Goal: Task Accomplishment & Management: Manage account settings

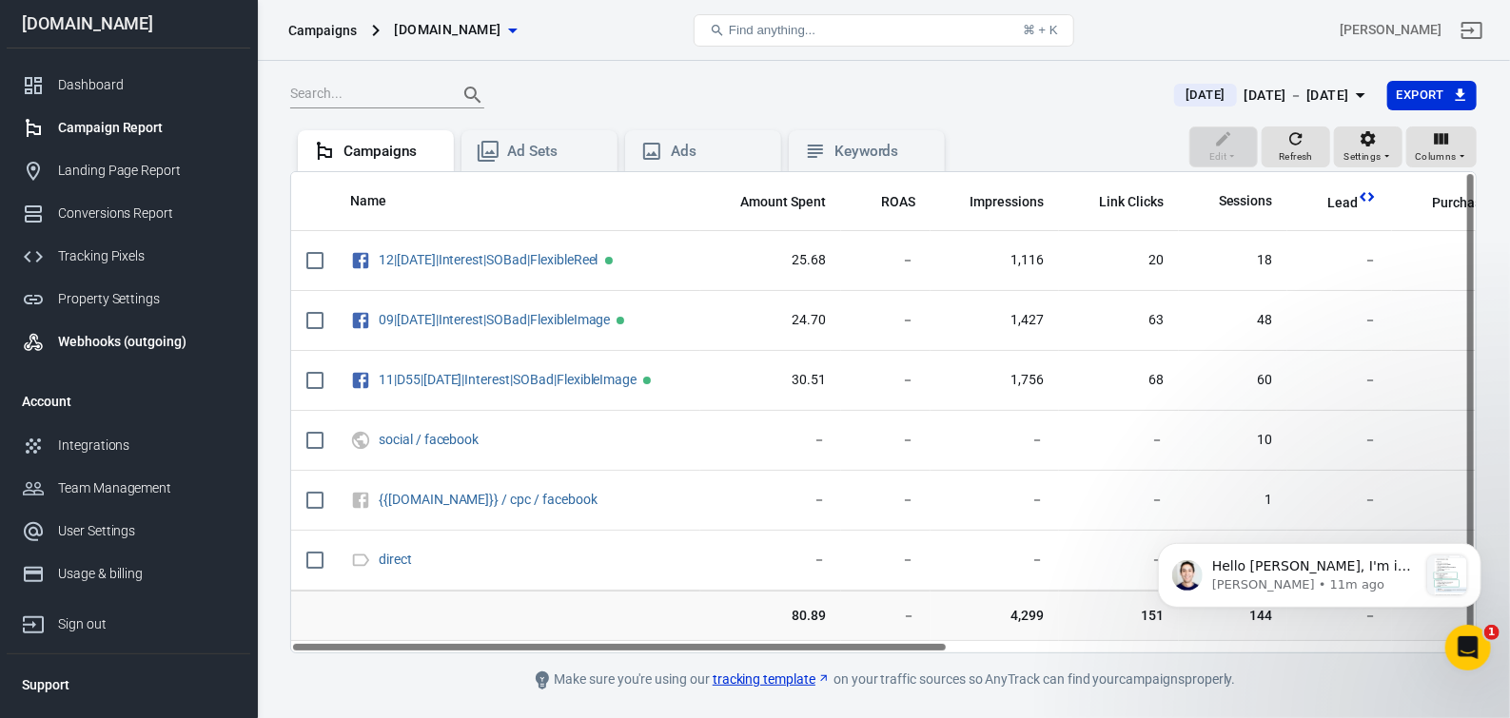
click at [100, 346] on div "Webhooks (outgoing)" at bounding box center [146, 342] width 177 height 20
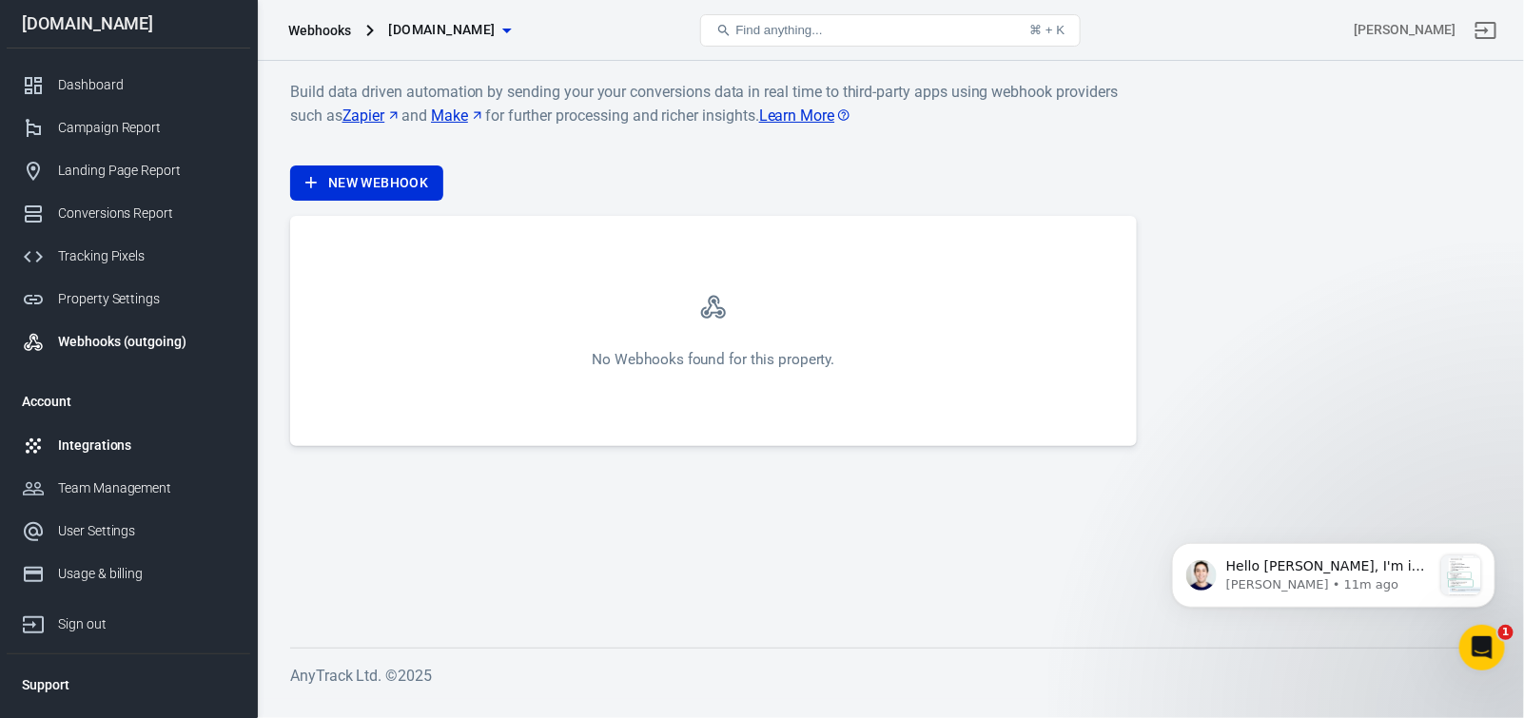
click at [120, 454] on div "Integrations" at bounding box center [146, 446] width 177 height 20
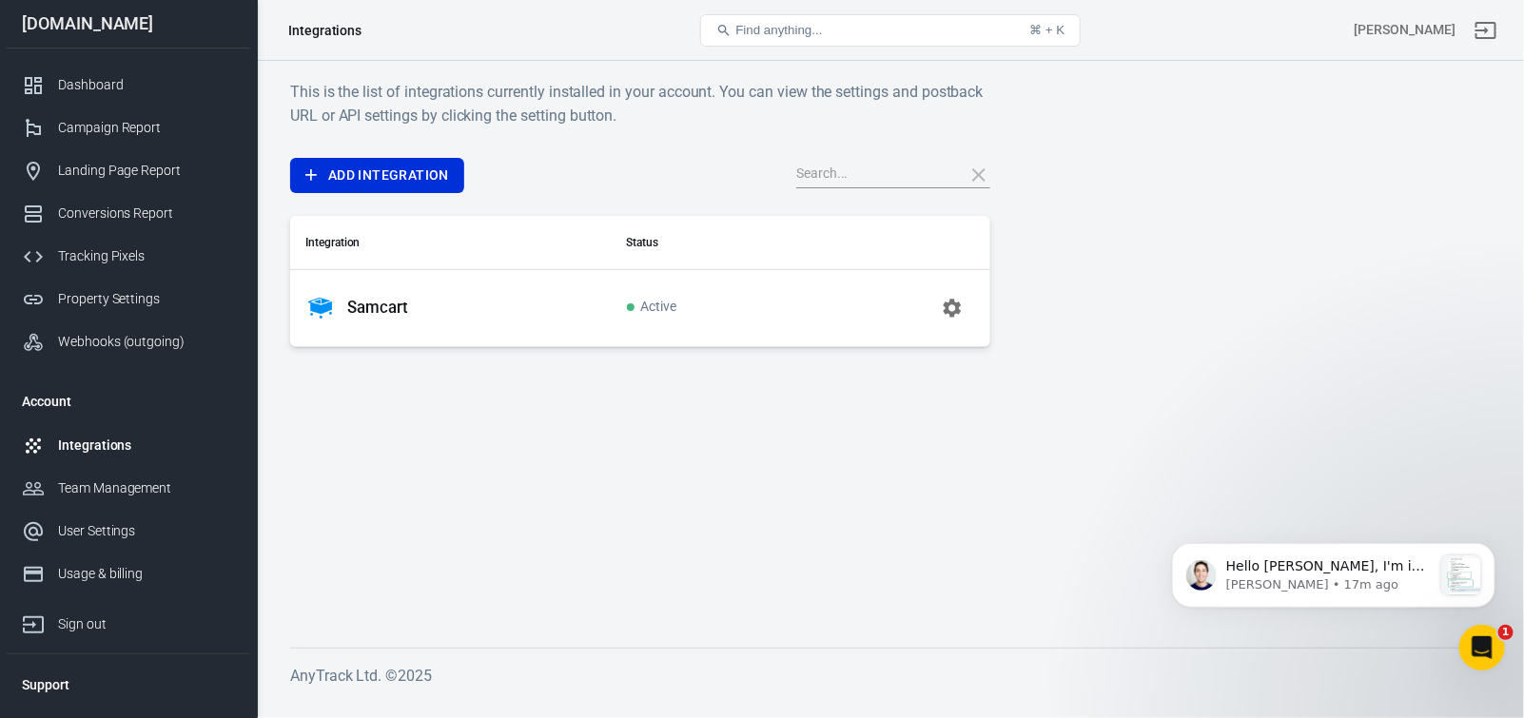
click at [380, 315] on p "Samcart" at bounding box center [377, 308] width 61 height 20
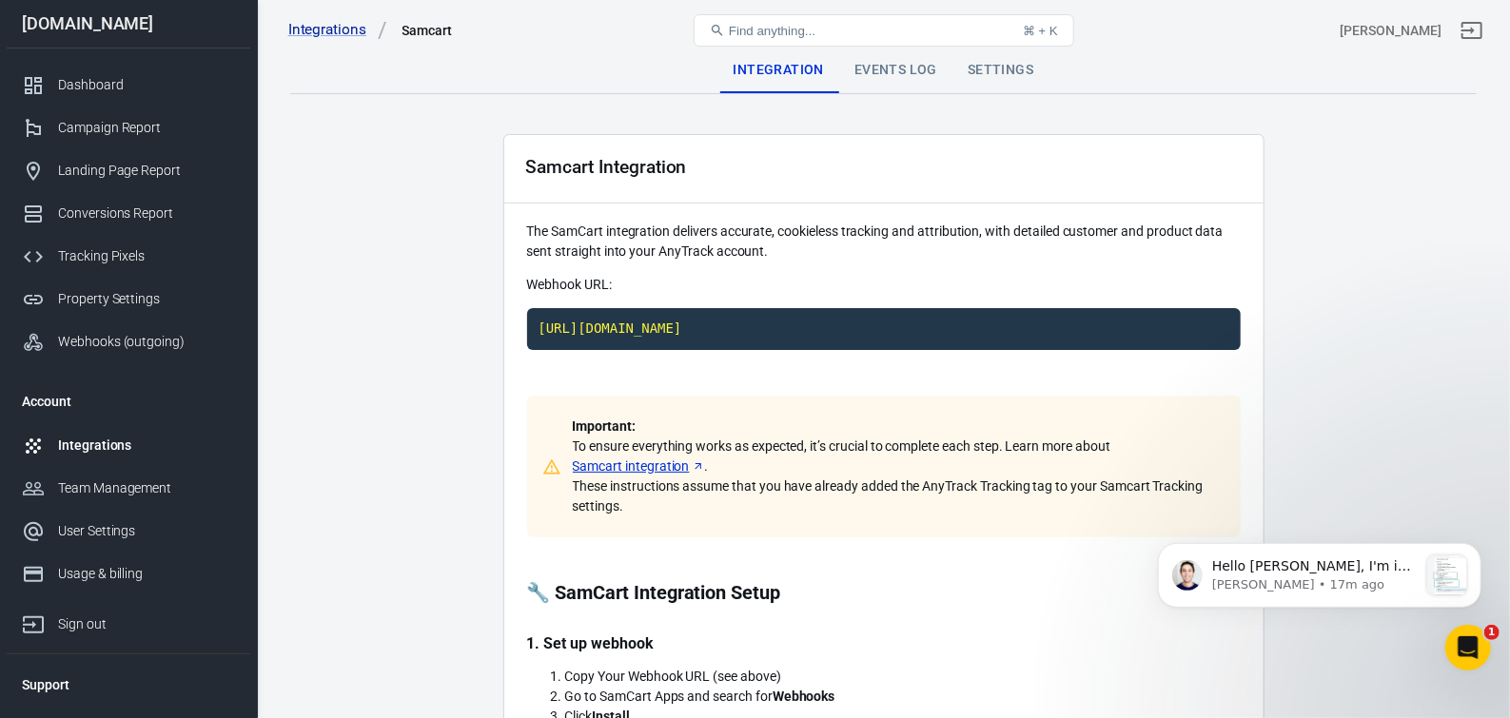
click at [899, 74] on div "Events Log" at bounding box center [895, 71] width 113 height 46
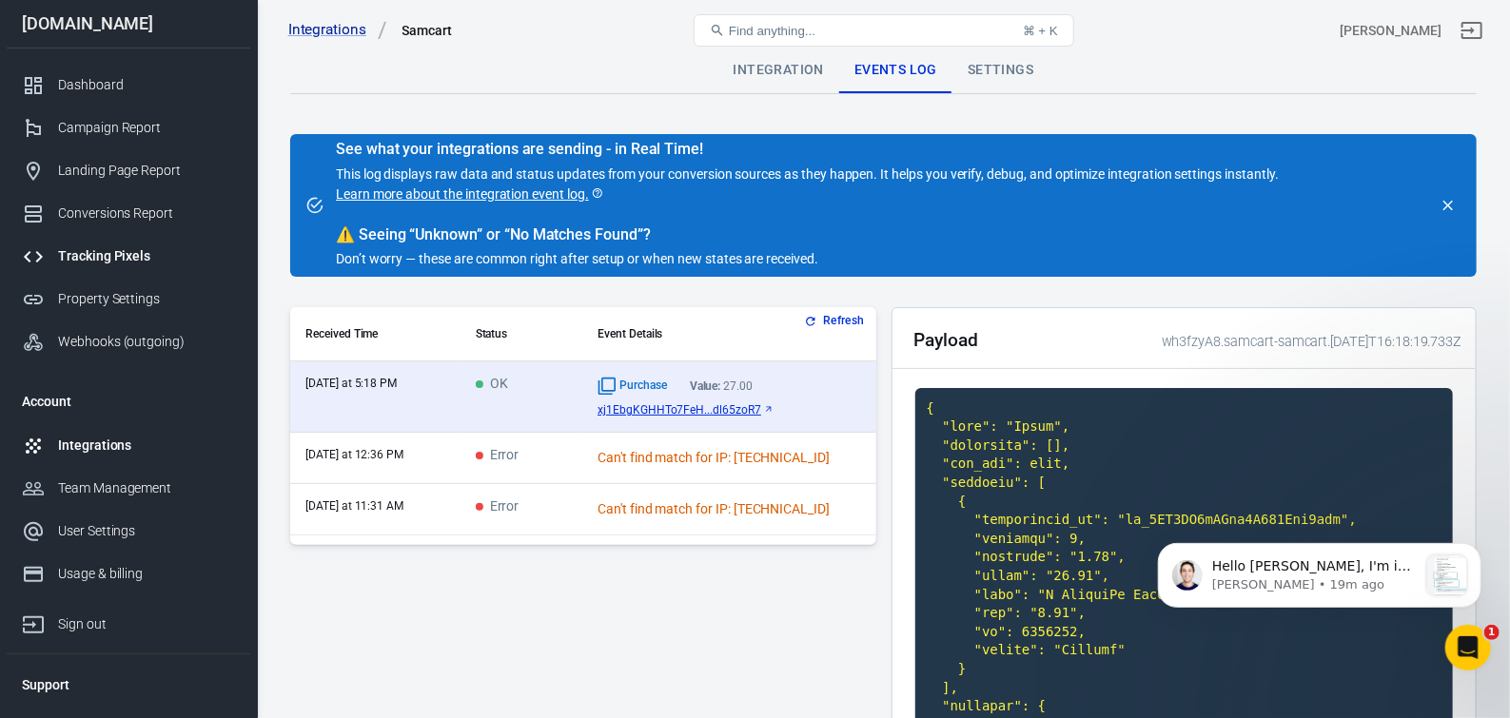
click at [132, 261] on div "Tracking Pixels" at bounding box center [146, 256] width 177 height 20
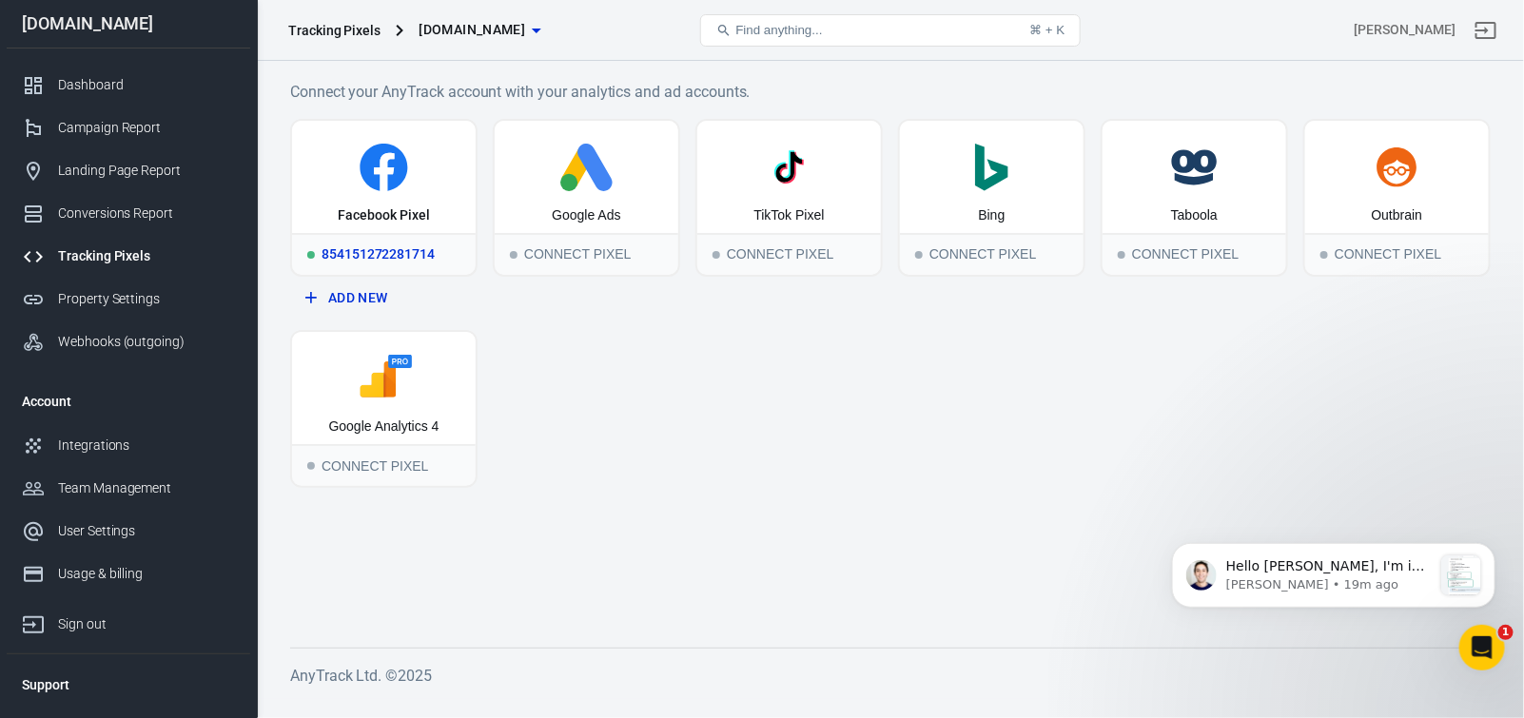
click at [383, 250] on div "854151272281714" at bounding box center [384, 254] width 184 height 42
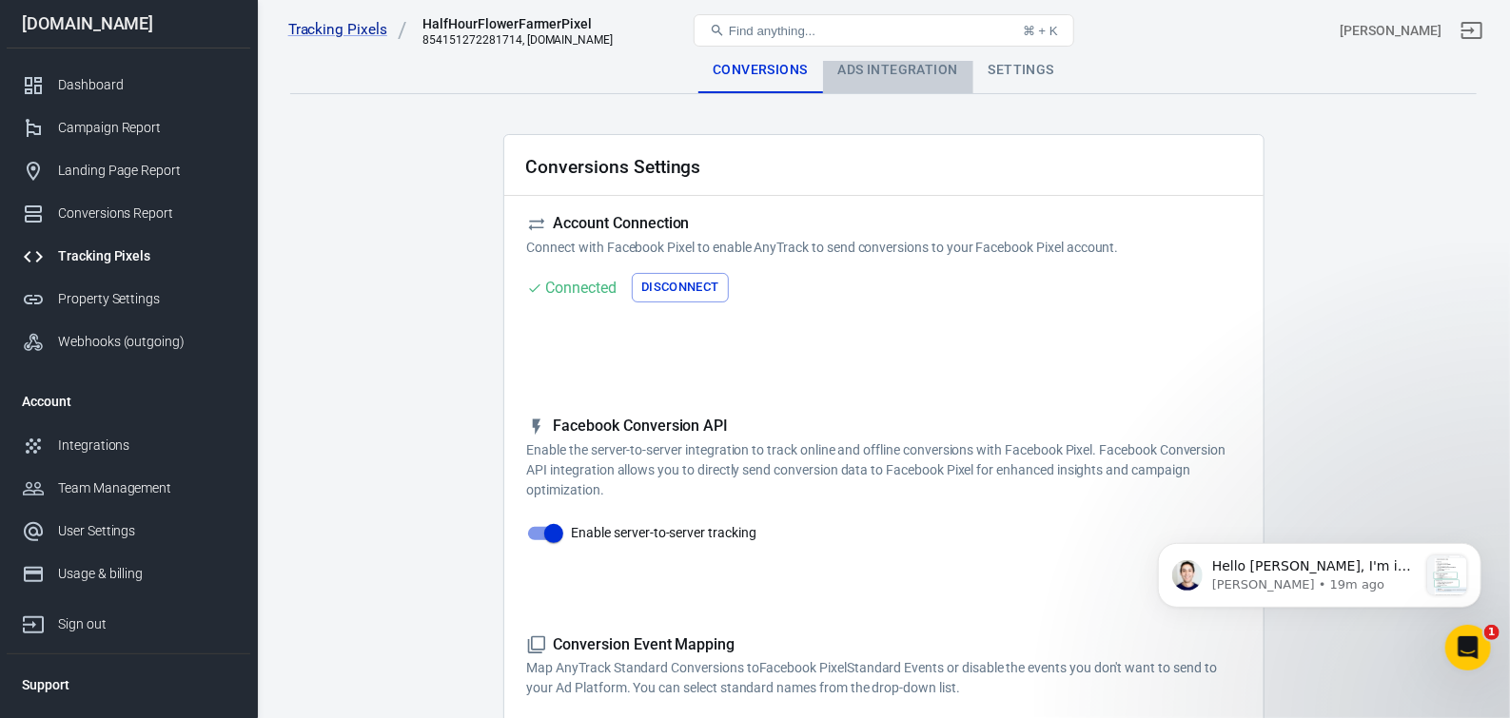
click at [878, 74] on div "Ads Integration" at bounding box center [898, 71] width 150 height 46
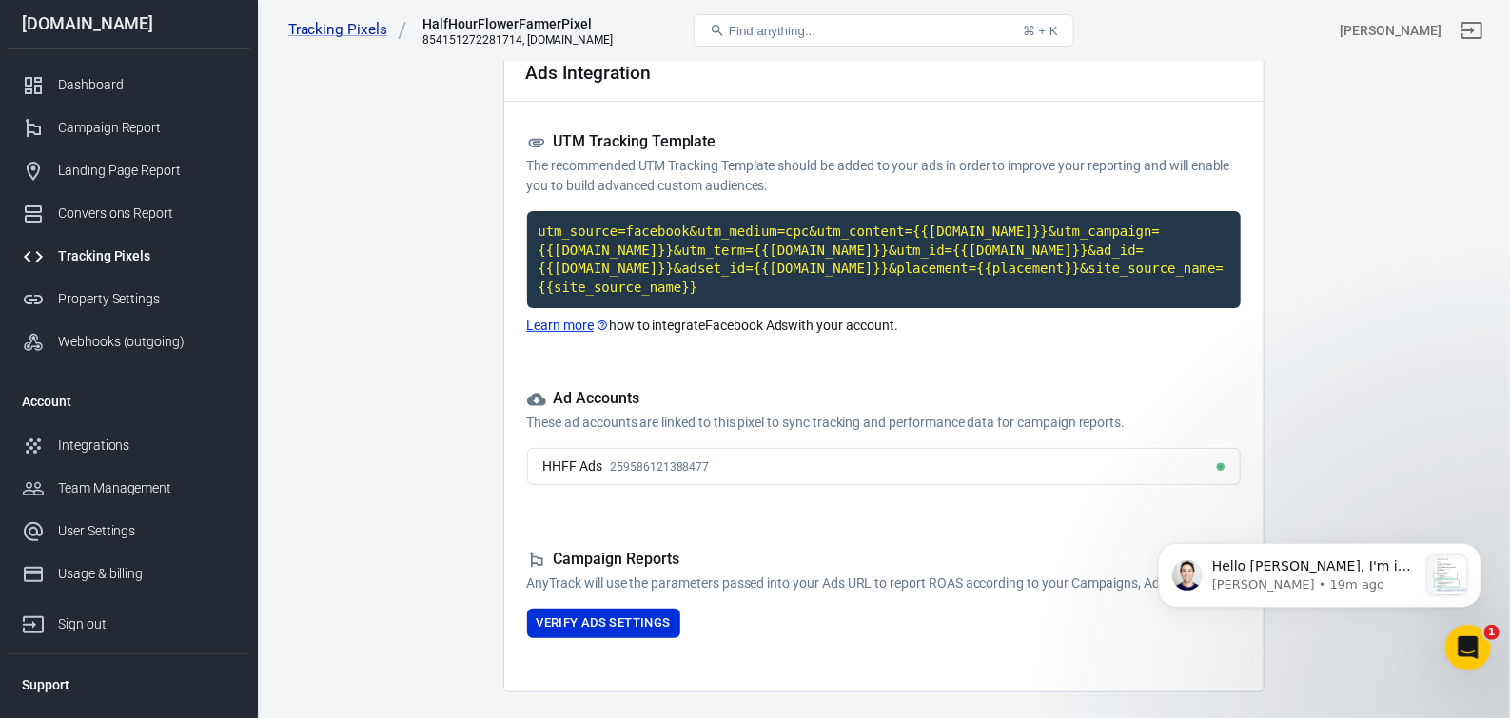
scroll to position [167, 0]
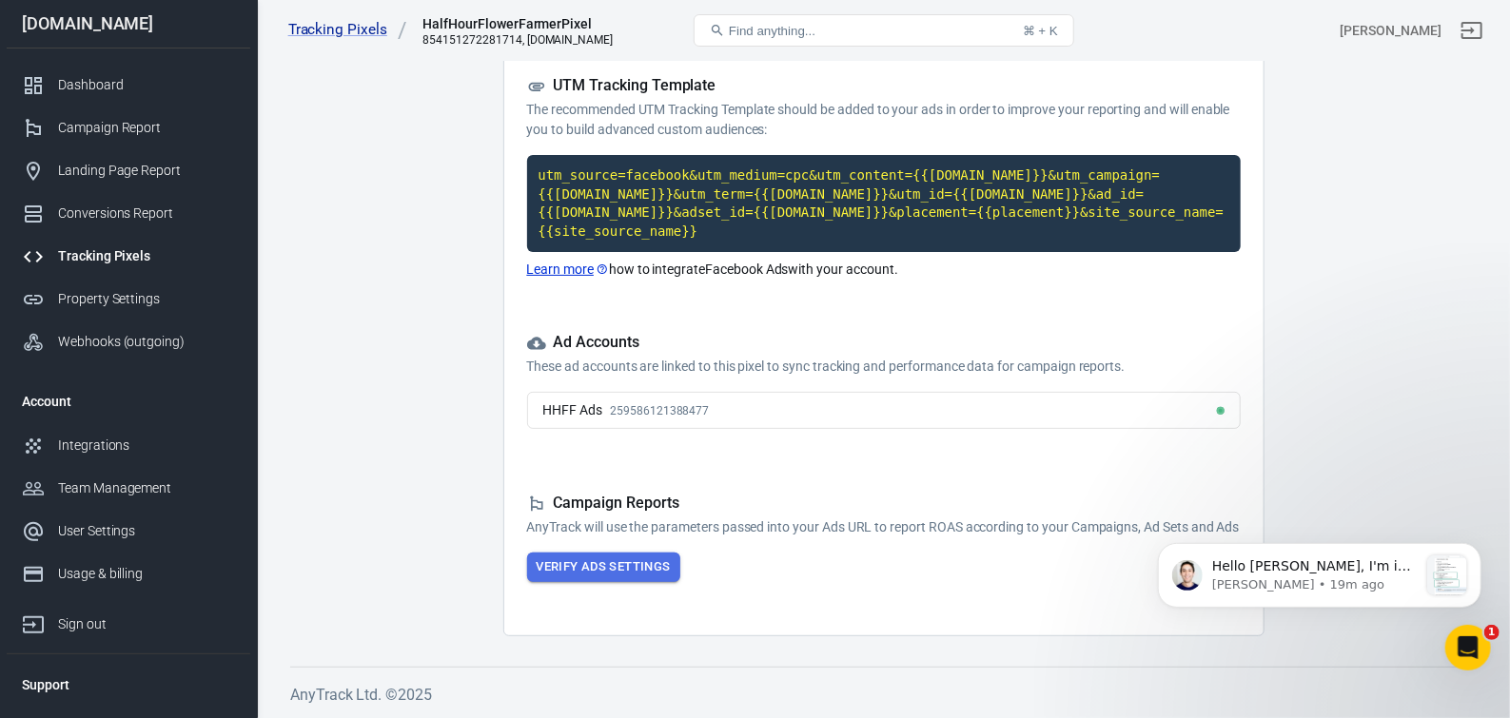
click at [618, 572] on button "Verify Ads Settings" at bounding box center [603, 567] width 153 height 29
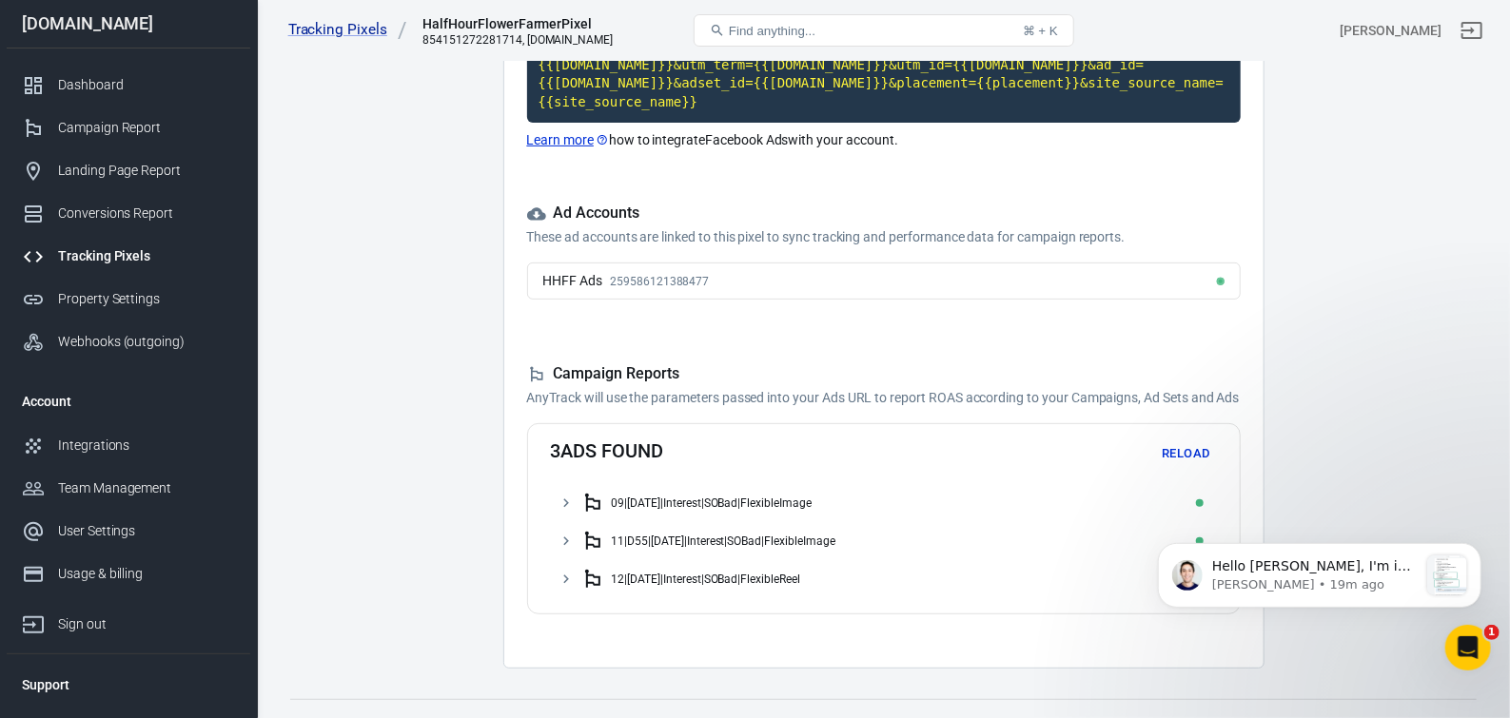
scroll to position [345, 0]
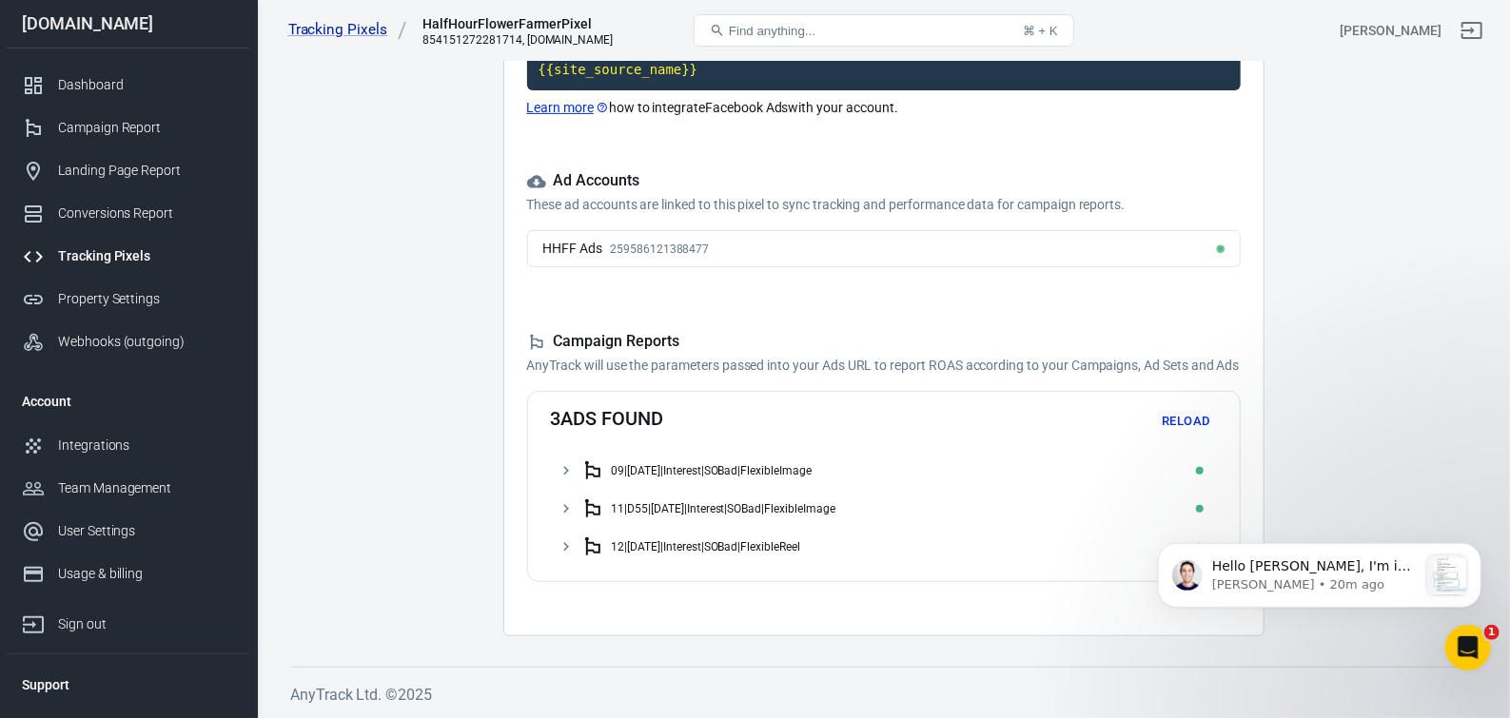
drag, startPoint x: 1344, startPoint y: 574, endPoint x: 1419, endPoint y: 487, distance: 114.7
click at [1423, 495] on div "Hello [PERSON_NAME], ​I'm in the call. I would like to ask if you have complete…" at bounding box center [1319, 488] width 350 height 238
click at [135, 127] on div "Campaign Report" at bounding box center [146, 128] width 177 height 20
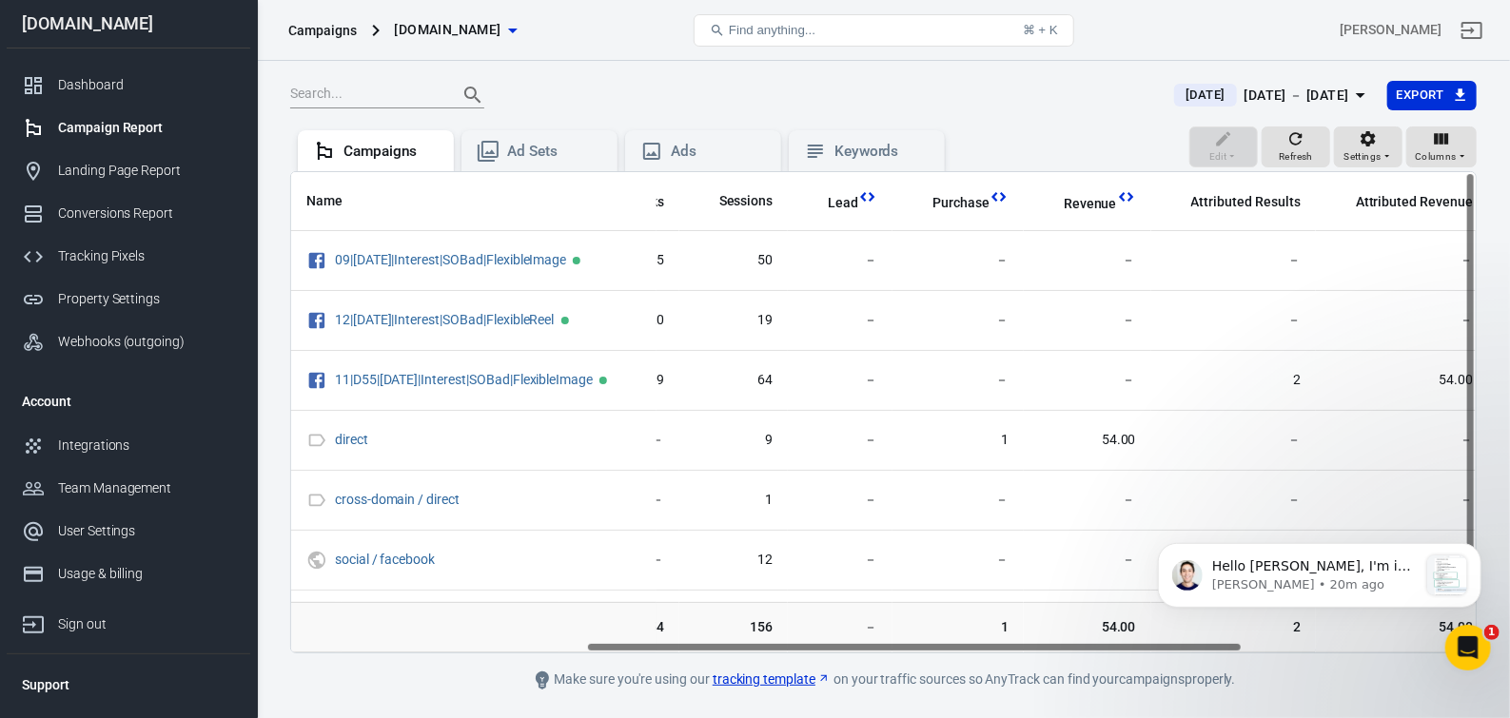
scroll to position [0, 534]
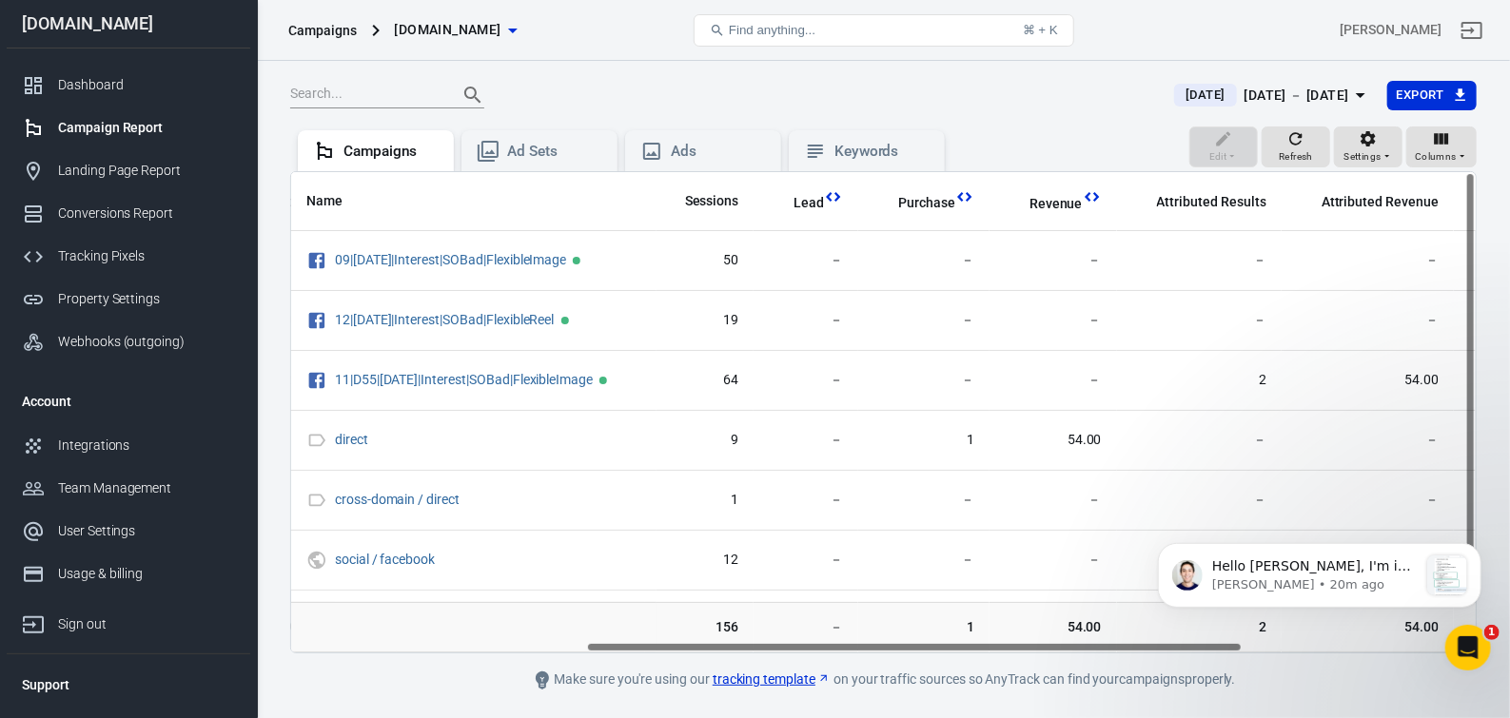
drag, startPoint x: 740, startPoint y: 659, endPoint x: 1036, endPoint y: 658, distance: 295.9
click at [1036, 653] on div "Name Amount Spent ROAS Impressions Link Clicks Sessions Lead Purchase Revenue A…" at bounding box center [883, 412] width 1185 height 481
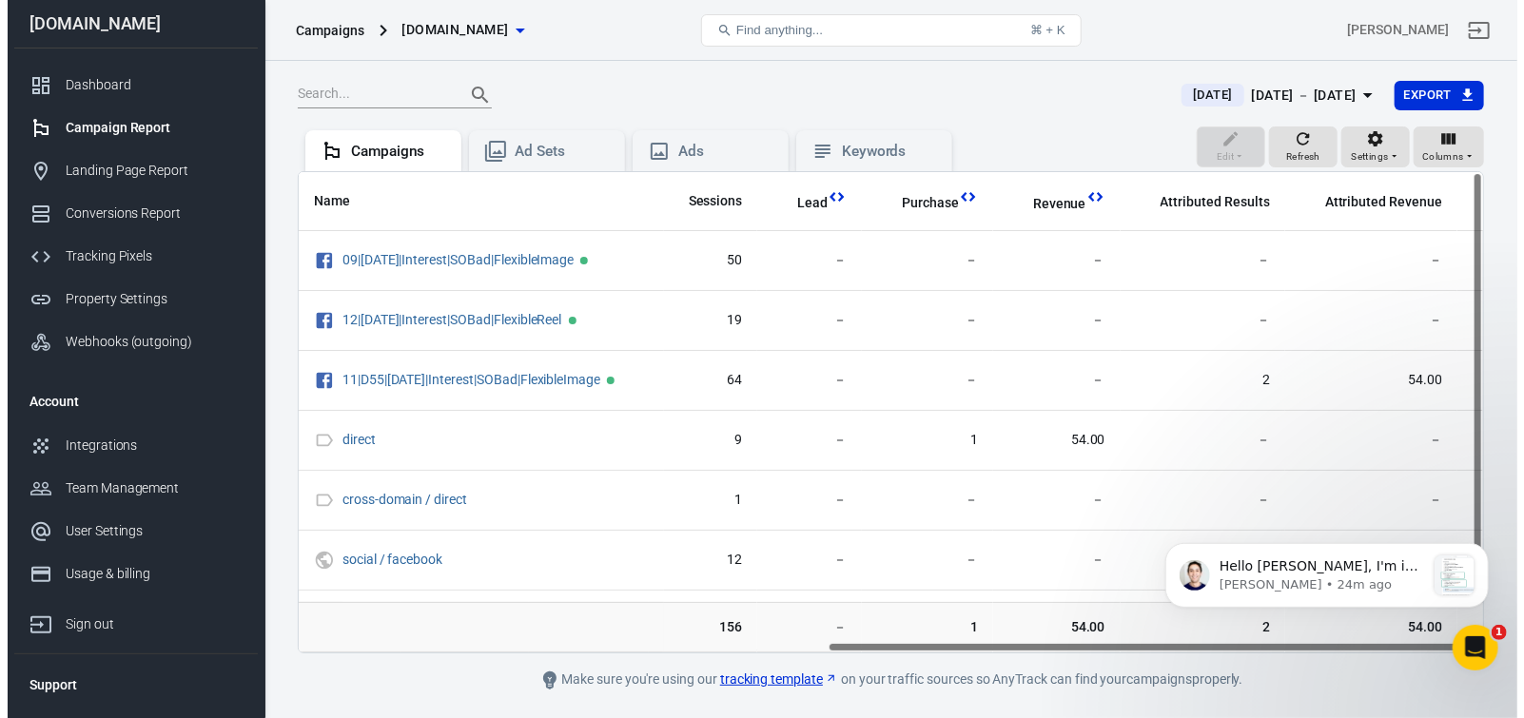
scroll to position [0, 955]
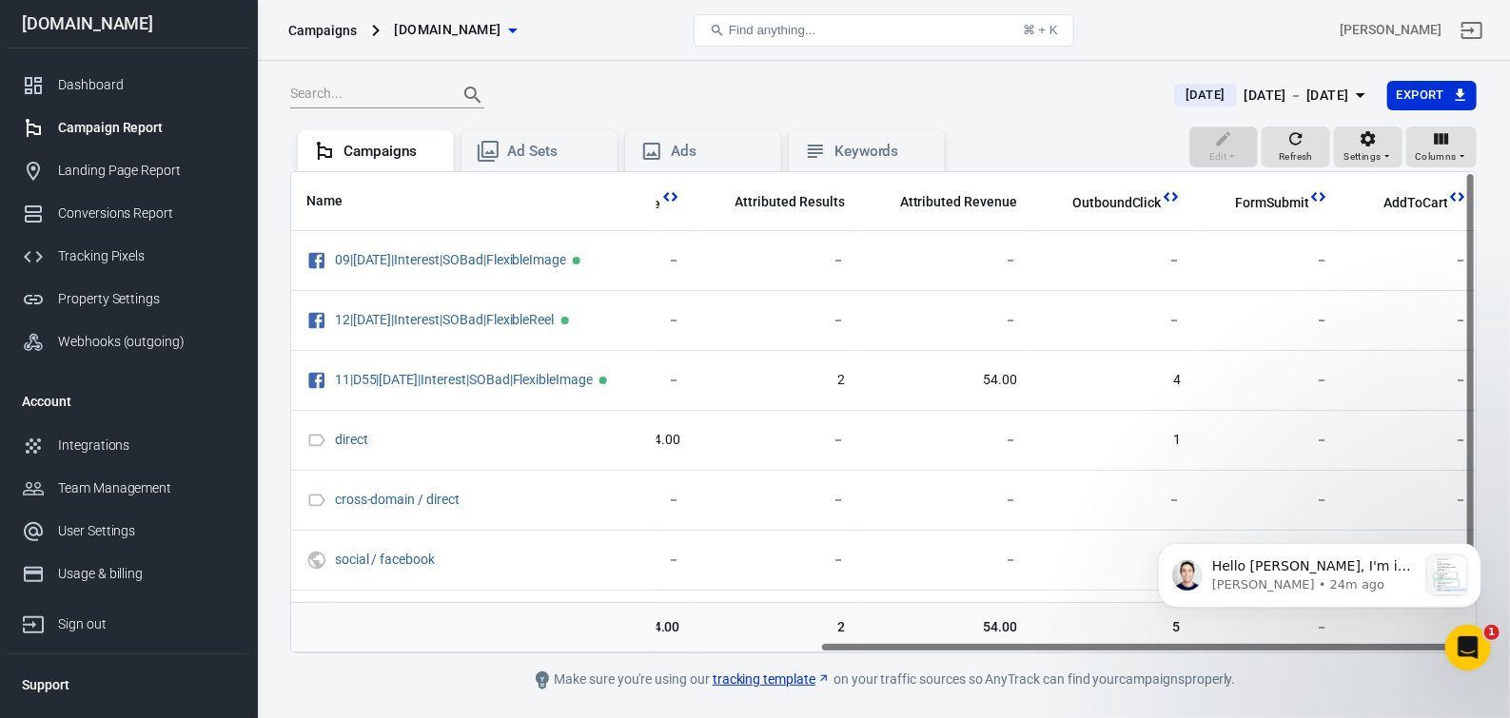
drag, startPoint x: 1121, startPoint y: 656, endPoint x: 273, endPoint y: 161, distance: 981.6
click at [1427, 667] on main "[DATE] [DATE] － [DATE] Export Edit Refresh Settings Columns Campaigns Ad Sets A…" at bounding box center [883, 386] width 1187 height 612
click at [1439, 157] on span "Columns" at bounding box center [1436, 156] width 42 height 17
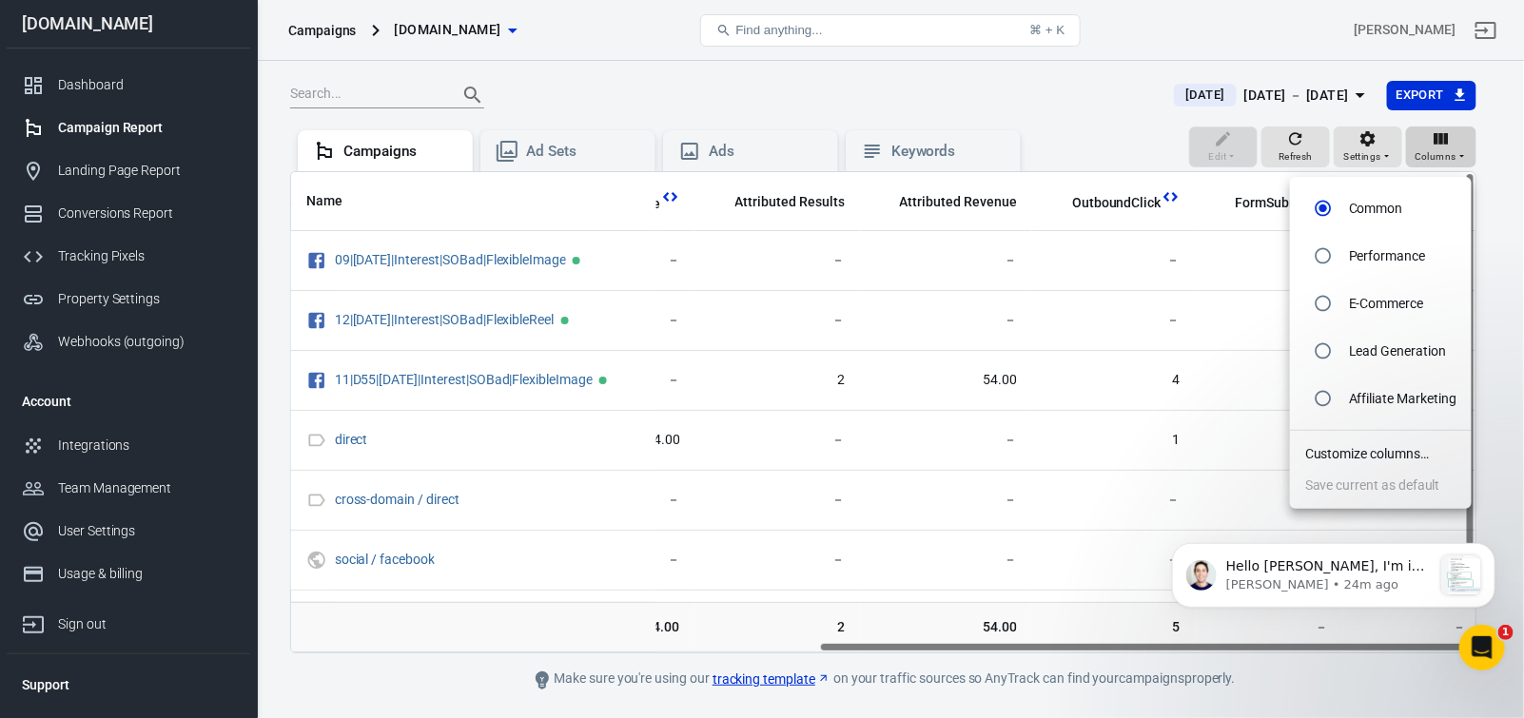
scroll to position [0, 954]
click at [1386, 470] on li "Customize columns…" at bounding box center [1381, 454] width 182 height 31
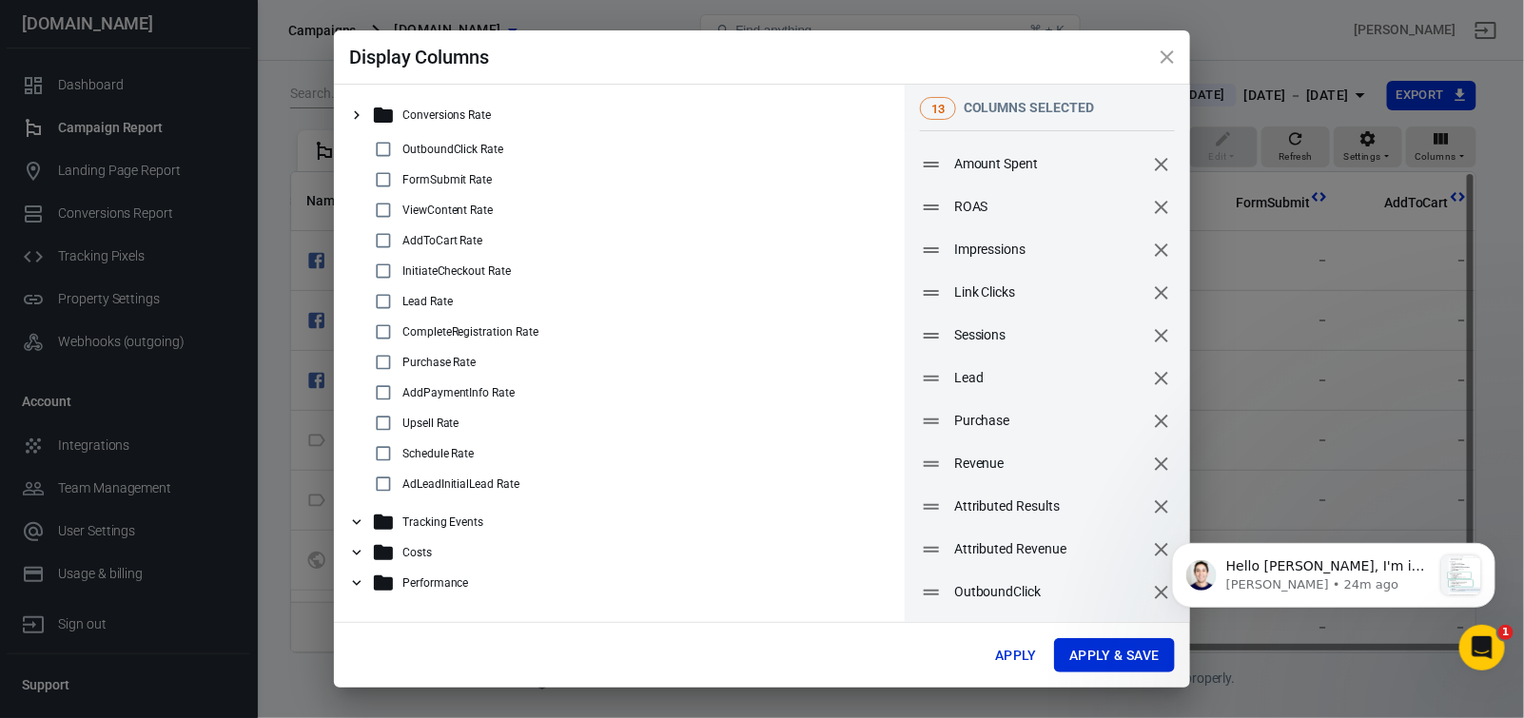
scroll to position [0, 941]
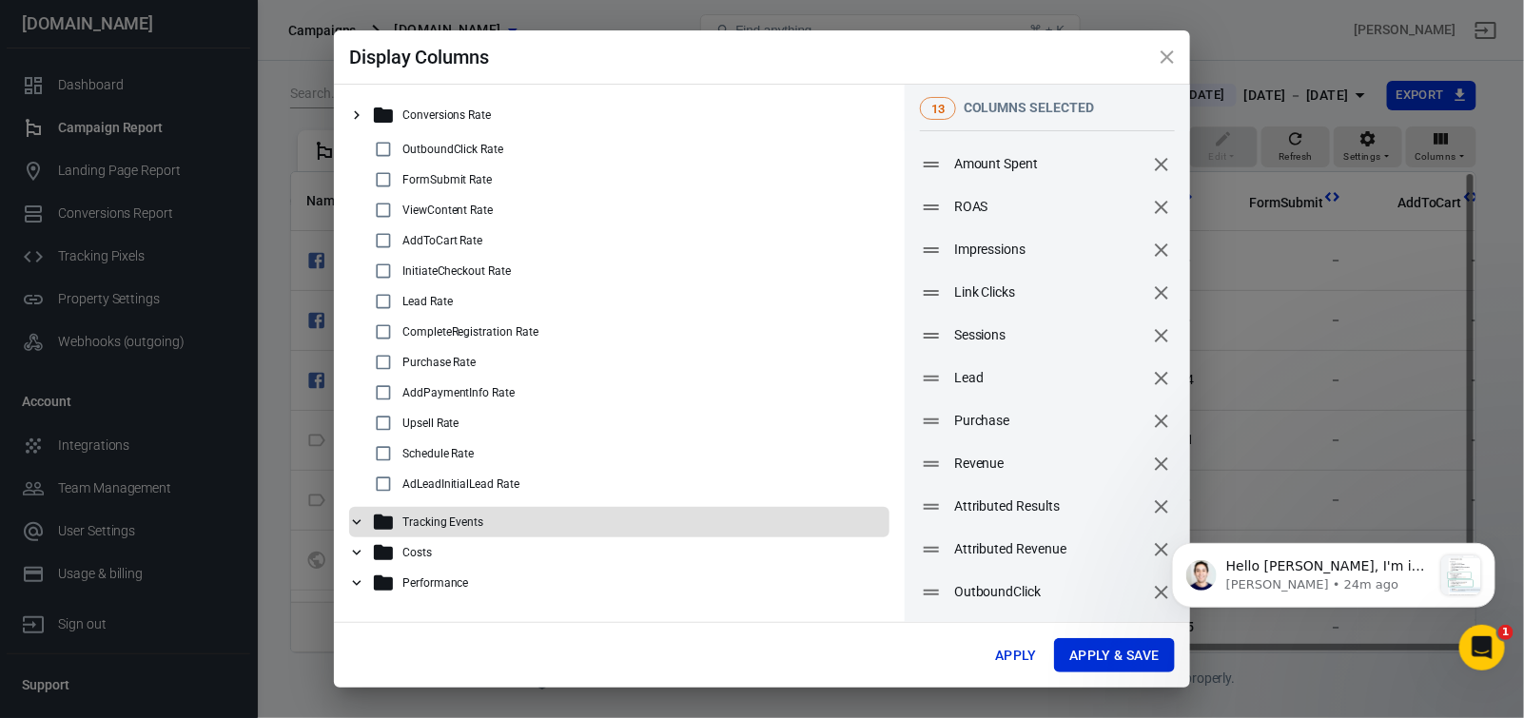
click at [355, 525] on icon at bounding box center [356, 522] width 17 height 17
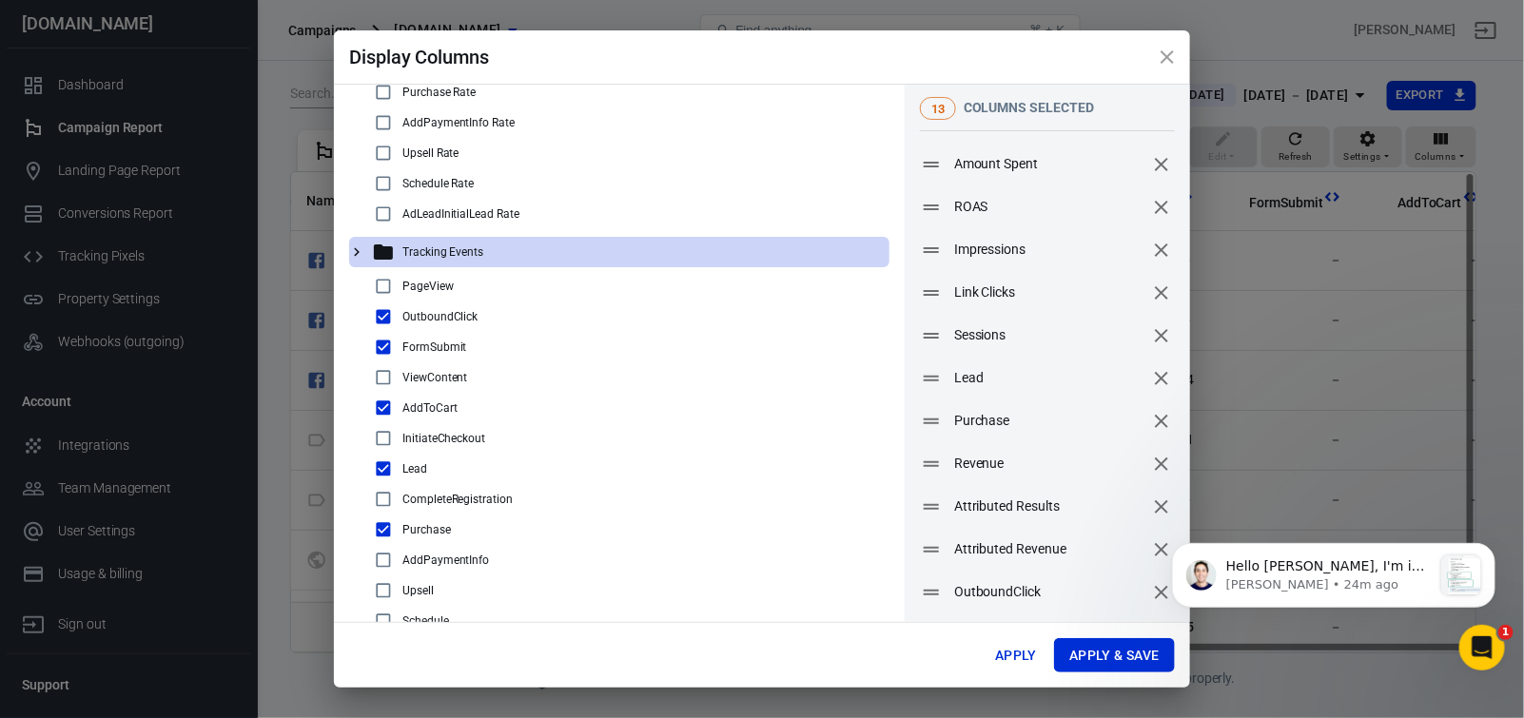
scroll to position [291, 0]
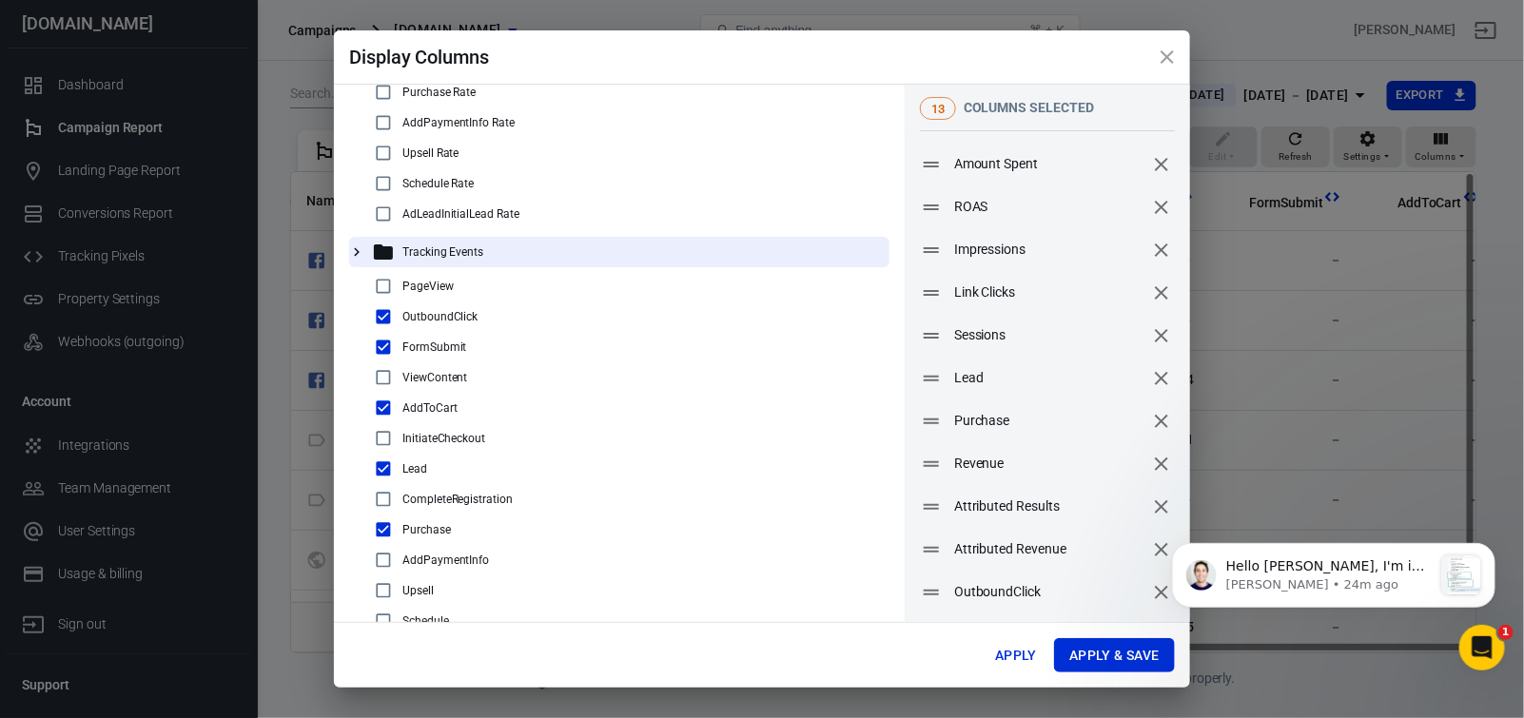
click at [385, 427] on input "checkbox" at bounding box center [383, 438] width 23 height 23
checkbox input "true"
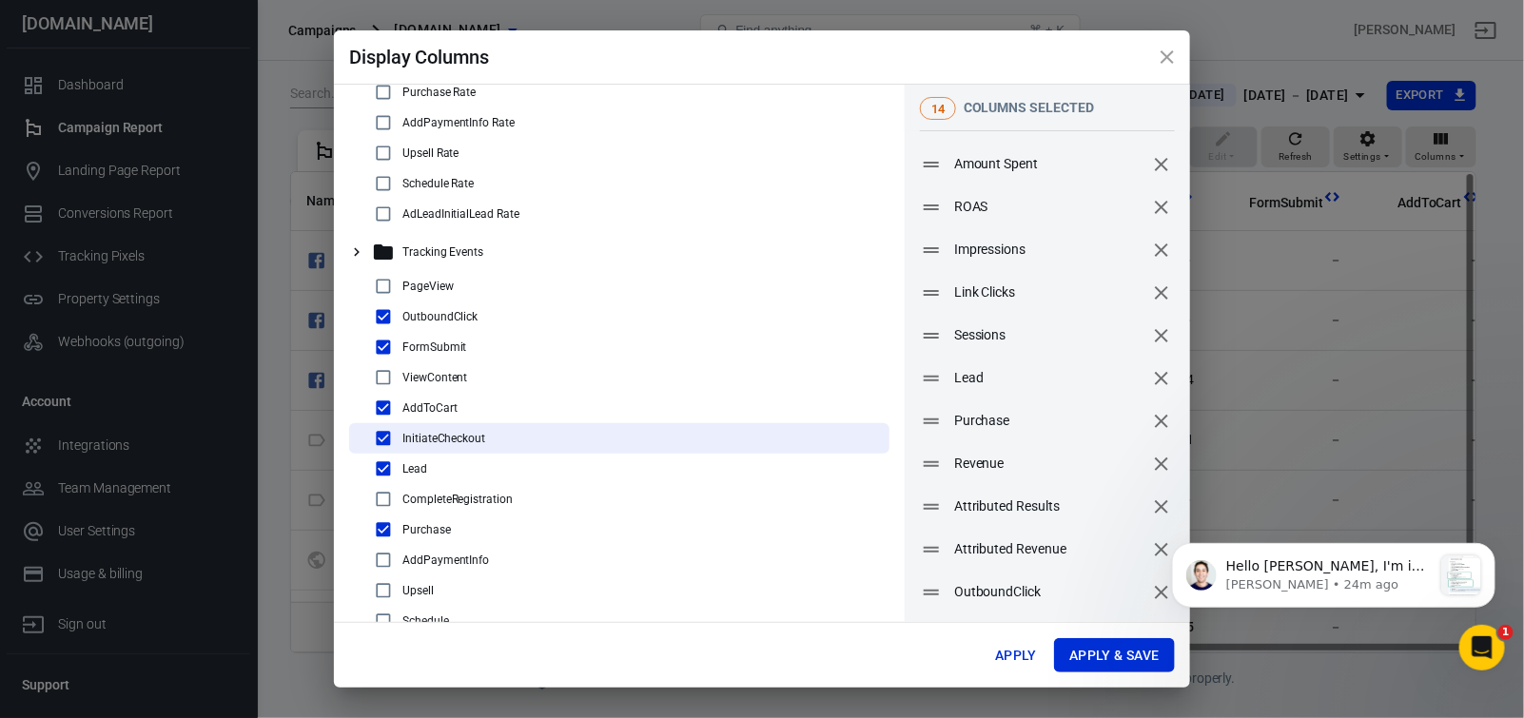
click at [383, 610] on input "checkbox" at bounding box center [383, 621] width 23 height 23
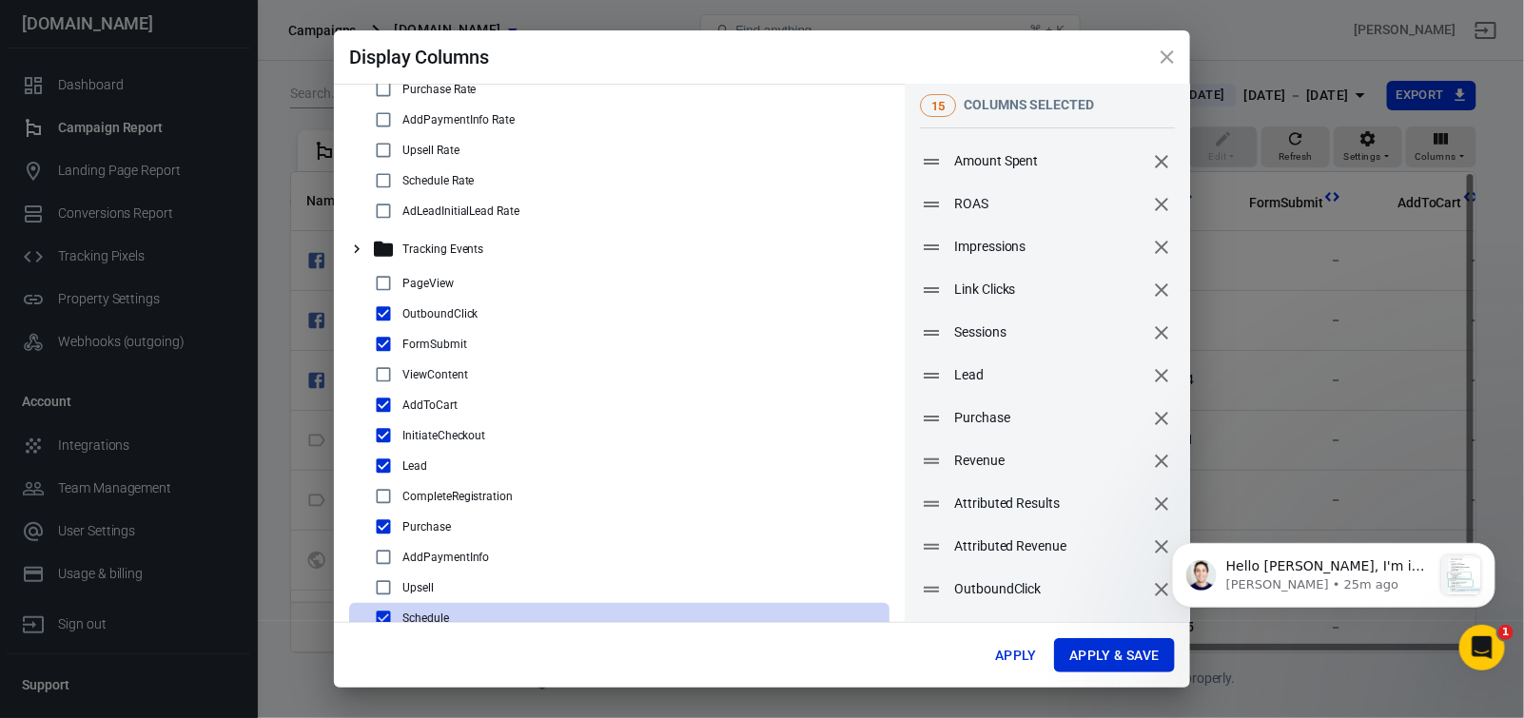
click at [384, 607] on input "checkbox" at bounding box center [383, 618] width 23 height 23
checkbox input "false"
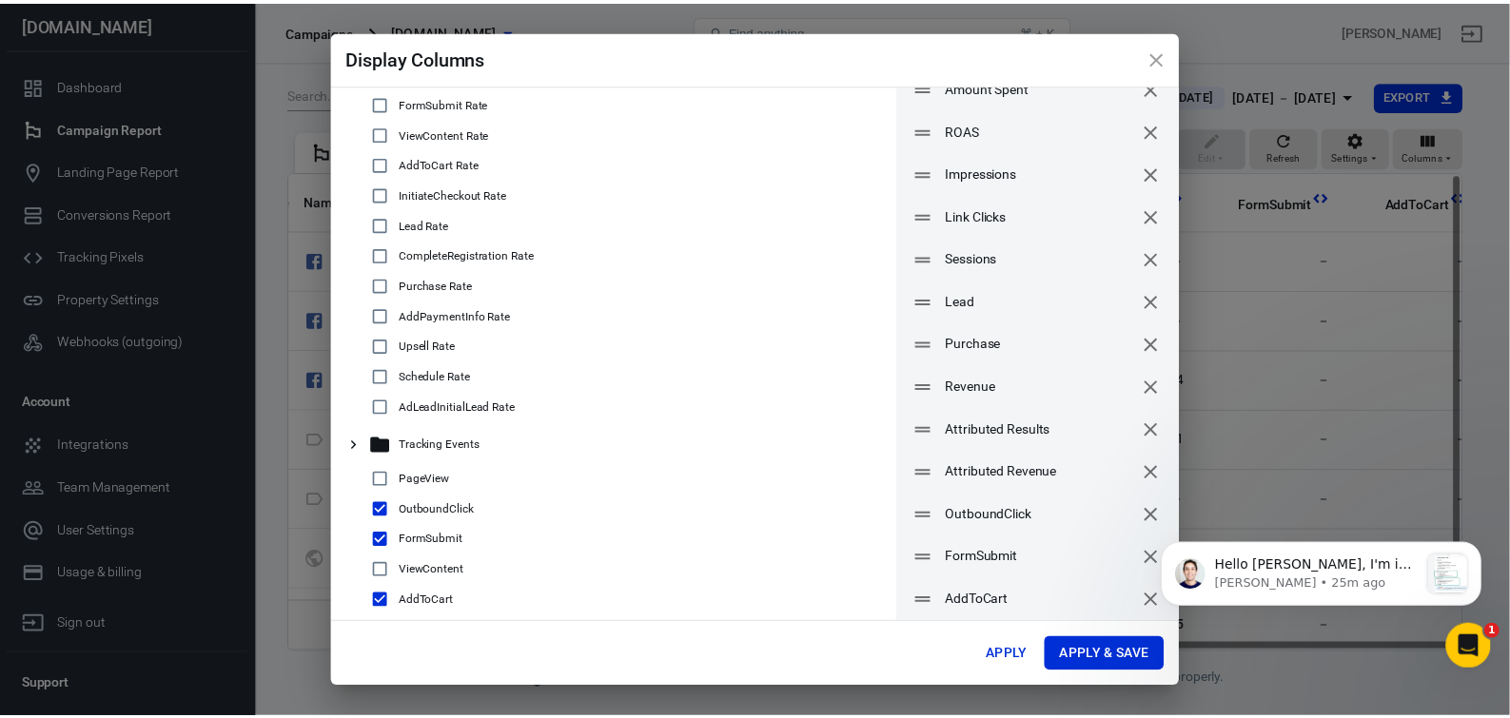
scroll to position [0, 0]
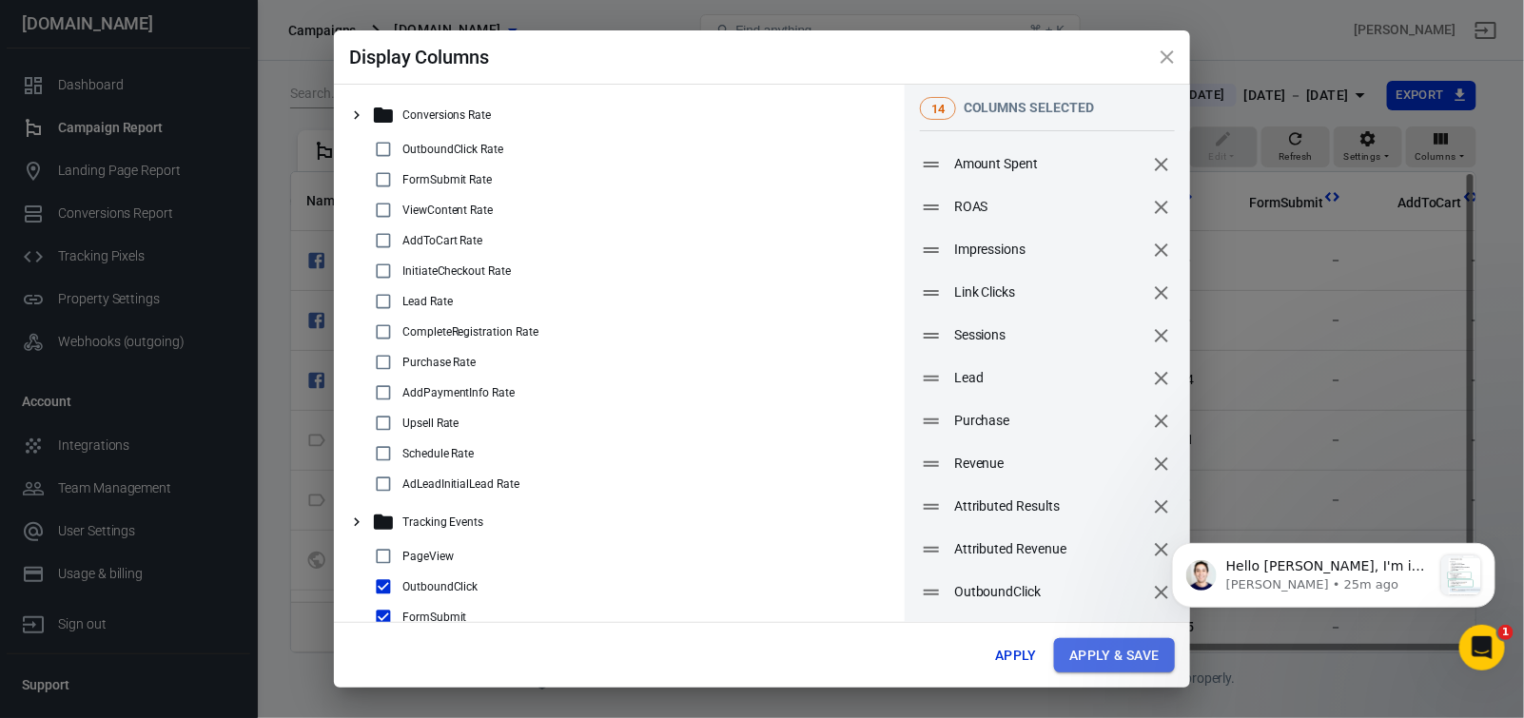
click at [1107, 660] on button "Apply & Save" at bounding box center [1114, 655] width 121 height 35
radio input "false"
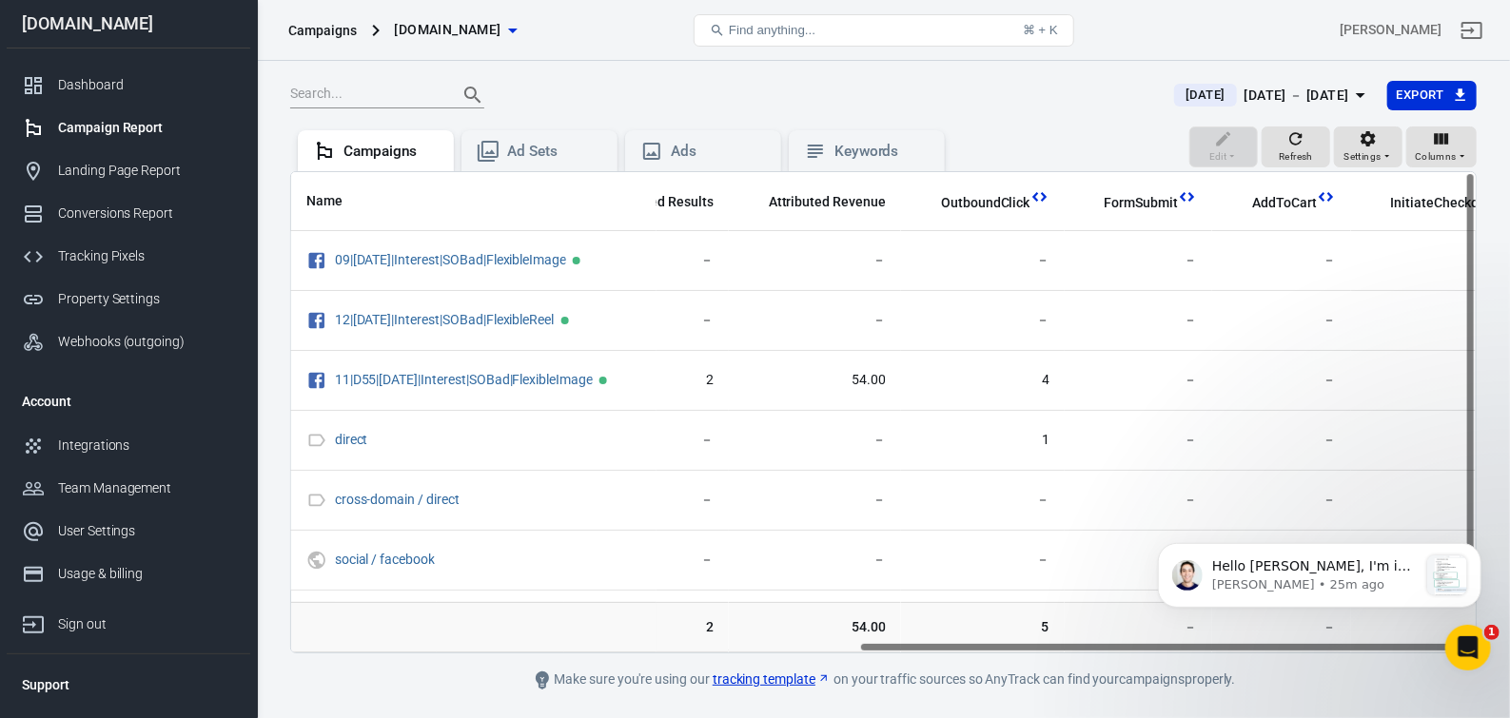
scroll to position [0, 1127]
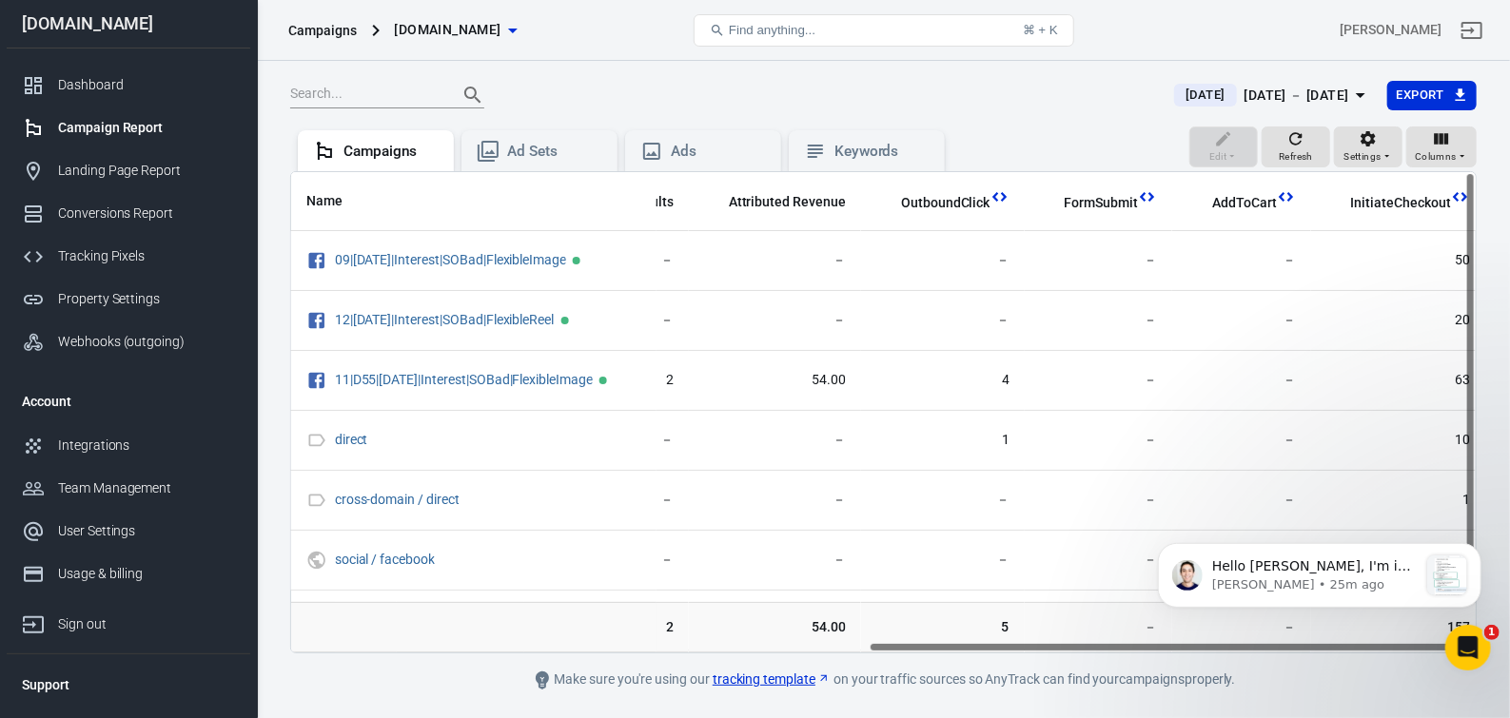
drag, startPoint x: 764, startPoint y: 660, endPoint x: 1421, endPoint y: 684, distance: 657.0
click at [1421, 684] on main "[DATE] [DATE] － [DATE] Export Edit Refresh Settings Columns Campaigns Ad Sets A…" at bounding box center [883, 386] width 1187 height 612
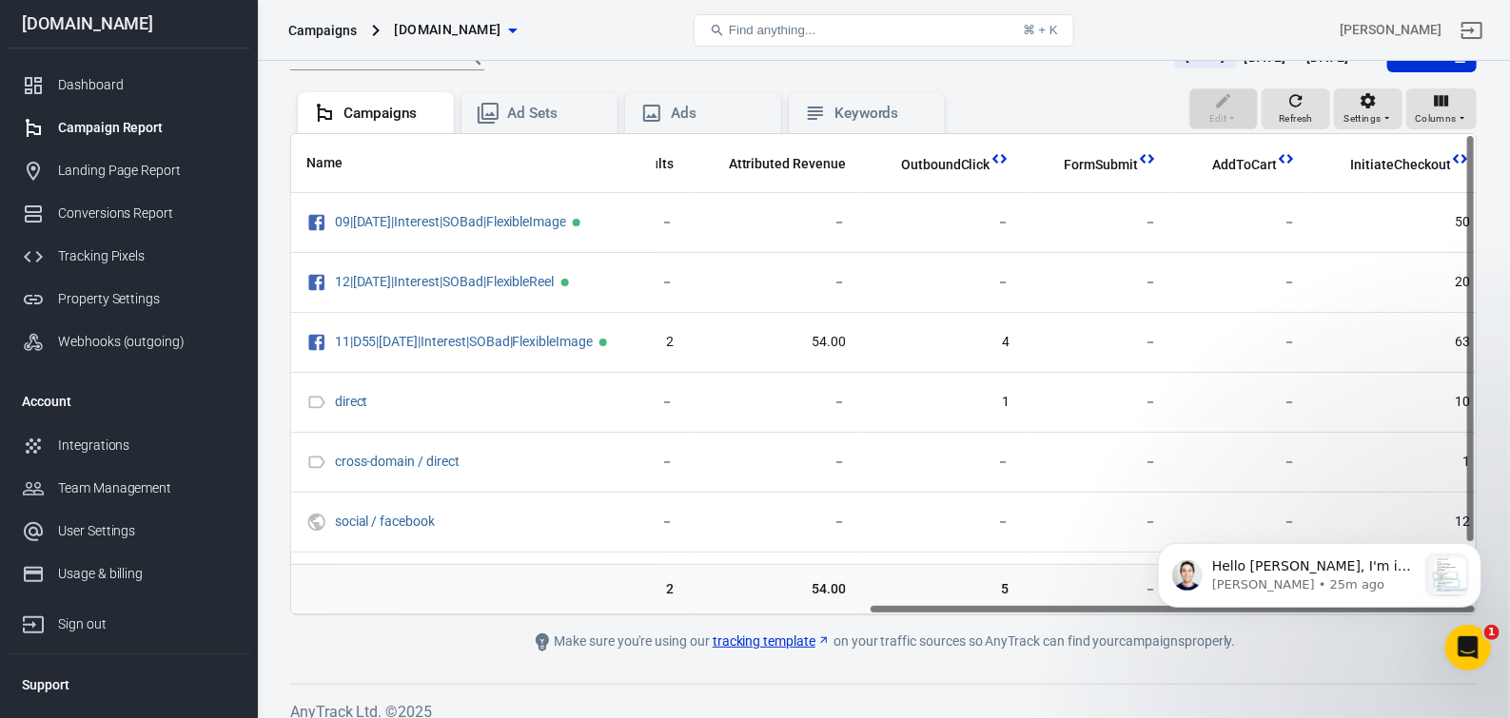
scroll to position [69, 0]
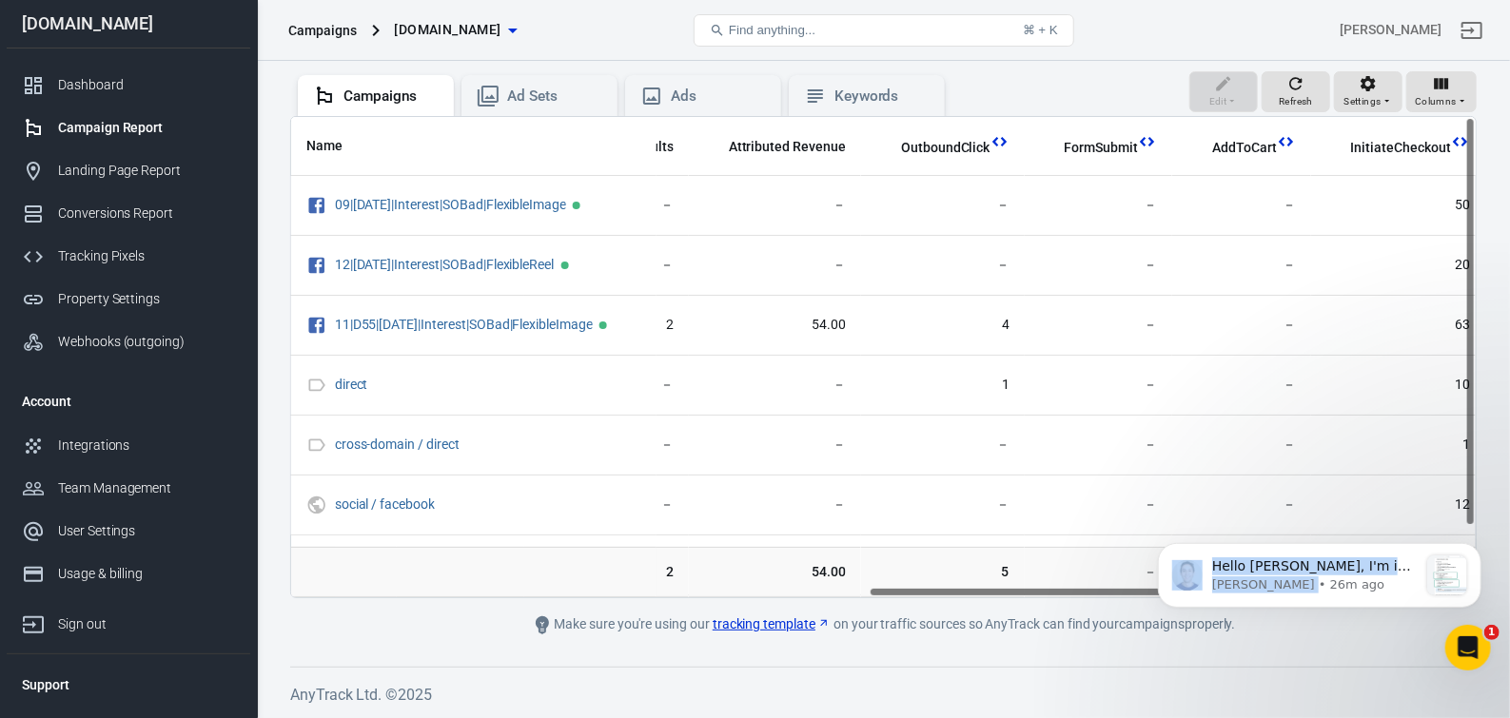
drag, startPoint x: 1325, startPoint y: 643, endPoint x: 1291, endPoint y: 635, distance: 35.3
click at [1291, 638] on body "Hello [PERSON_NAME], ​I'm in the call. I would like to ask if you have complete…" at bounding box center [1318, 585] width 365 height 147
click at [1476, 547] on icon "Dismiss notification" at bounding box center [1475, 548] width 10 height 10
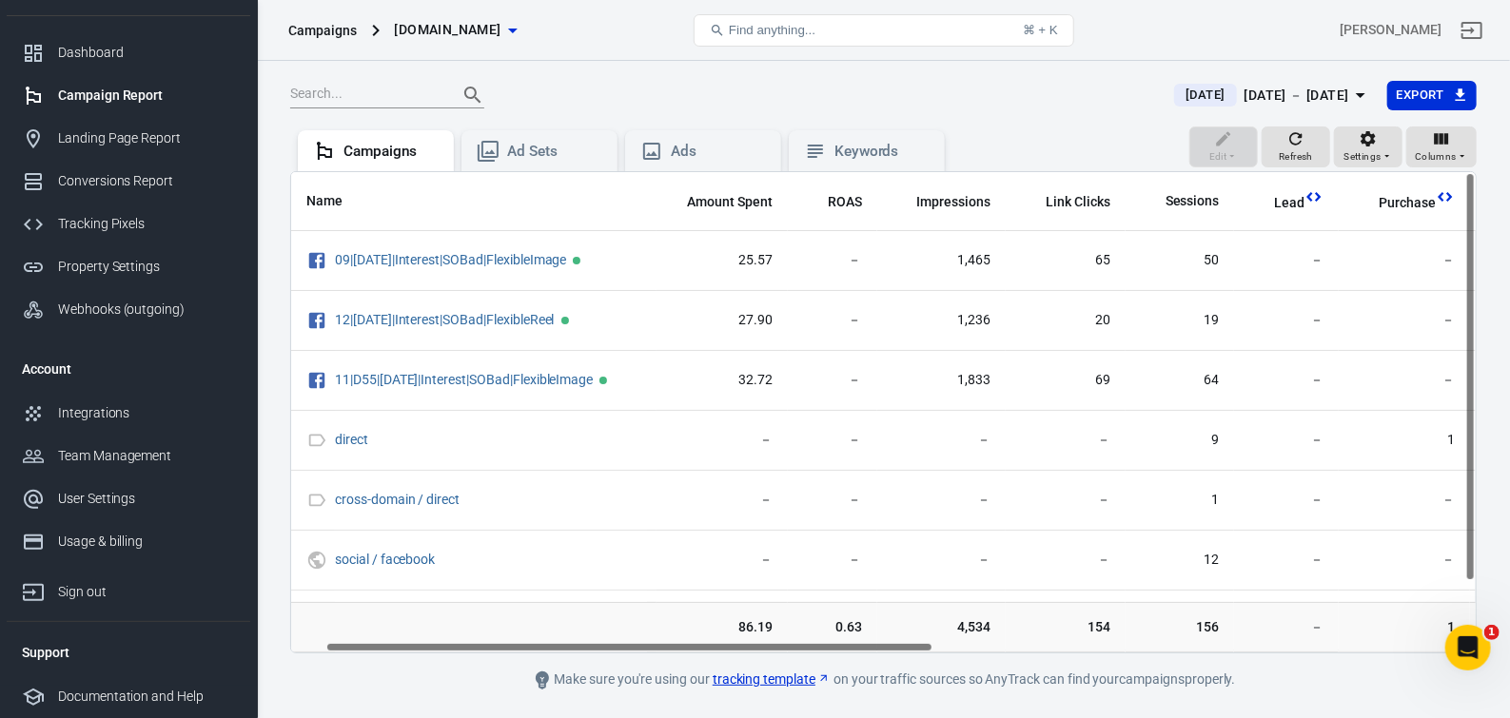
scroll to position [0, 69]
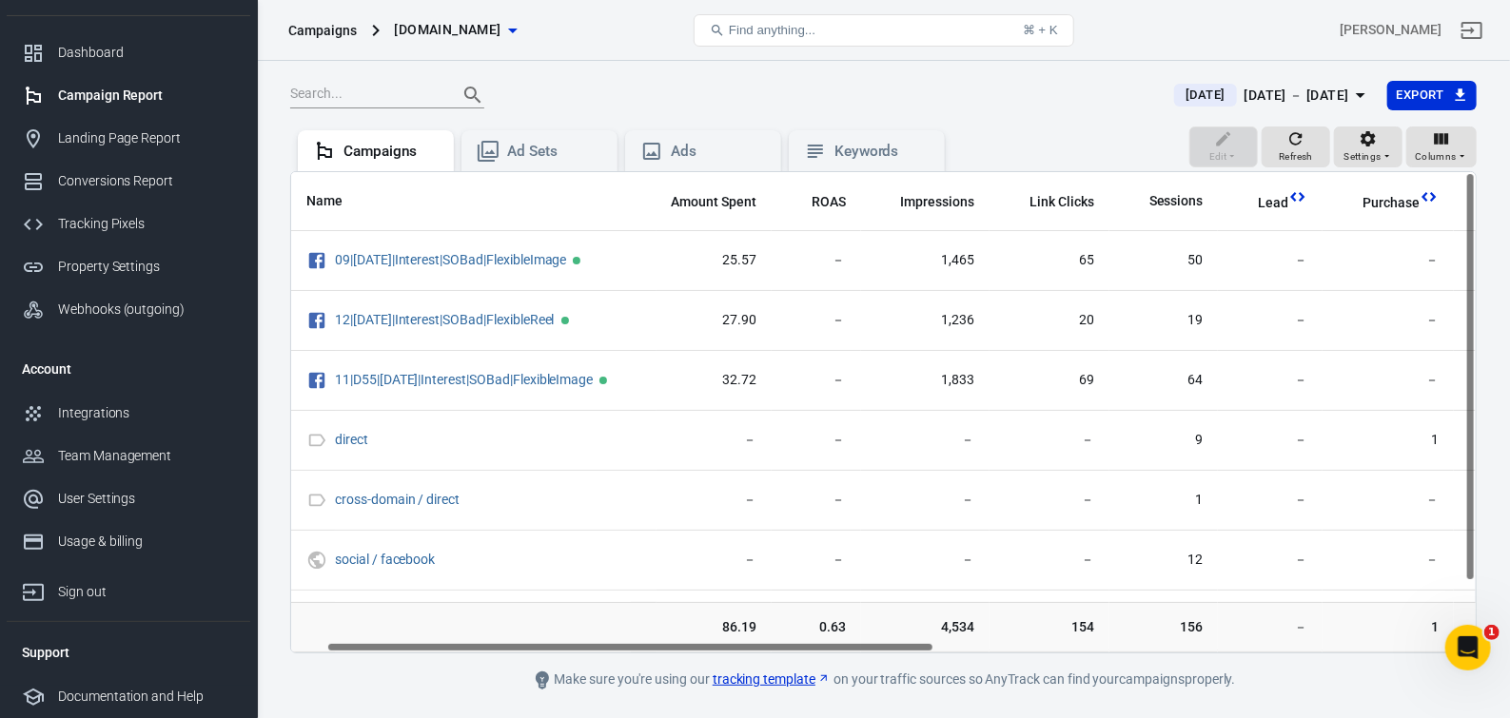
drag, startPoint x: 971, startPoint y: 657, endPoint x: 430, endPoint y: 700, distance: 543.1
click at [430, 692] on main "[DATE] [DATE] － [DATE] Export Edit Refresh Settings Columns Campaigns Ad Sets A…" at bounding box center [883, 386] width 1187 height 612
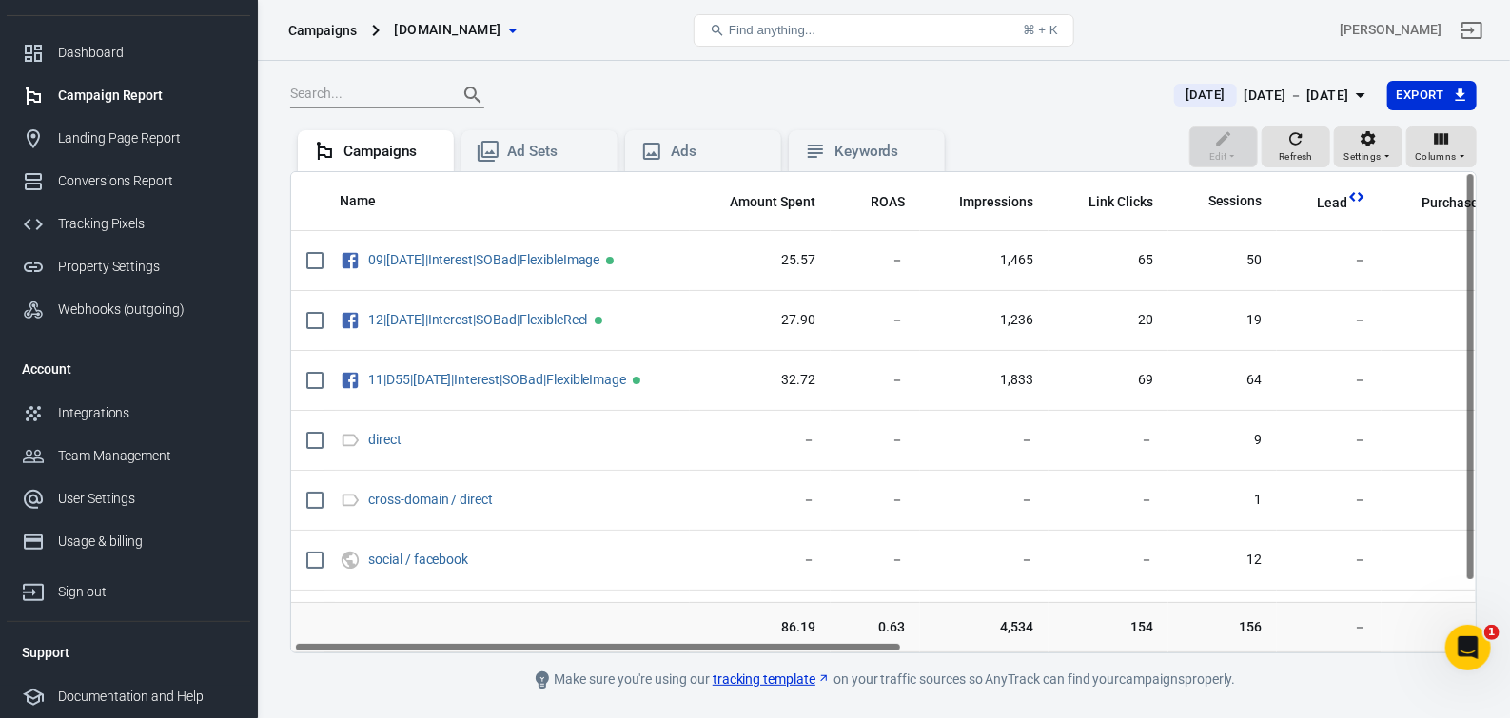
scroll to position [0, 5]
drag, startPoint x: 871, startPoint y: 660, endPoint x: 838, endPoint y: 662, distance: 32.4
click at [838, 654] on div "Name Amount Spent ROAS Impressions Link Clicks Sessions Lead Purchase Revenue A…" at bounding box center [883, 412] width 1187 height 482
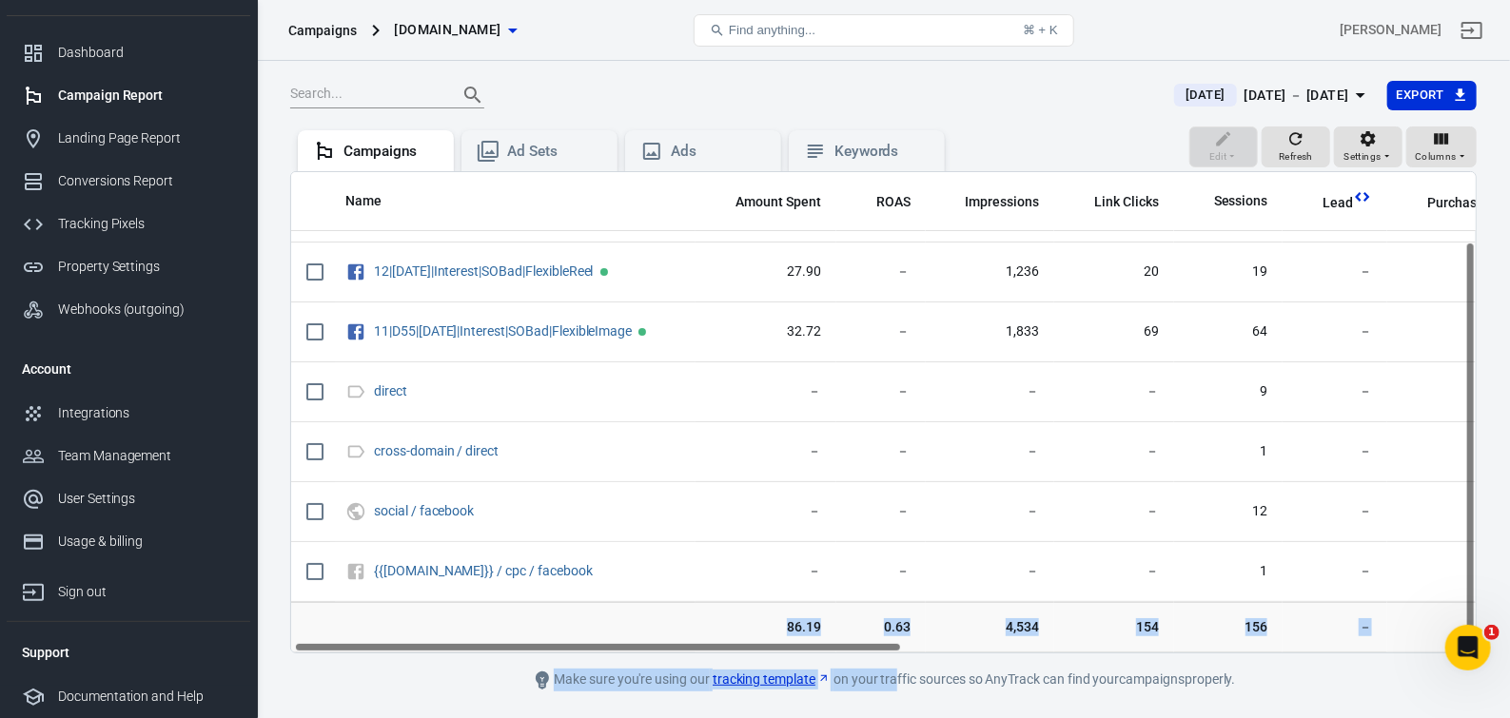
drag, startPoint x: 779, startPoint y: 652, endPoint x: 900, endPoint y: 666, distance: 121.7
click at [900, 666] on main "[DATE] [DATE] － [DATE] Export Edit Refresh Settings Columns Campaigns Ad Sets A…" at bounding box center [883, 386] width 1187 height 612
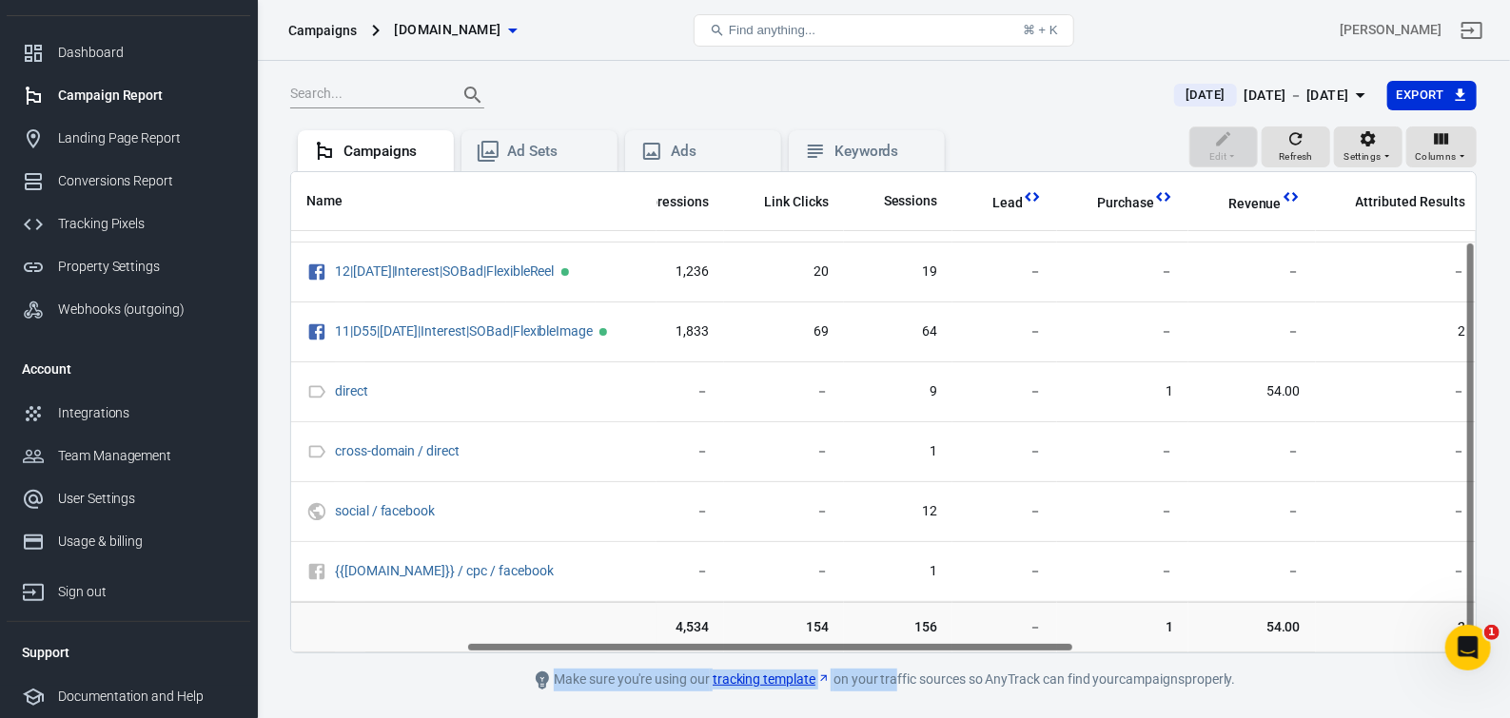
scroll to position [82, 342]
drag, startPoint x: 827, startPoint y: 660, endPoint x: 1000, endPoint y: 666, distance: 173.3
click at [1000, 666] on main "[DATE] [DATE] － [DATE] Export Edit Refresh Settings Columns Campaigns Ad Sets A…" at bounding box center [883, 386] width 1187 height 612
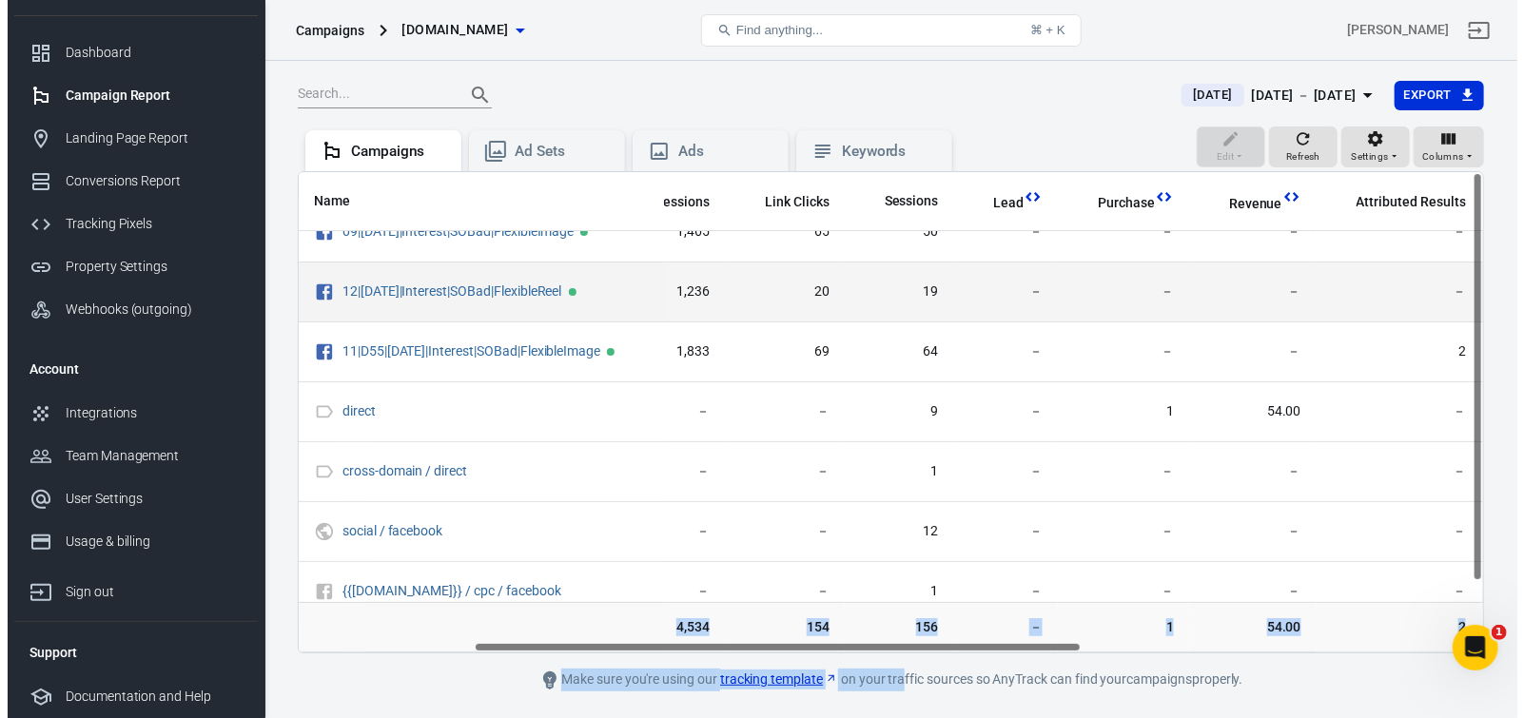
scroll to position [0, 342]
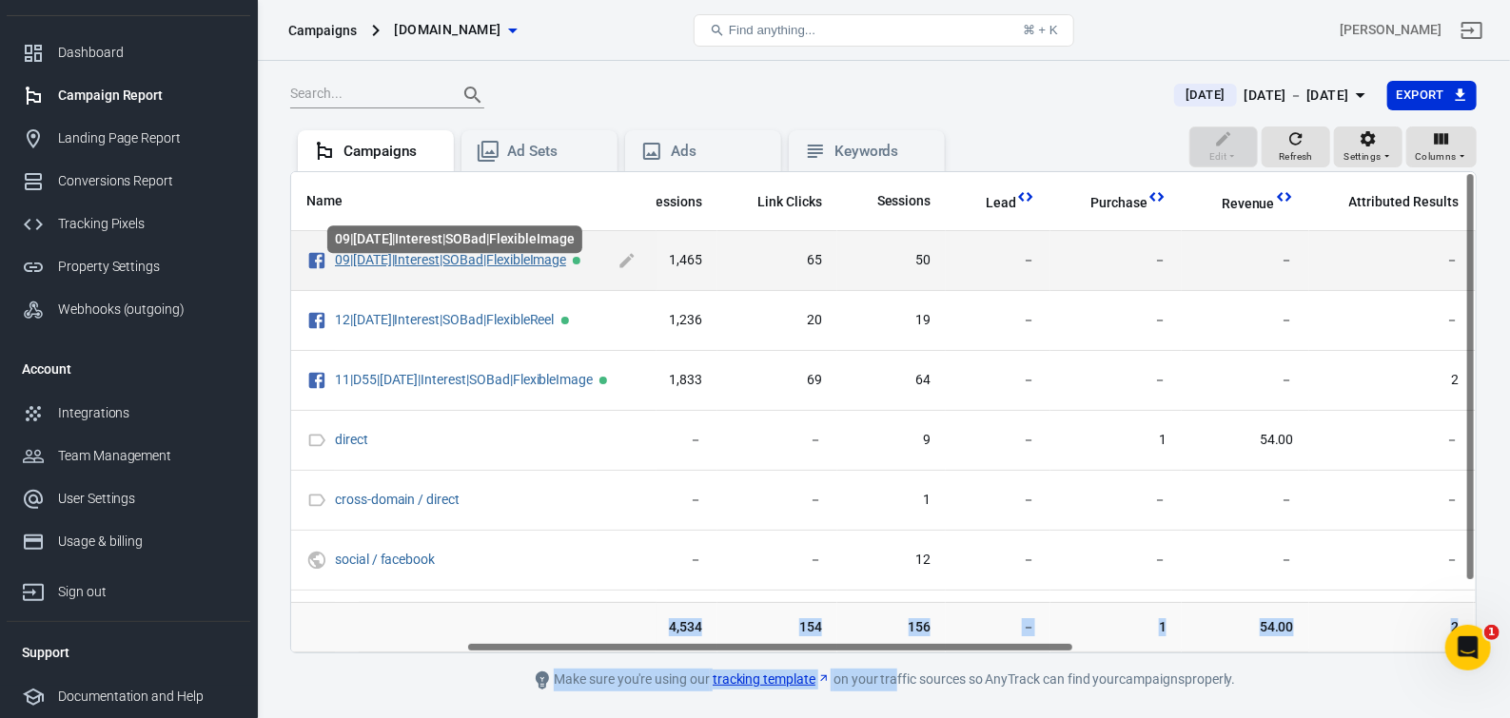
click at [515, 267] on link "09|[DATE]|Interest|SOBad|FlexibleImage" at bounding box center [450, 259] width 231 height 15
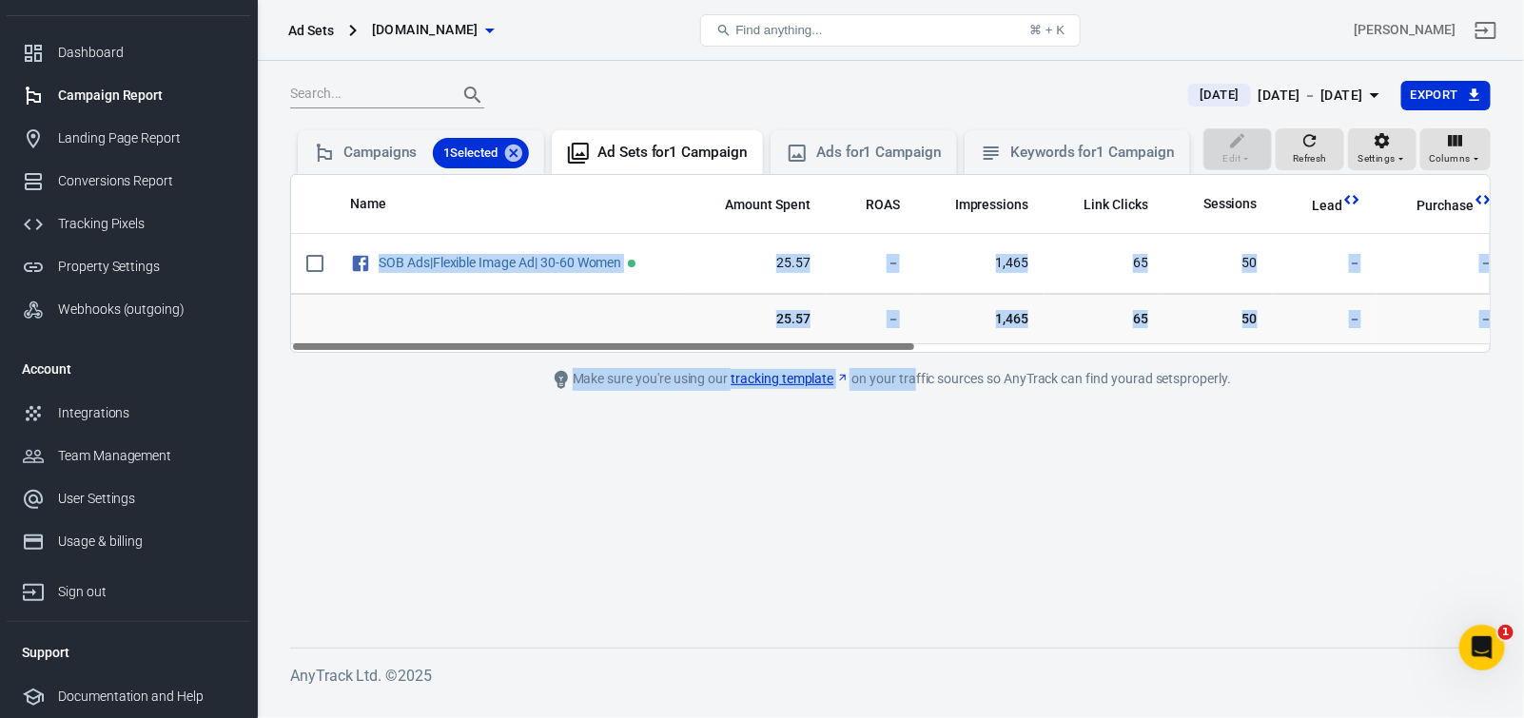
drag, startPoint x: 410, startPoint y: 486, endPoint x: 428, endPoint y: 464, distance: 28.4
click at [410, 485] on main "[DATE] [DATE] － [DATE] Export Edit Refresh Settings Columns Campaigns 1 Selecte…" at bounding box center [890, 349] width 1201 height 538
click at [485, 567] on main "[DATE] [DATE] － [DATE] Export Edit Refresh Settings Columns Campaigns 1 Selecte…" at bounding box center [890, 349] width 1201 height 538
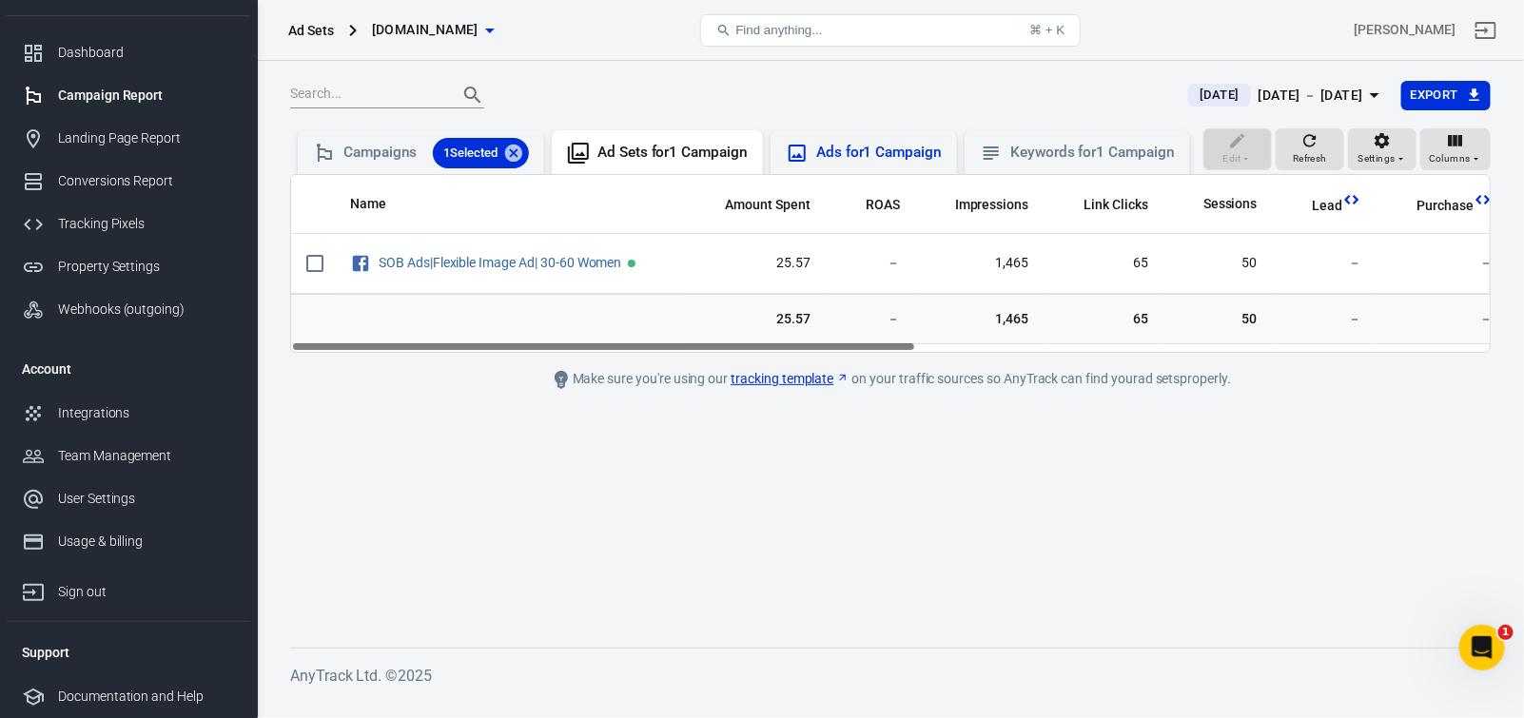
click at [940, 158] on div "Ads for 1 Campaign" at bounding box center [879, 153] width 126 height 20
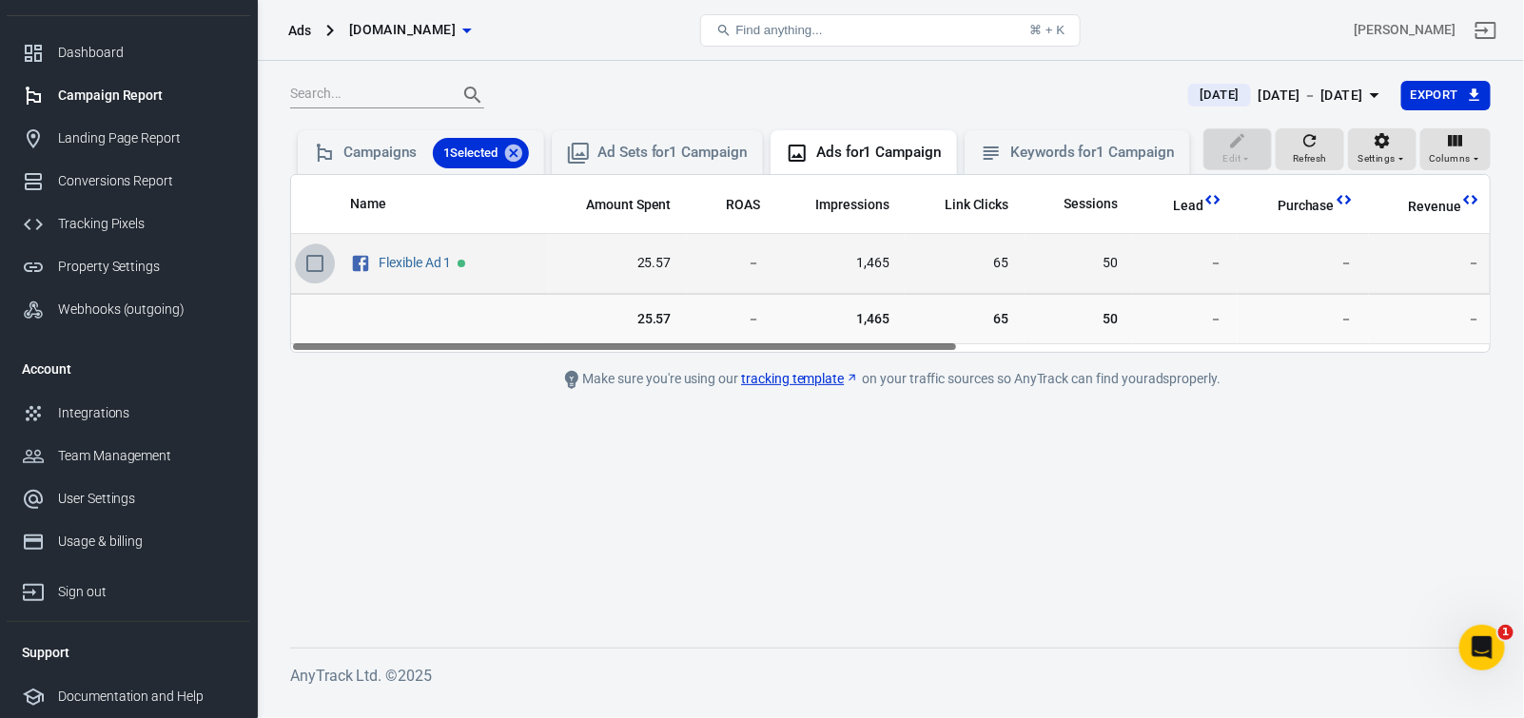
click at [317, 284] on input "scrollable content" at bounding box center [315, 264] width 40 height 40
checkbox input "true"
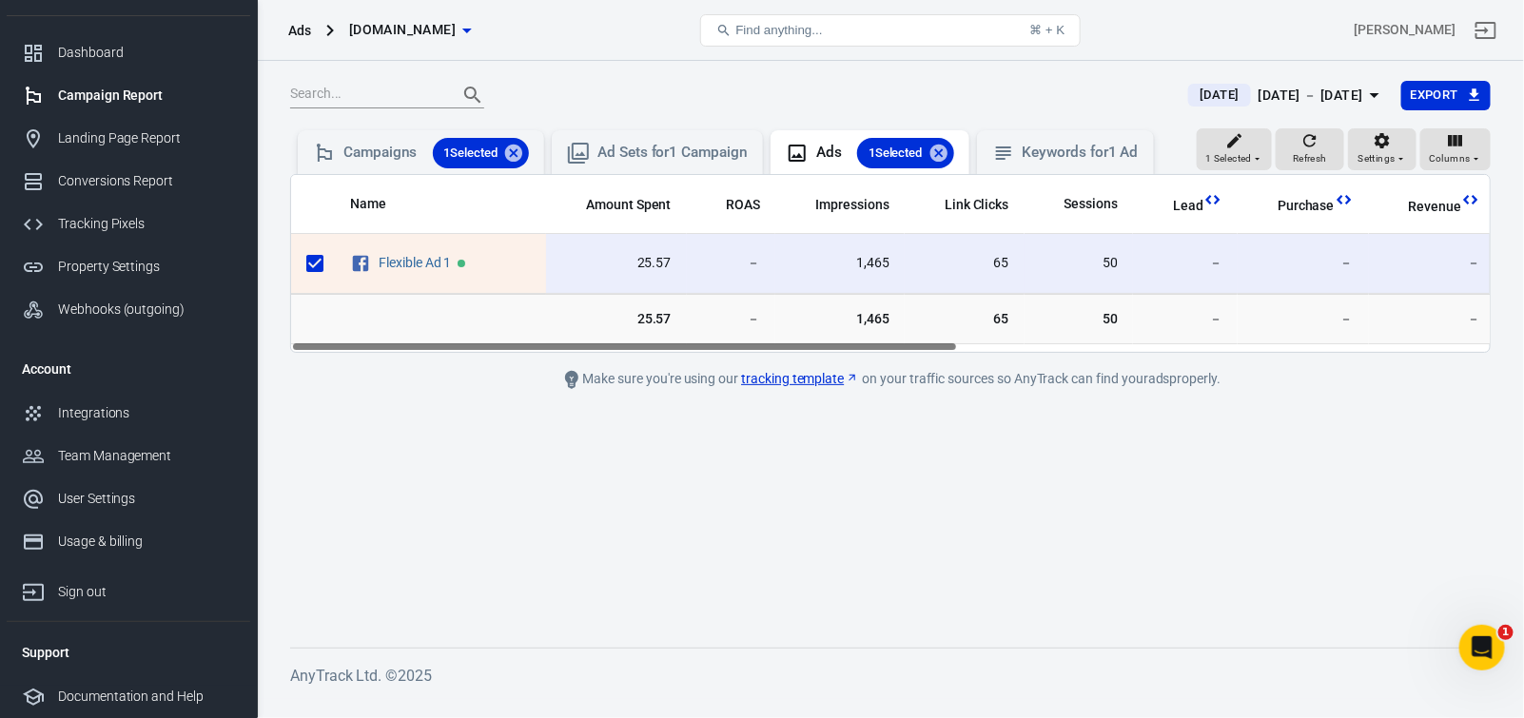
click at [427, 352] on div "Name Amount Spent ROAS Impressions Link Clicks Sessions Lead Purchase Revenue A…" at bounding box center [890, 263] width 1199 height 177
click at [1226, 150] on icon "button" at bounding box center [1235, 140] width 19 height 19
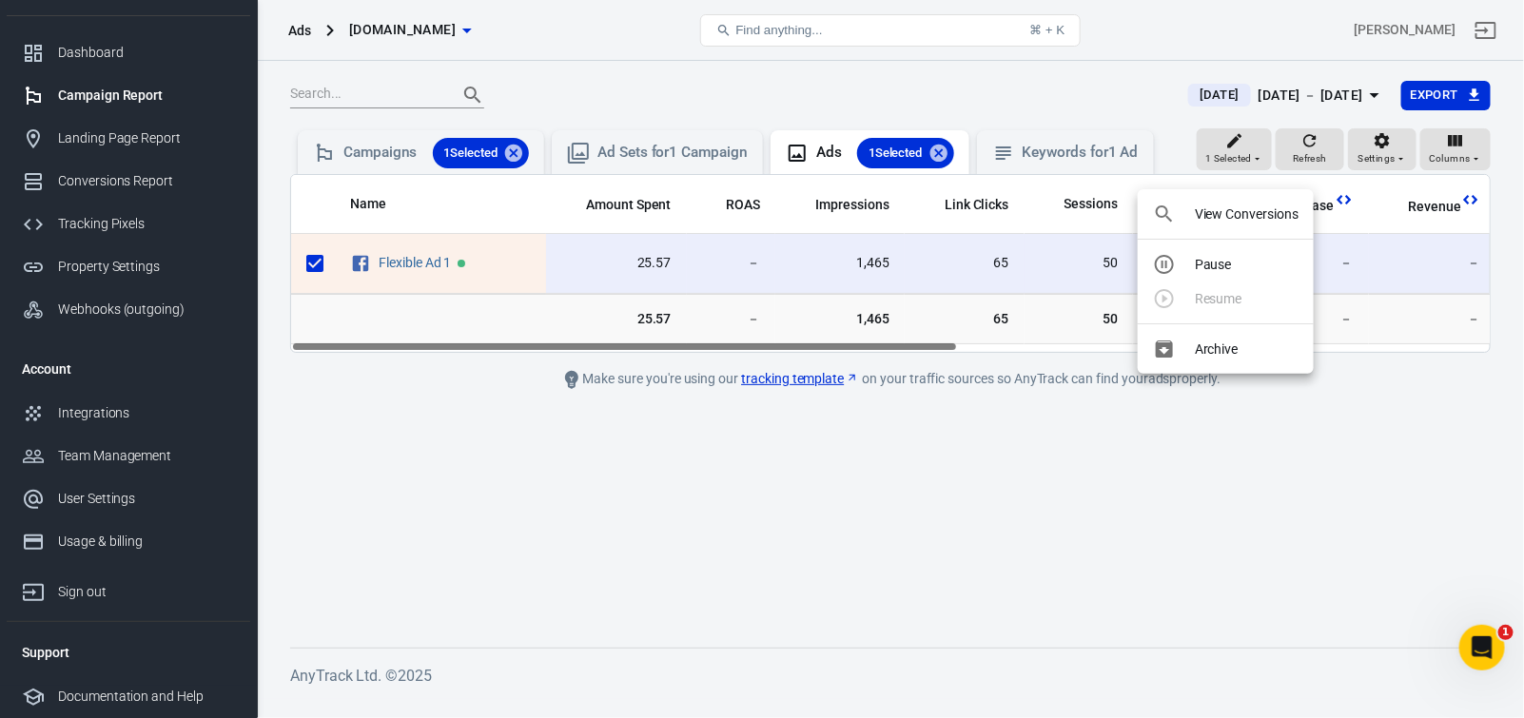
click at [1127, 512] on div at bounding box center [762, 359] width 1524 height 718
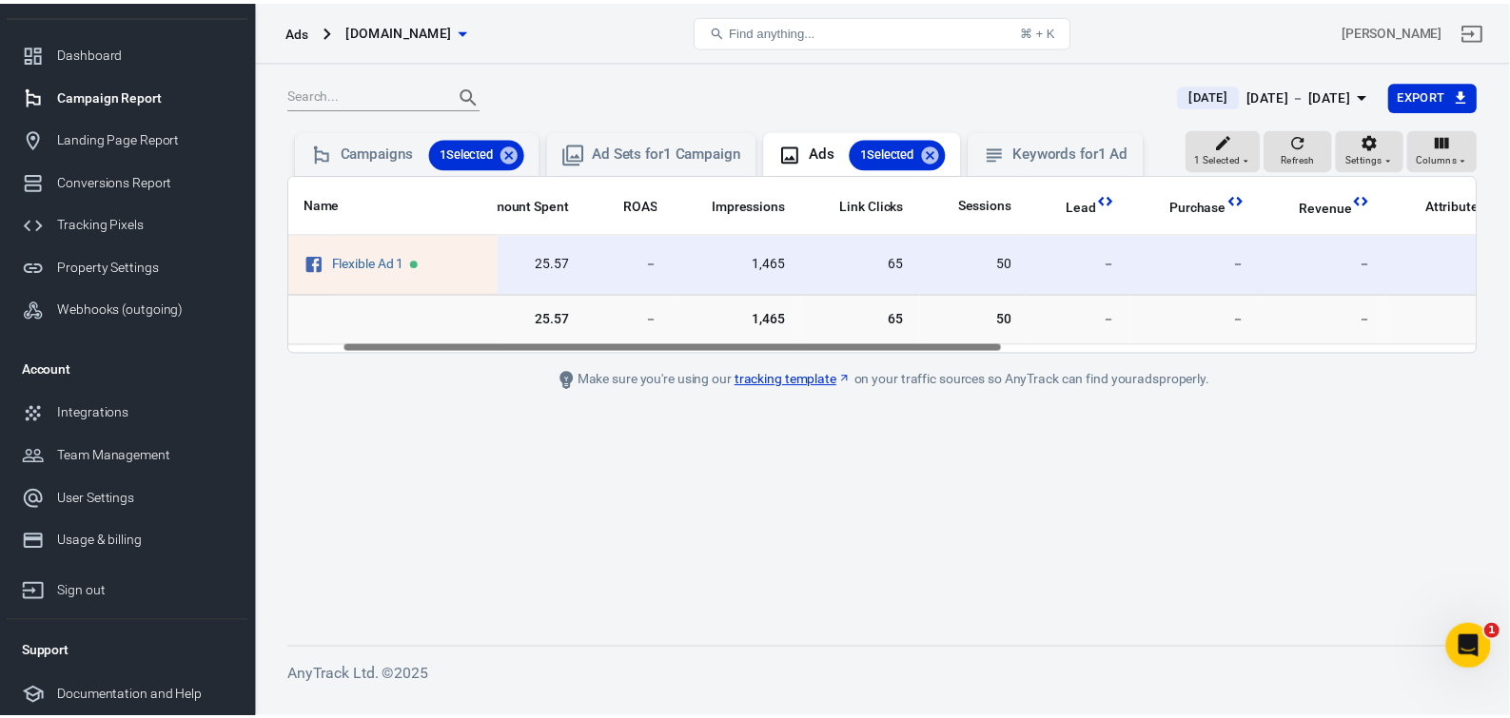
scroll to position [0, 99]
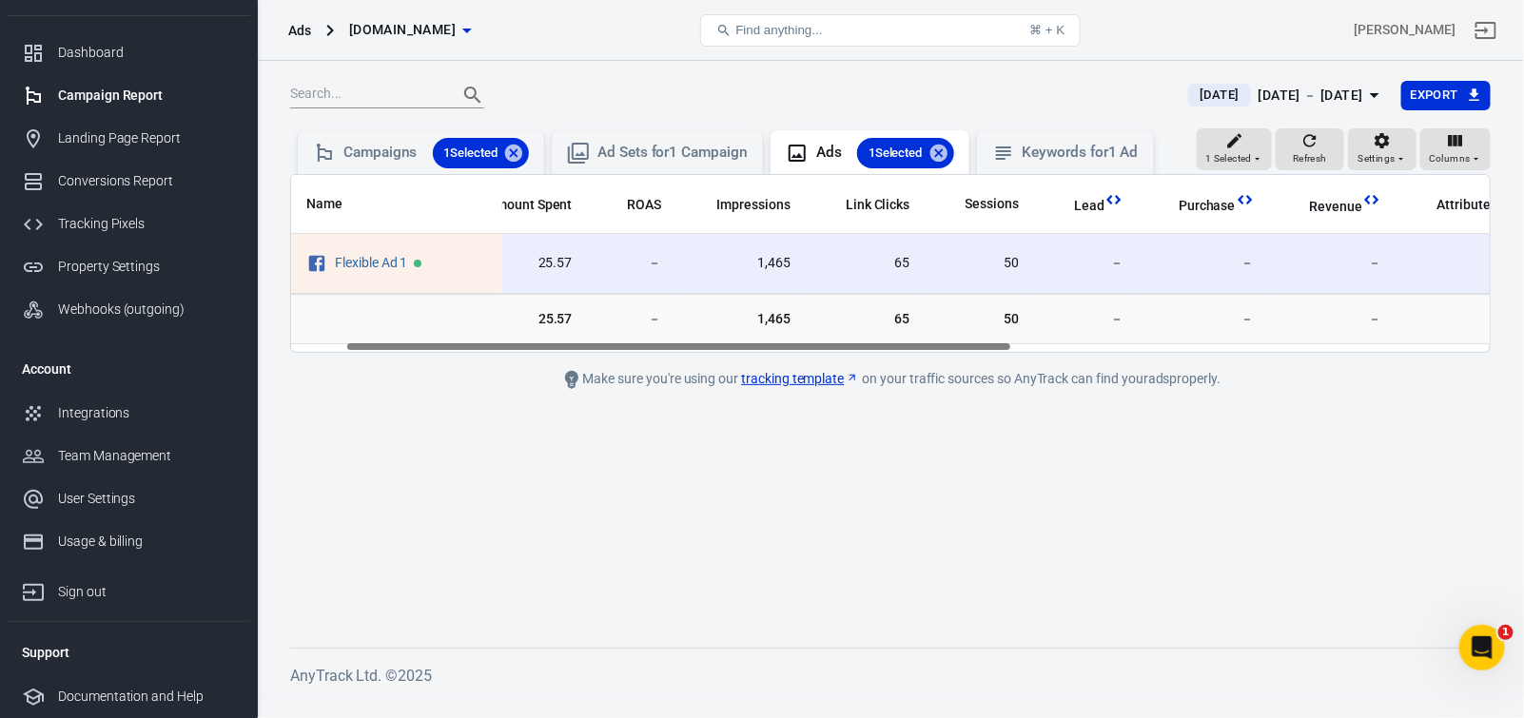
drag, startPoint x: 936, startPoint y: 365, endPoint x: 992, endPoint y: 370, distance: 56.3
click at [992, 352] on div "Name Amount Spent ROAS Impressions Link Clicks Sessions Lead Purchase Revenue A…" at bounding box center [890, 263] width 1199 height 177
click at [113, 406] on div "Integrations" at bounding box center [146, 413] width 177 height 20
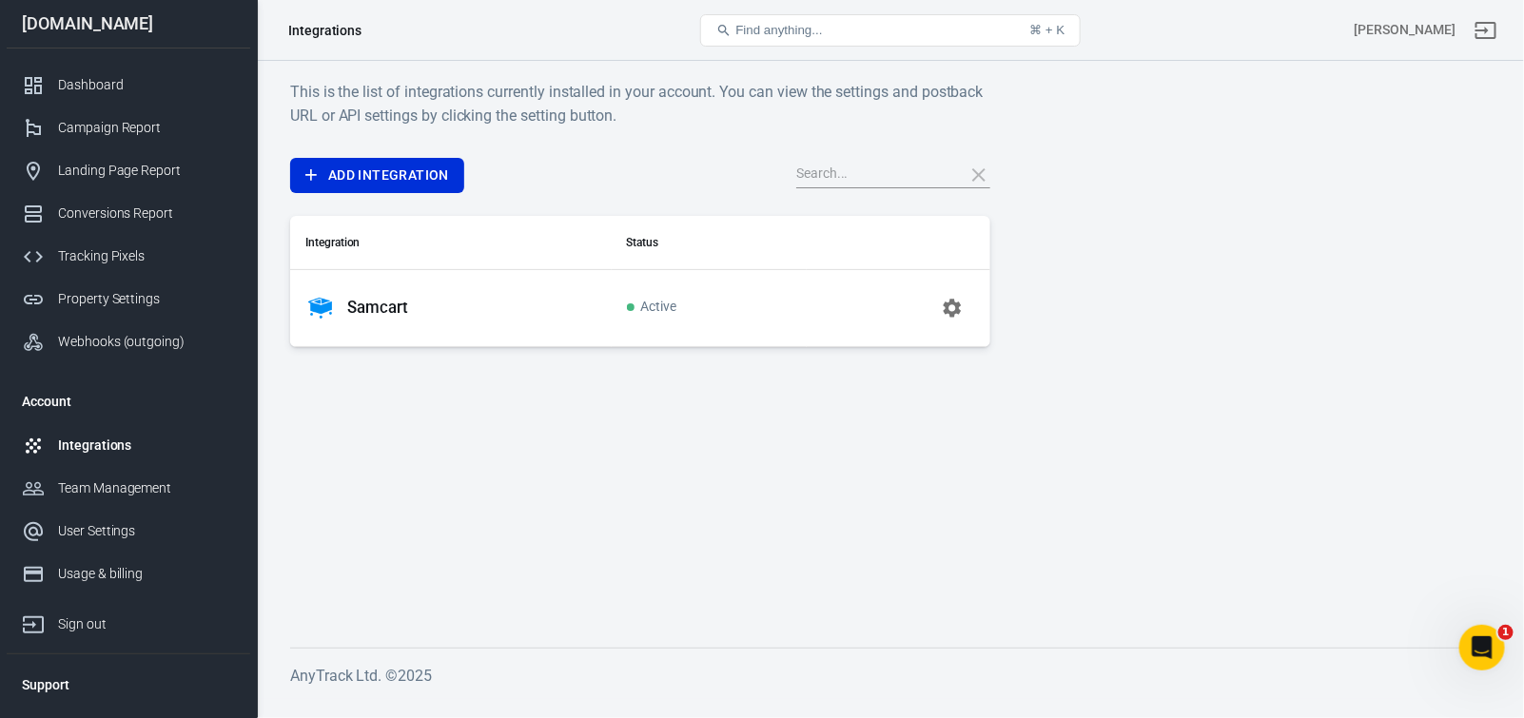
click at [380, 312] on p "Samcart" at bounding box center [377, 308] width 61 height 20
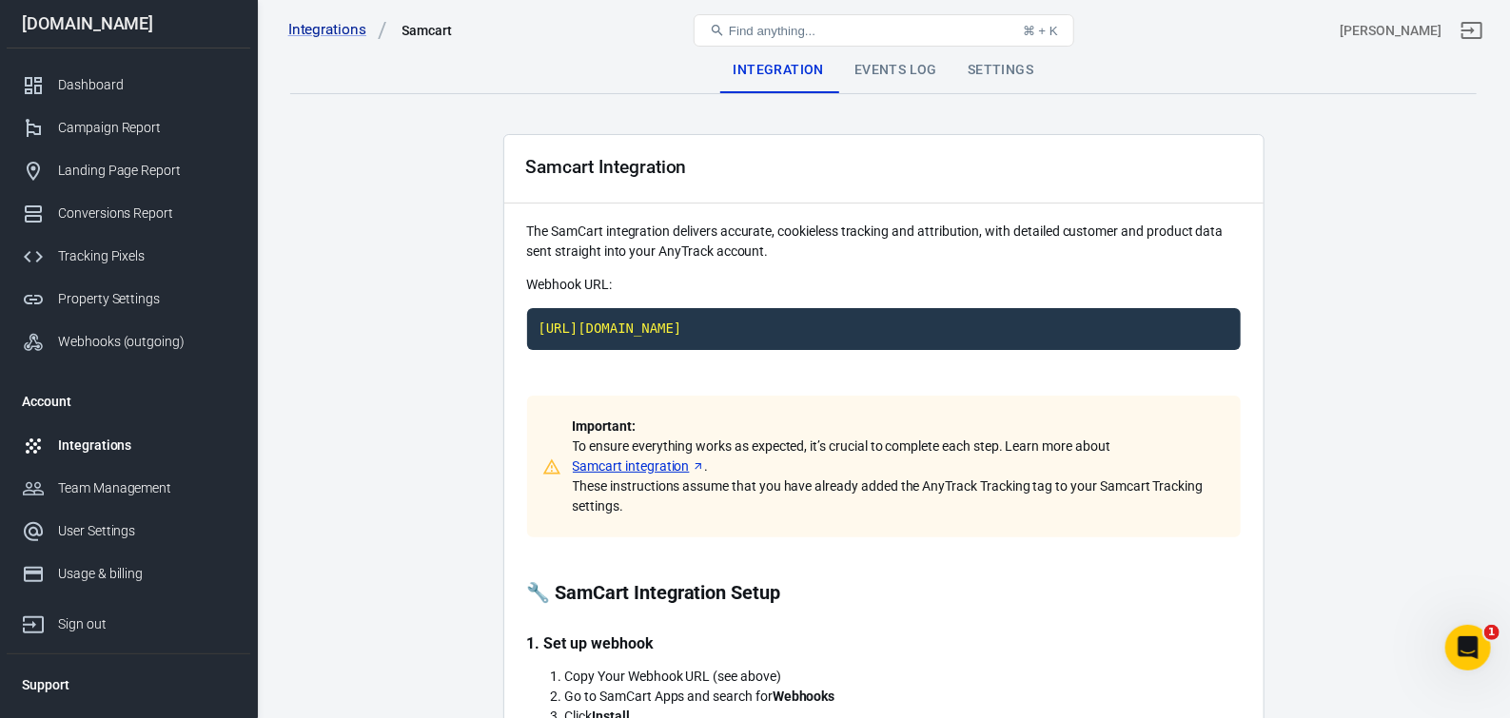
click at [876, 69] on div "Events Log" at bounding box center [895, 71] width 113 height 46
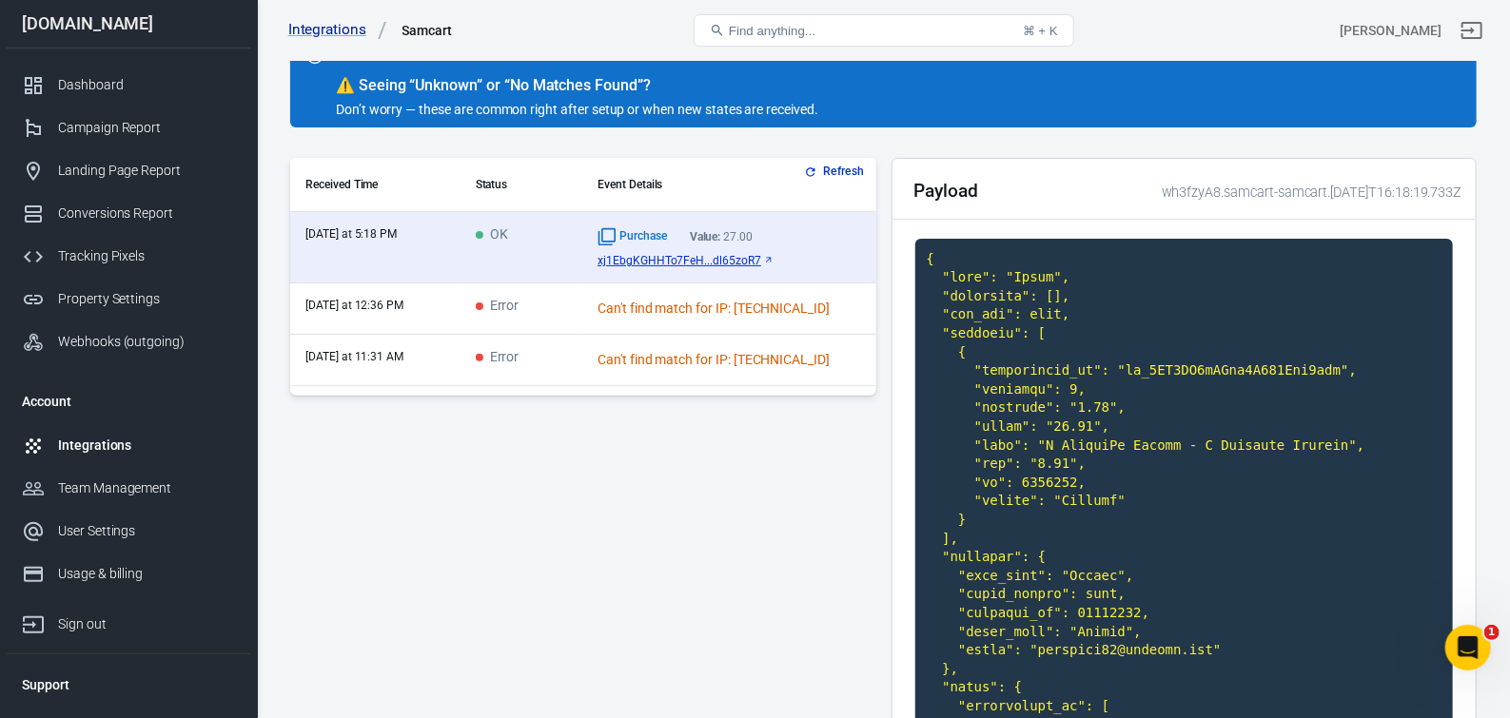
scroll to position [94, 0]
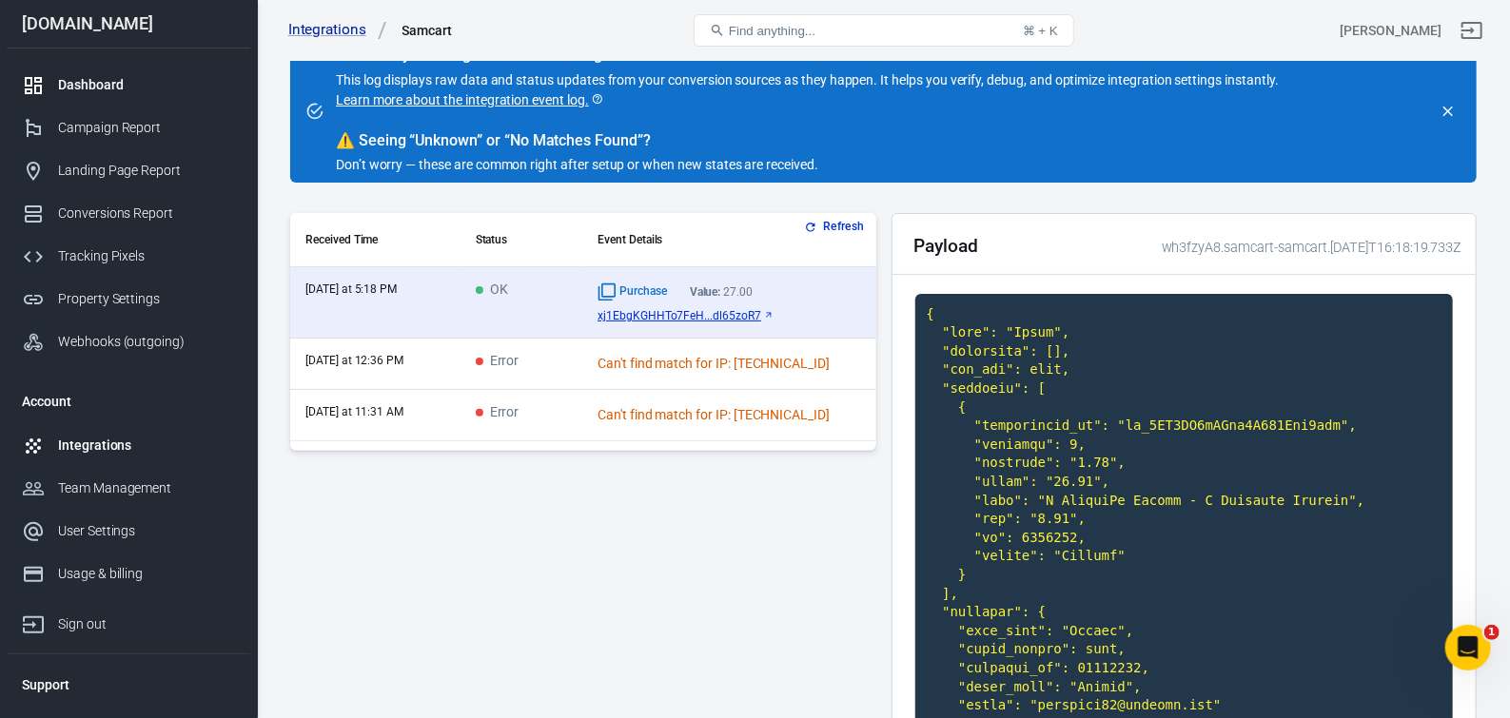
click at [85, 84] on div "Dashboard" at bounding box center [146, 85] width 177 height 20
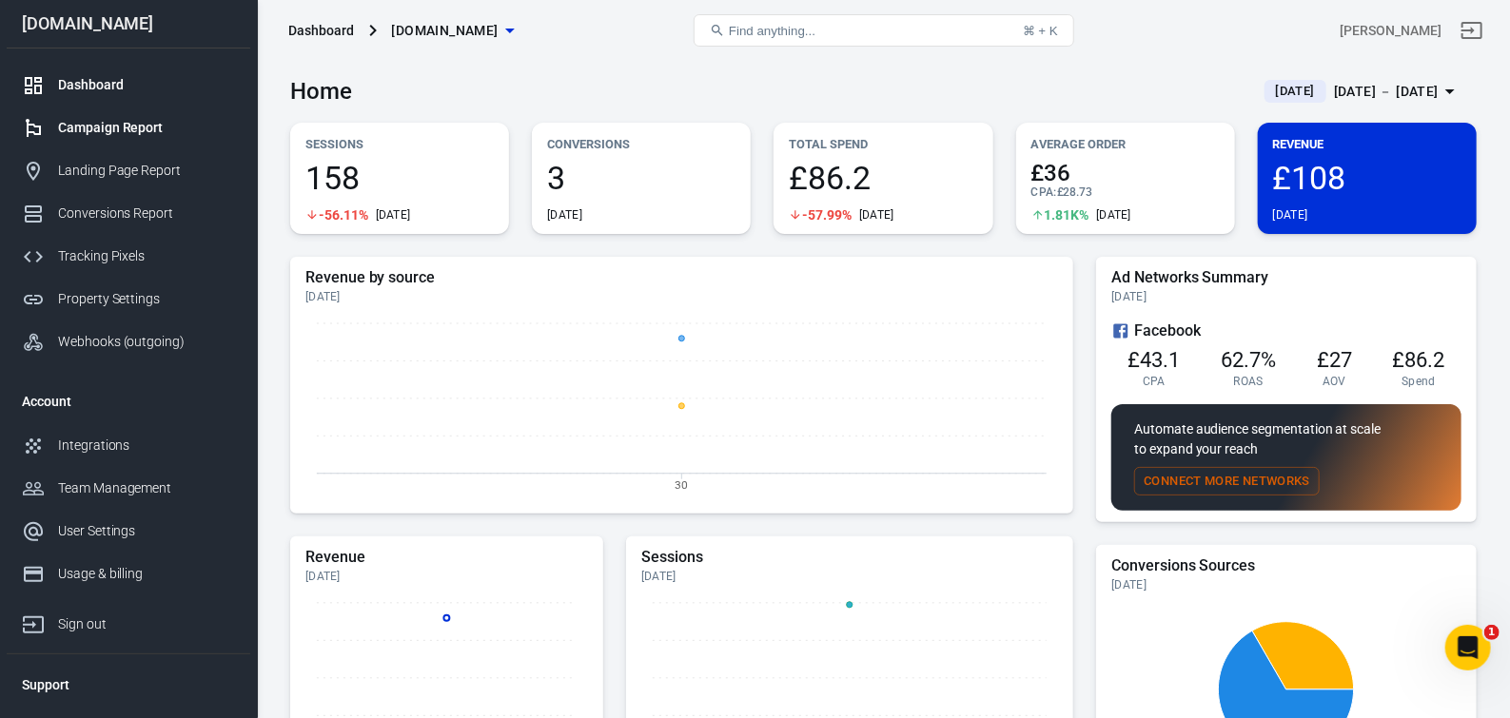
click at [129, 126] on div "Campaign Report" at bounding box center [146, 128] width 177 height 20
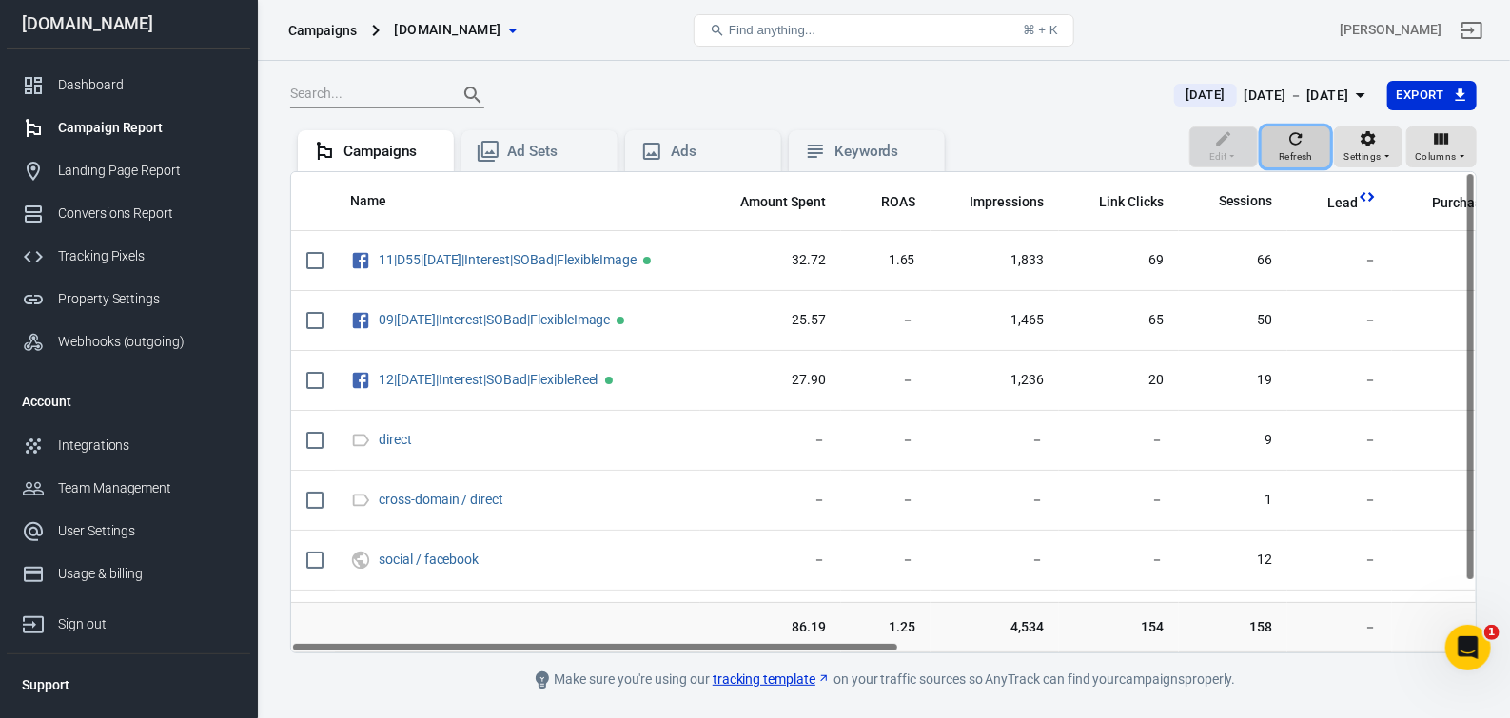
click at [1286, 148] on icon "button" at bounding box center [1295, 138] width 19 height 19
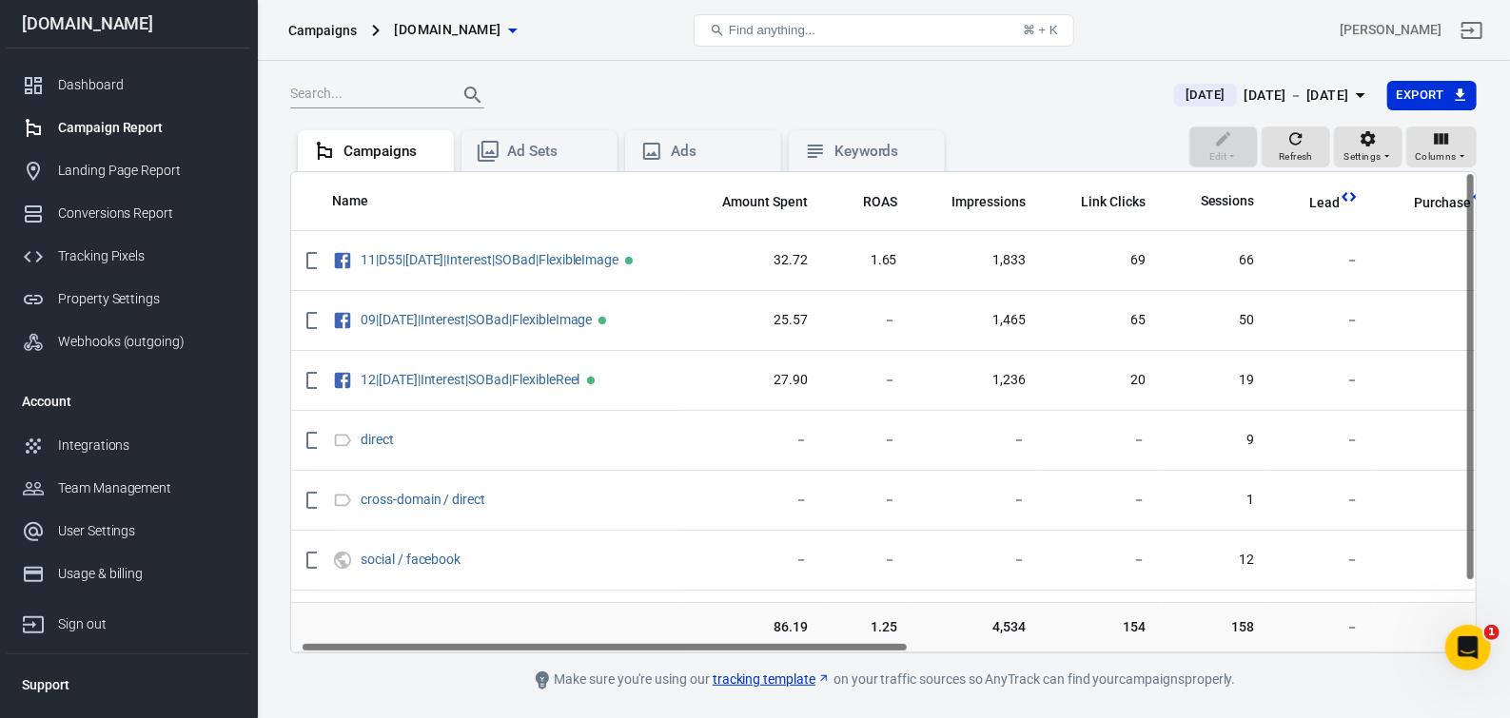
scroll to position [0, 15]
drag, startPoint x: 834, startPoint y: 657, endPoint x: 843, endPoint y: 664, distance: 10.8
click at [843, 664] on main "[DATE] [DATE] － [DATE] Export Edit Refresh Settings Columns Campaigns Ad Sets A…" at bounding box center [883, 386] width 1187 height 612
click at [1440, 161] on span "Columns" at bounding box center [1436, 156] width 42 height 17
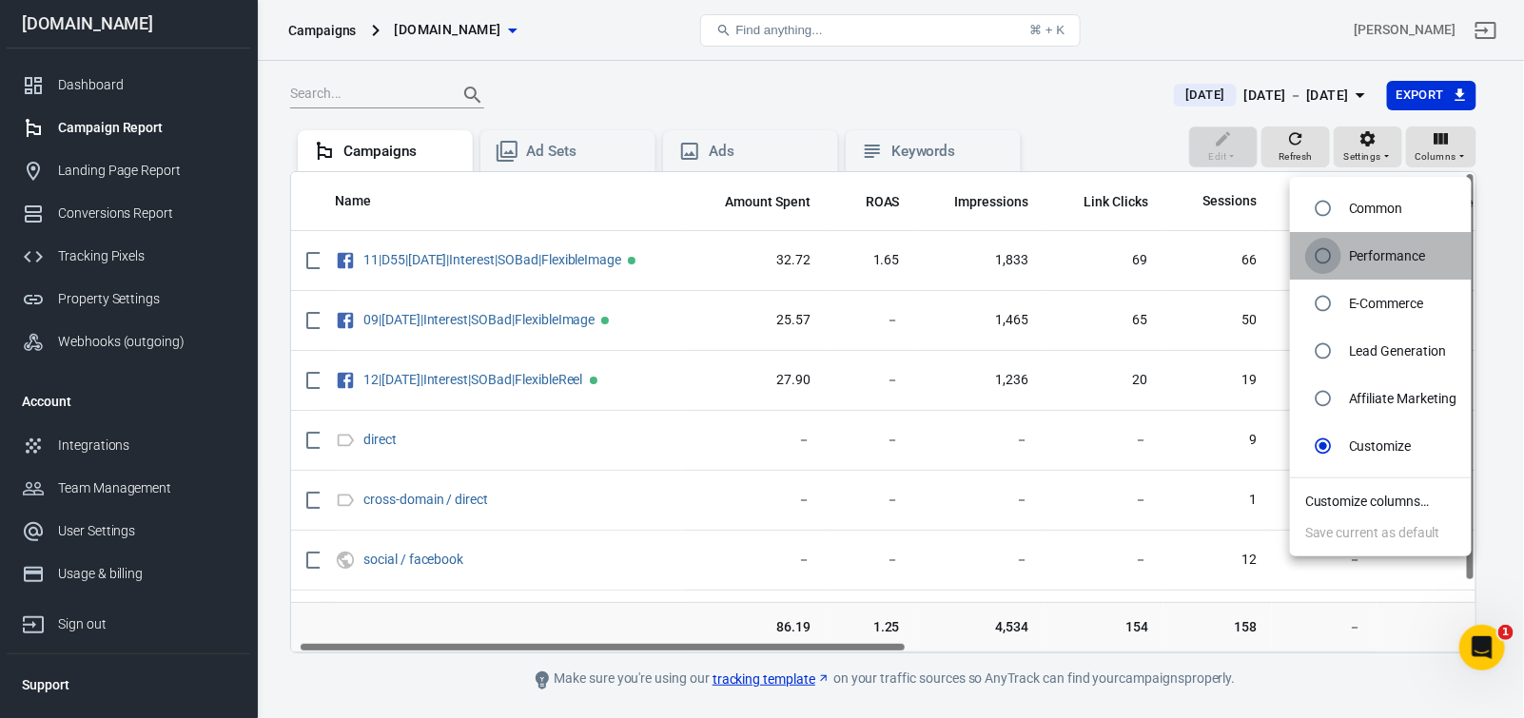
click at [1329, 265] on input "radio" at bounding box center [1323, 256] width 36 height 36
radio input "true"
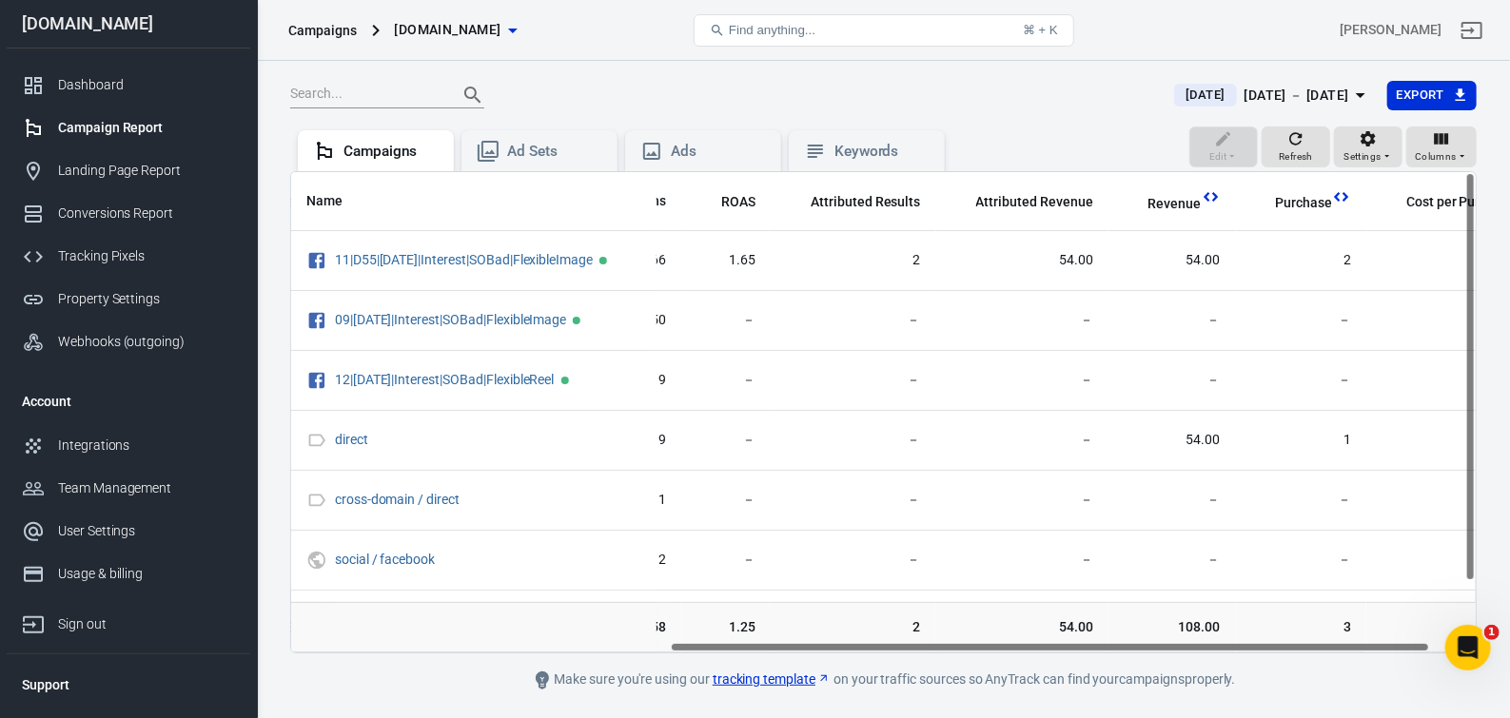
scroll to position [0, 661]
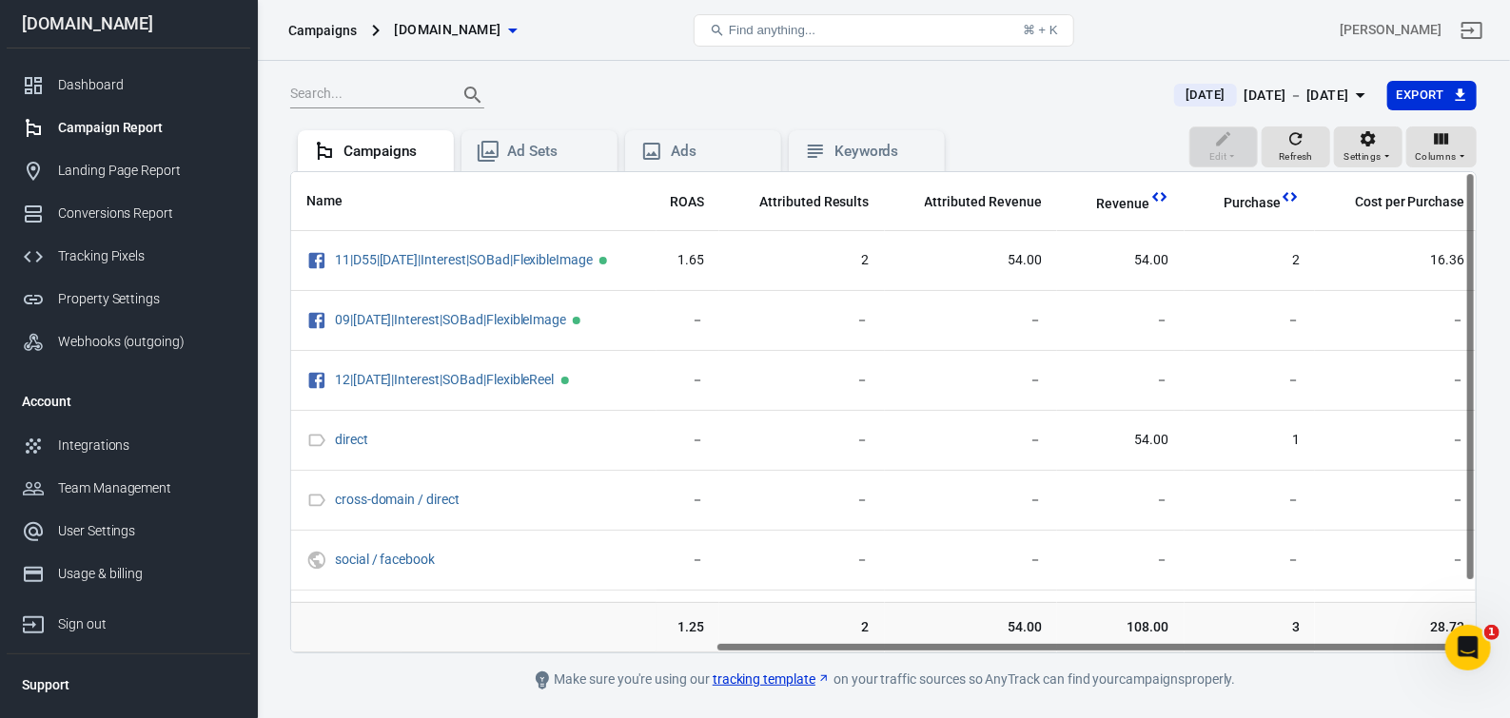
drag, startPoint x: 937, startPoint y: 655, endPoint x: 1426, endPoint y: 638, distance: 489.3
click at [1426, 638] on div "Name Amount Spent Reach Impressions Link Clicks Sessions ROAS Attributed Result…" at bounding box center [883, 412] width 1187 height 482
drag, startPoint x: 775, startPoint y: 656, endPoint x: 1110, endPoint y: 702, distance: 338.2
click at [1110, 692] on main "[DATE] [DATE] － [DATE] Export Edit Refresh Settings Columns Campaigns Ad Sets A…" at bounding box center [883, 386] width 1187 height 612
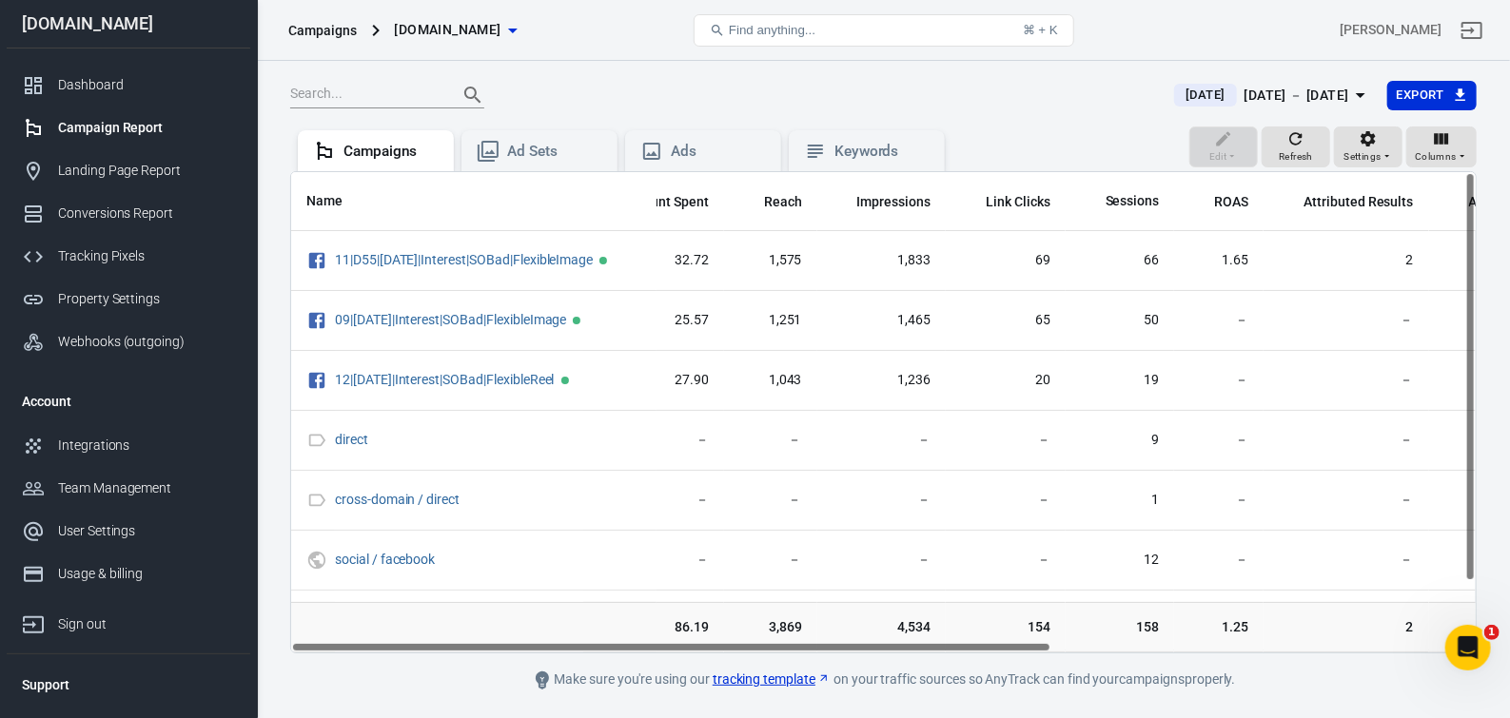
scroll to position [0, 0]
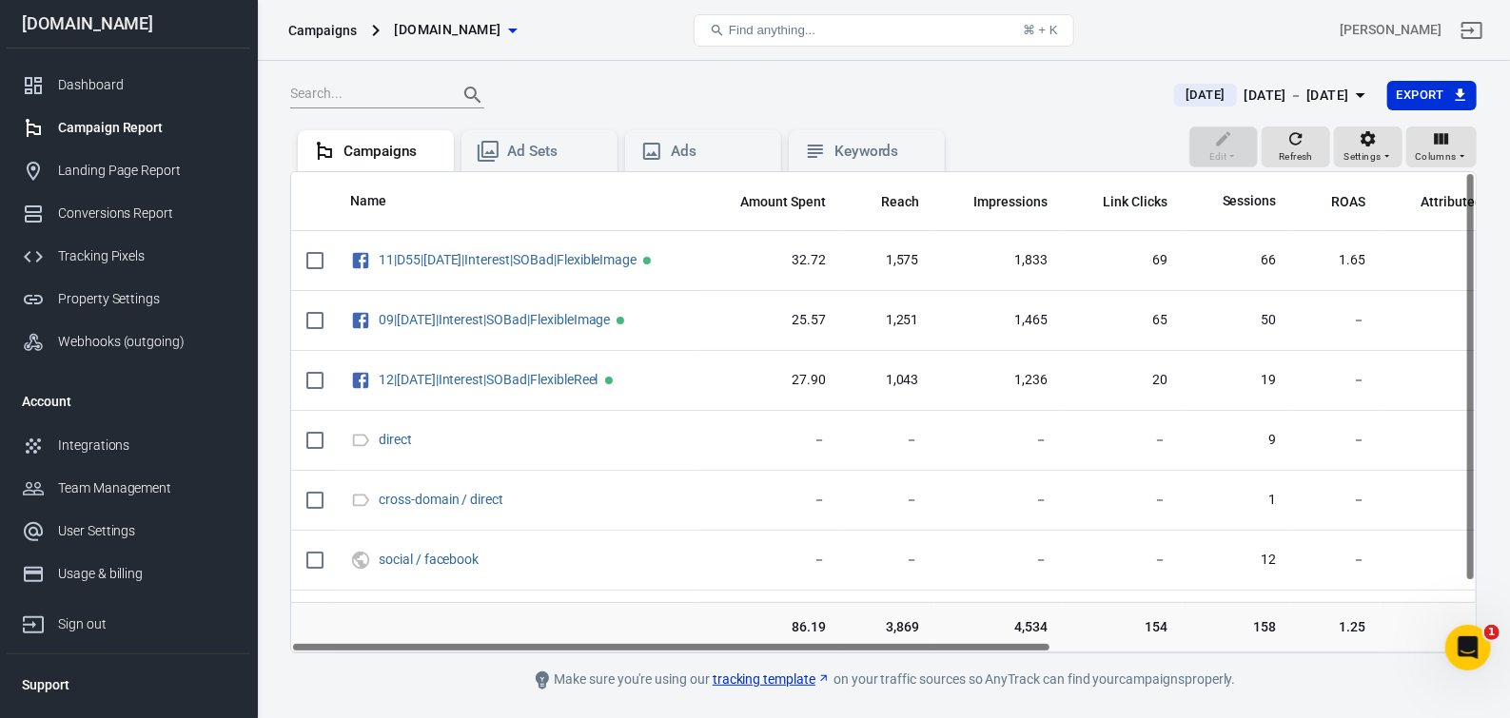
drag, startPoint x: 958, startPoint y: 657, endPoint x: 489, endPoint y: 664, distance: 469.1
click at [491, 671] on main "[DATE] [DATE] － [DATE] Export Edit Refresh Settings Columns Campaigns Ad Sets A…" at bounding box center [883, 386] width 1187 height 612
click at [108, 178] on div "Landing Page Report" at bounding box center [146, 171] width 177 height 20
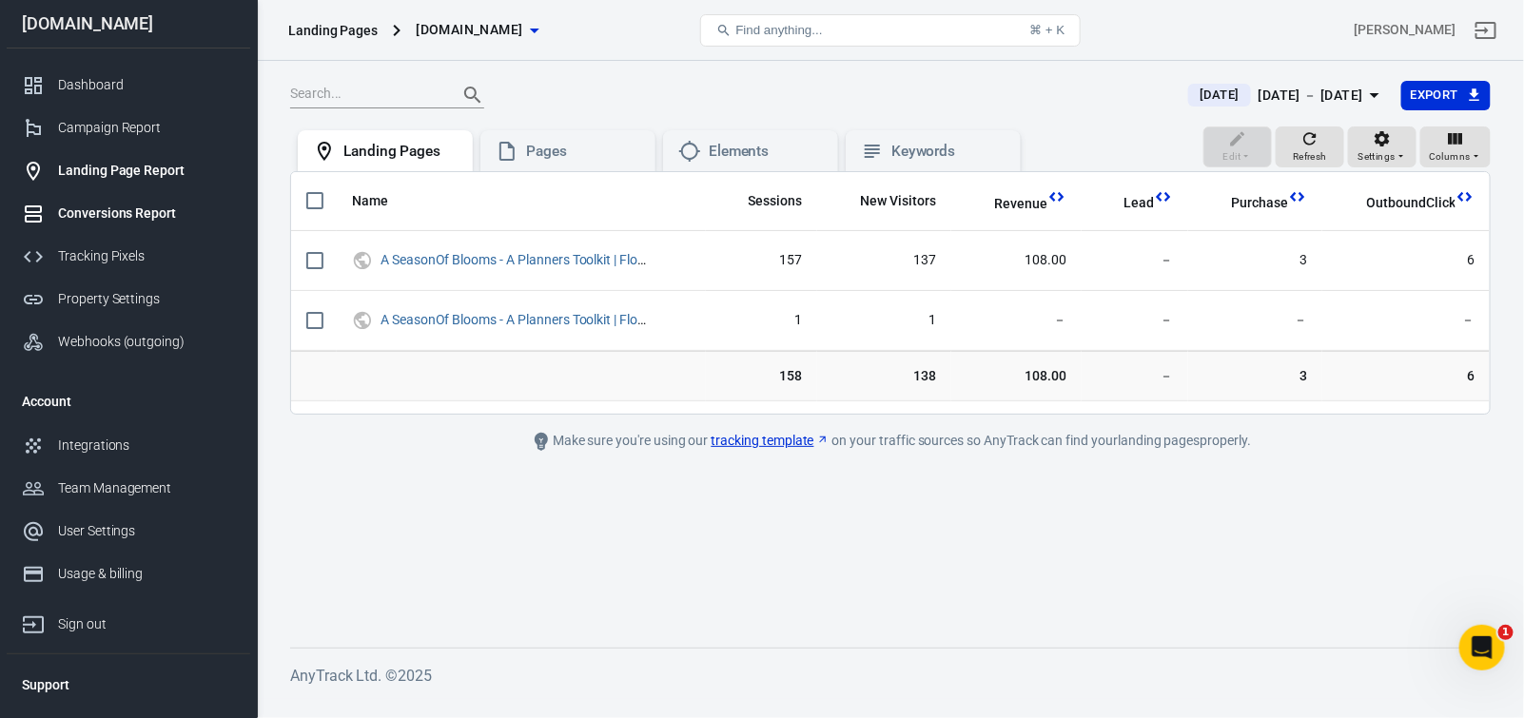
click at [108, 214] on div "Conversions Report" at bounding box center [146, 214] width 177 height 20
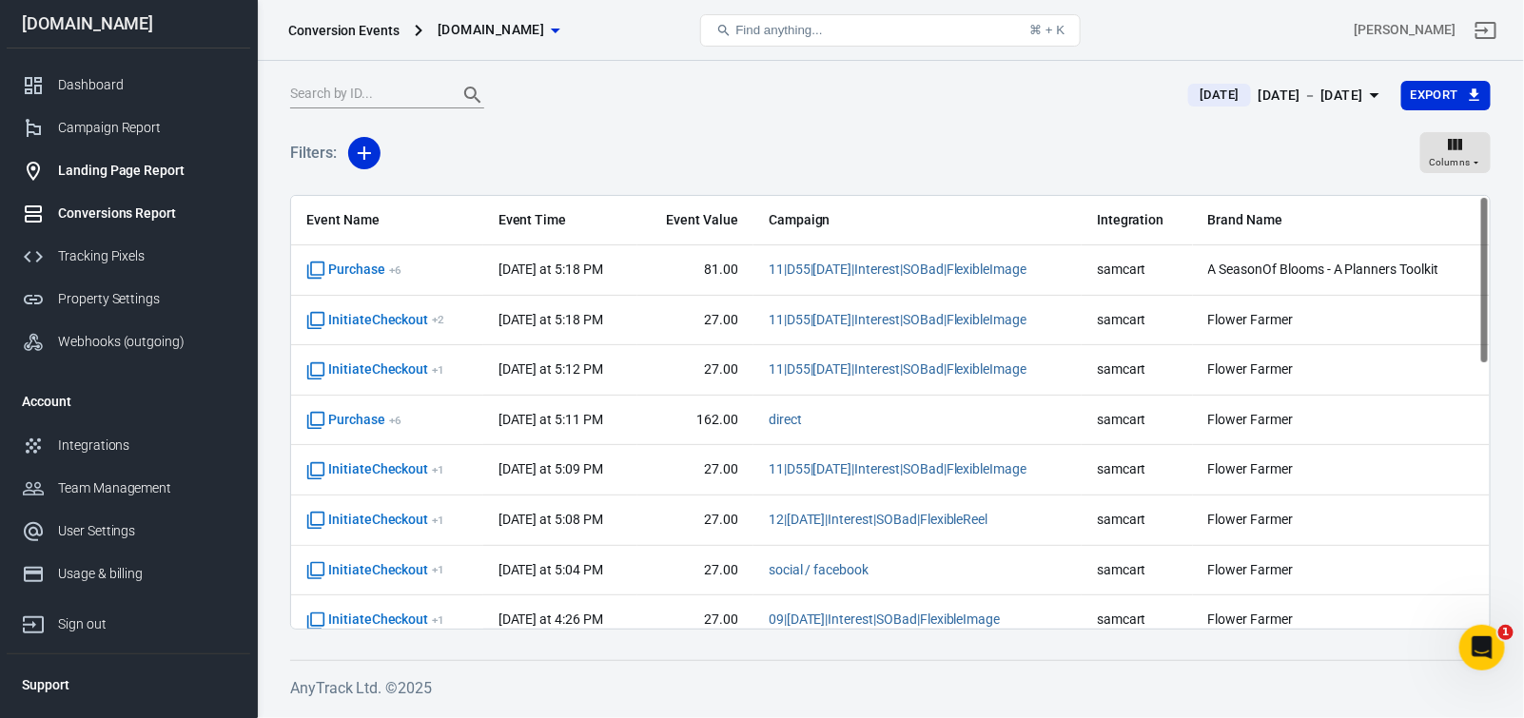
click at [118, 176] on div "Landing Page Report" at bounding box center [146, 171] width 177 height 20
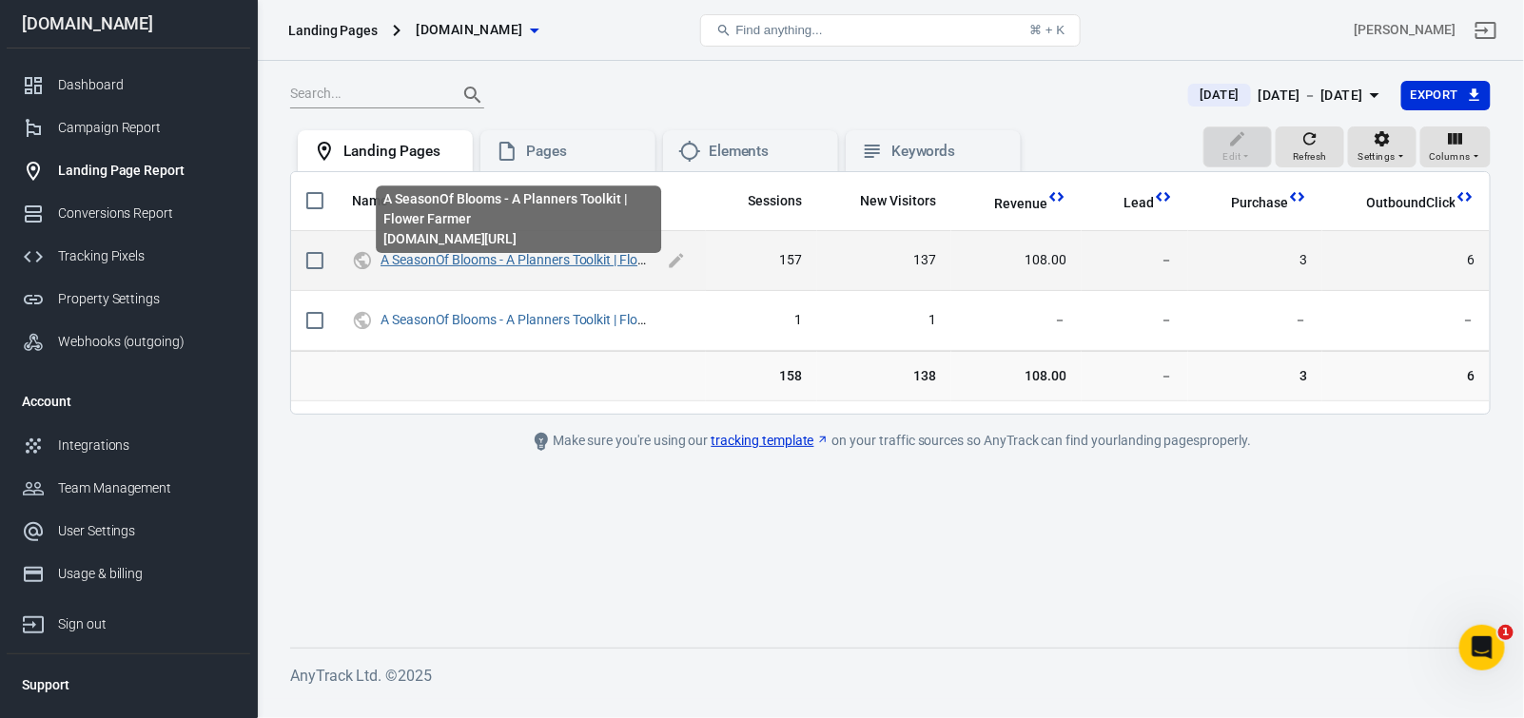
click at [430, 267] on link "A SeasonOf Blooms - A Planners Toolkit | Flower Farmer" at bounding box center [543, 259] width 324 height 15
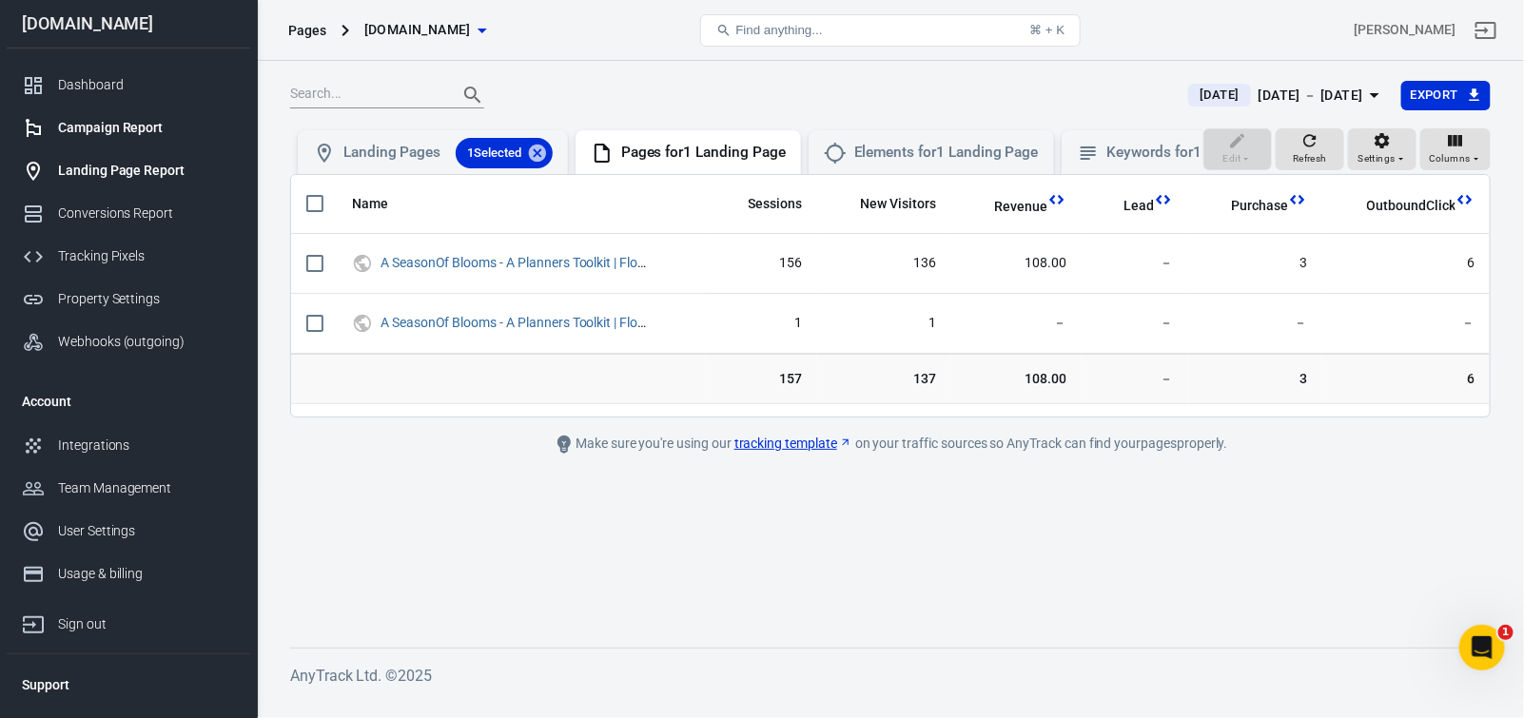
click at [129, 128] on div "Campaign Report" at bounding box center [146, 128] width 177 height 20
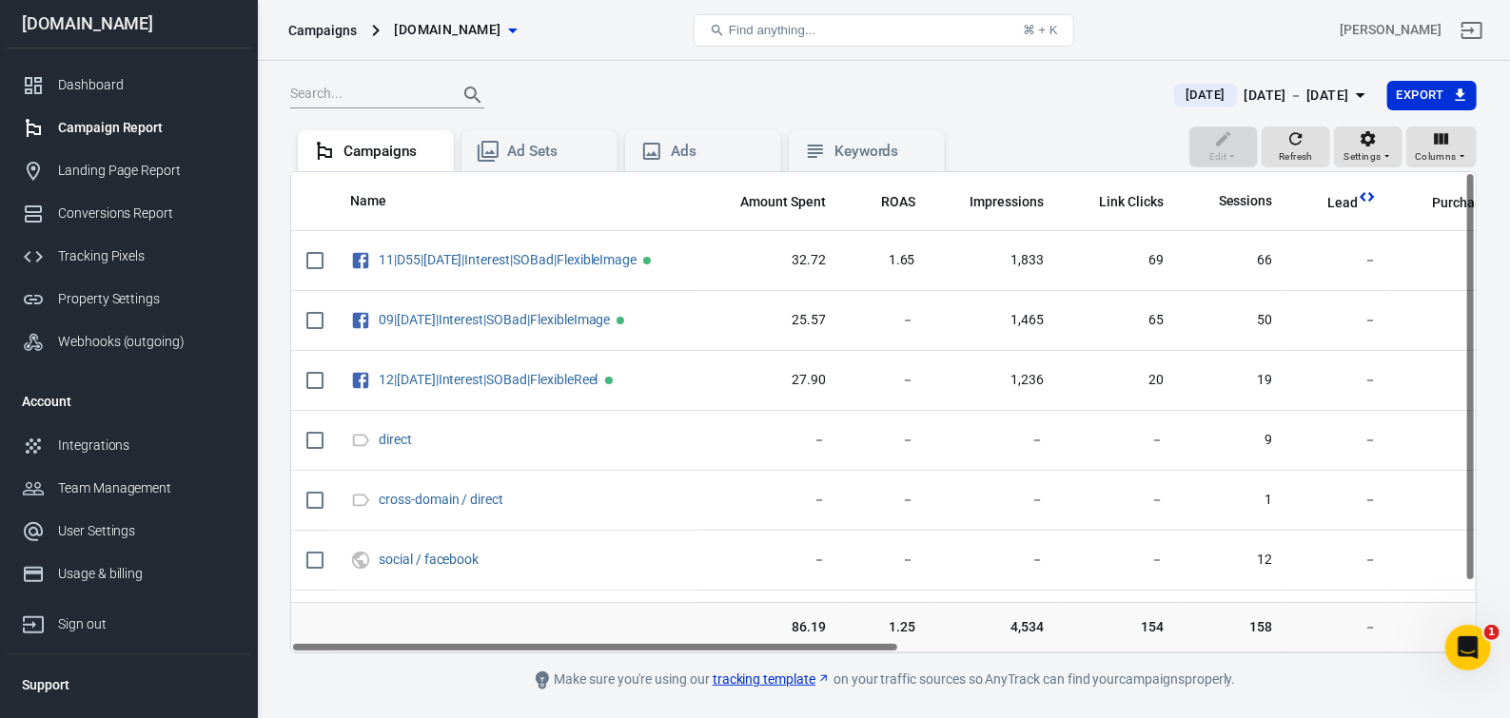
drag, startPoint x: 807, startPoint y: 659, endPoint x: 779, endPoint y: 686, distance: 38.4
click at [791, 692] on main "[DATE] [DATE] － [DATE] Export Edit Refresh Settings Columns Campaigns Ad Sets A…" at bounding box center [883, 386] width 1187 height 612
click at [1437, 156] on div "Columns" at bounding box center [1441, 147] width 53 height 36
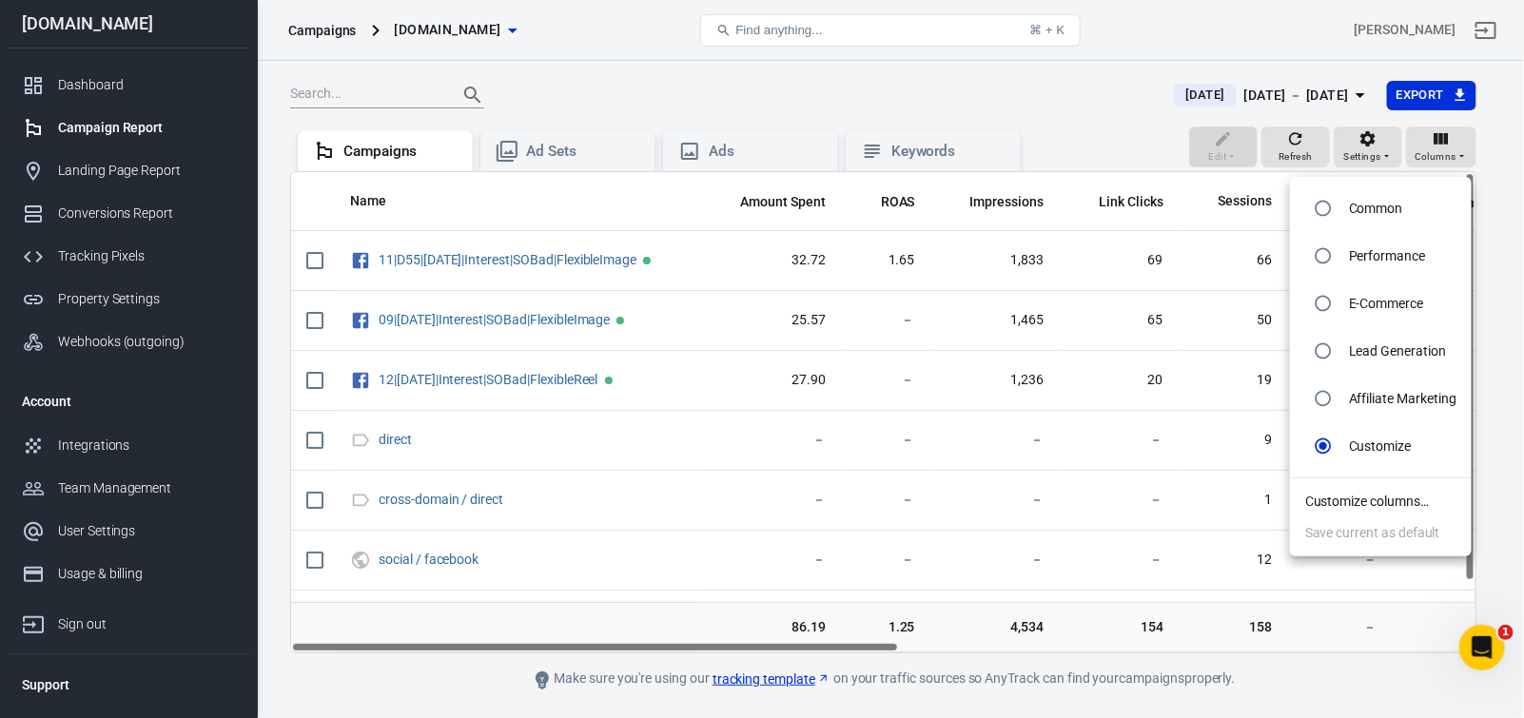
click at [1333, 267] on input "radio" at bounding box center [1323, 256] width 36 height 36
radio input "true"
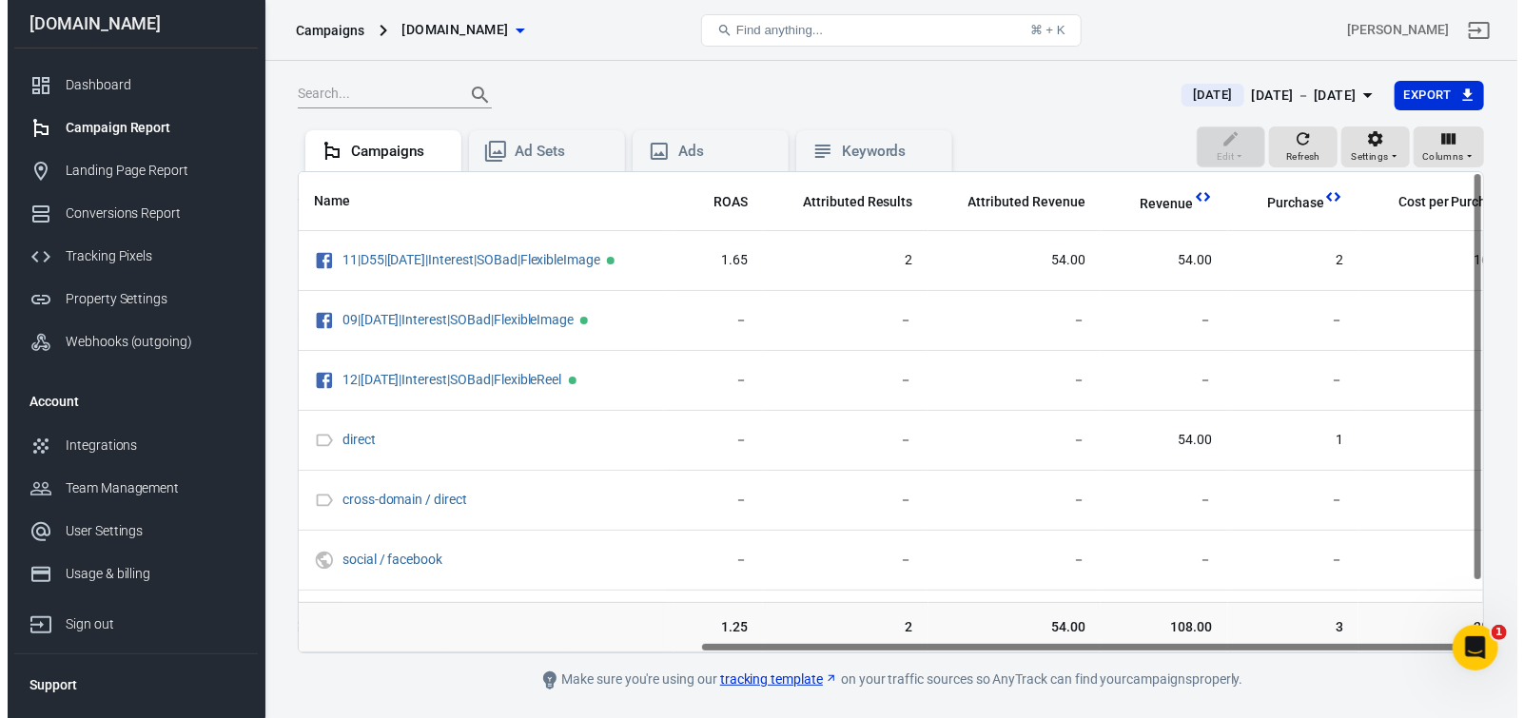
scroll to position [0, 661]
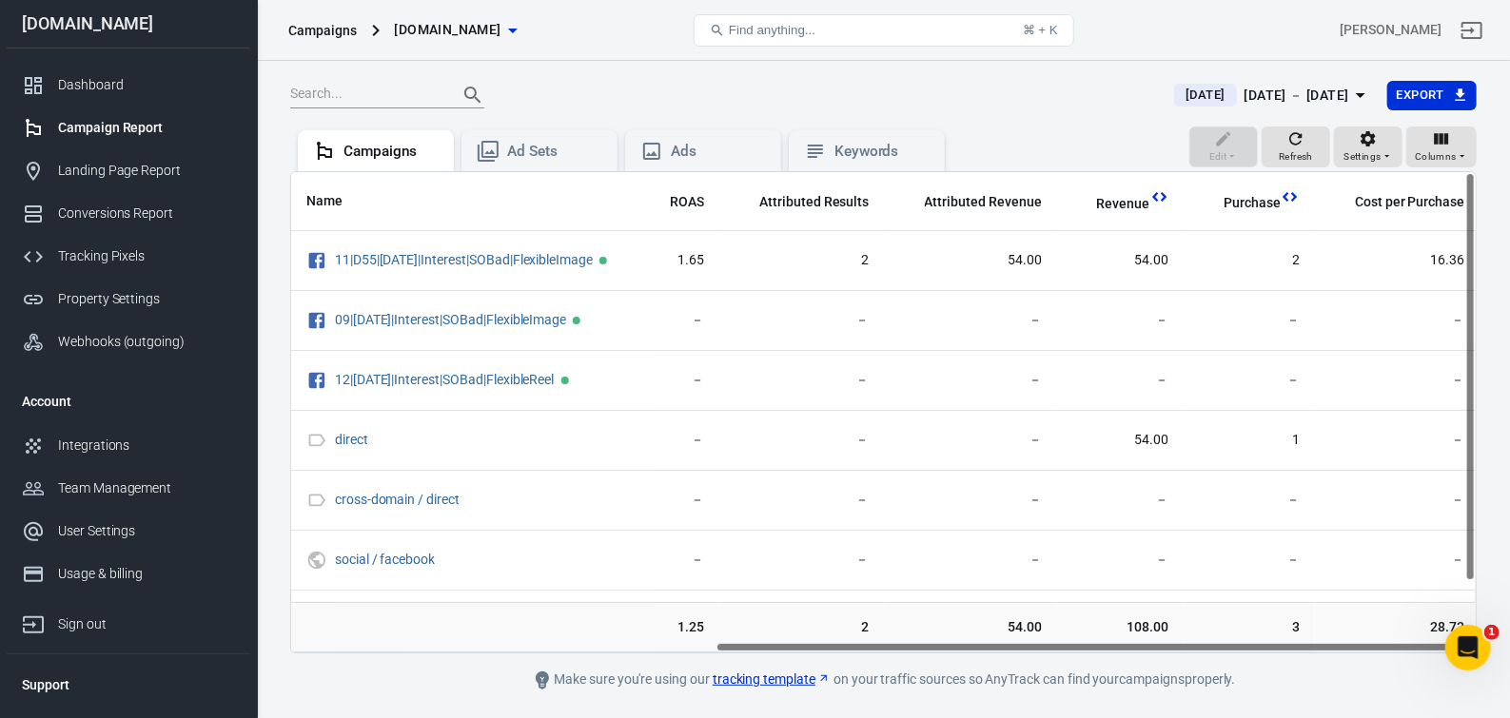
drag, startPoint x: 991, startPoint y: 656, endPoint x: 1446, endPoint y: 624, distance: 455.9
click at [1446, 624] on div "Name Amount Spent Reach Impressions Link Clicks Sessions ROAS Attributed Result…" at bounding box center [883, 412] width 1187 height 482
click at [1382, 162] on icon "button" at bounding box center [1387, 155] width 11 height 11
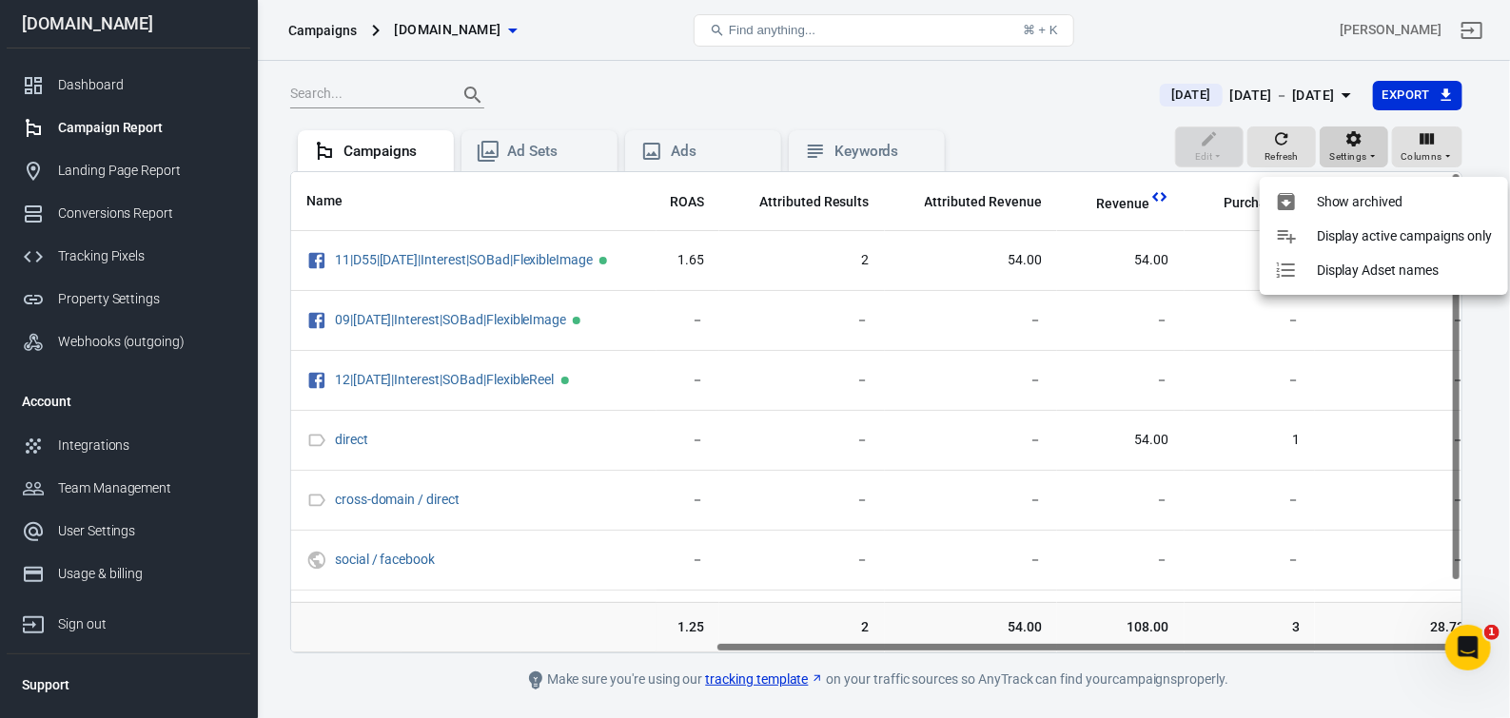
scroll to position [0, 660]
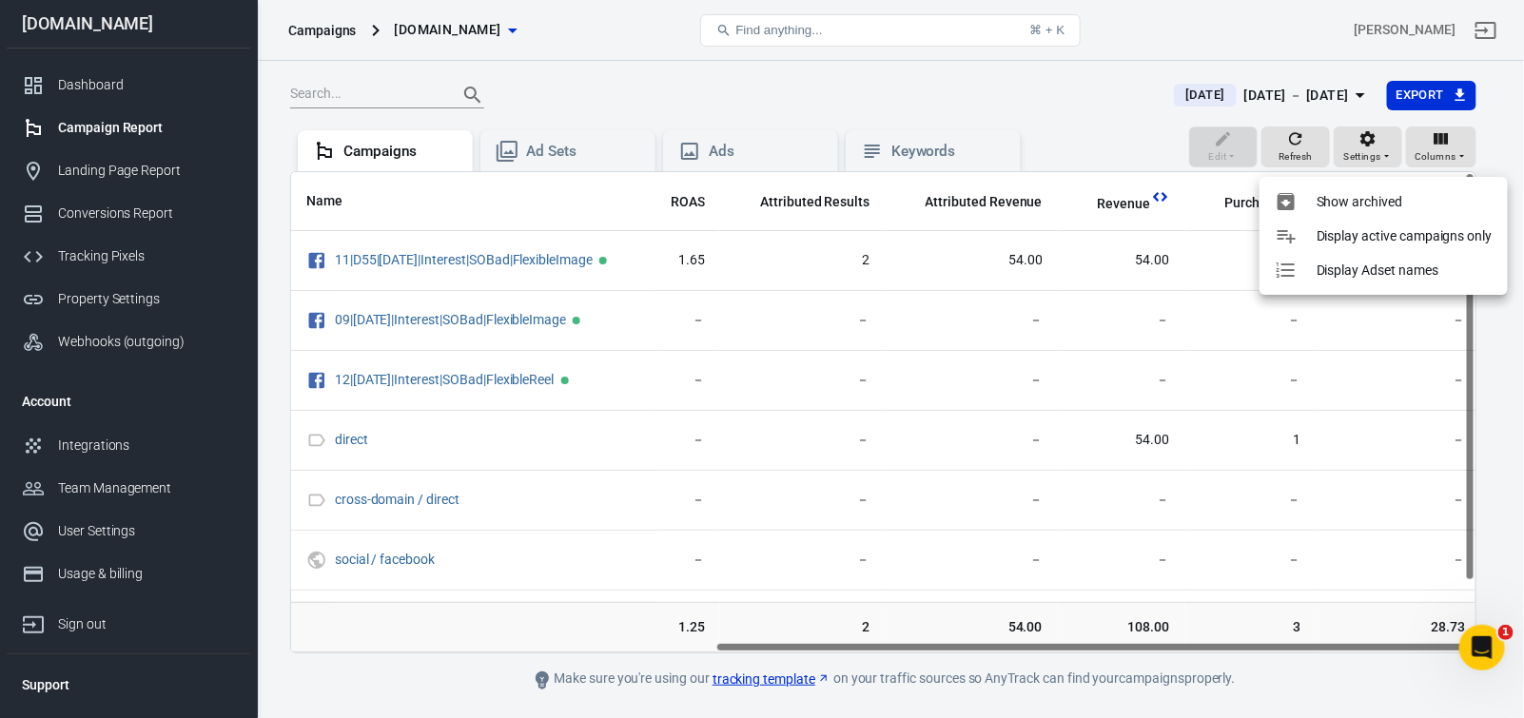
click at [1417, 165] on div at bounding box center [762, 359] width 1524 height 718
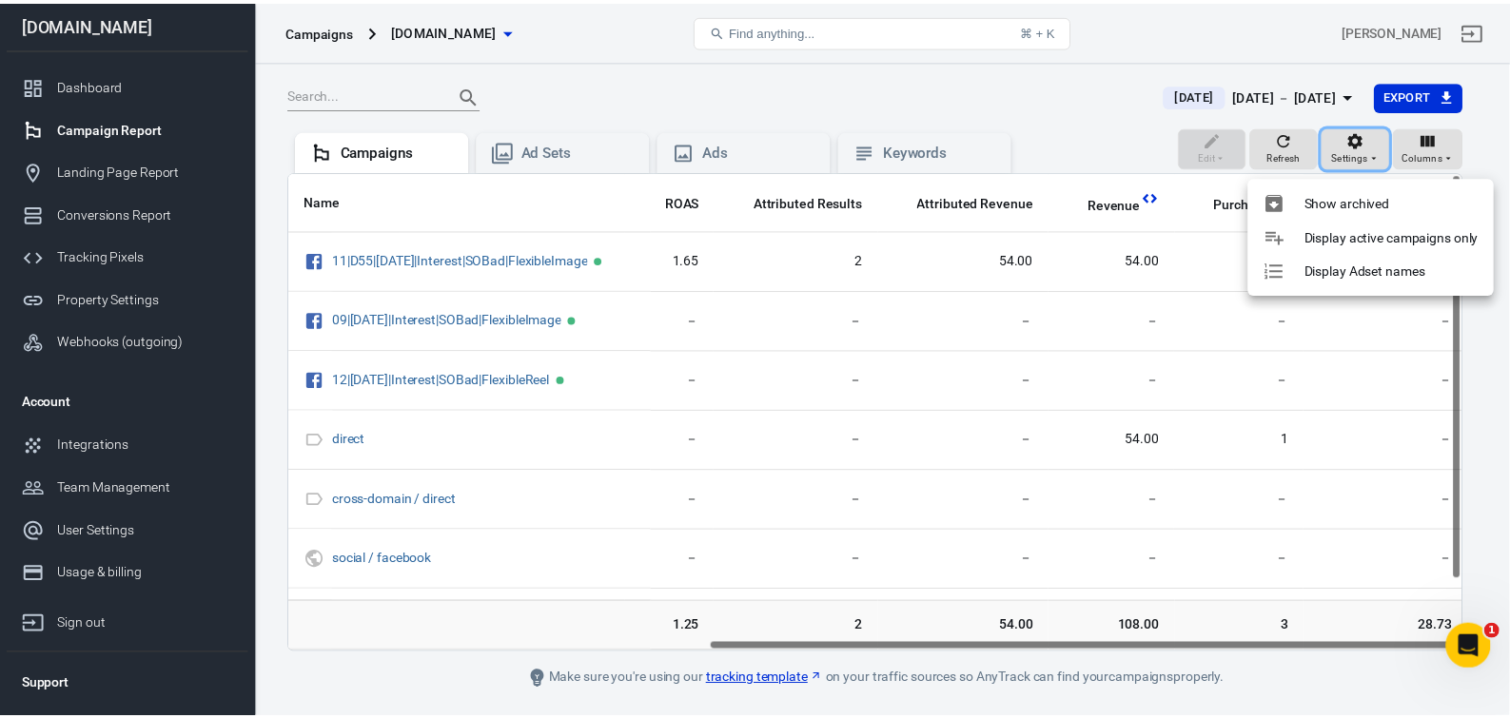
scroll to position [0, 647]
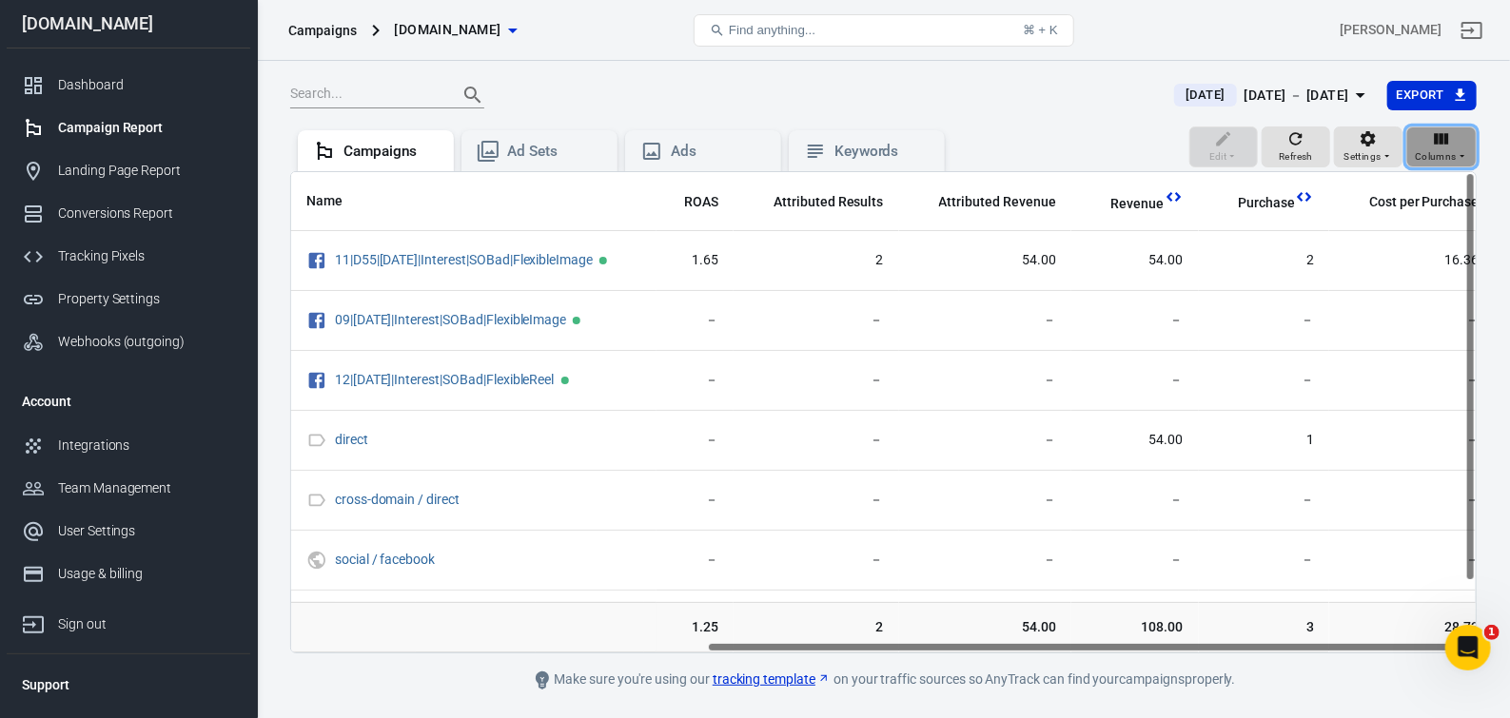
click at [1415, 155] on div "Columns" at bounding box center [1441, 147] width 53 height 36
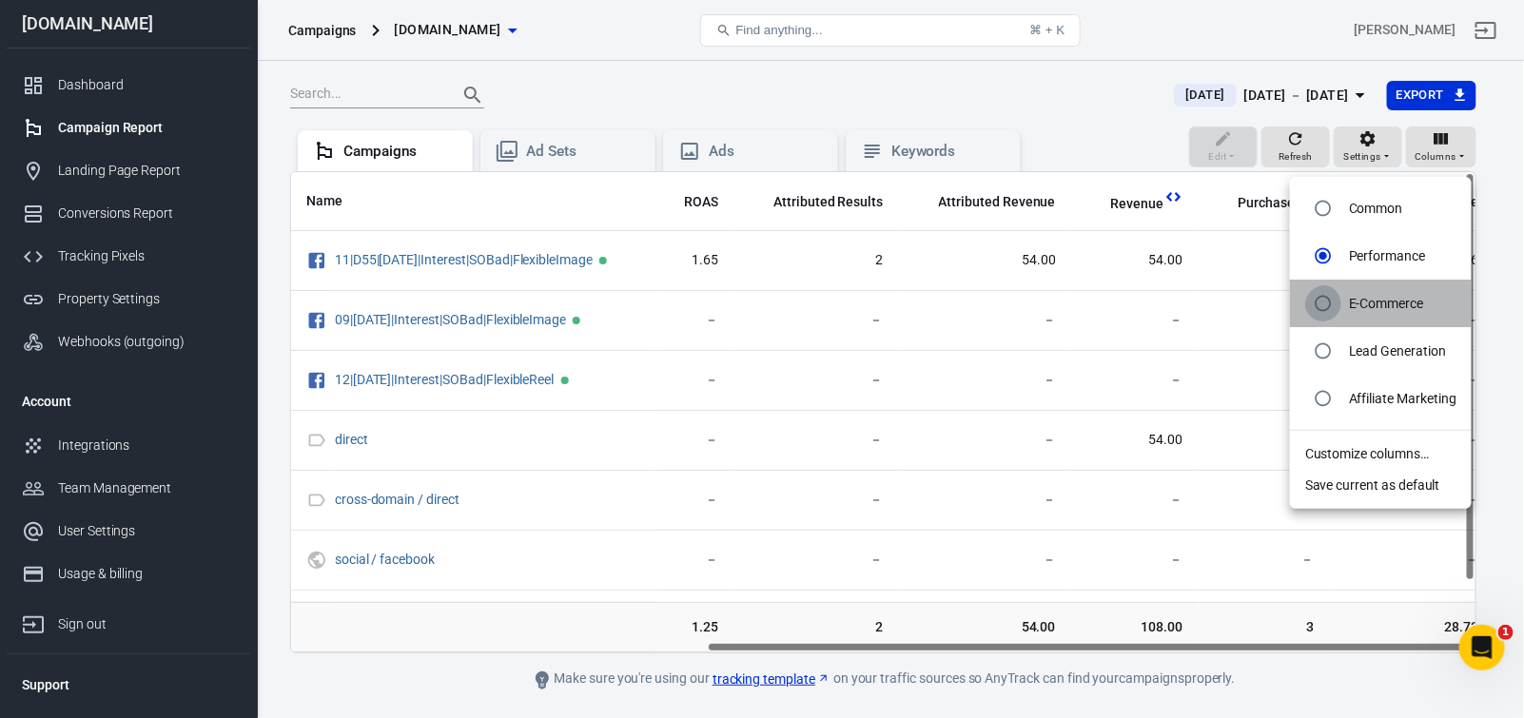
click at [1330, 315] on input "radio" at bounding box center [1323, 303] width 36 height 36
radio input "true"
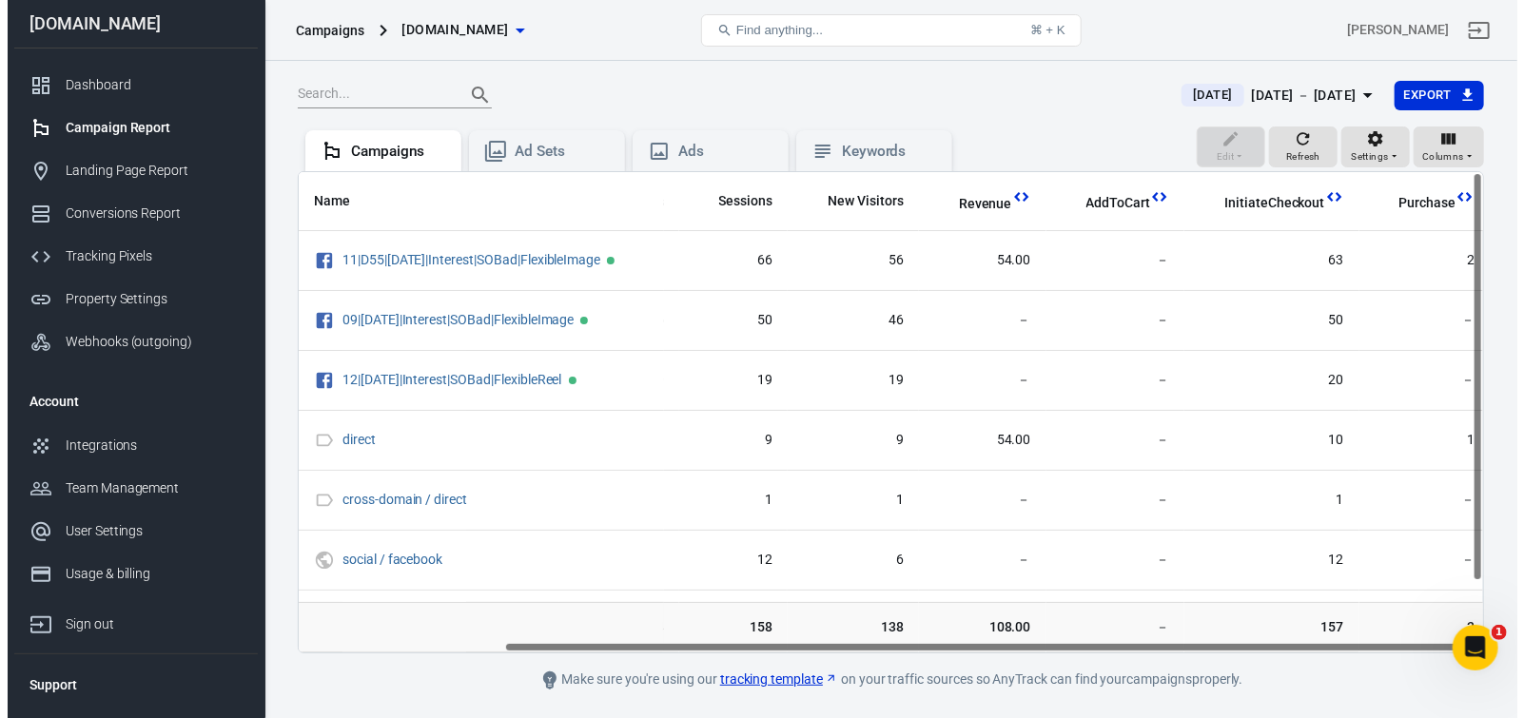
scroll to position [0, 249]
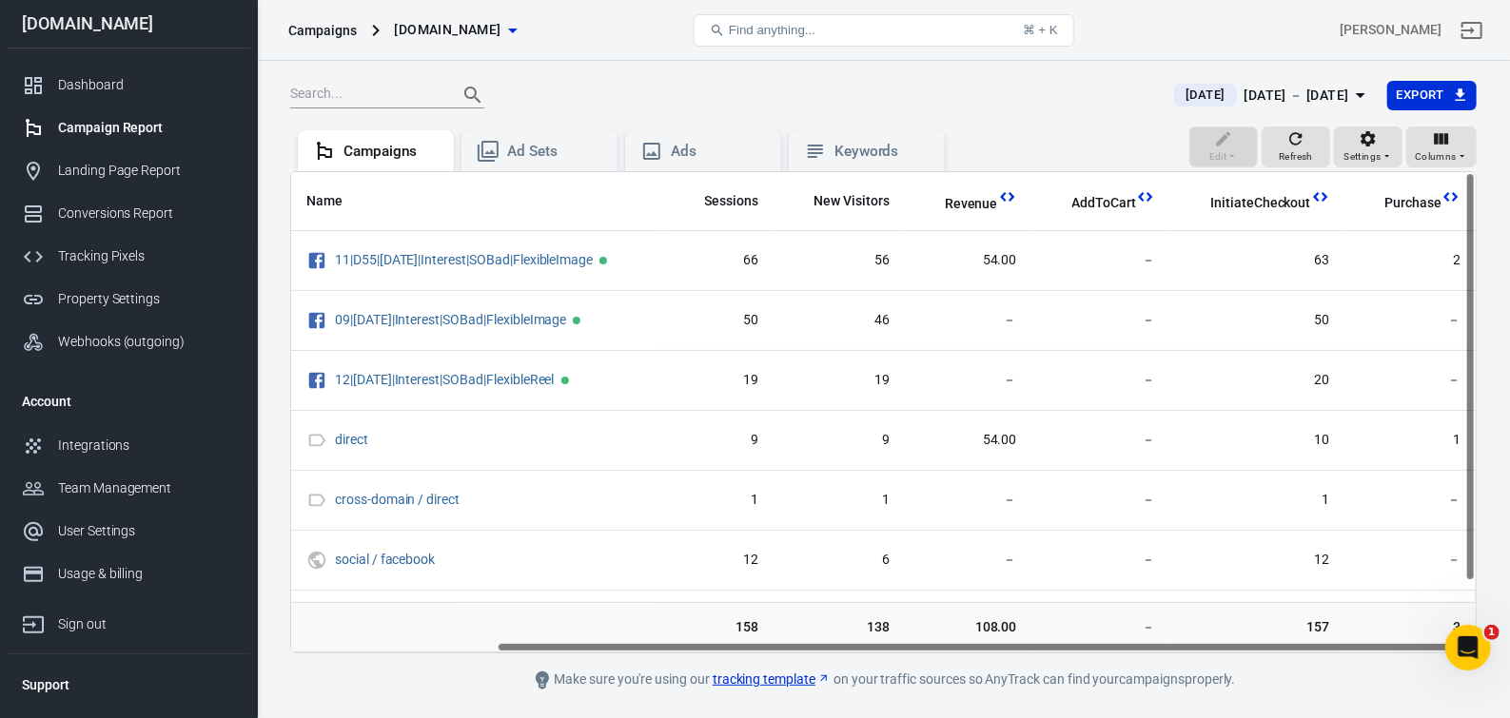
drag, startPoint x: 1098, startPoint y: 656, endPoint x: 1402, endPoint y: 620, distance: 305.6
click at [1402, 620] on div "Name Reach Link Clicks Sessions New Visitors Revenue AddToCart InitiateCheckout…" at bounding box center [883, 412] width 1187 height 482
click at [1432, 148] on icon "button" at bounding box center [1441, 138] width 19 height 19
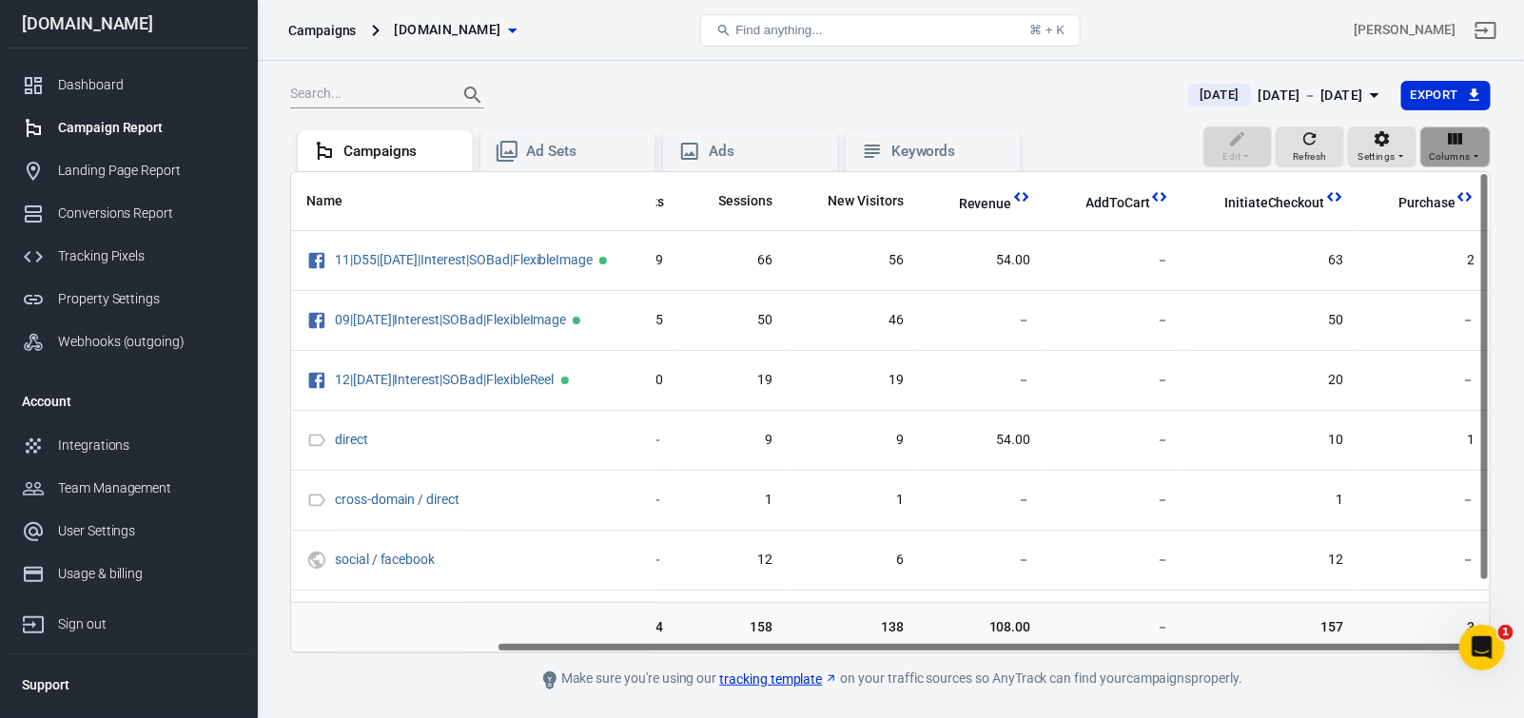
scroll to position [0, 248]
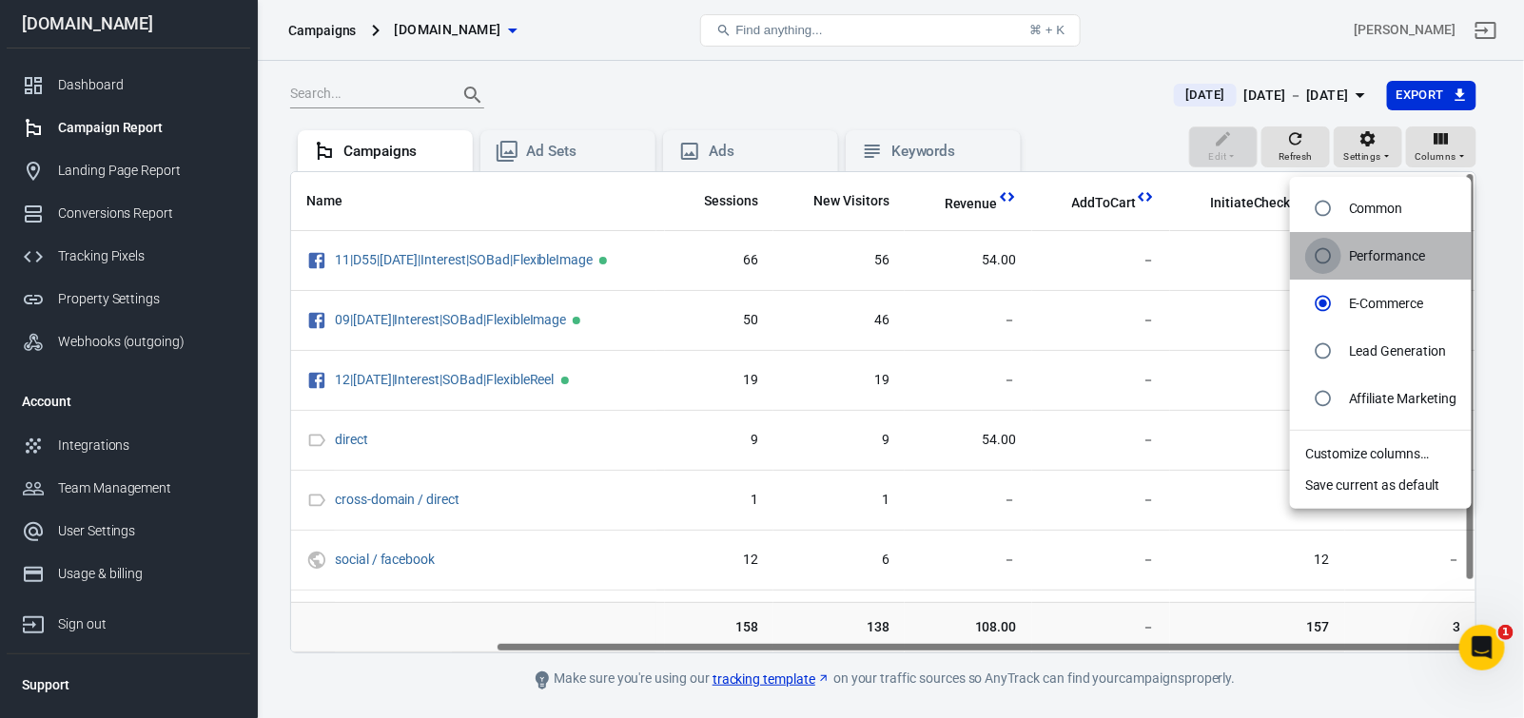
click at [1320, 261] on input "radio" at bounding box center [1323, 256] width 36 height 36
radio input "true"
radio input "false"
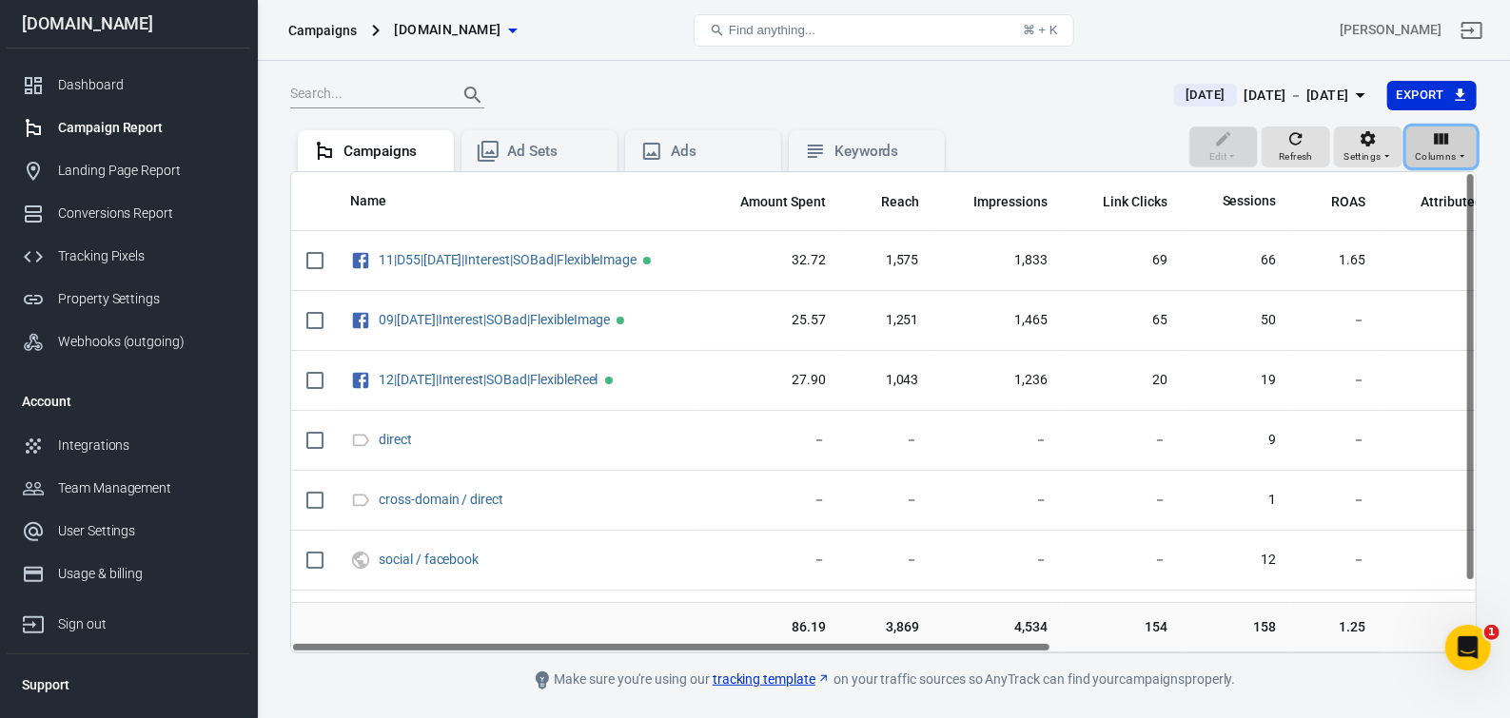
click at [1441, 165] on span "Columns" at bounding box center [1436, 156] width 42 height 17
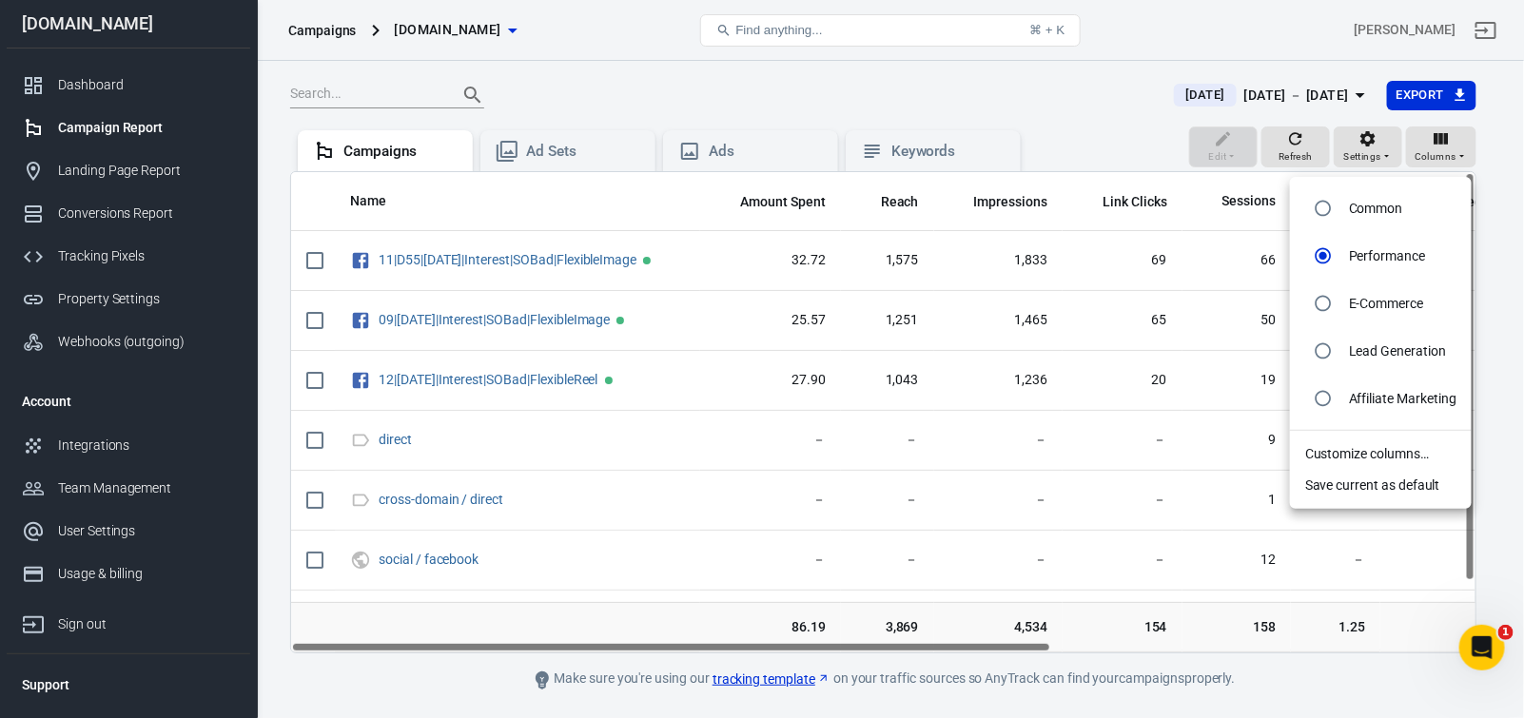
click at [1310, 501] on li "Save current as default" at bounding box center [1381, 485] width 182 height 31
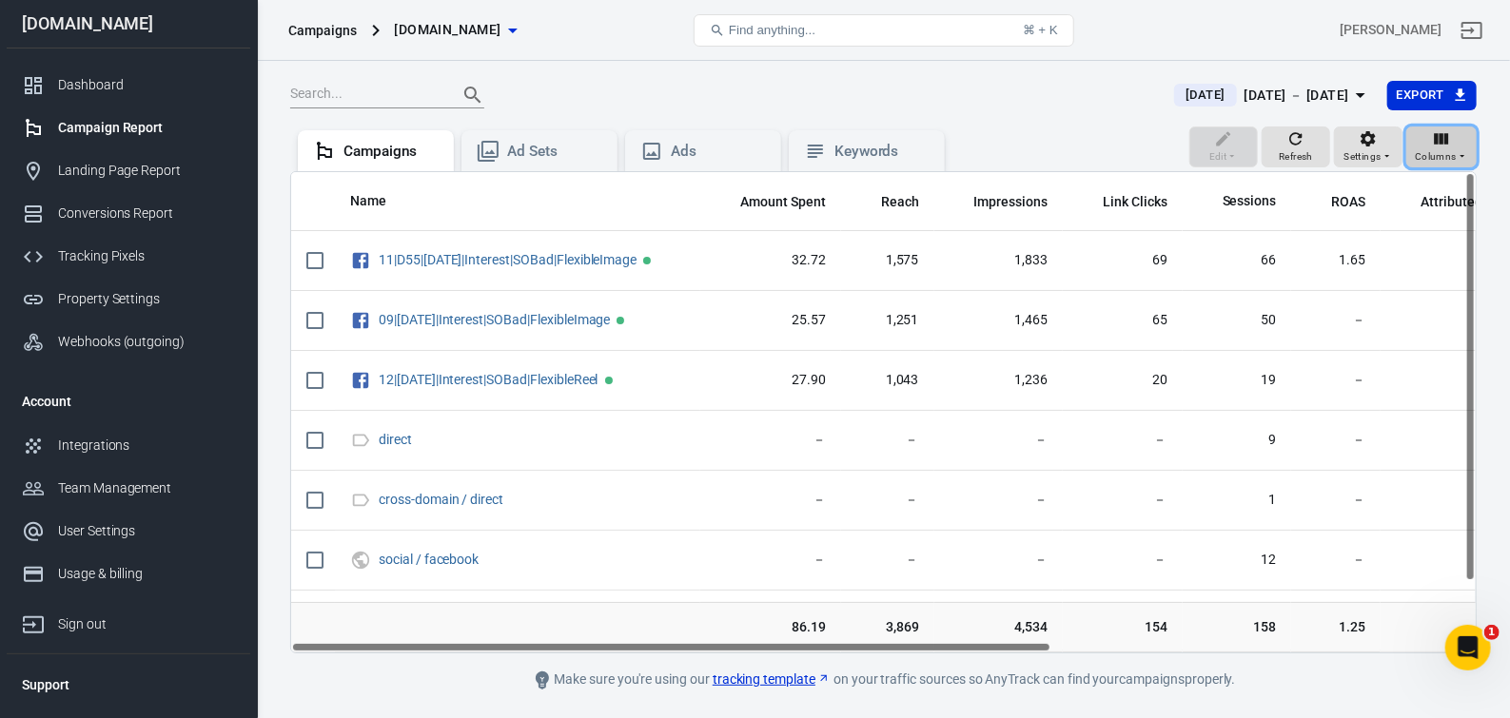
click at [1437, 145] on icon "button" at bounding box center [1442, 138] width 14 height 11
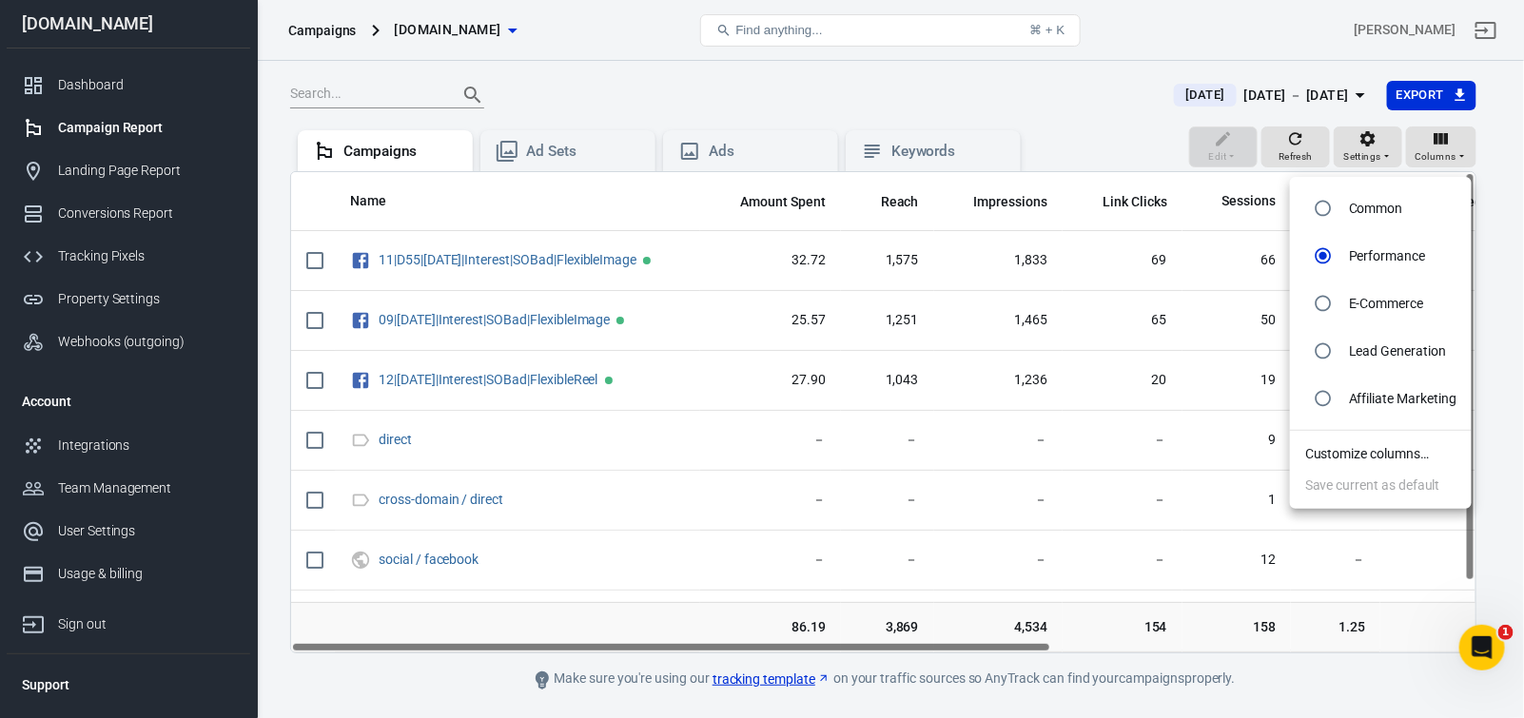
click at [1324, 206] on input "radio" at bounding box center [1323, 208] width 36 height 36
radio input "true"
radio input "false"
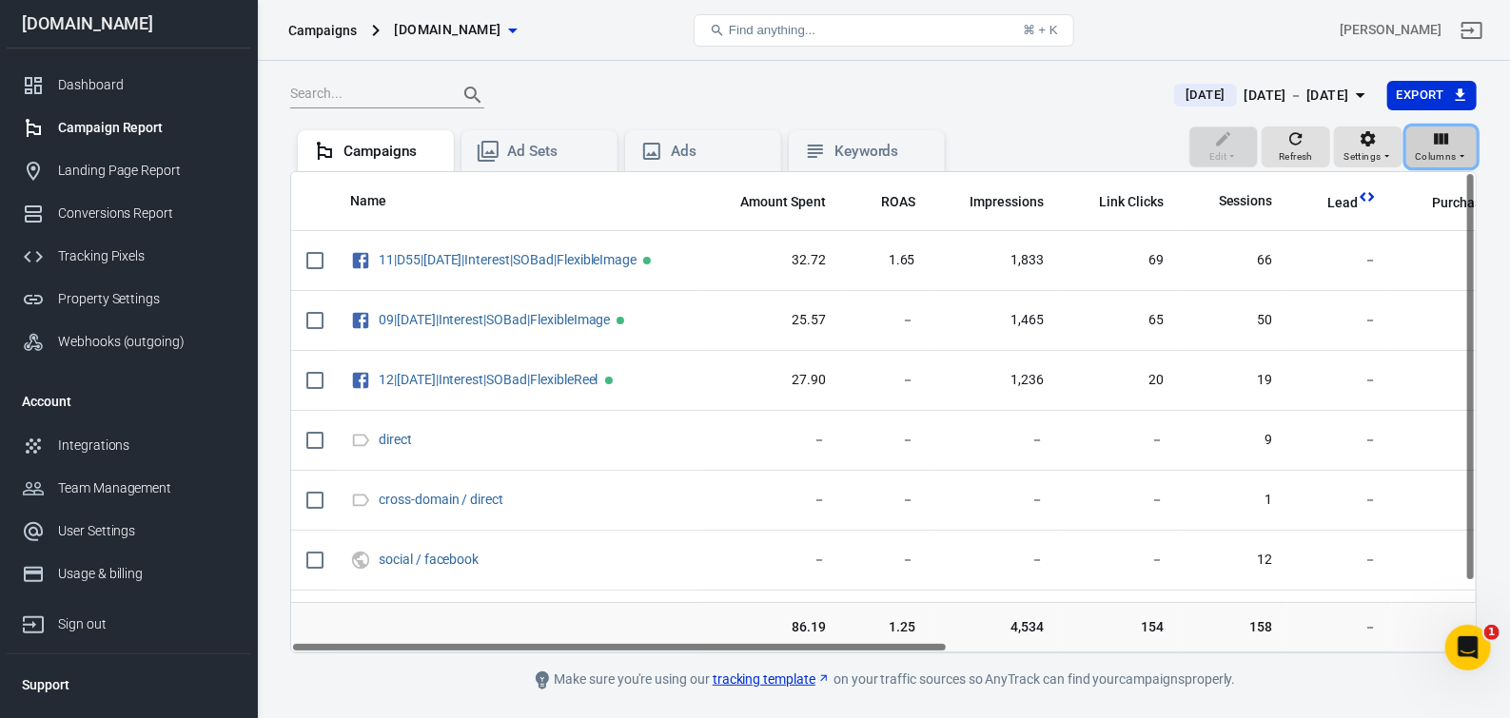
click at [1439, 145] on icon "button" at bounding box center [1442, 138] width 14 height 11
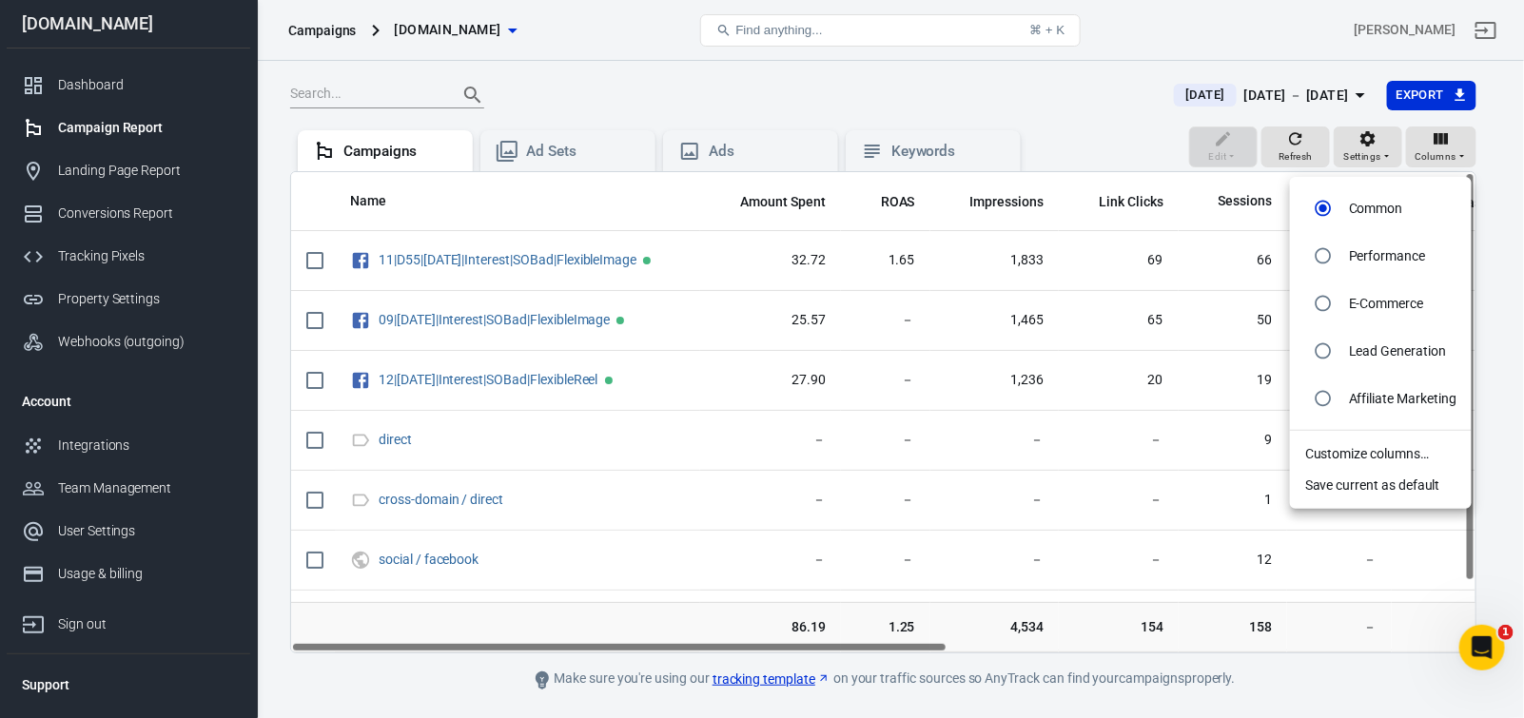
click at [1344, 470] on li "Customize columns…" at bounding box center [1381, 454] width 182 height 31
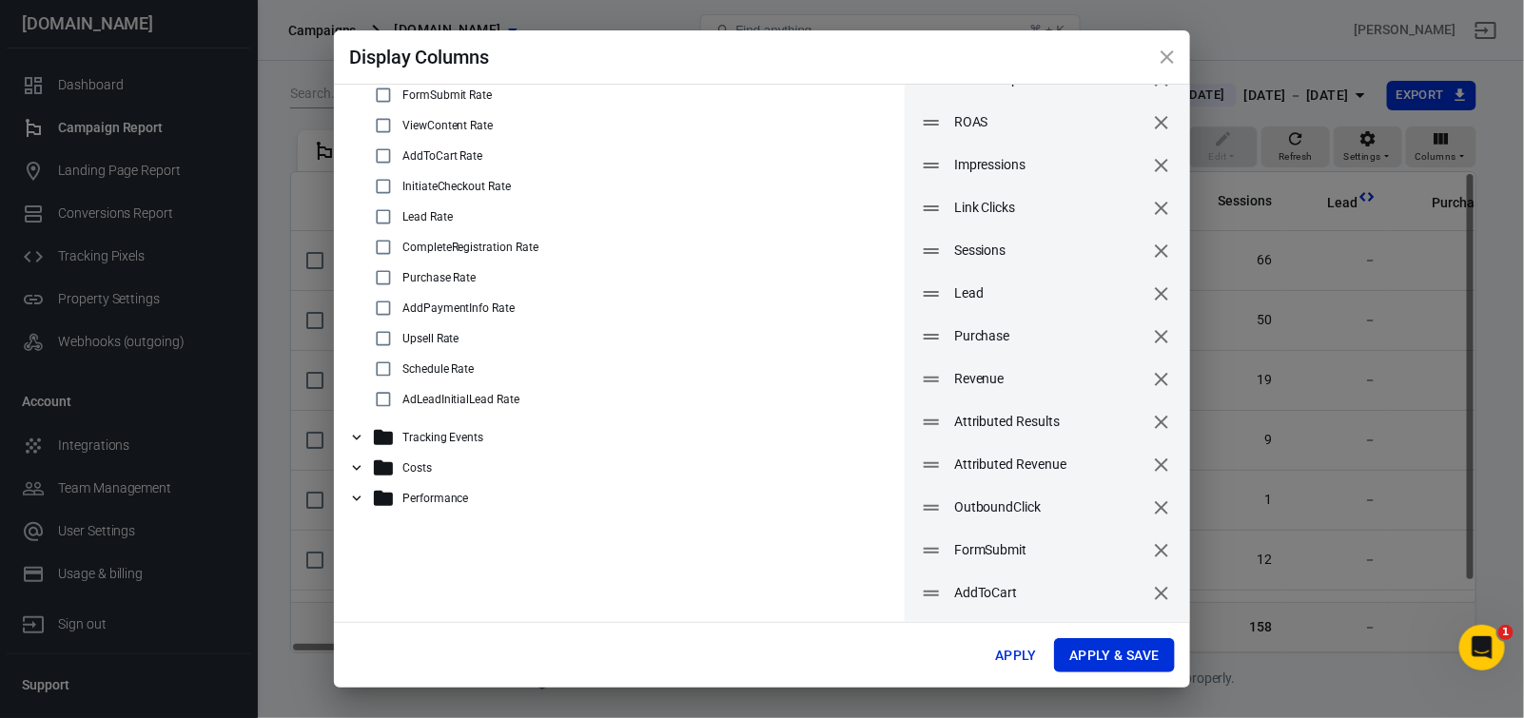
scroll to position [95, 0]
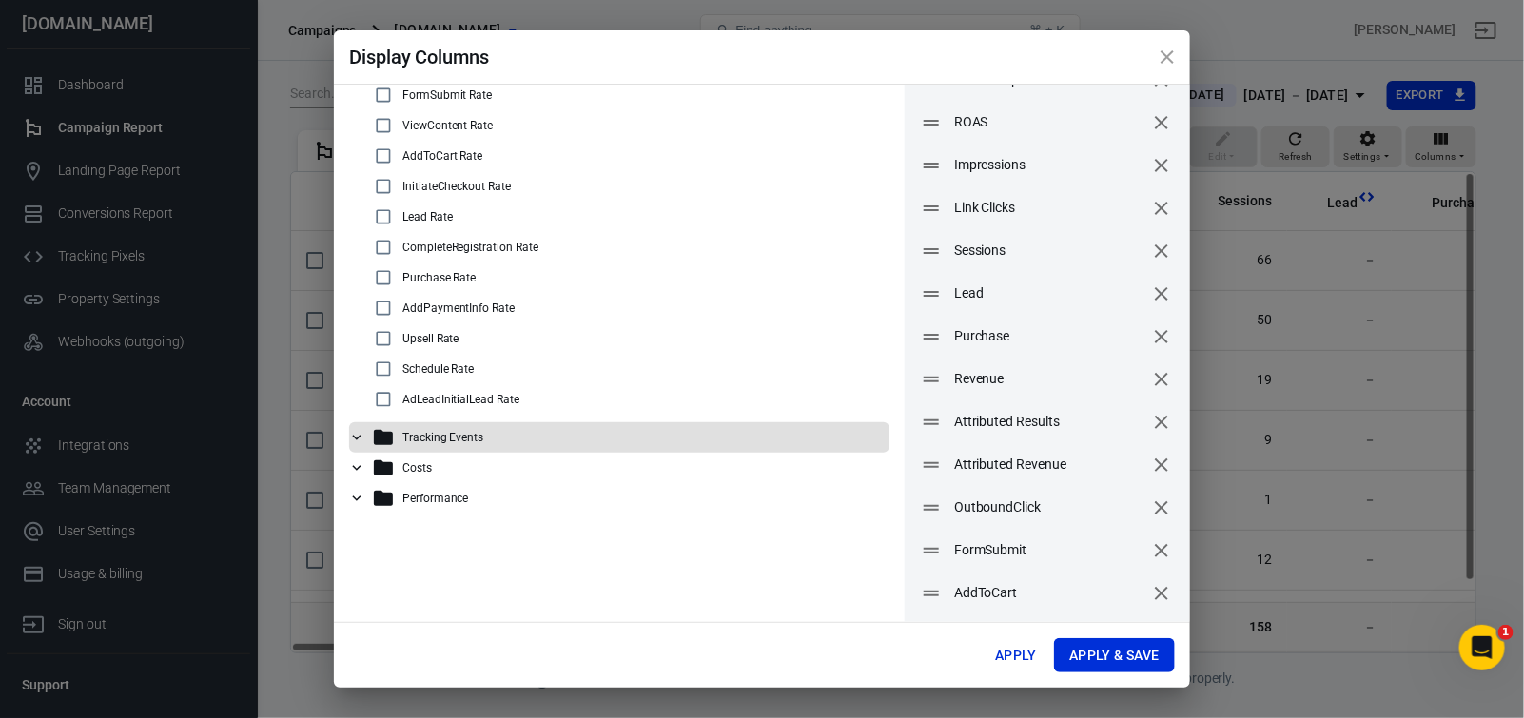
click at [360, 435] on icon at bounding box center [356, 437] width 17 height 17
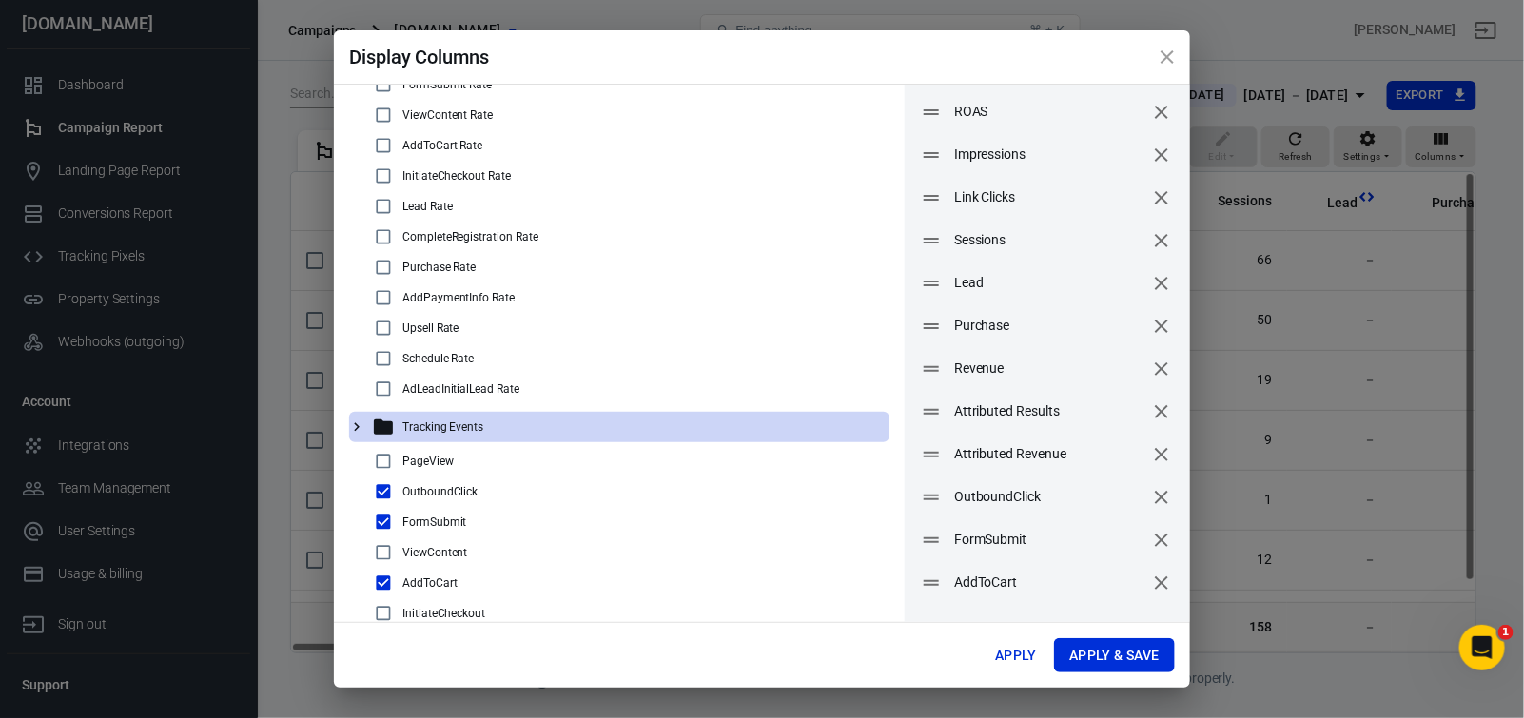
scroll to position [94, 0]
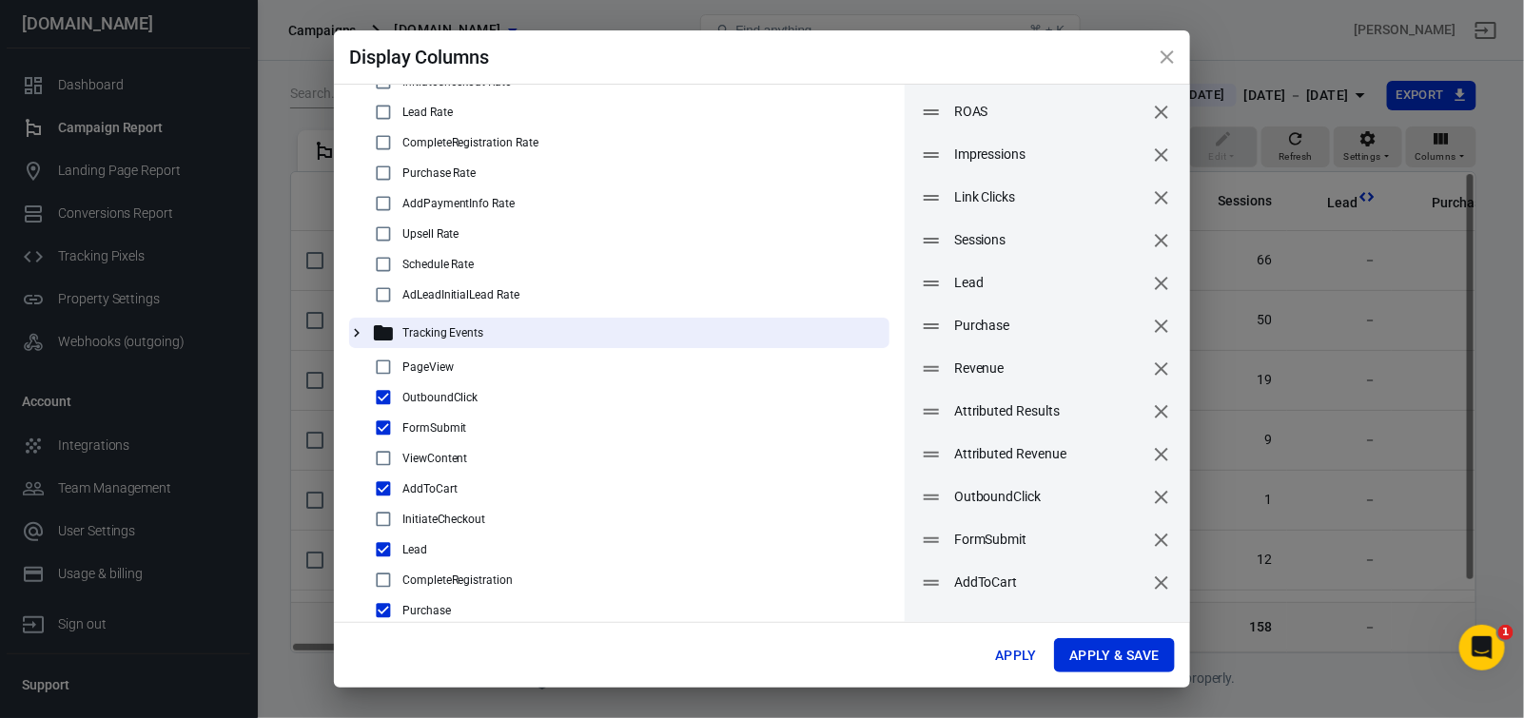
click at [383, 407] on input "checkbox" at bounding box center [383, 397] width 23 height 23
checkbox input "false"
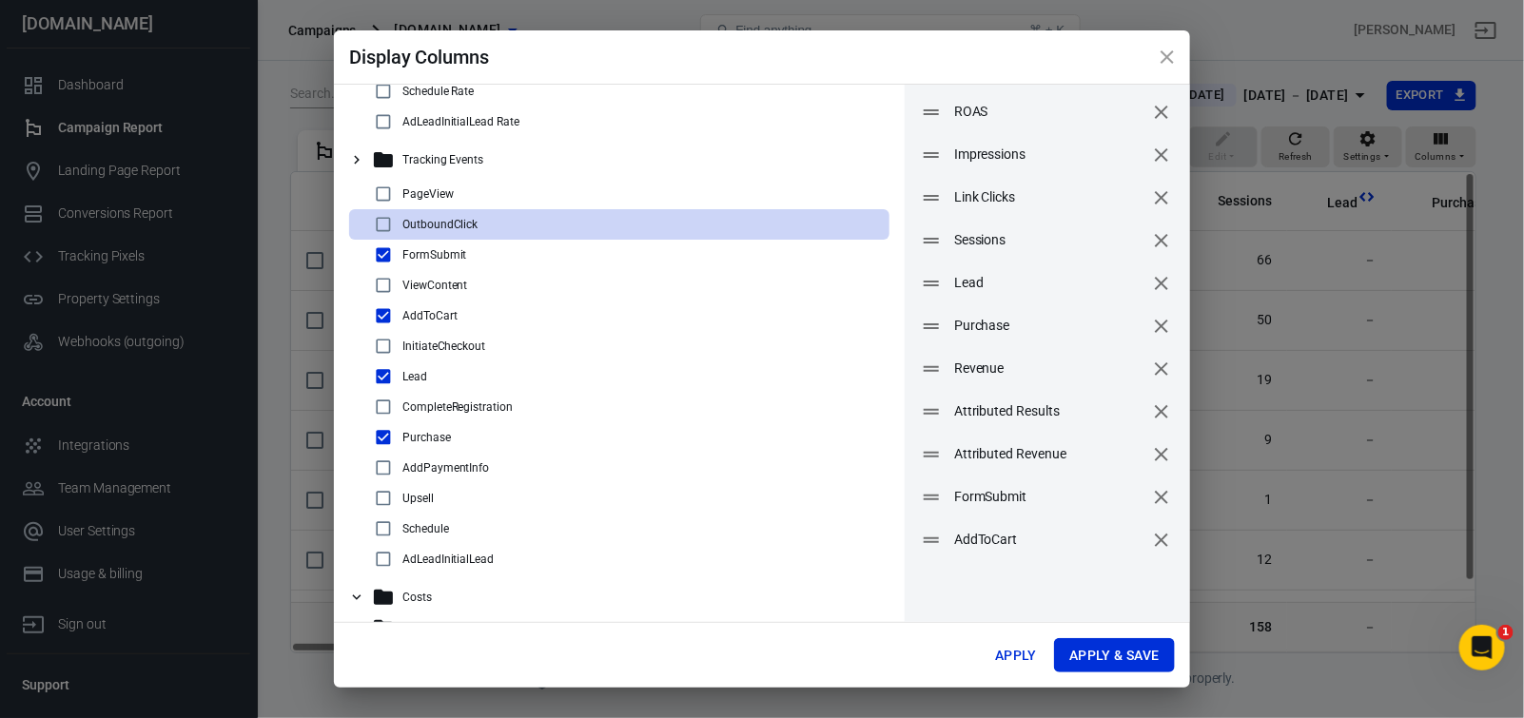
scroll to position [285, 0]
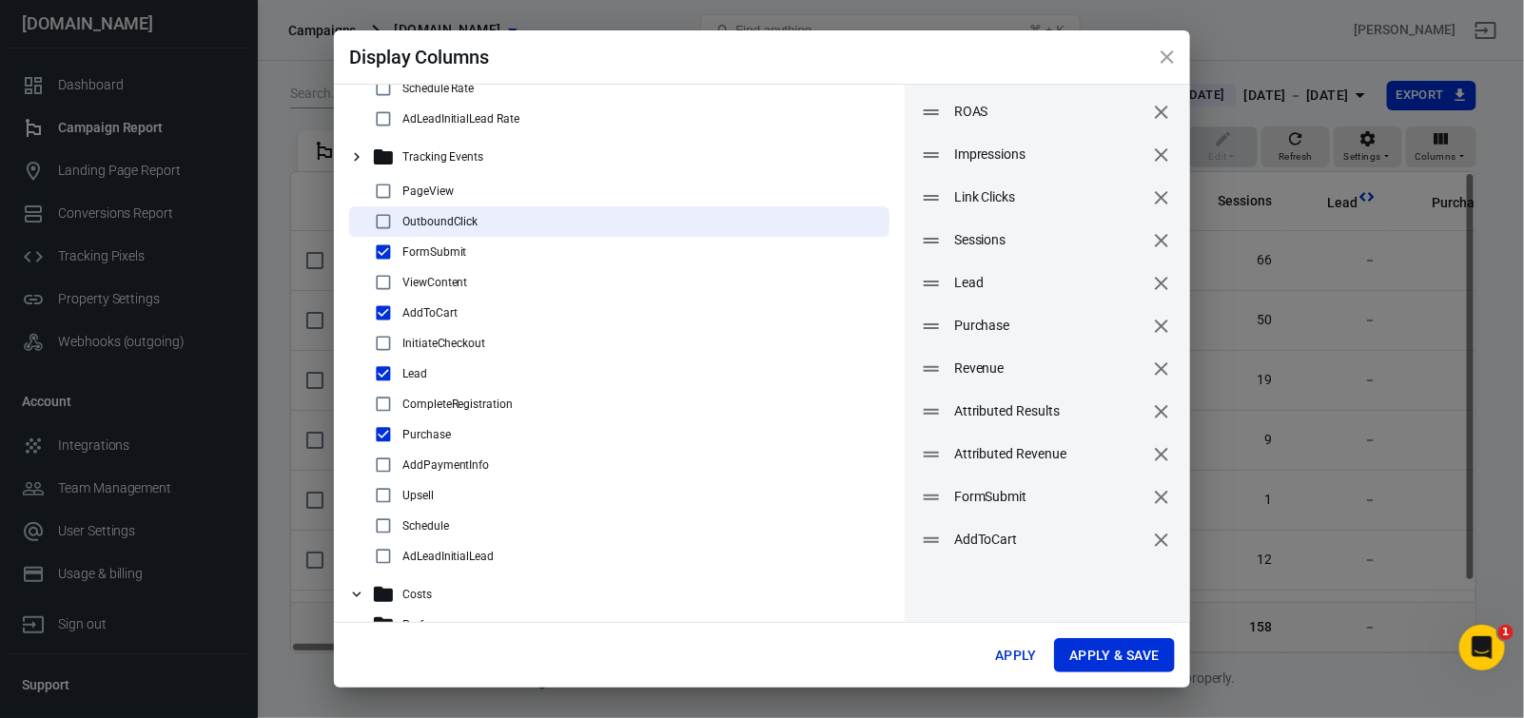
click at [381, 369] on input "checkbox" at bounding box center [383, 374] width 23 height 23
checkbox input "false"
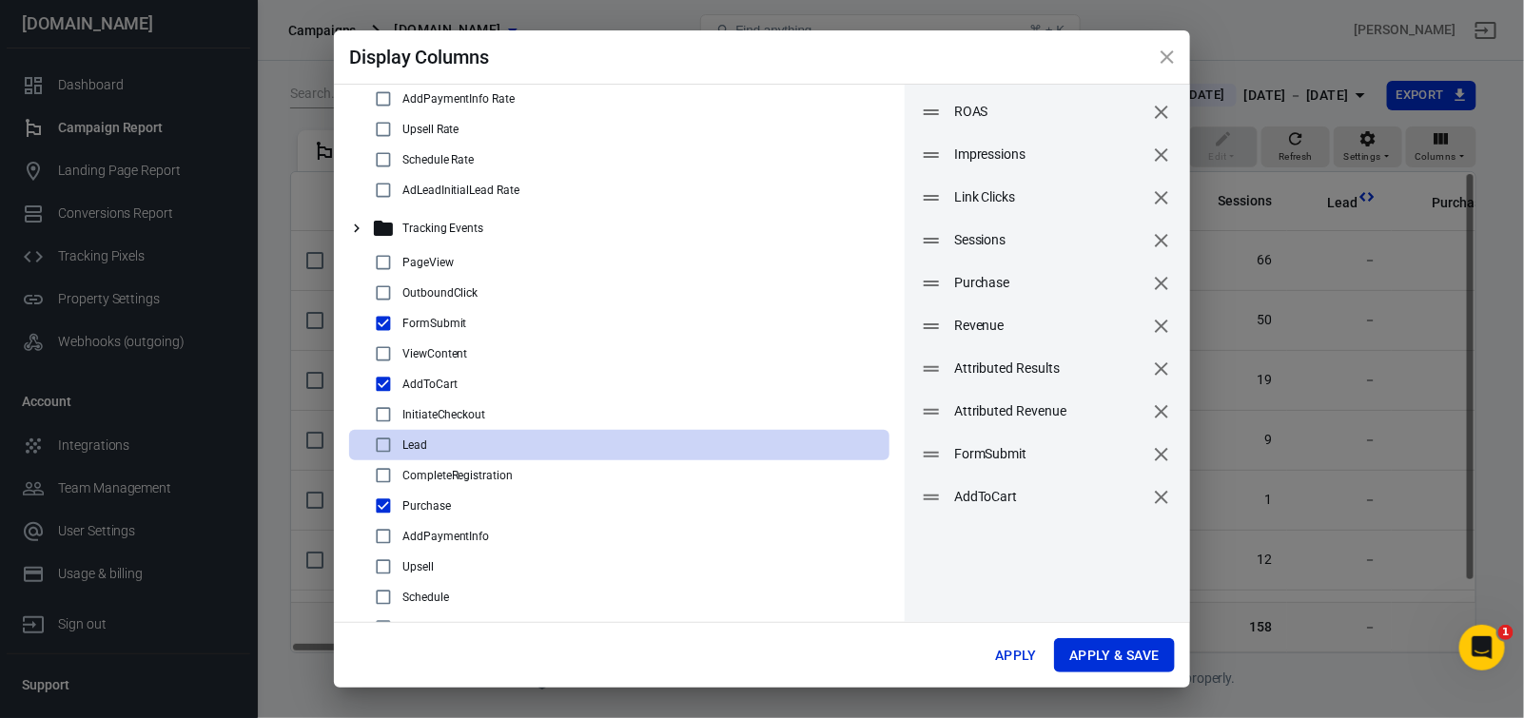
scroll to position [189, 0]
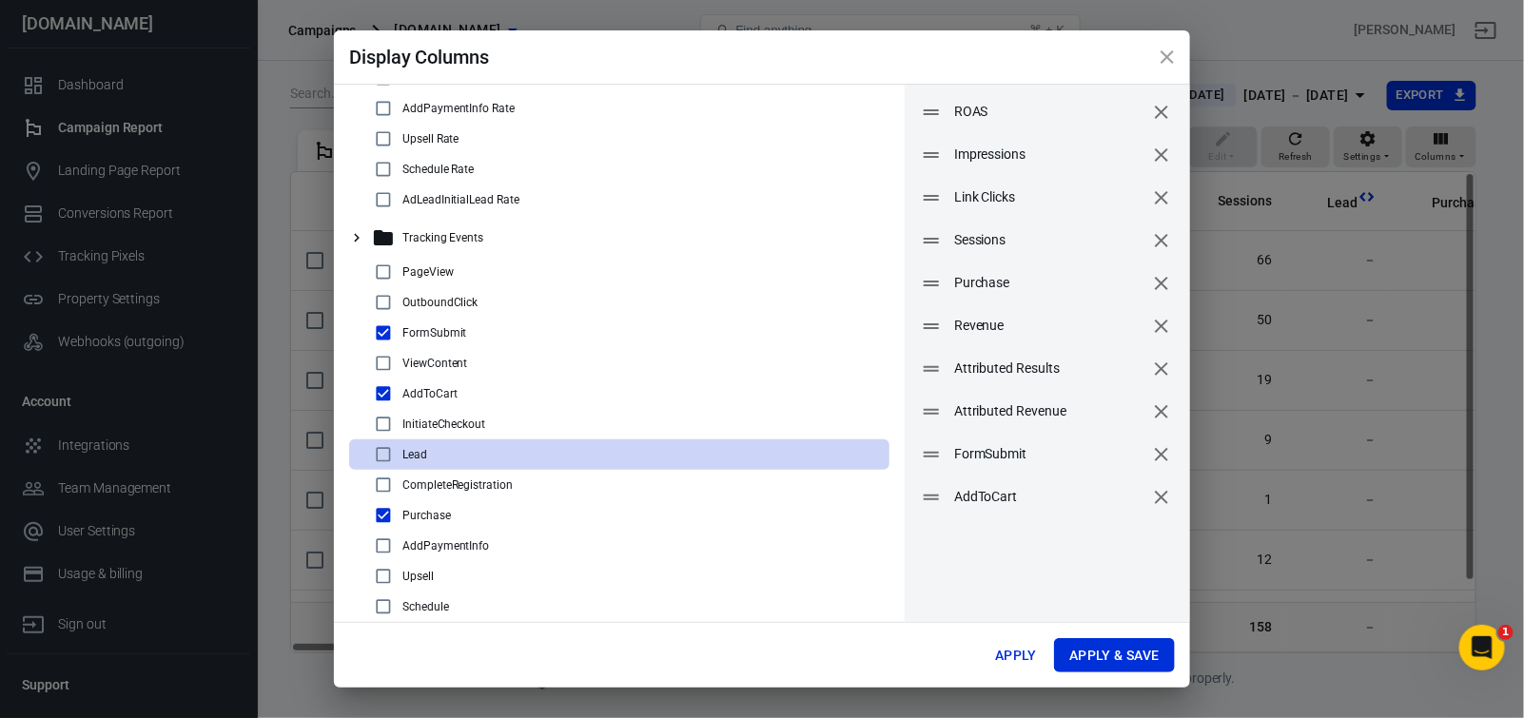
click at [386, 338] on input "checkbox" at bounding box center [383, 333] width 23 height 23
checkbox input "false"
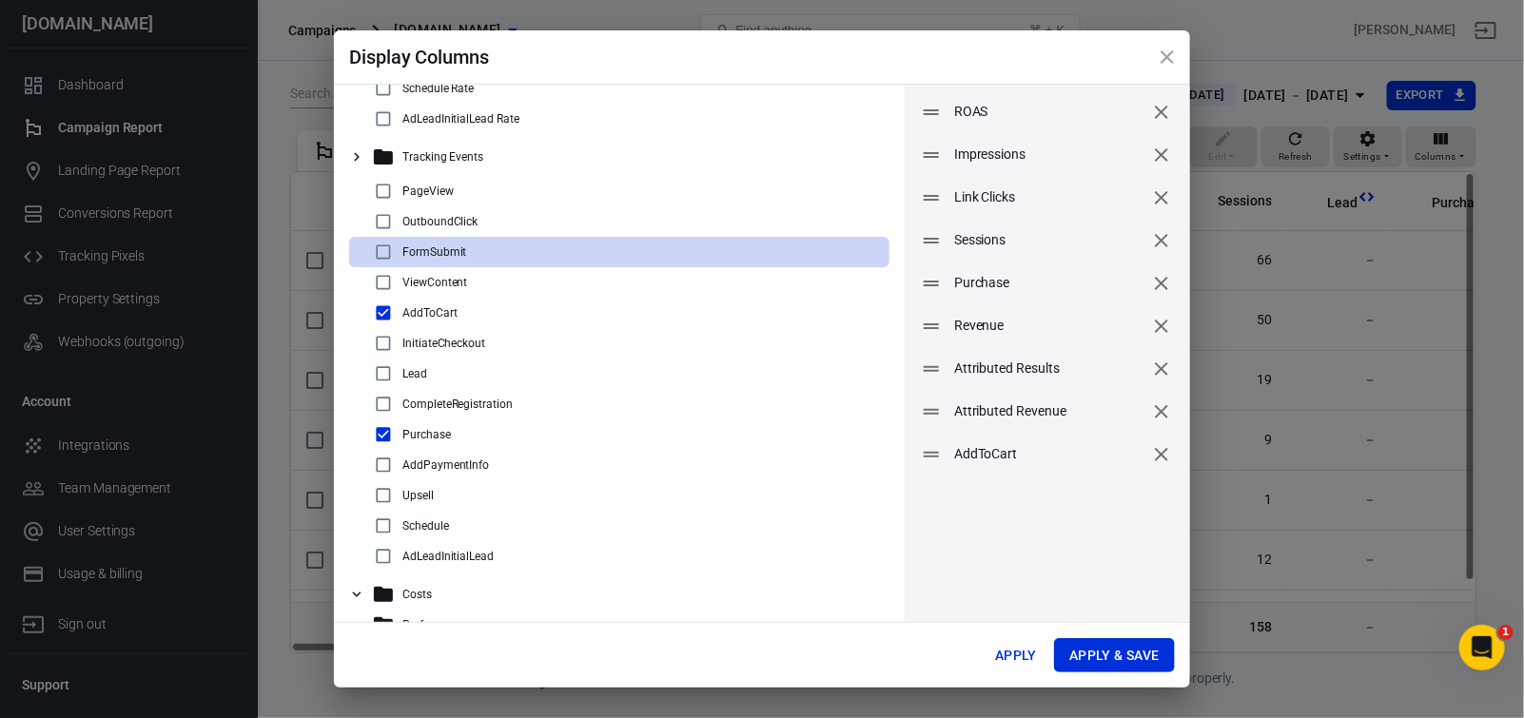
scroll to position [291, 0]
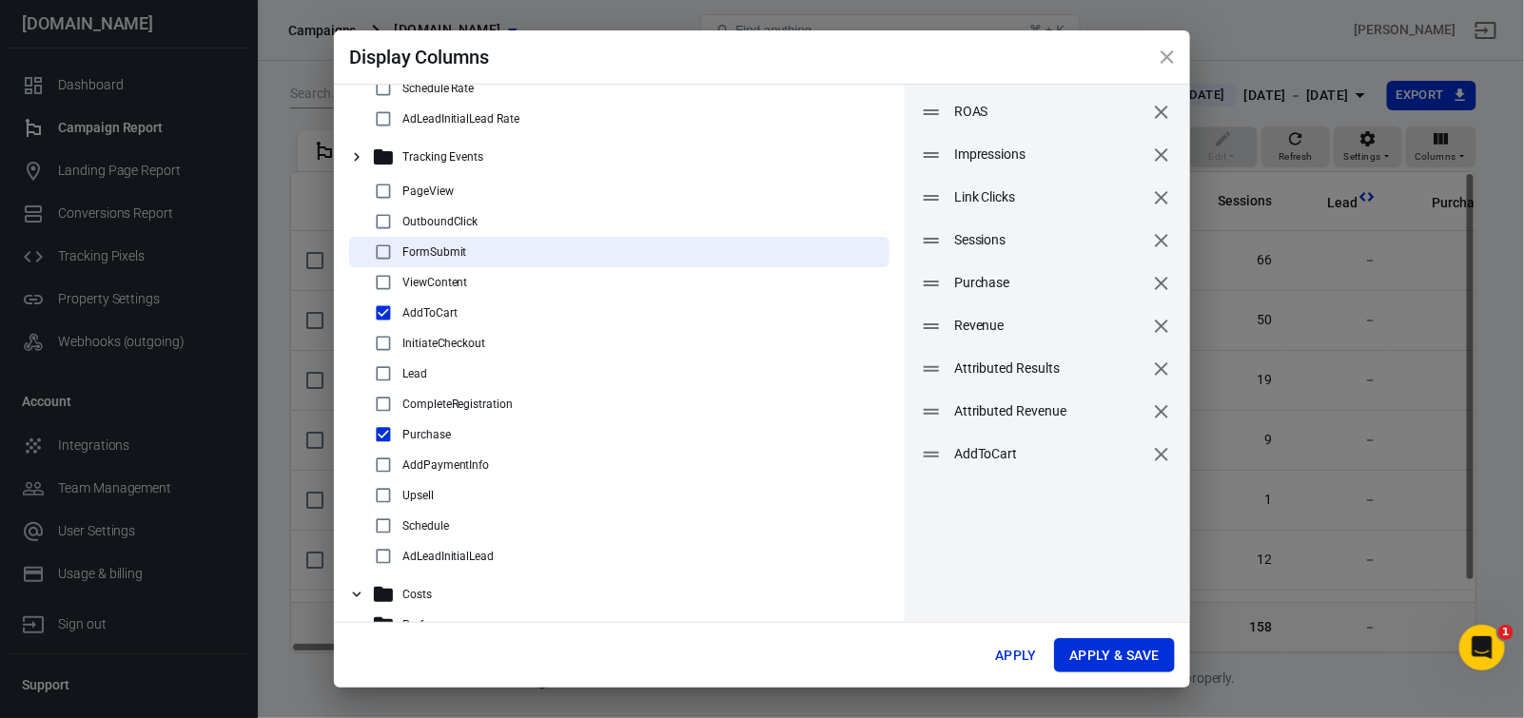
click at [390, 487] on input "checkbox" at bounding box center [383, 495] width 23 height 23
checkbox input "true"
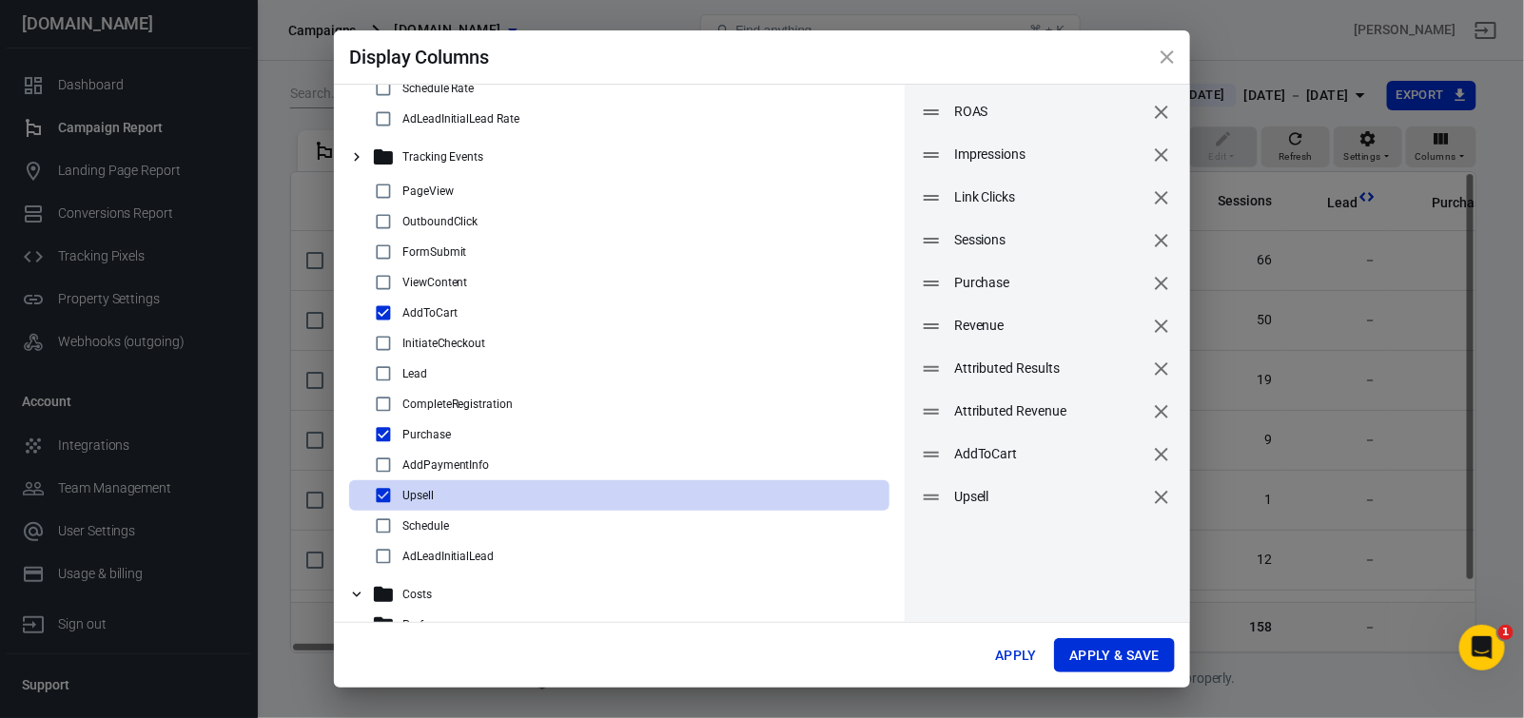
scroll to position [128, 0]
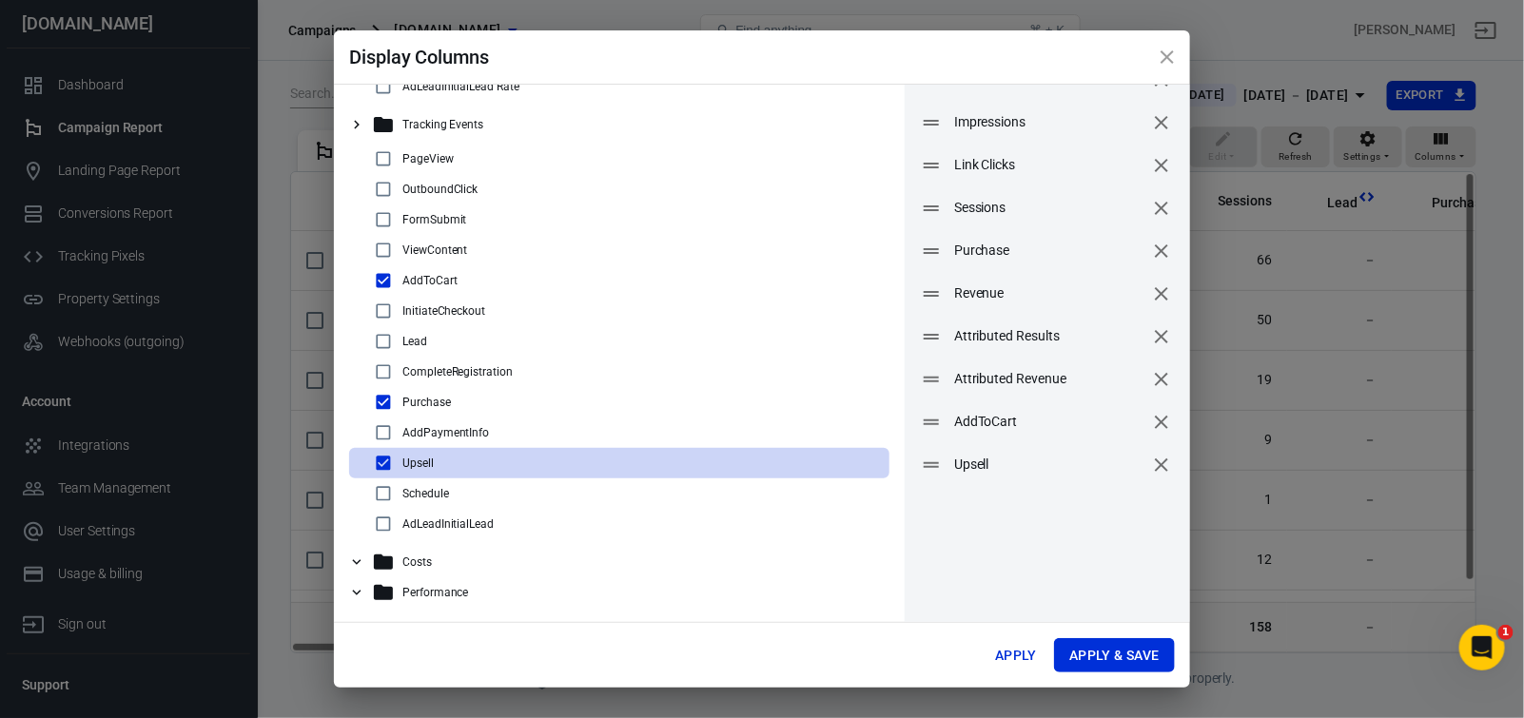
click at [359, 555] on icon at bounding box center [356, 562] width 17 height 17
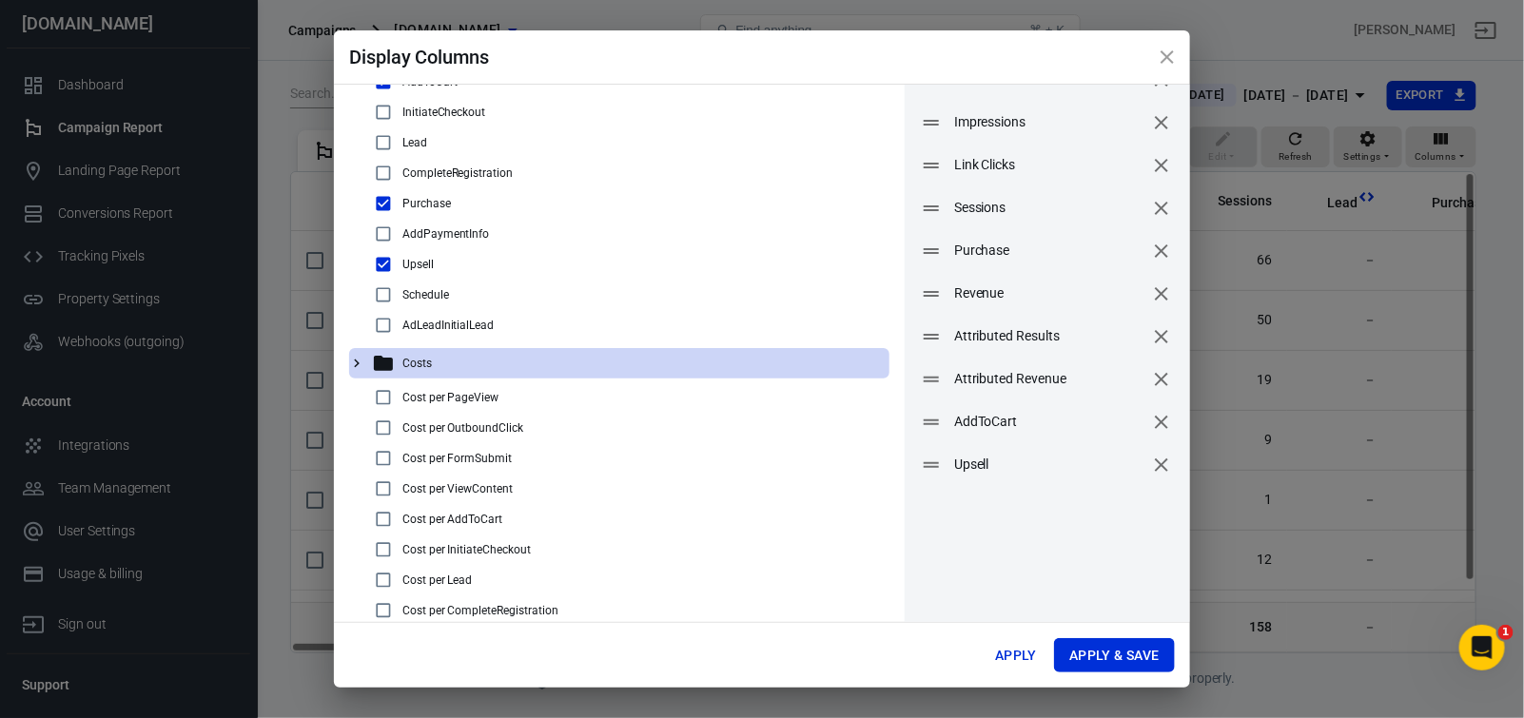
scroll to position [481, 0]
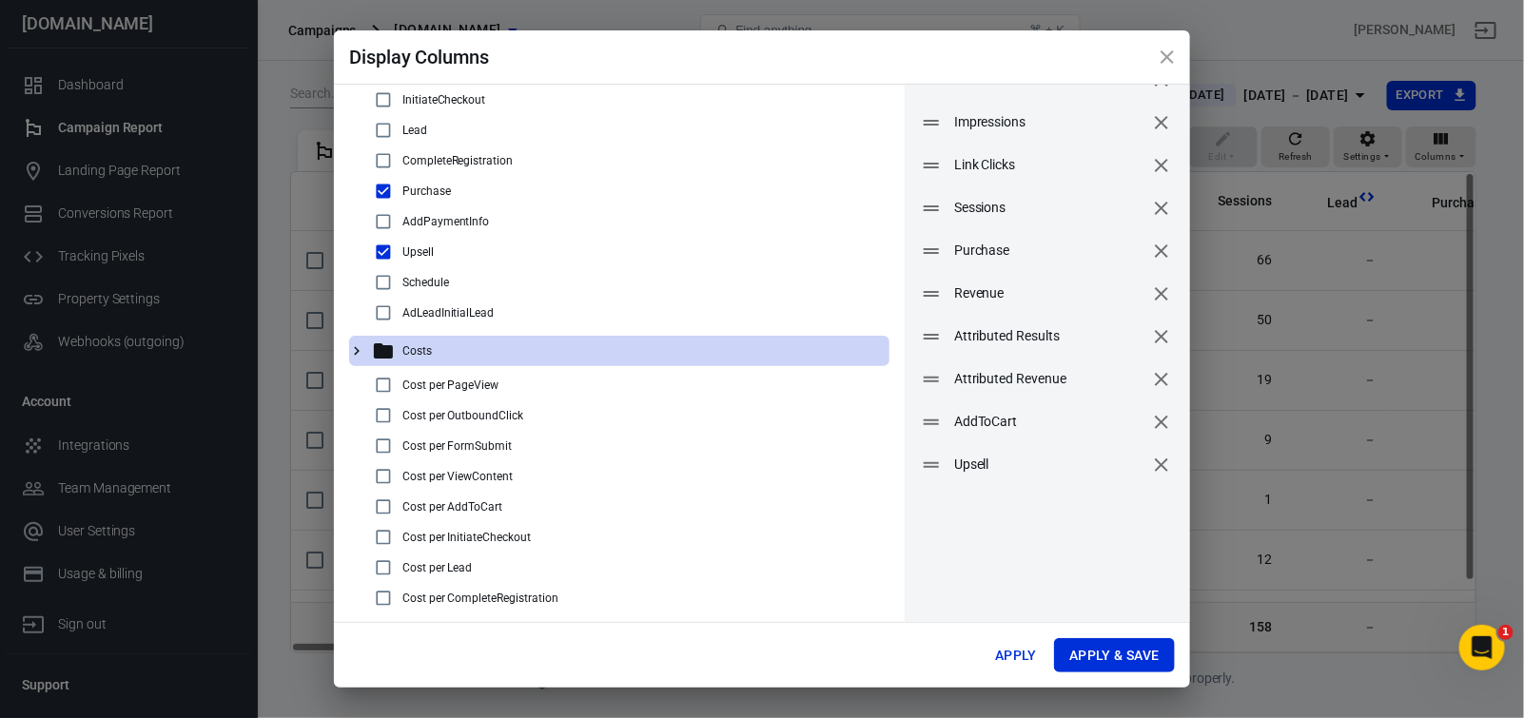
click at [382, 397] on input "checkbox" at bounding box center [383, 385] width 23 height 23
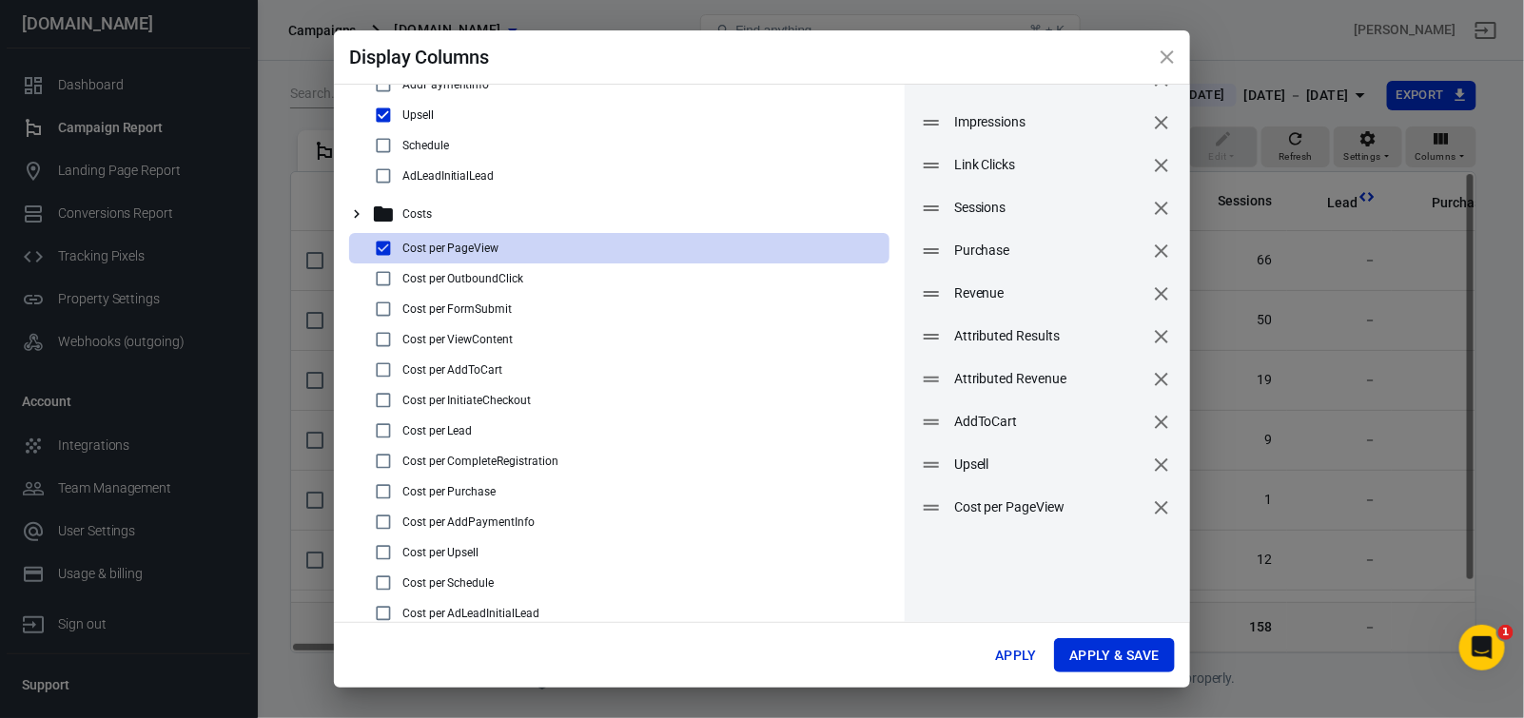
scroll to position [672, 0]
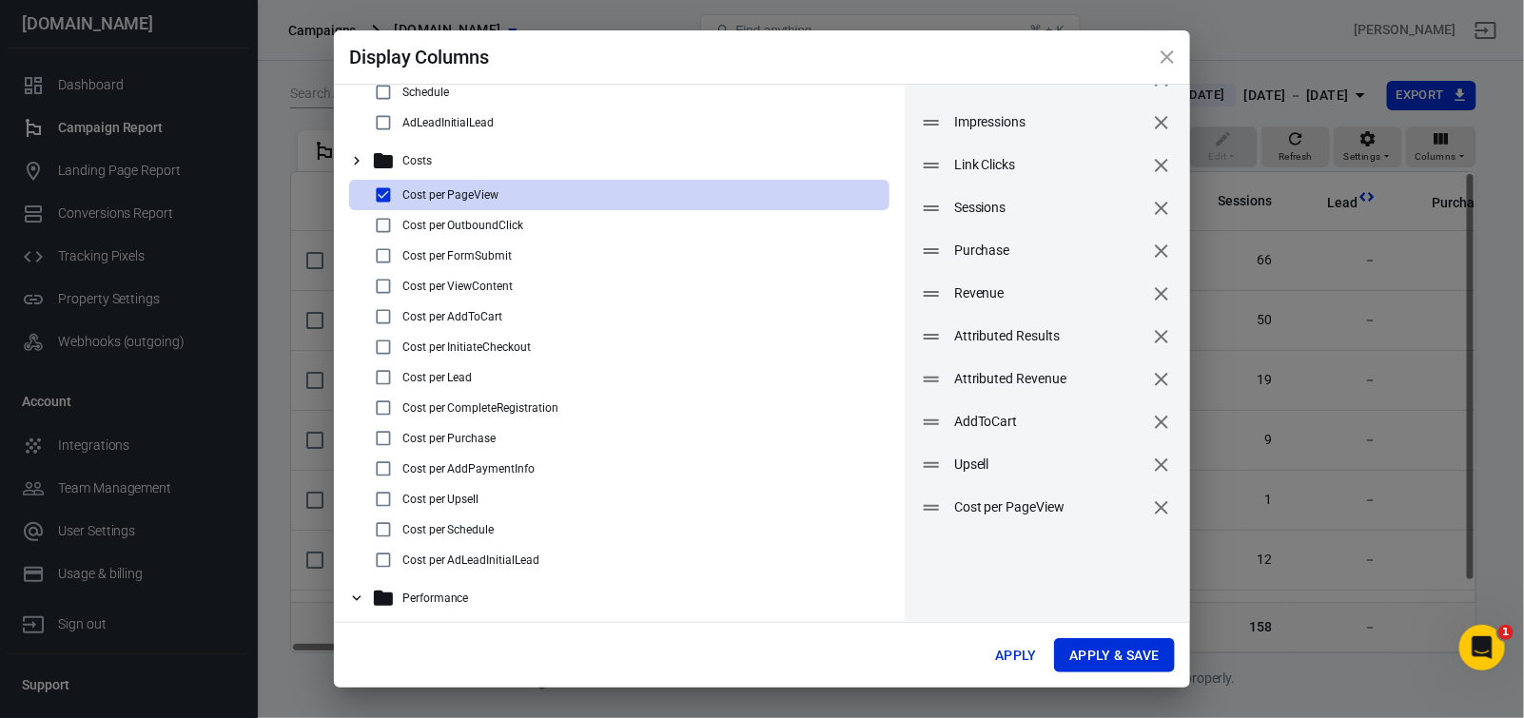
click at [378, 206] on input "checkbox" at bounding box center [383, 195] width 23 height 23
checkbox input "false"
click at [387, 450] on input "checkbox" at bounding box center [383, 438] width 23 height 23
checkbox input "true"
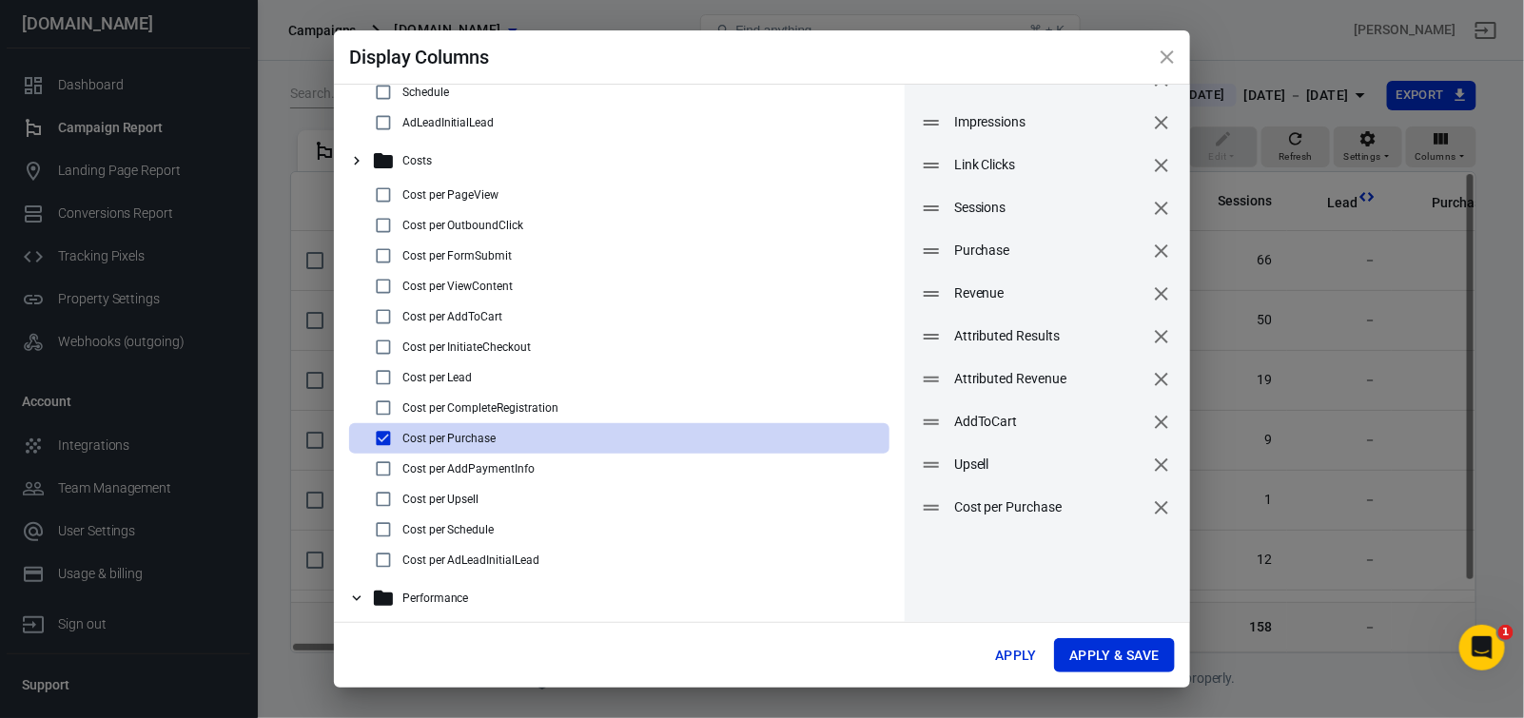
scroll to position [698, 0]
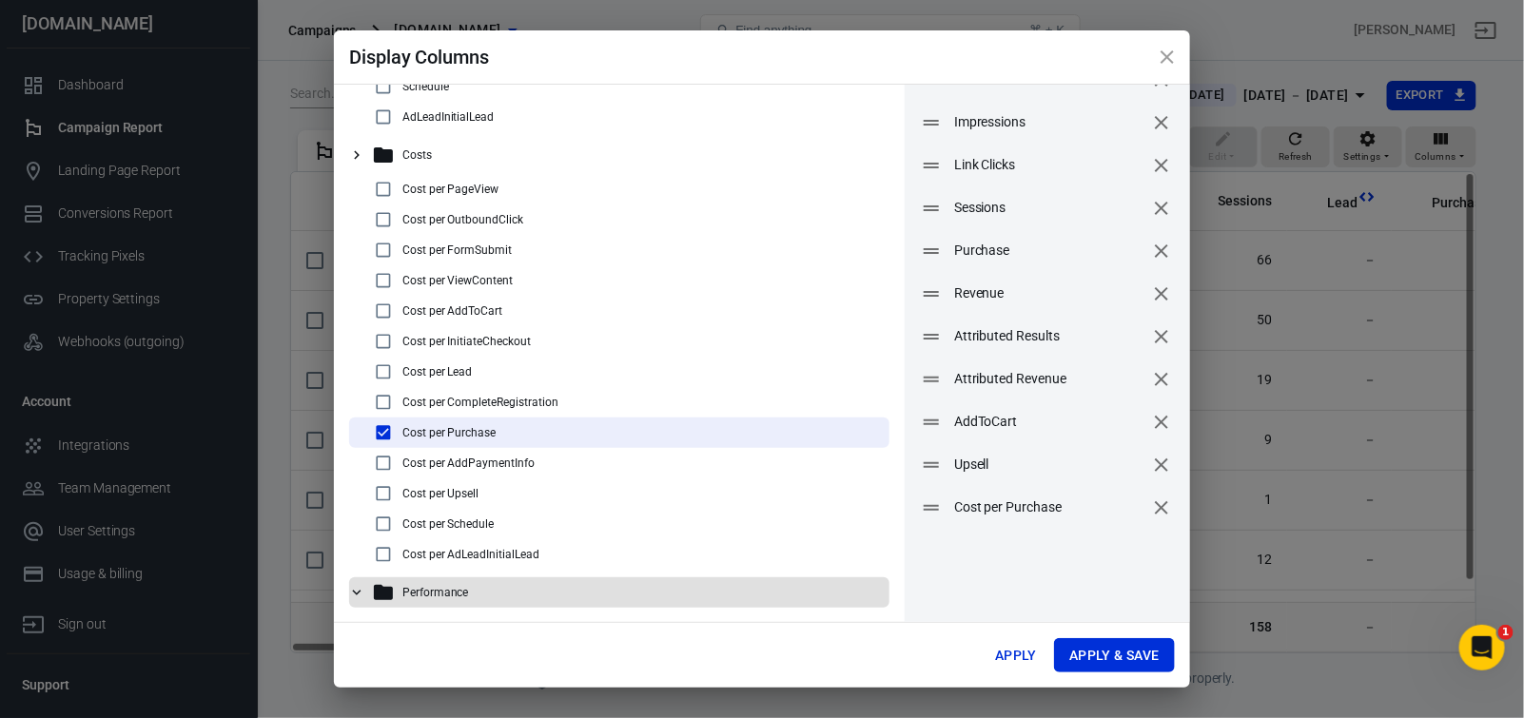
click at [355, 589] on icon at bounding box center [356, 592] width 17 height 17
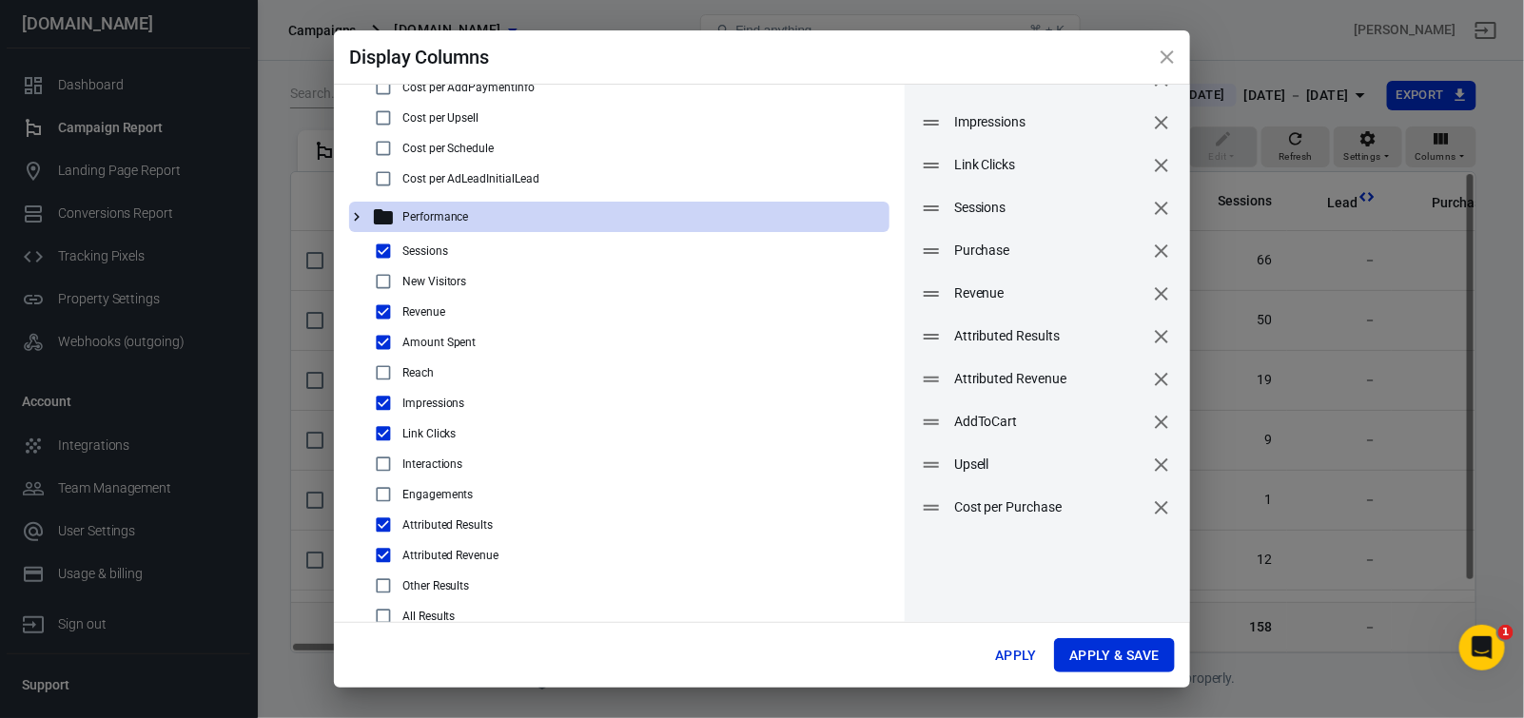
scroll to position [1174, 0]
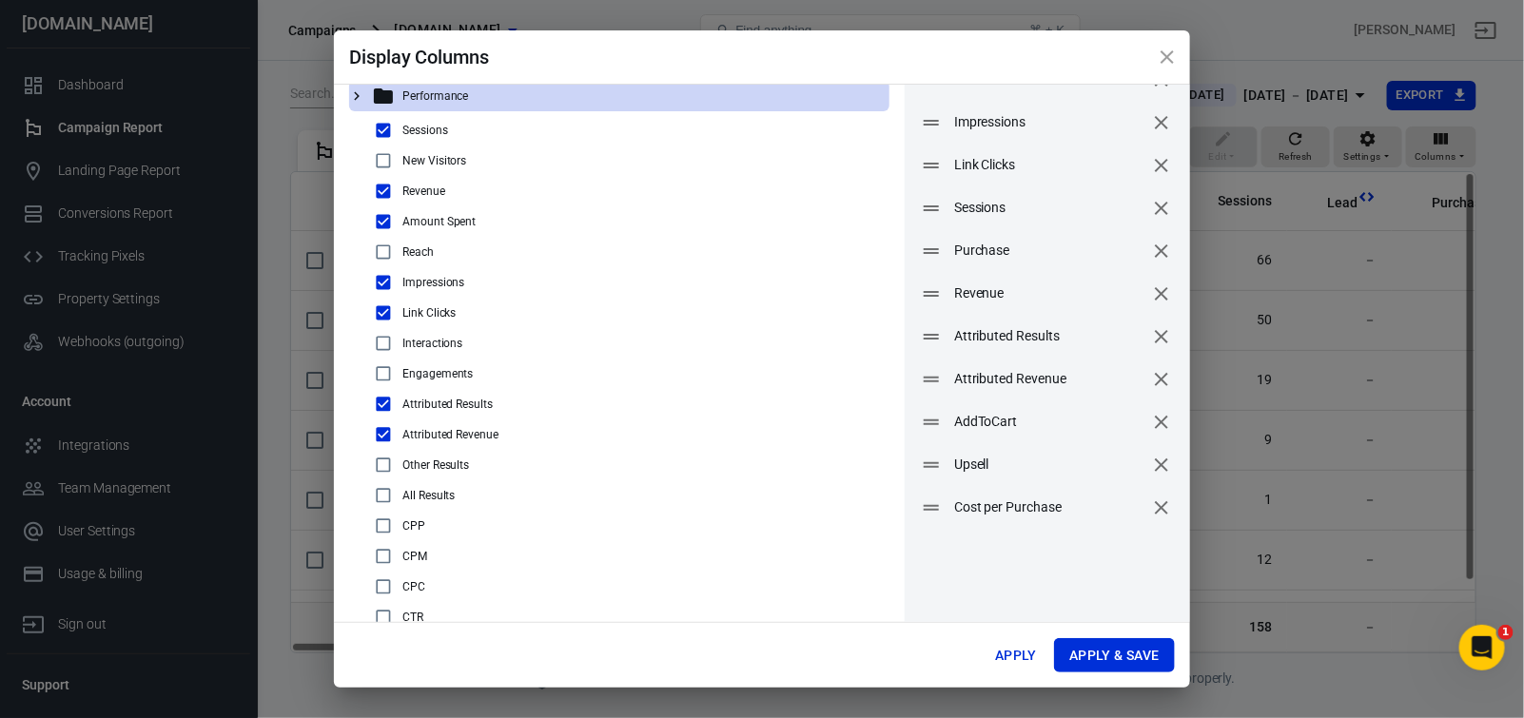
click at [389, 142] on input "checkbox" at bounding box center [383, 130] width 23 height 23
checkbox input "false"
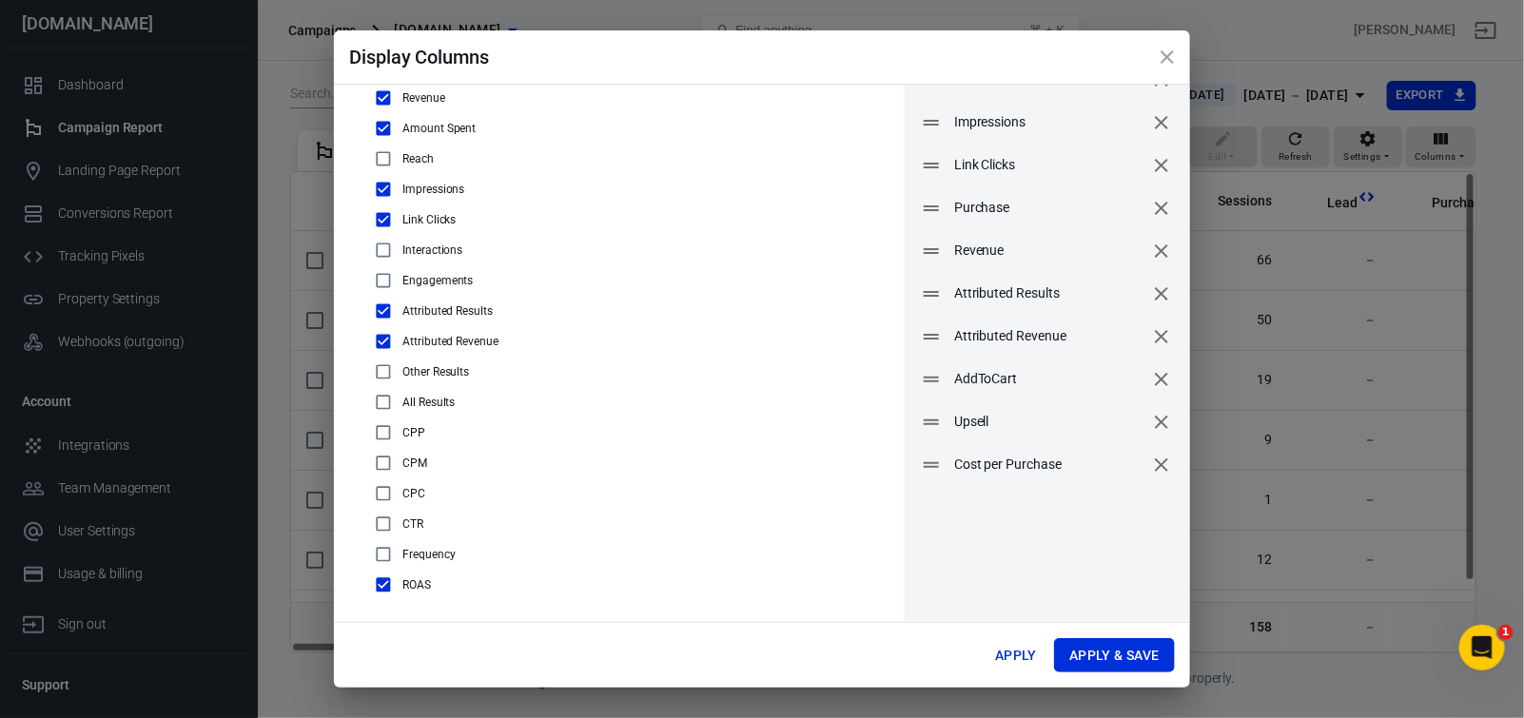
scroll to position [1287, 0]
click at [384, 521] on input "checkbox" at bounding box center [383, 524] width 23 height 23
checkbox input "true"
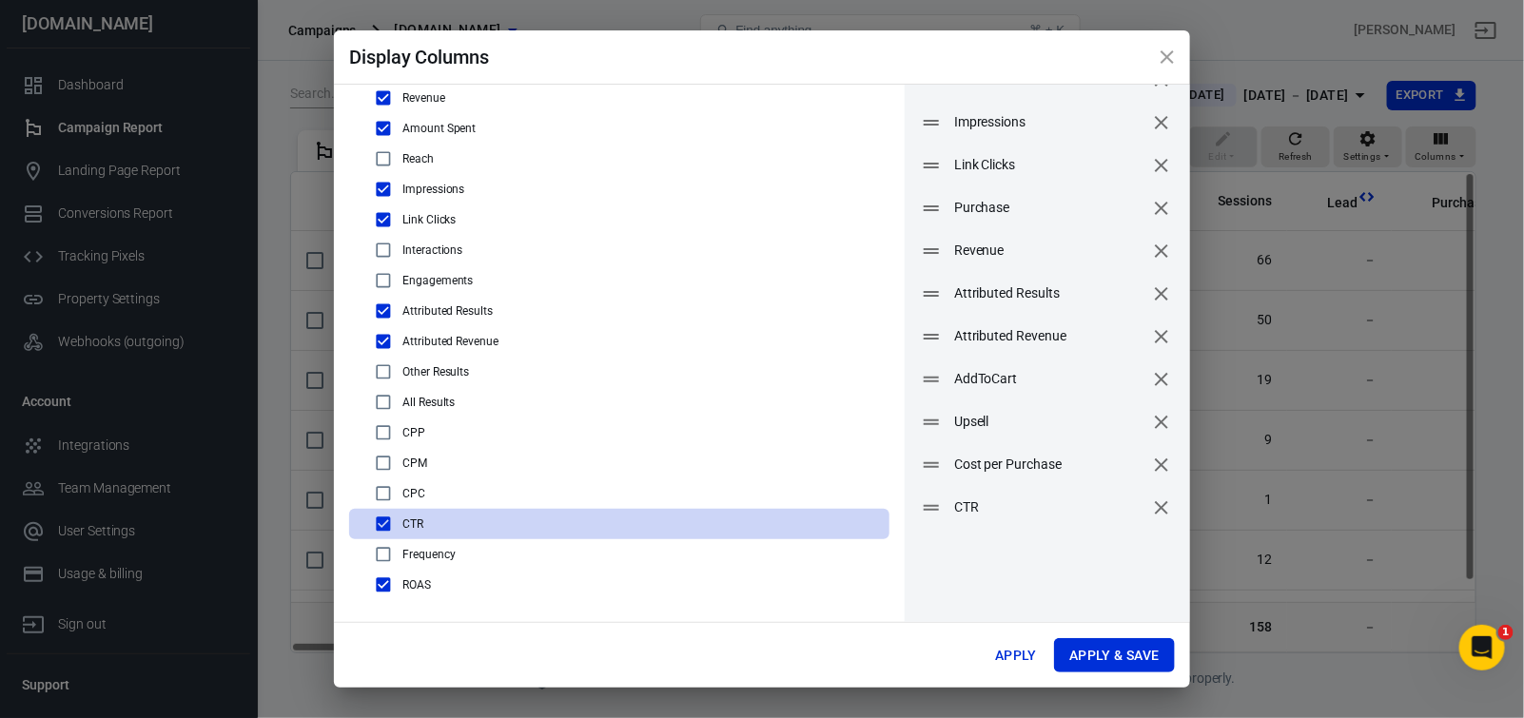
click at [382, 492] on input "checkbox" at bounding box center [383, 493] width 23 height 23
checkbox input "true"
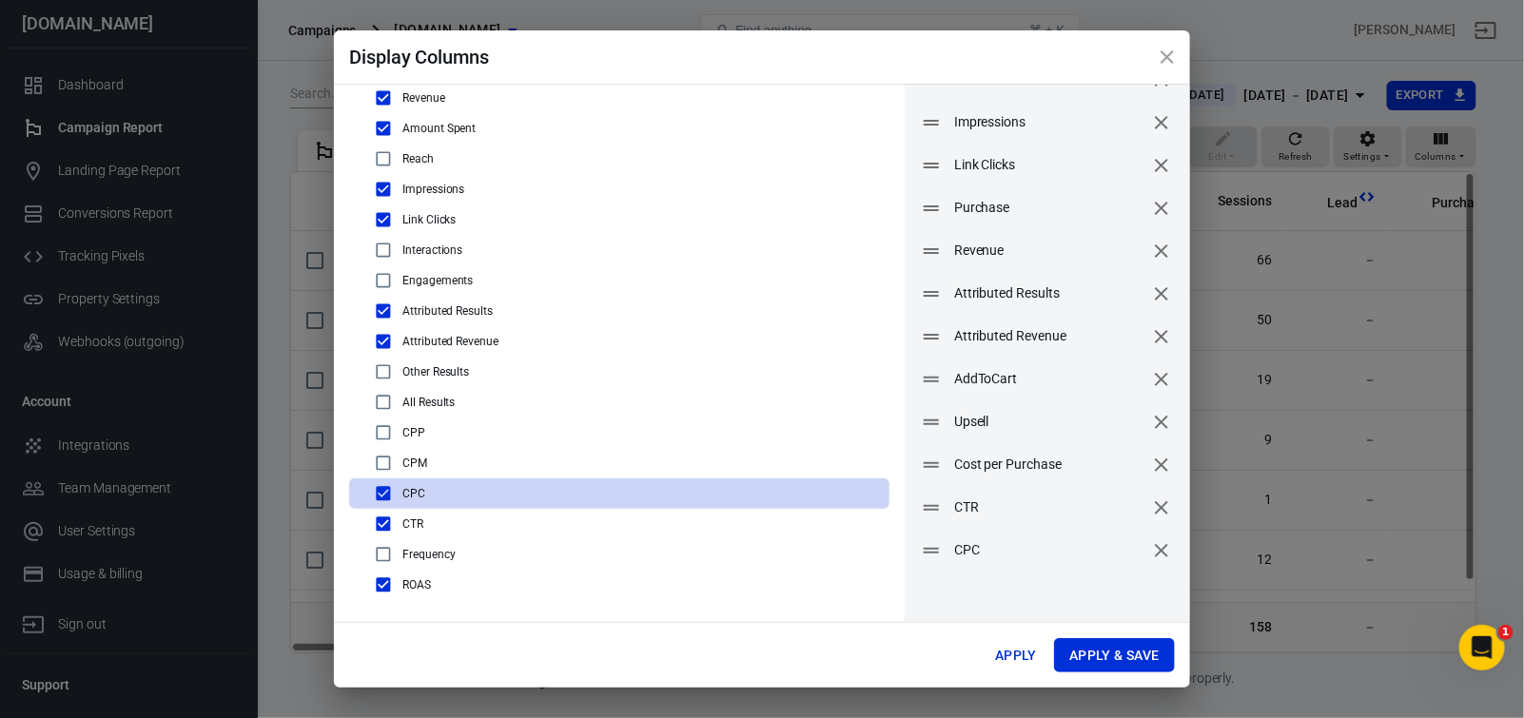
click at [378, 461] on input "checkbox" at bounding box center [383, 463] width 23 height 23
checkbox input "true"
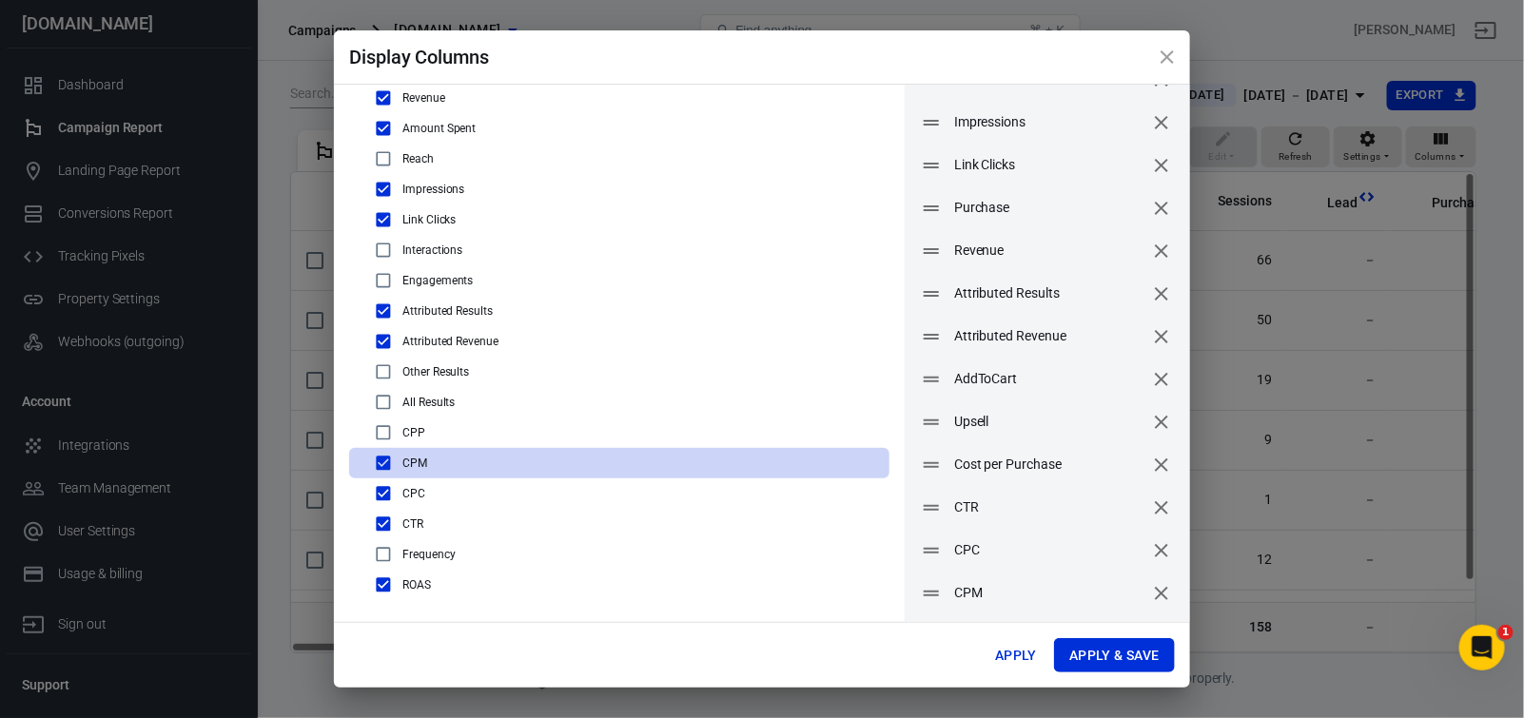
click at [379, 434] on input "checkbox" at bounding box center [383, 433] width 23 height 23
checkbox input "true"
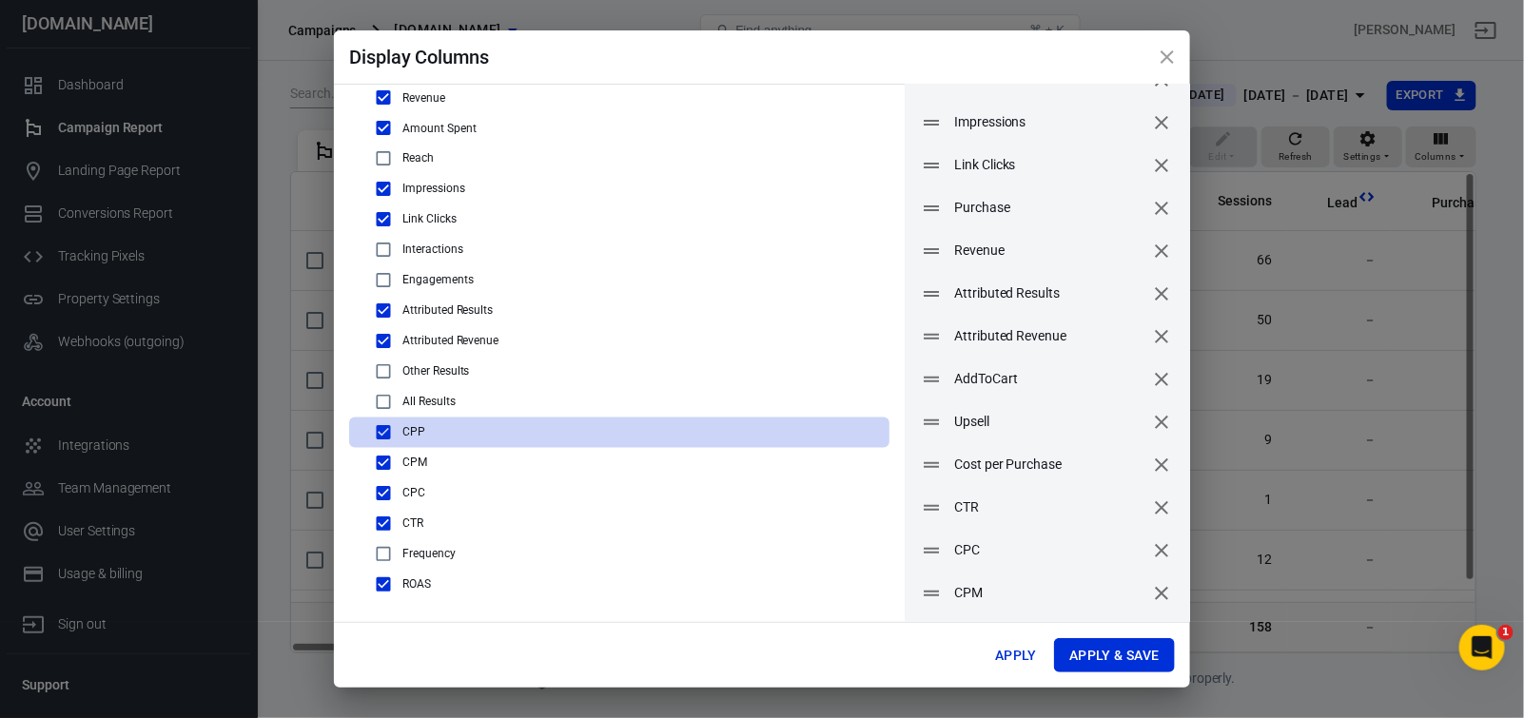
click at [385, 336] on input "checkbox" at bounding box center [383, 341] width 23 height 23
checkbox input "false"
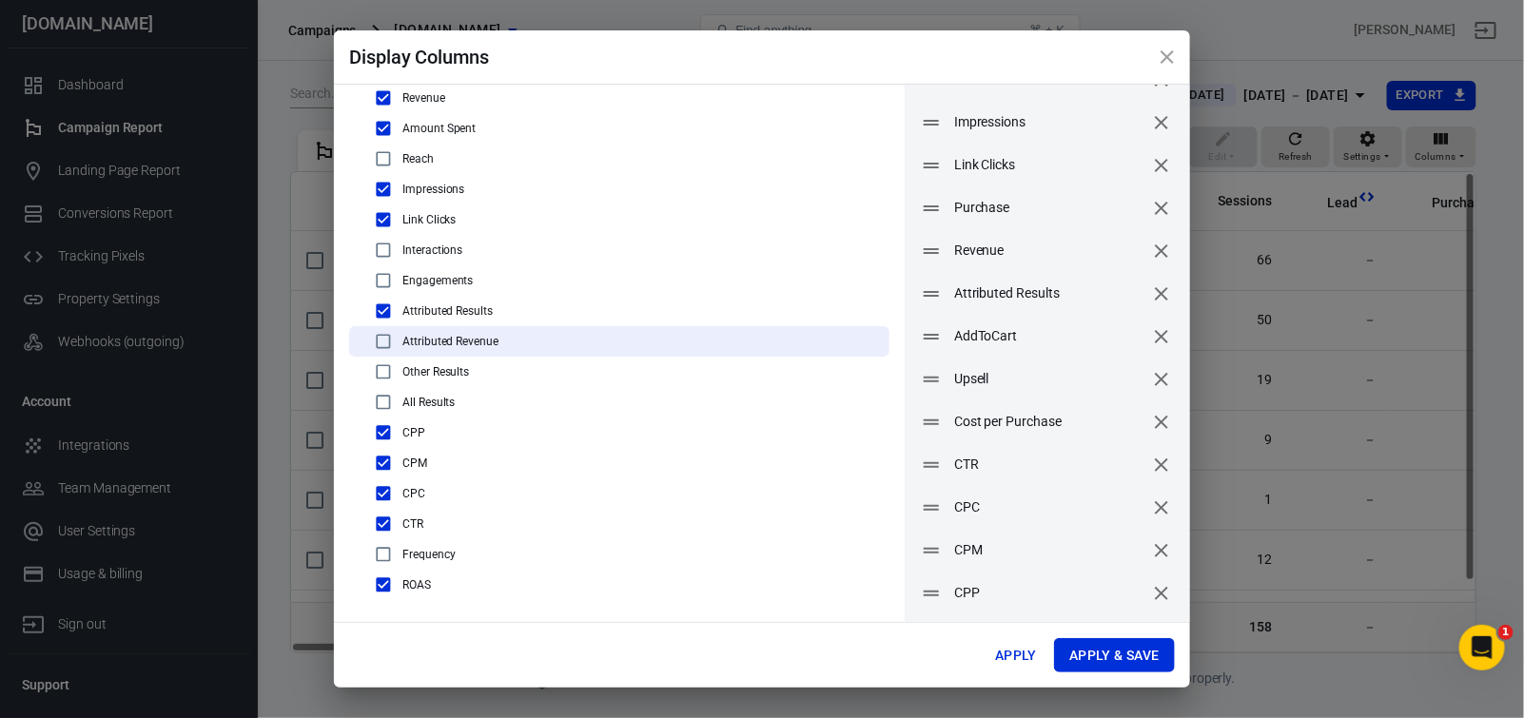
click at [380, 311] on input "checkbox" at bounding box center [383, 311] width 23 height 23
checkbox input "false"
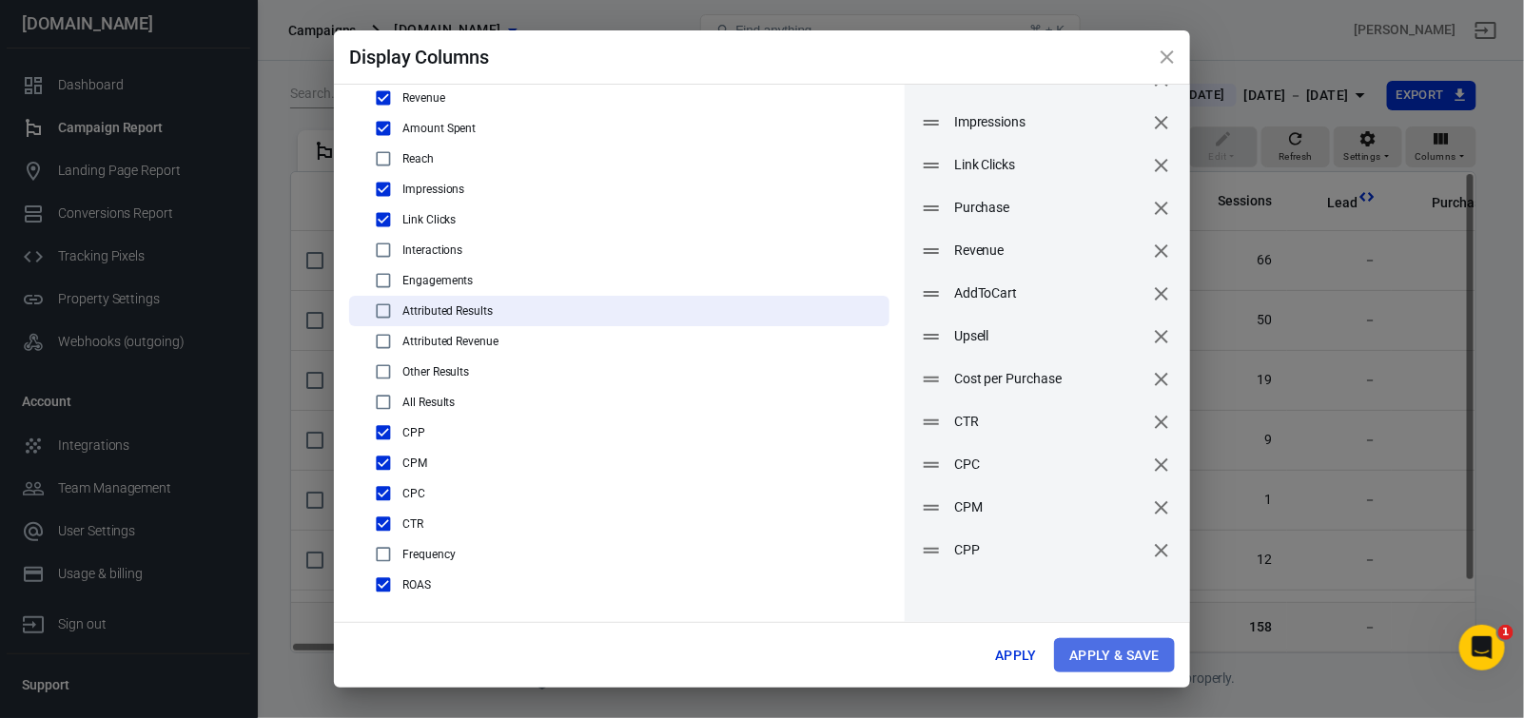
drag, startPoint x: 1116, startPoint y: 652, endPoint x: 1030, endPoint y: 650, distance: 86.6
click at [1115, 648] on button "Apply & Save" at bounding box center [1114, 655] width 121 height 35
radio input "false"
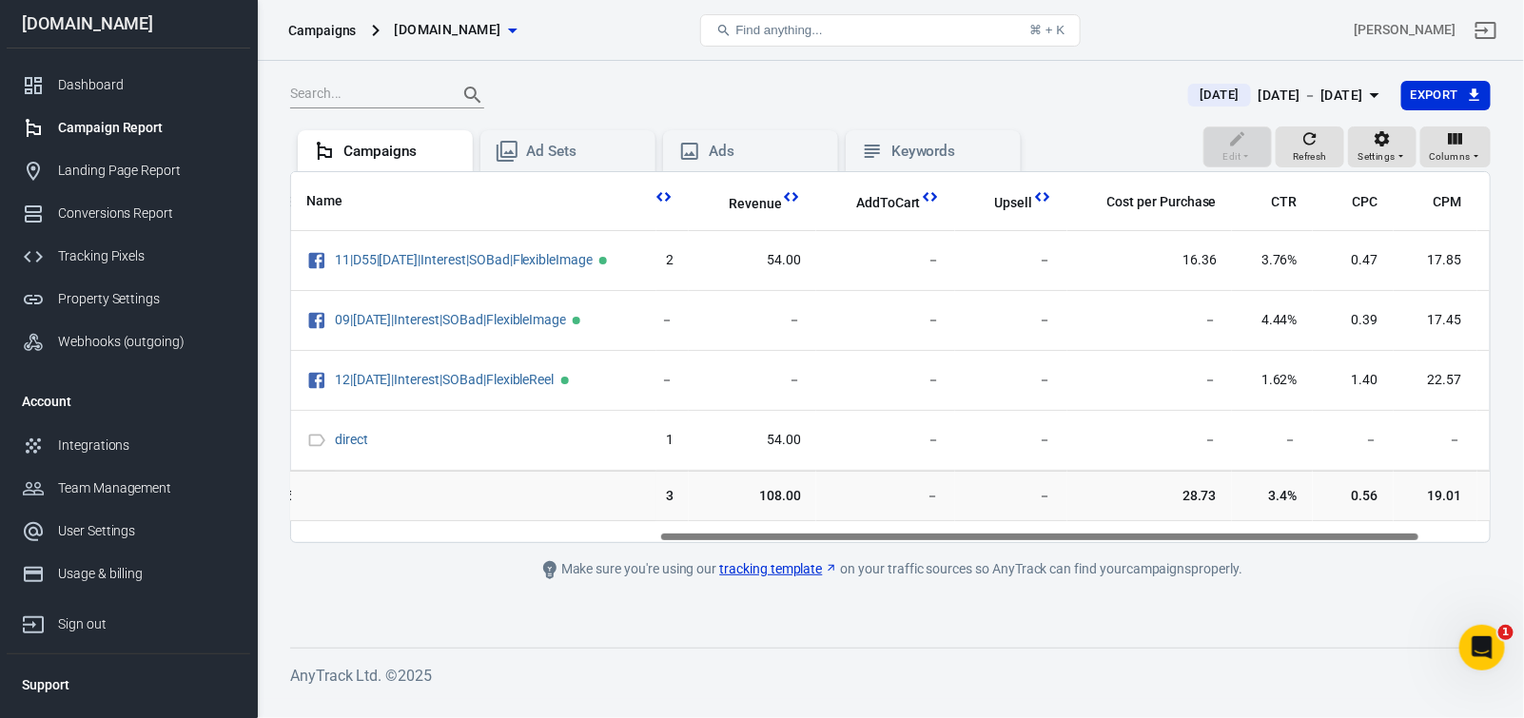
scroll to position [0, 690]
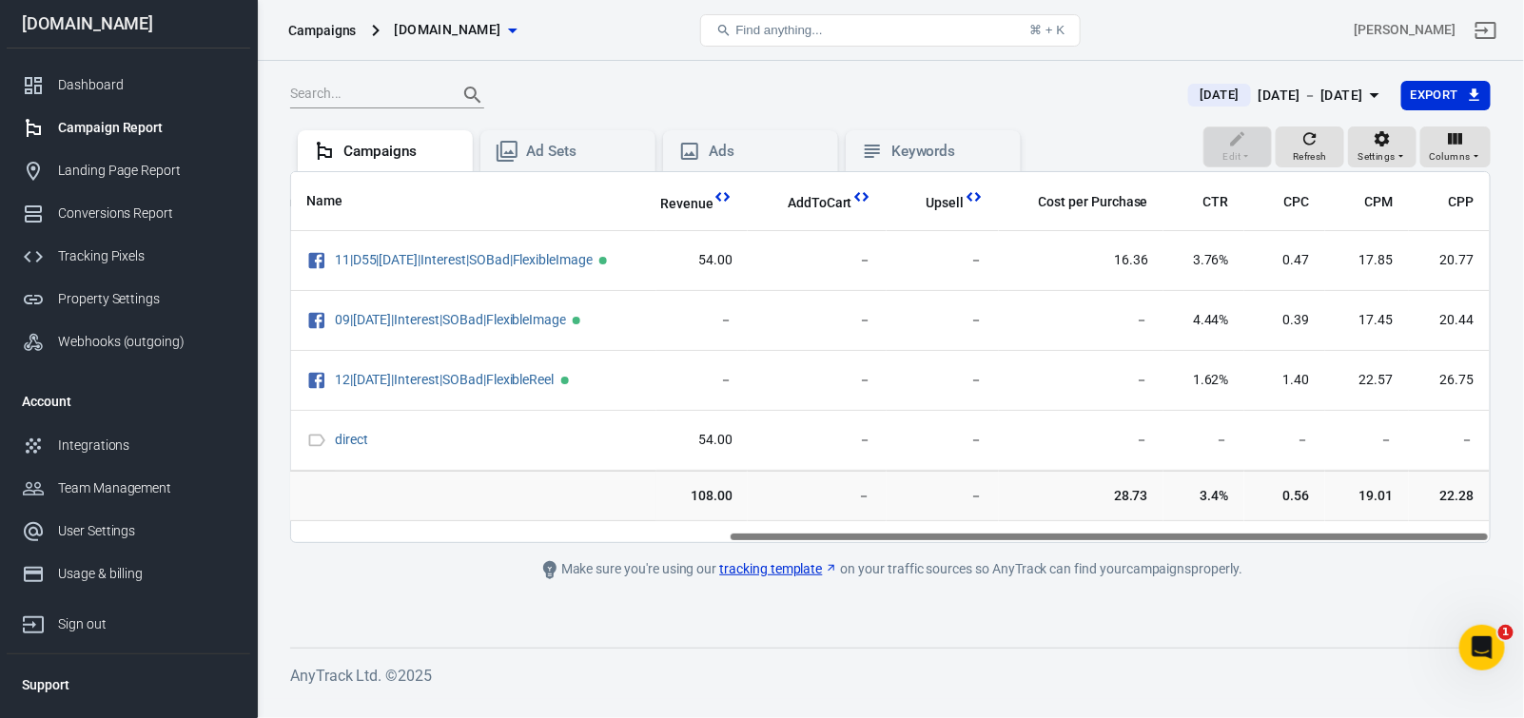
drag, startPoint x: 692, startPoint y: 547, endPoint x: 1141, endPoint y: 538, distance: 449.2
click at [1141, 538] on div "Name Amount Spent ROAS Impressions Link Clicks Purchase Revenue AddToCart Upsel…" at bounding box center [890, 357] width 1201 height 372
click at [1443, 162] on span "Columns" at bounding box center [1450, 156] width 42 height 17
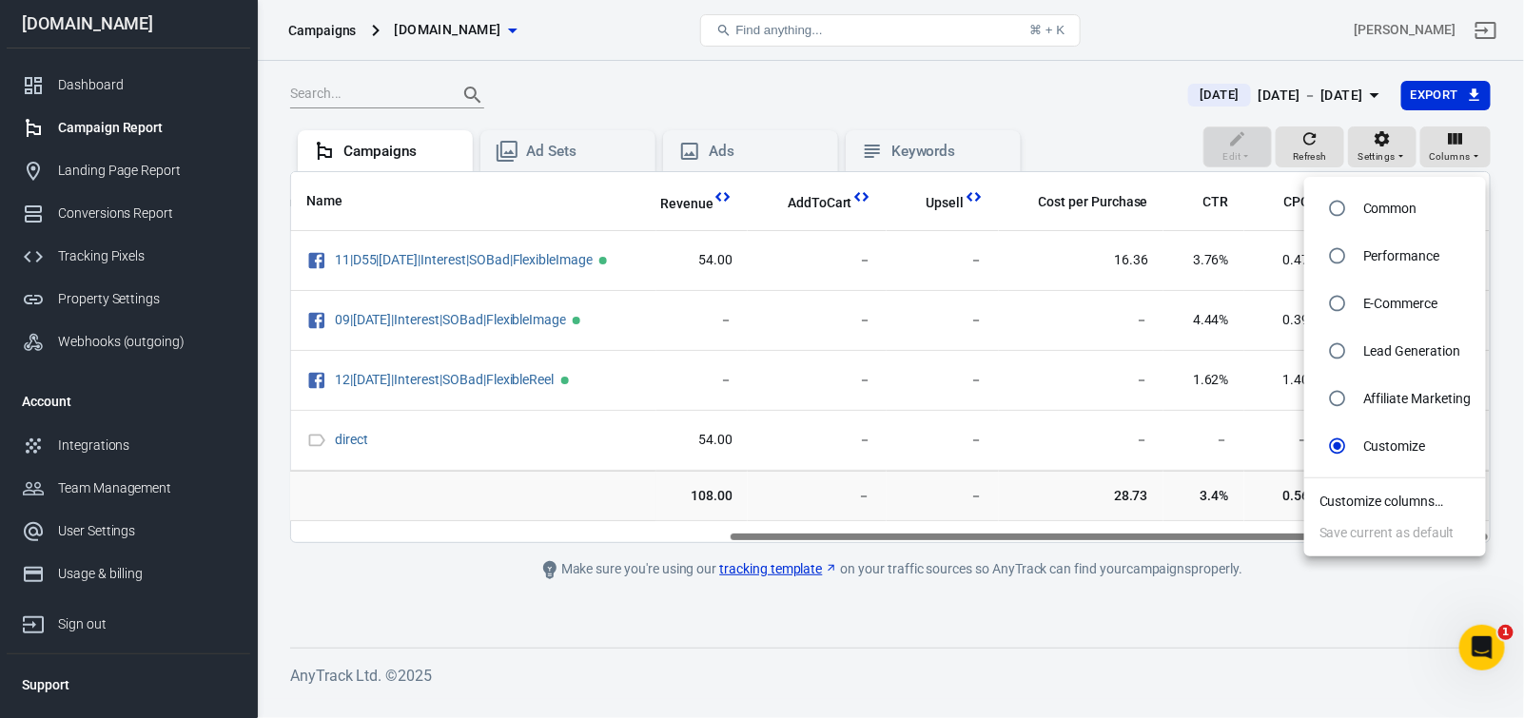
click at [1416, 518] on li "Customize columns…" at bounding box center [1396, 501] width 182 height 31
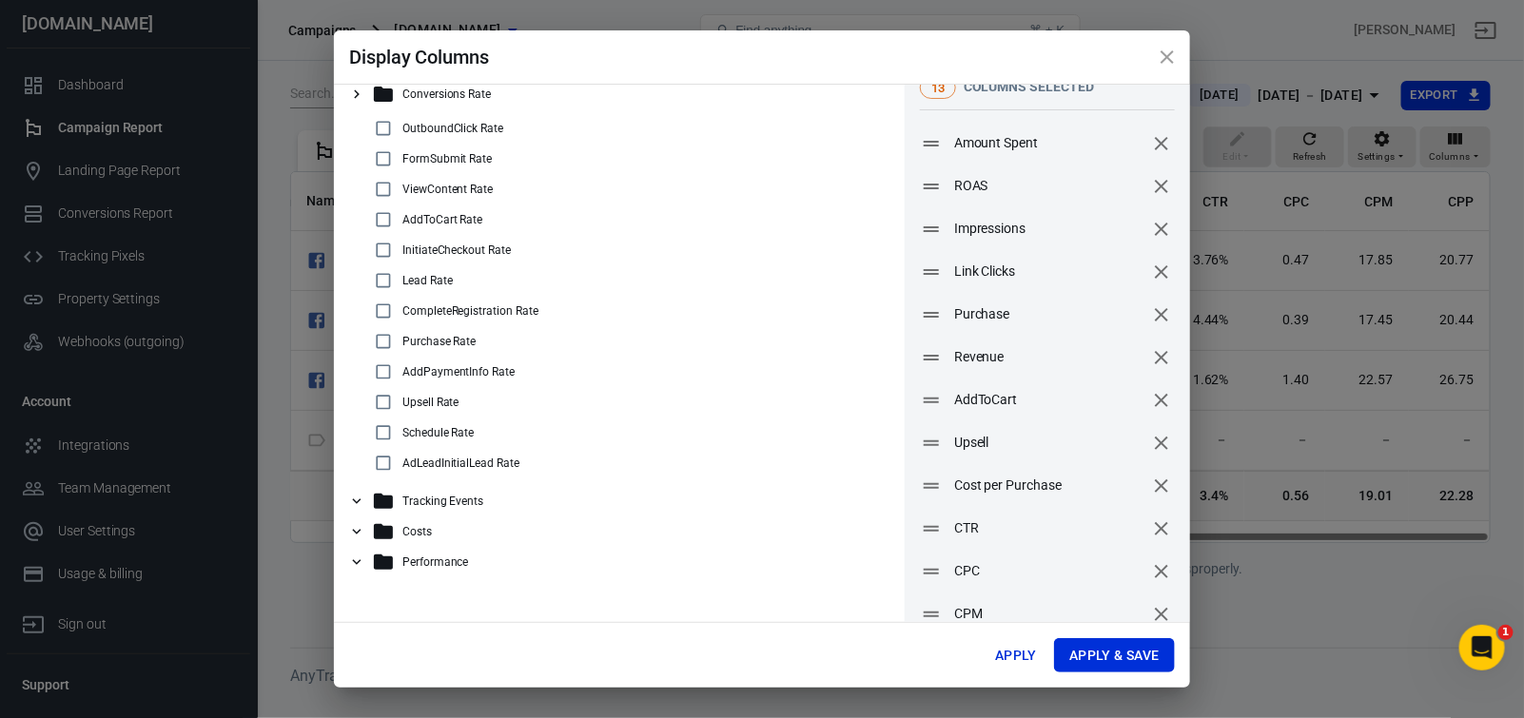
scroll to position [0, 0]
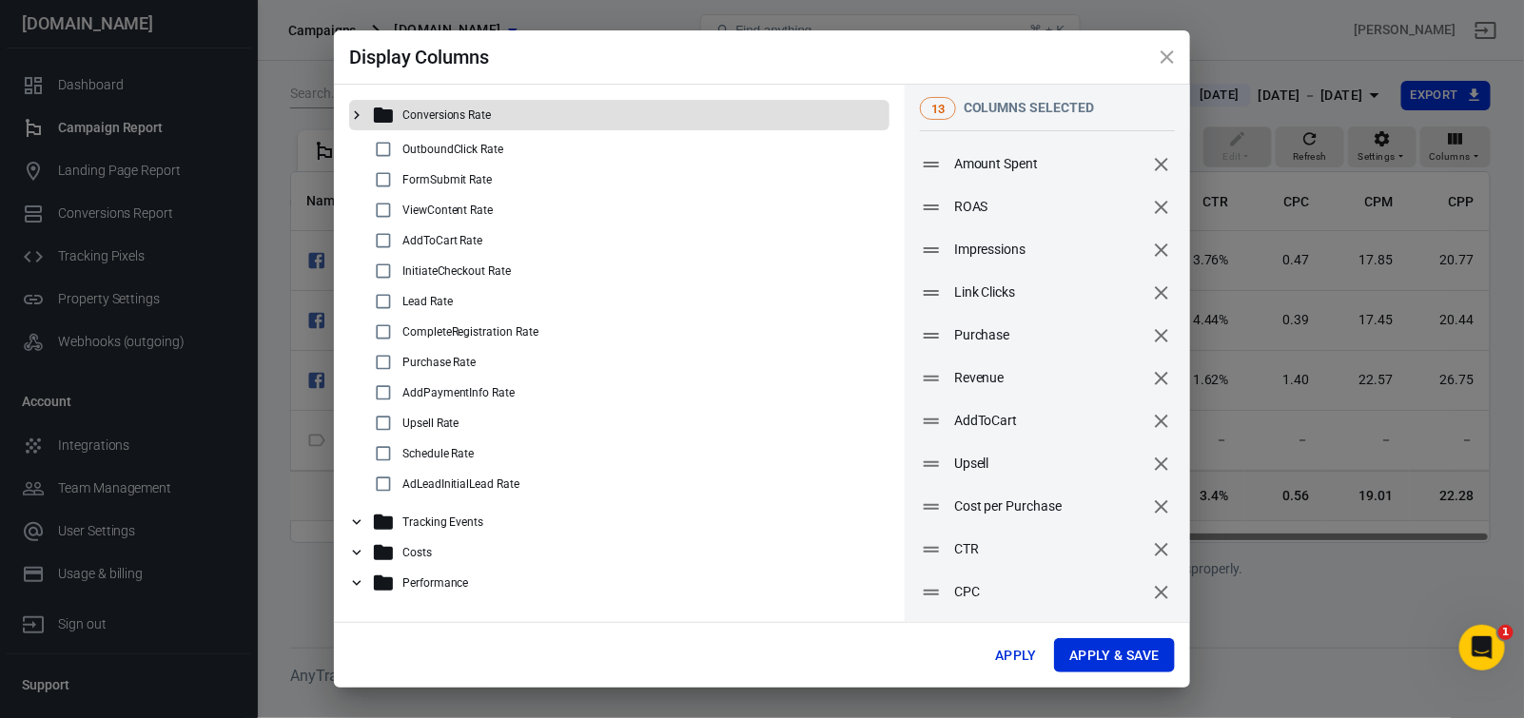
click at [358, 115] on icon at bounding box center [356, 115] width 17 height 17
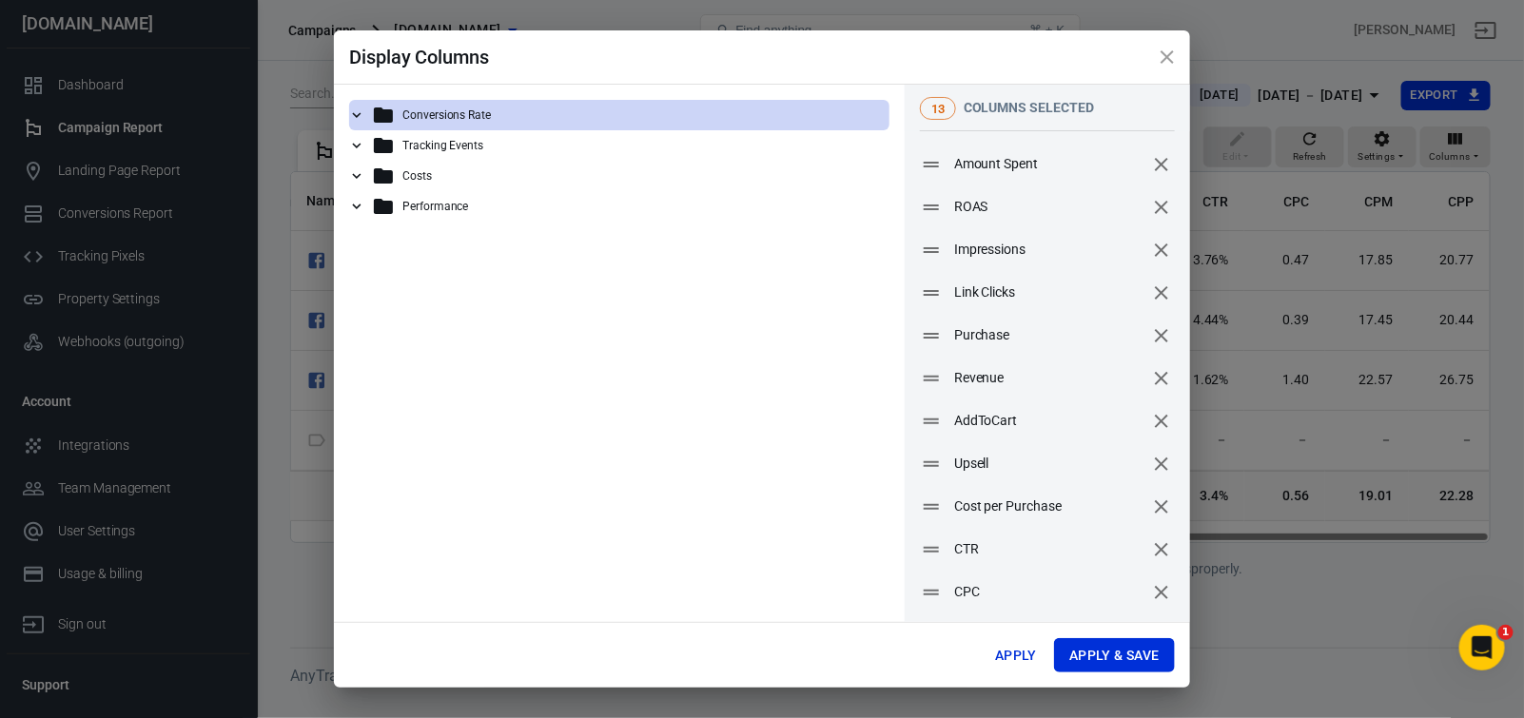
click at [359, 115] on icon at bounding box center [356, 115] width 17 height 17
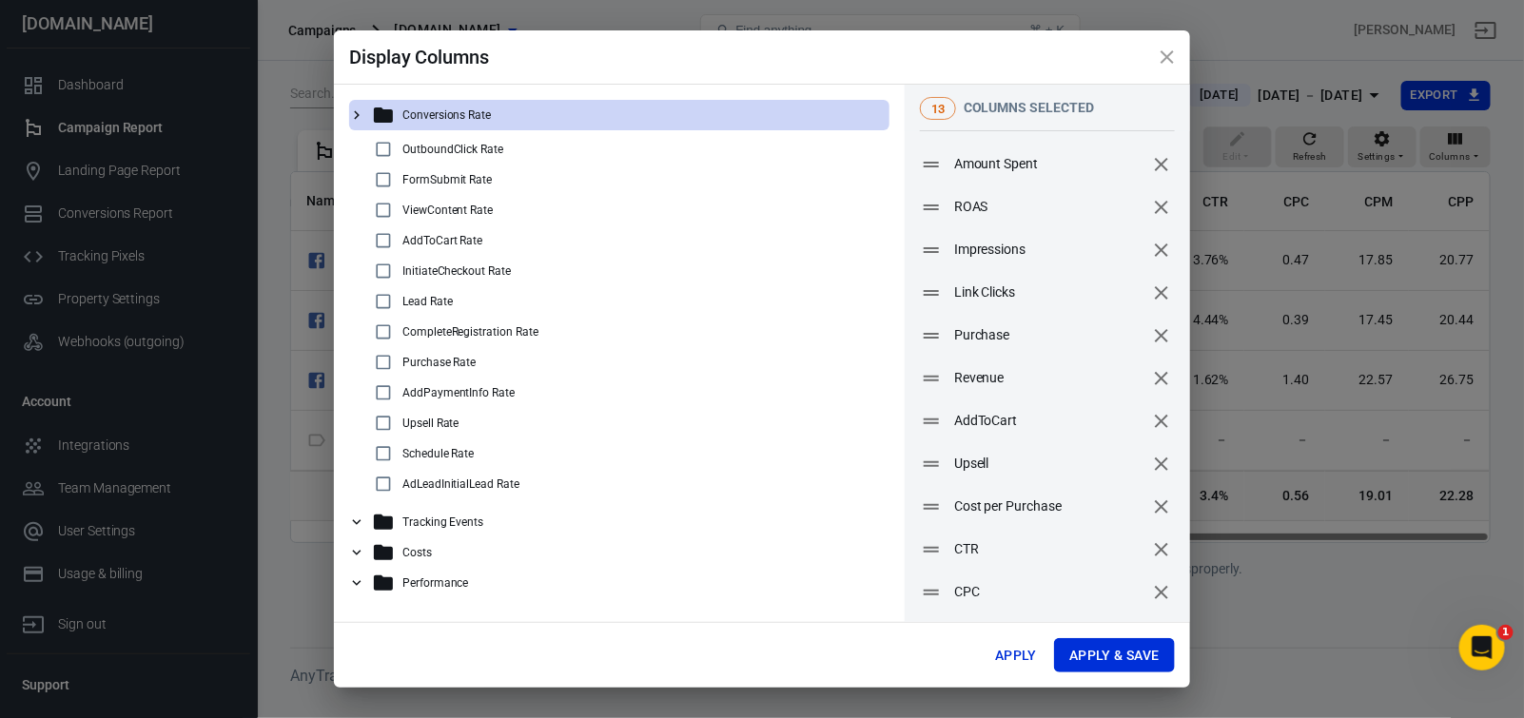
click at [359, 115] on icon at bounding box center [356, 115] width 17 height 17
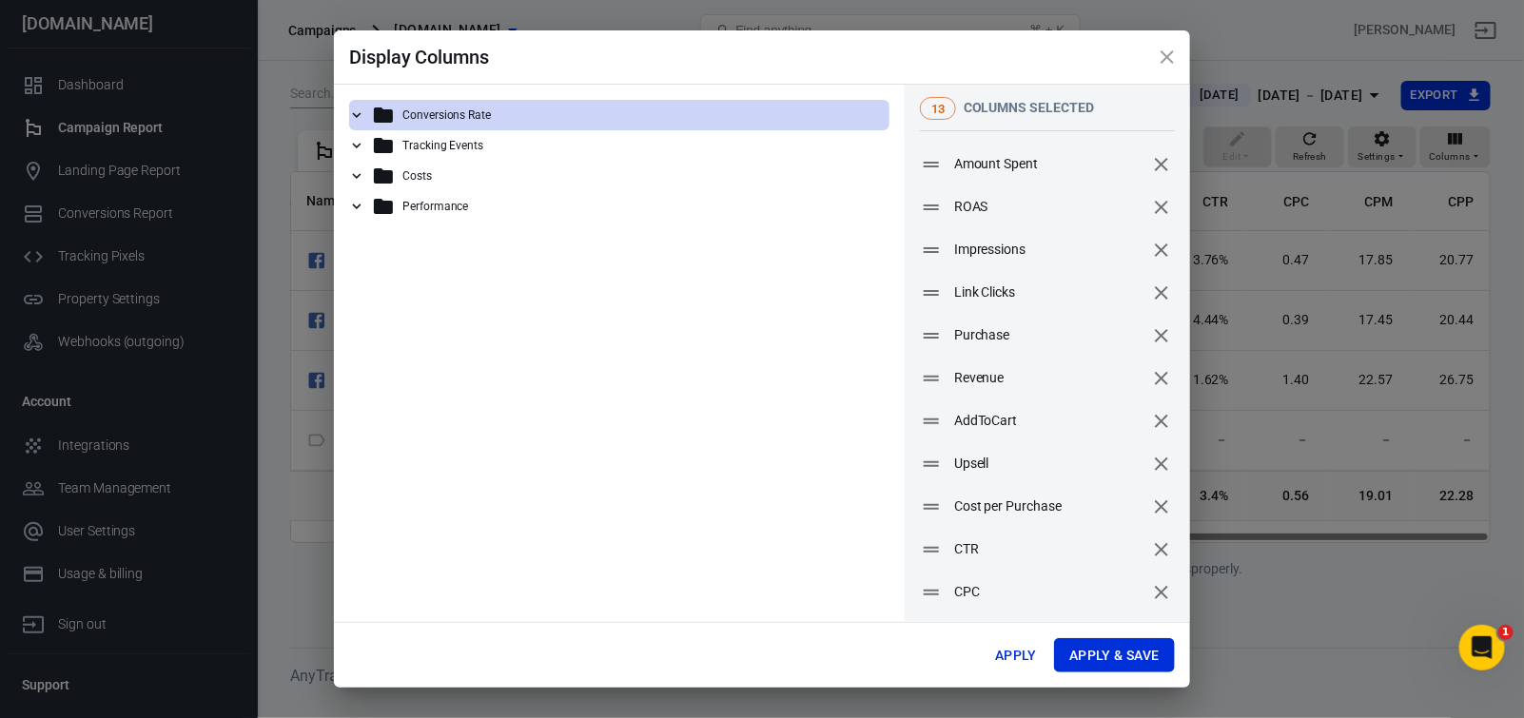
click at [355, 150] on icon at bounding box center [356, 145] width 17 height 17
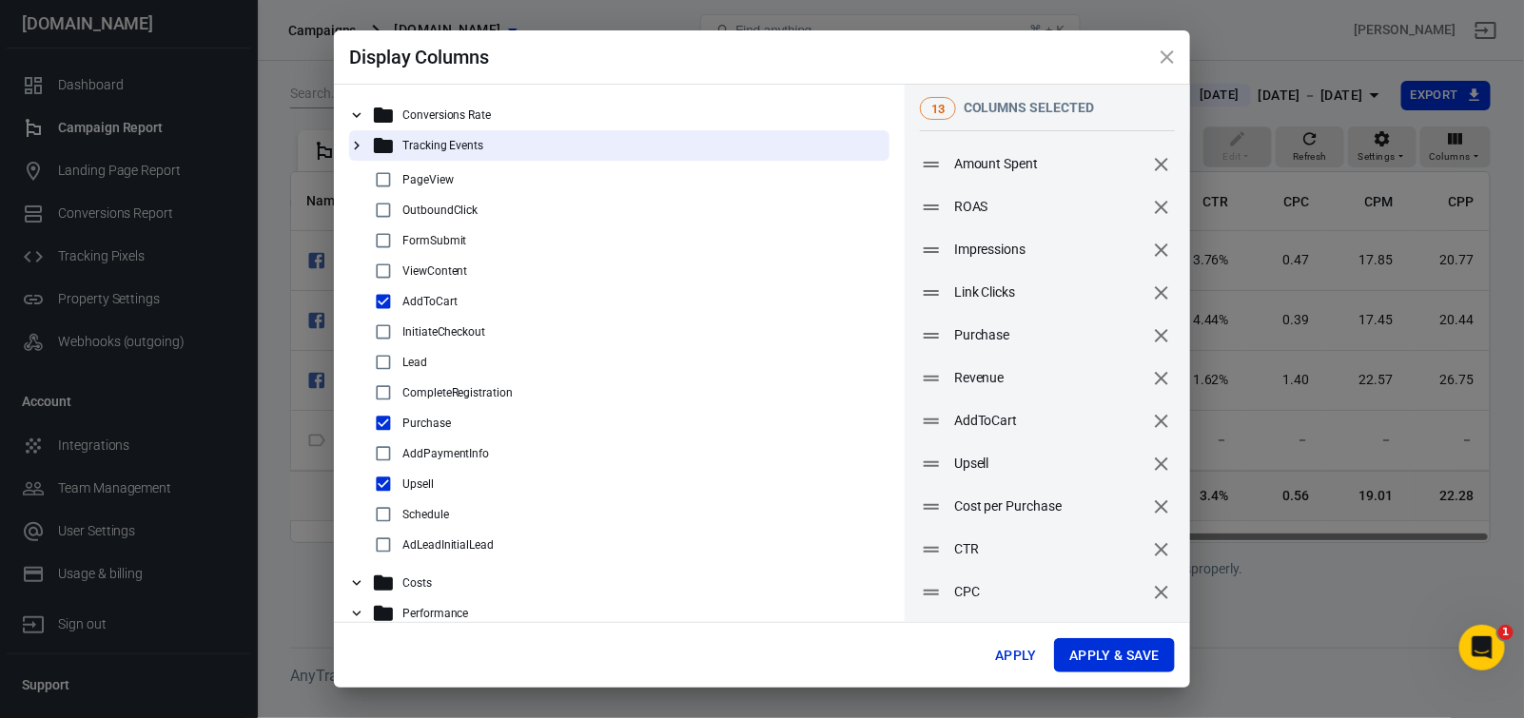
click at [387, 313] on input "checkbox" at bounding box center [383, 301] width 23 height 23
checkbox input "false"
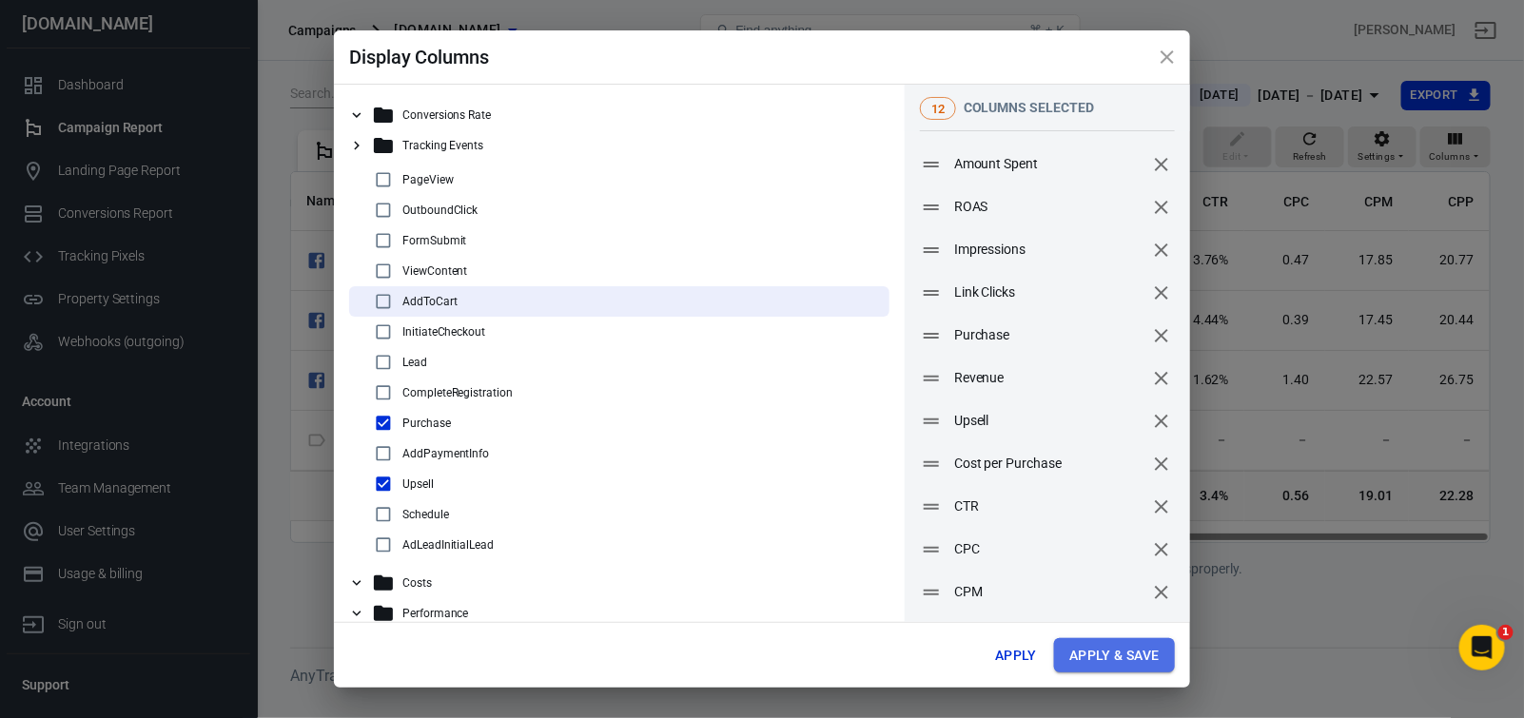
click at [1095, 657] on button "Apply & Save" at bounding box center [1114, 655] width 121 height 35
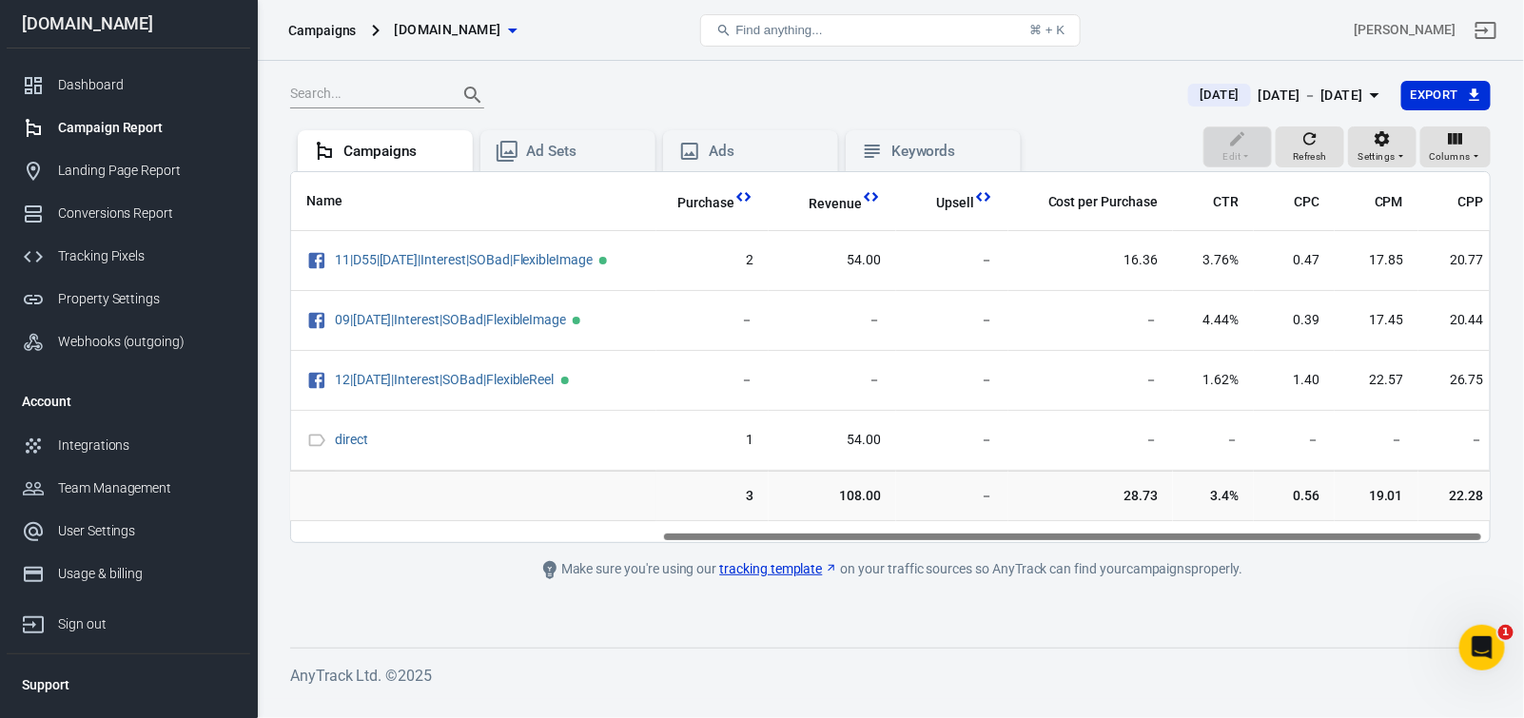
scroll to position [0, 552]
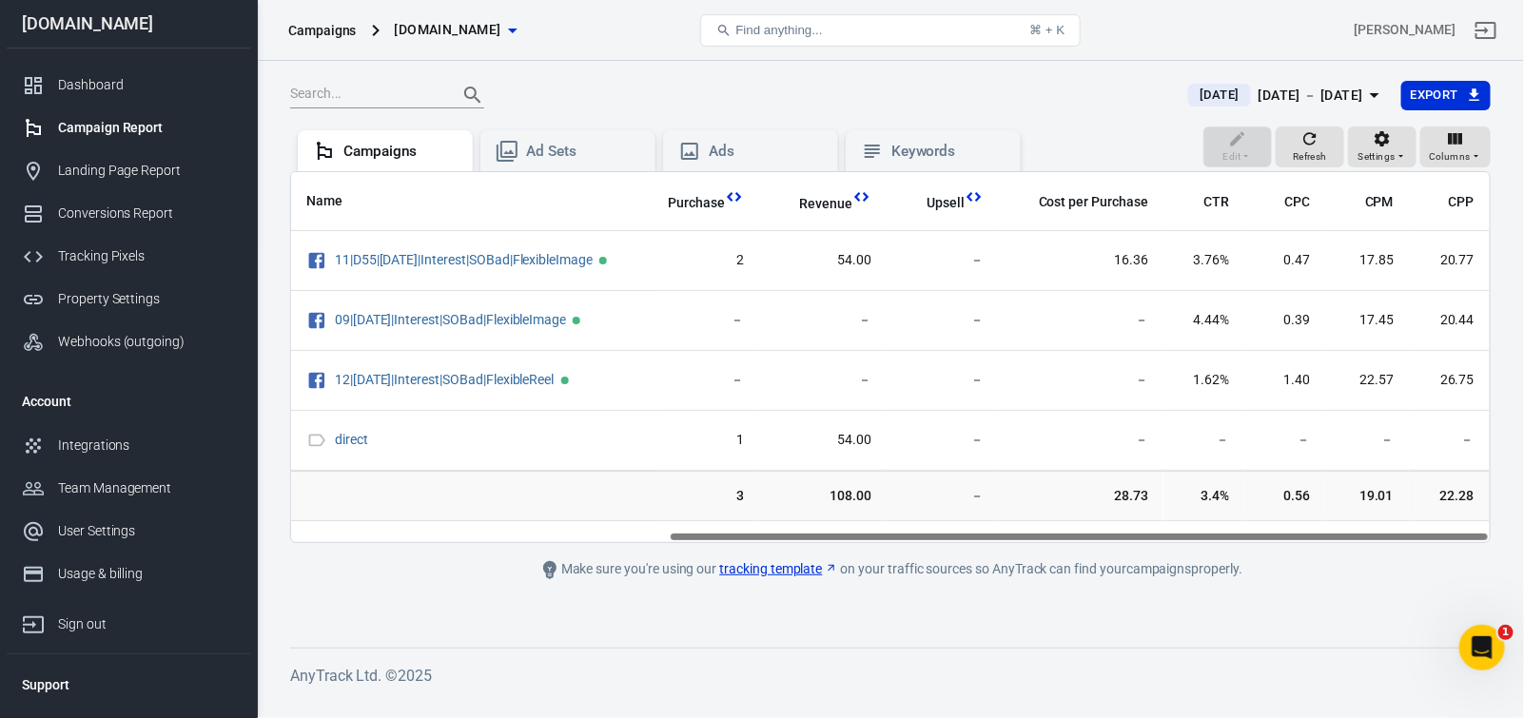
drag, startPoint x: 1076, startPoint y: 542, endPoint x: 1520, endPoint y: 540, distance: 443.4
click at [1509, 540] on div "[DATE] [DATE] － [DATE] Export Edit Refresh Settings Columns Campaigns Ad Sets A…" at bounding box center [890, 380] width 1267 height 638
drag, startPoint x: 1378, startPoint y: 204, endPoint x: 1056, endPoint y: 239, distance: 323.5
click at [1056, 231] on tr "Name Amount Spent ROAS Impressions Link Clicks Purchase Revenue Upsell Cost per…" at bounding box center [615, 201] width 1749 height 59
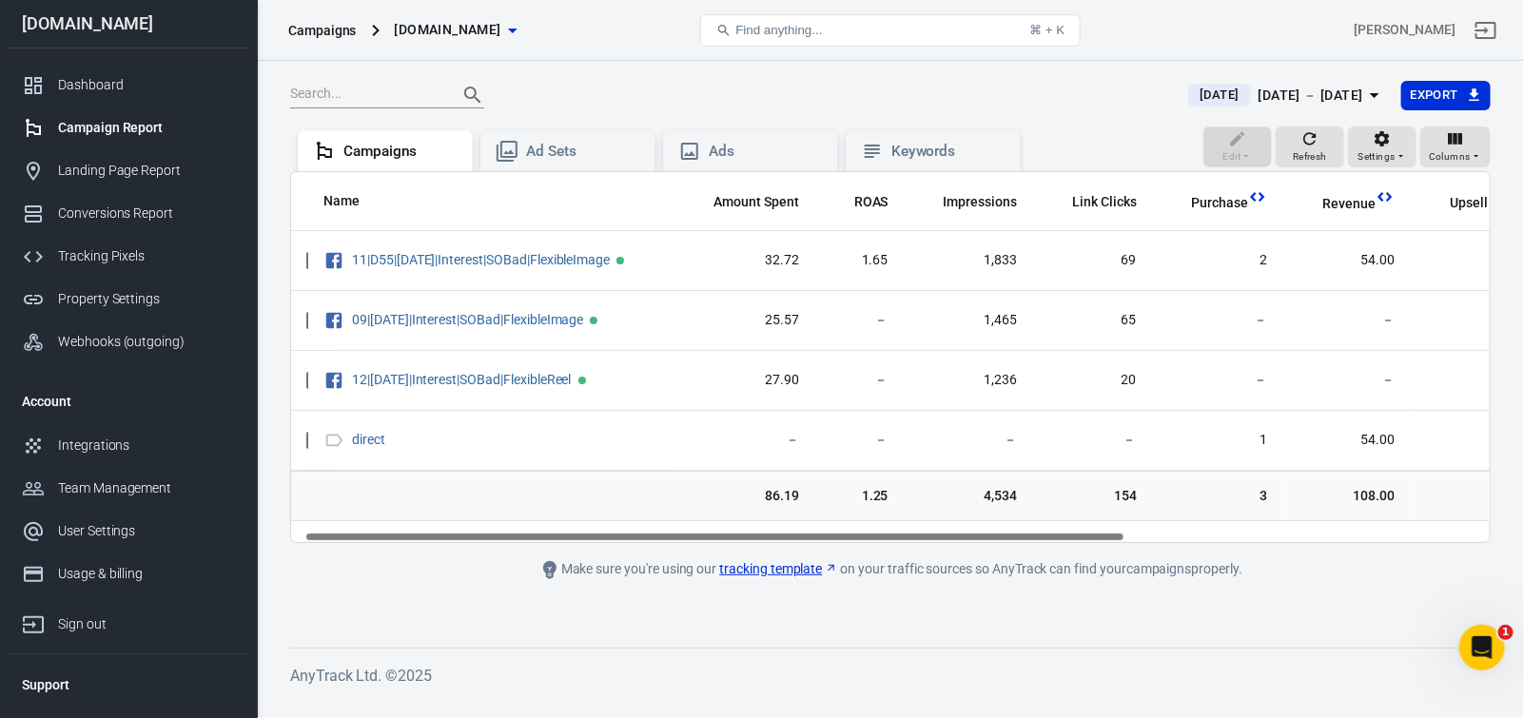
scroll to position [0, 0]
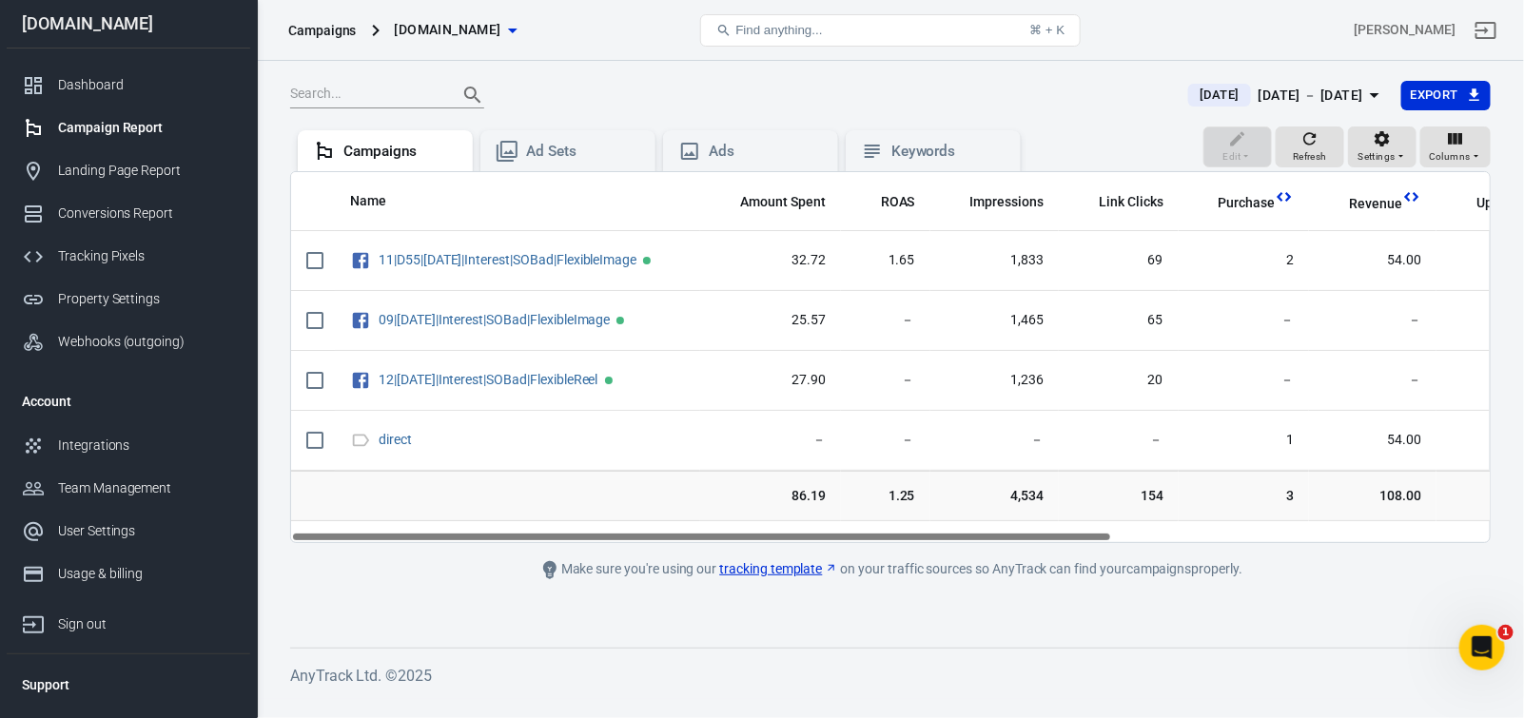
drag, startPoint x: 704, startPoint y: 547, endPoint x: 315, endPoint y: 578, distance: 390.4
click at [315, 578] on main "[DATE] [DATE] － [DATE] Export Edit Refresh Settings Columns Campaigns Ad Sets A…" at bounding box center [890, 349] width 1201 height 538
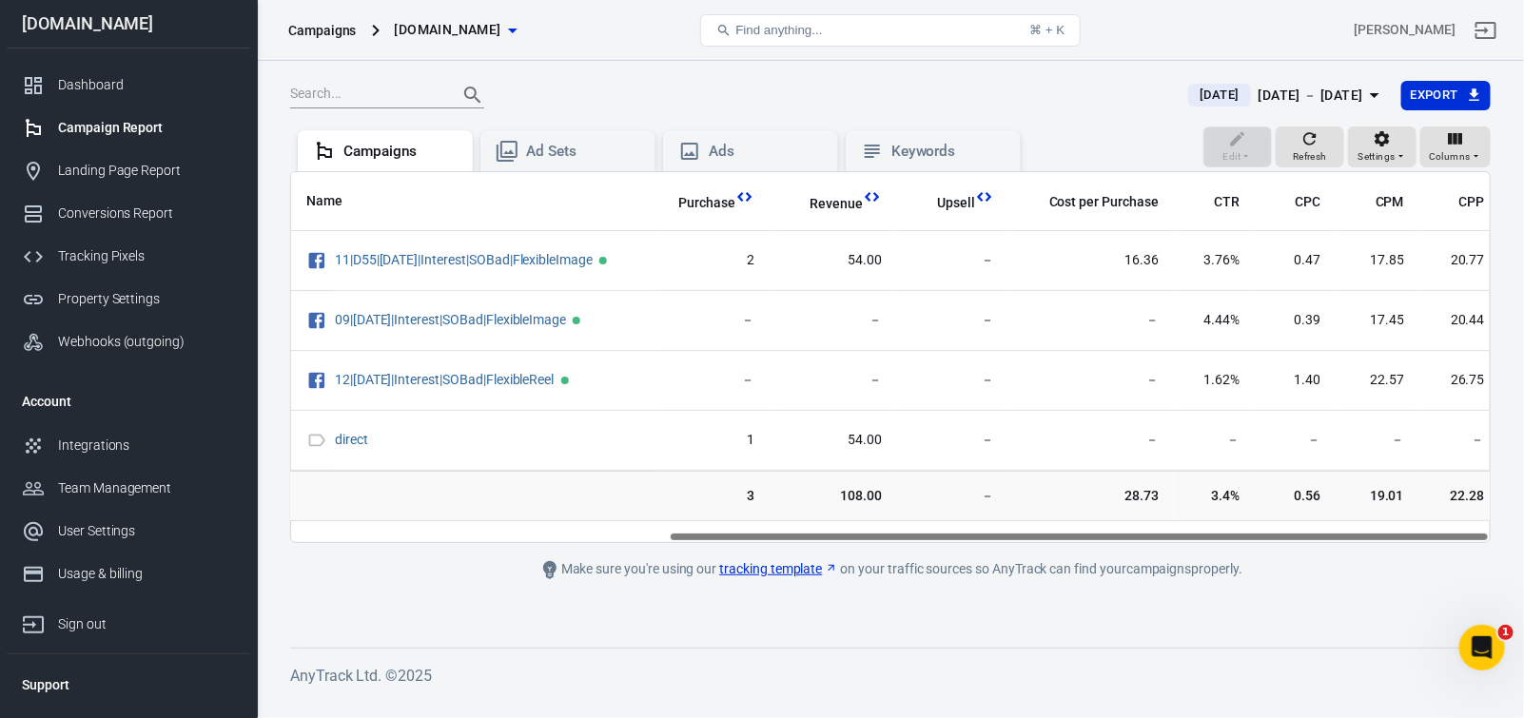
scroll to position [0, 552]
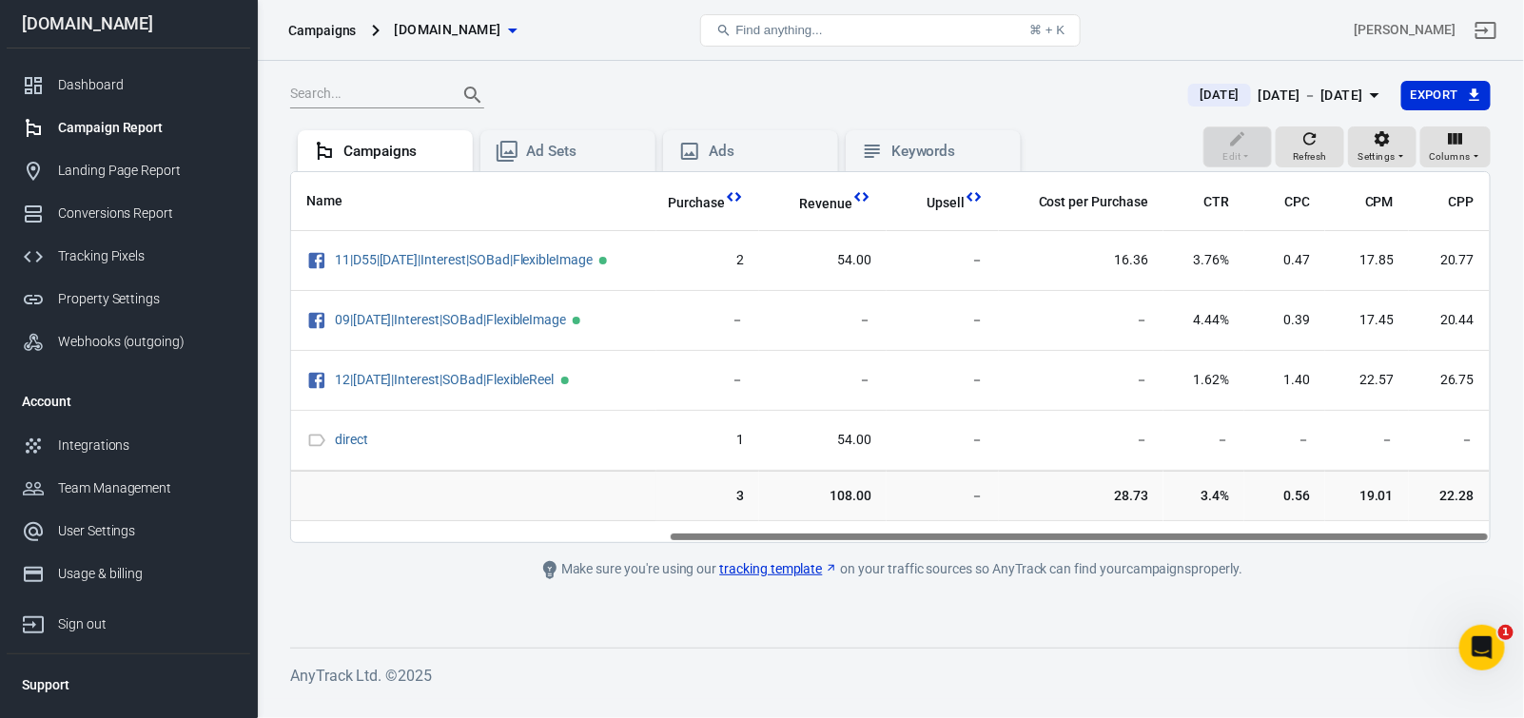
drag, startPoint x: 1089, startPoint y: 547, endPoint x: 1520, endPoint y: 514, distance: 431.4
click at [1509, 514] on div "[DATE] [DATE] － [DATE] Export Edit Refresh Settings Columns Campaigns Ad Sets A…" at bounding box center [890, 380] width 1267 height 638
click at [604, 162] on div "Ad Sets" at bounding box center [583, 152] width 114 height 20
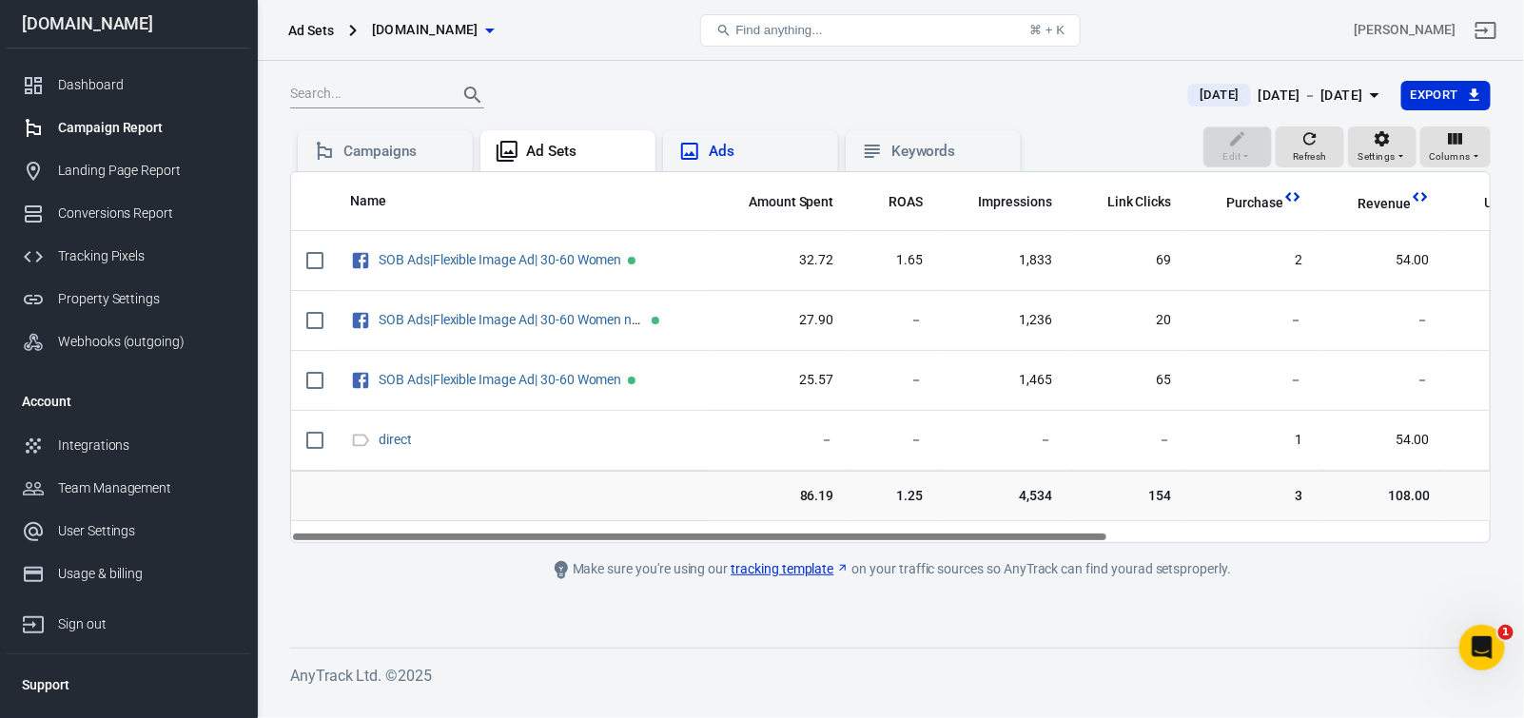
click at [789, 163] on div "Ads" at bounding box center [750, 151] width 145 height 23
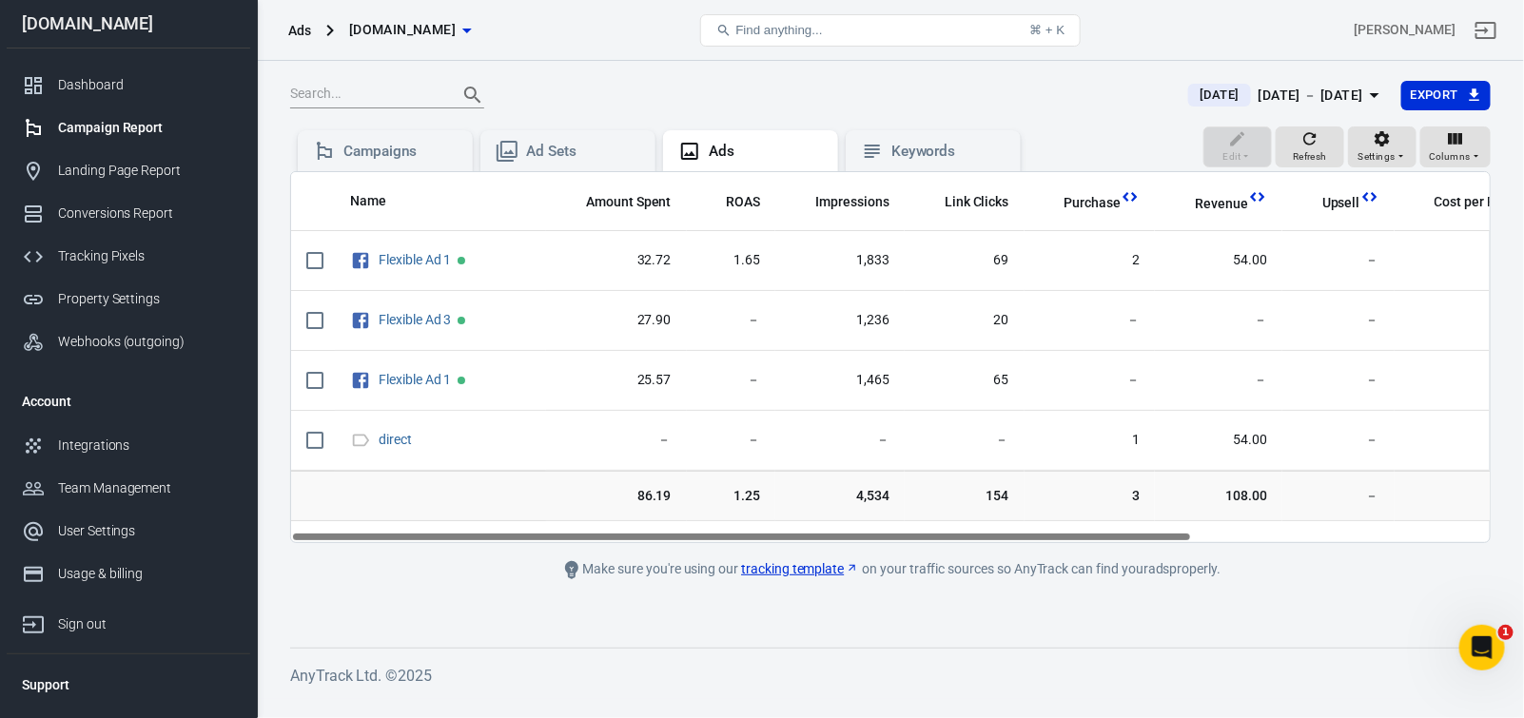
drag, startPoint x: 783, startPoint y: 547, endPoint x: 683, endPoint y: 555, distance: 100.2
click at [686, 554] on main "[DATE] [DATE] － [DATE] Export Edit Refresh Settings Columns Campaigns Ad Sets A…" at bounding box center [890, 349] width 1201 height 538
click at [1396, 162] on icon "button" at bounding box center [1401, 155] width 11 height 11
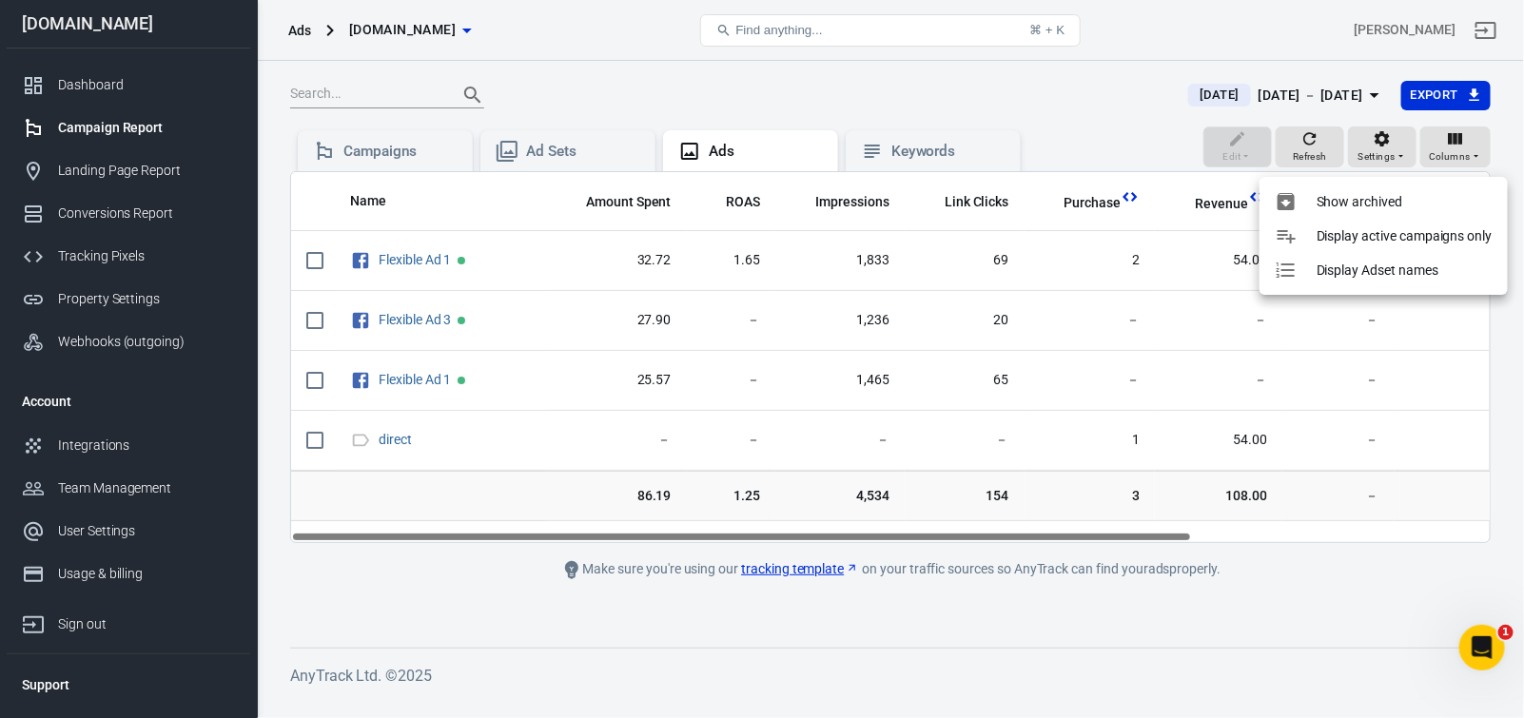
click at [563, 160] on div at bounding box center [762, 359] width 1524 height 718
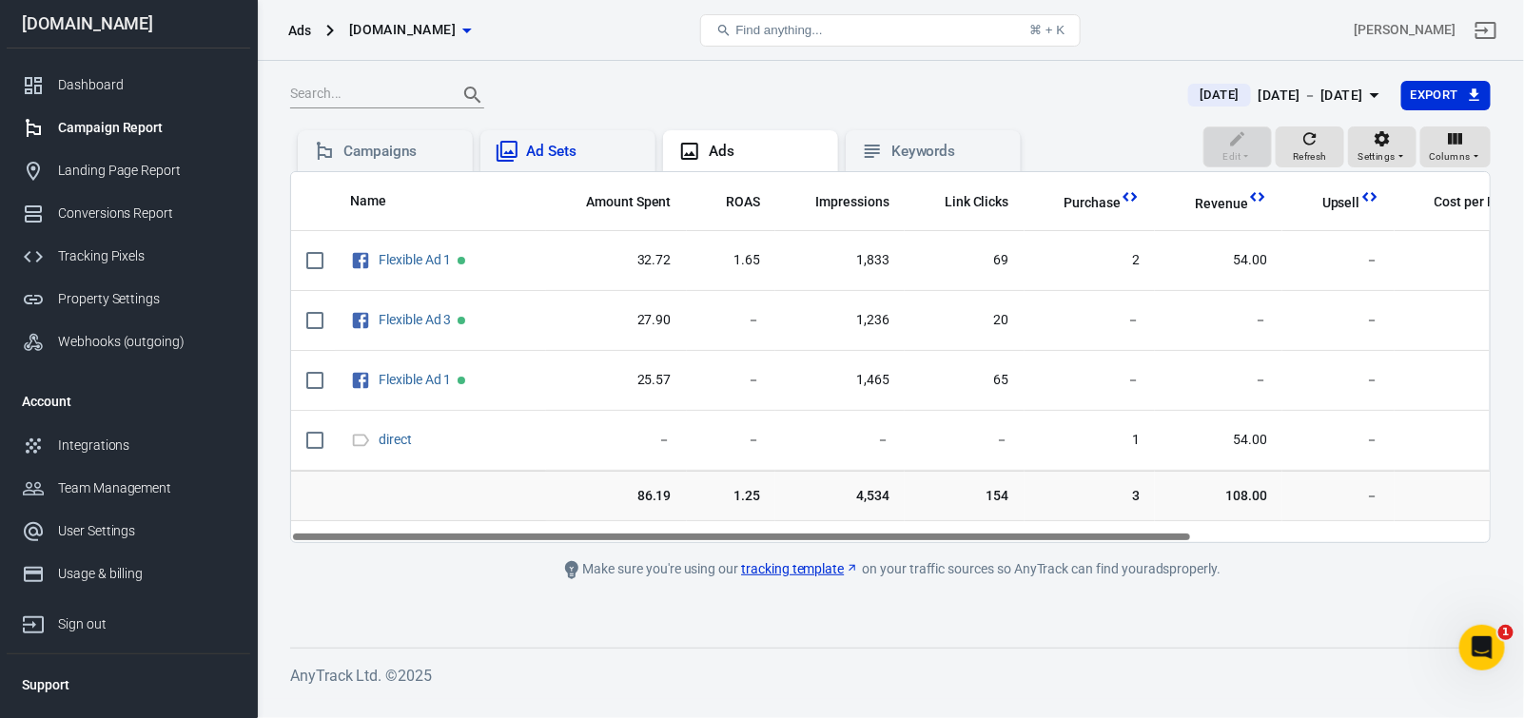
click at [556, 155] on div "Ad Sets" at bounding box center [583, 152] width 114 height 20
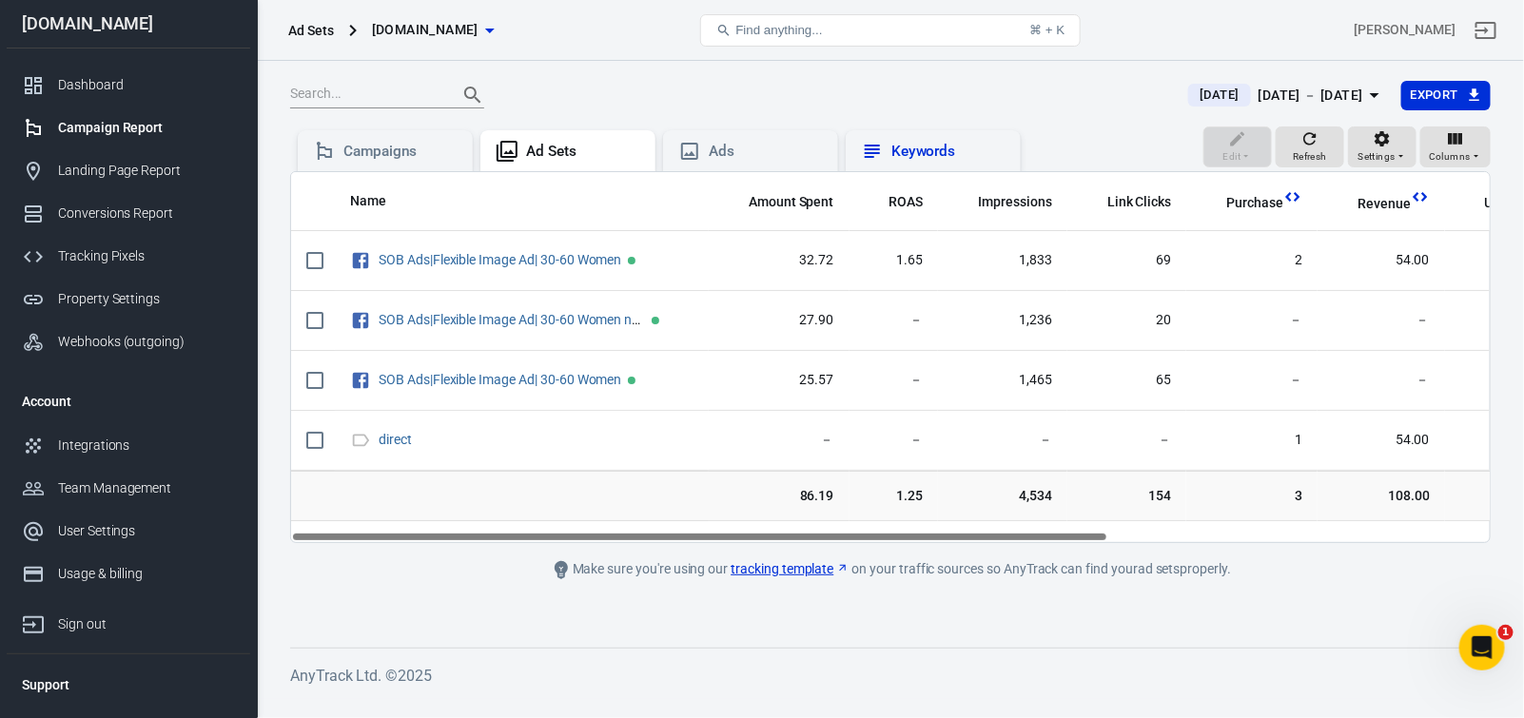
click at [945, 159] on div "Keywords" at bounding box center [949, 152] width 114 height 20
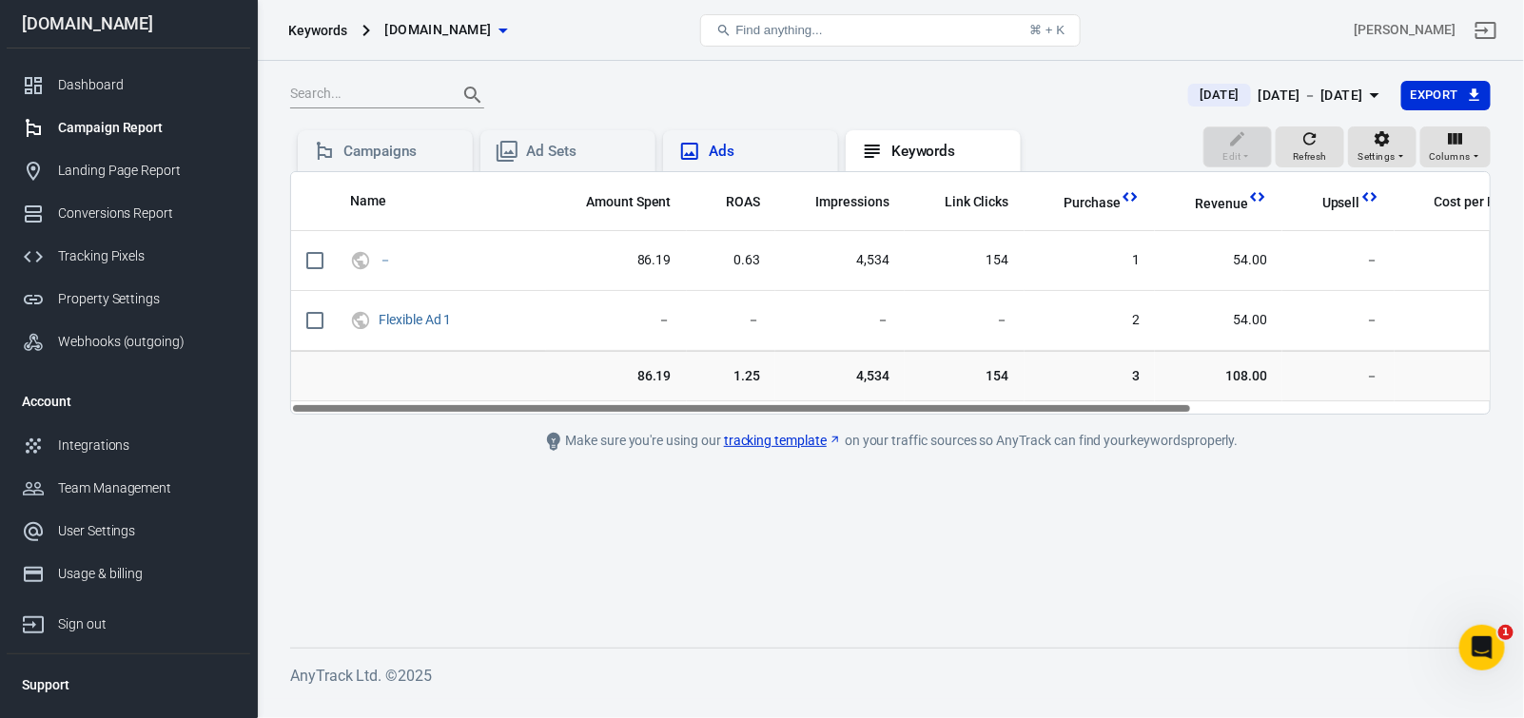
click at [740, 162] on div "Ads" at bounding box center [766, 152] width 114 height 20
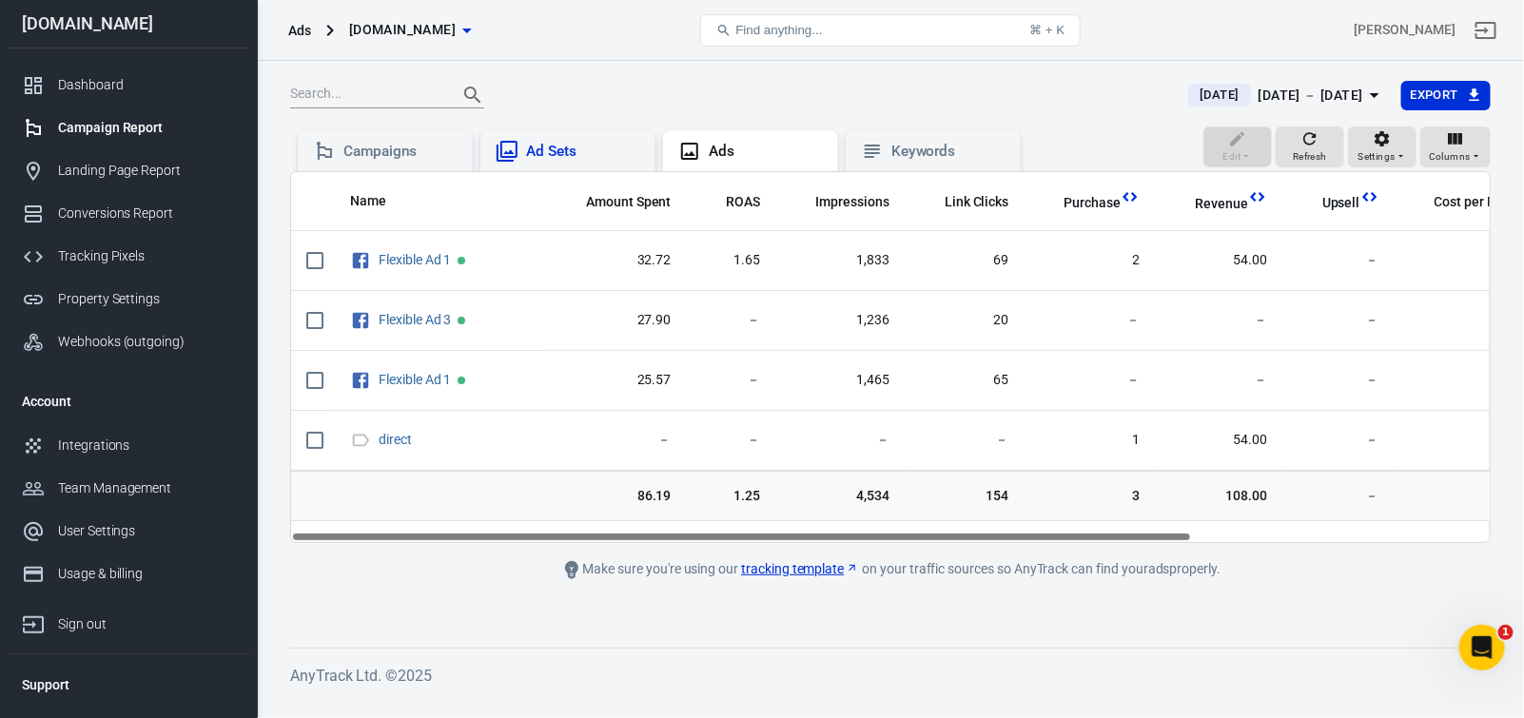
click at [588, 158] on div "Ad Sets" at bounding box center [583, 152] width 114 height 20
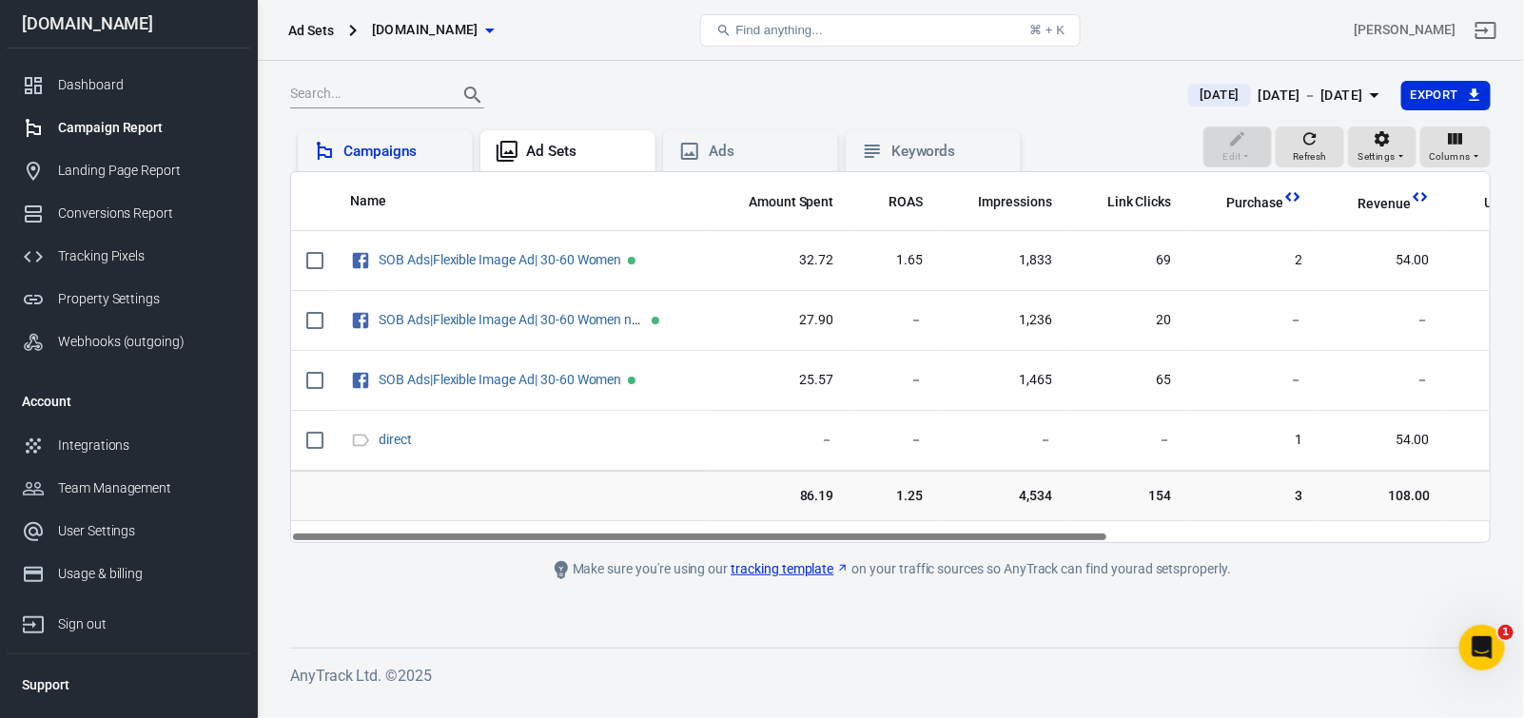
click at [409, 159] on div "Campaigns" at bounding box center [400, 152] width 114 height 20
